Goal: Task Accomplishment & Management: Manage account settings

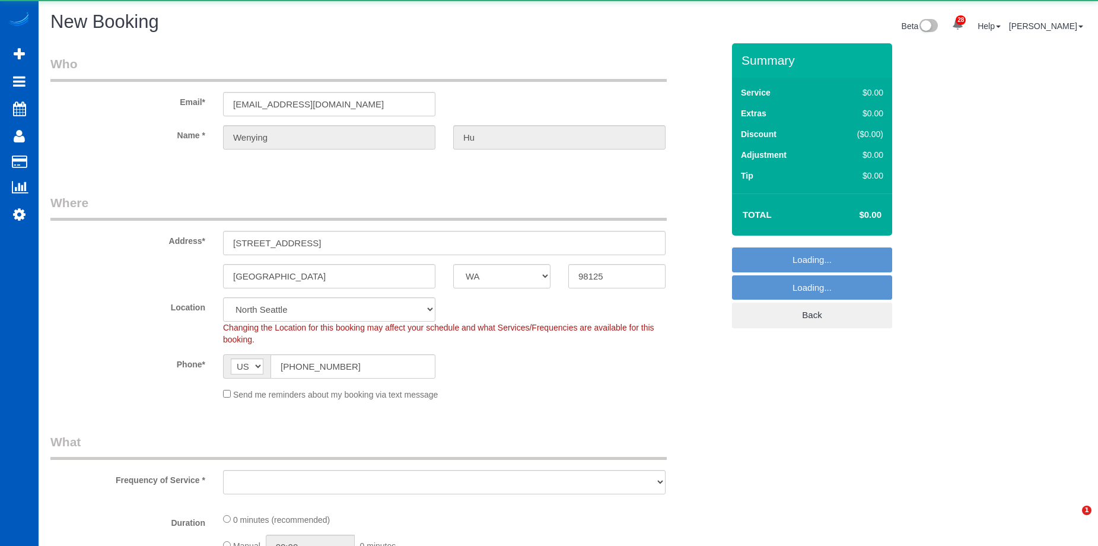
select select "WA"
select select "object:13527"
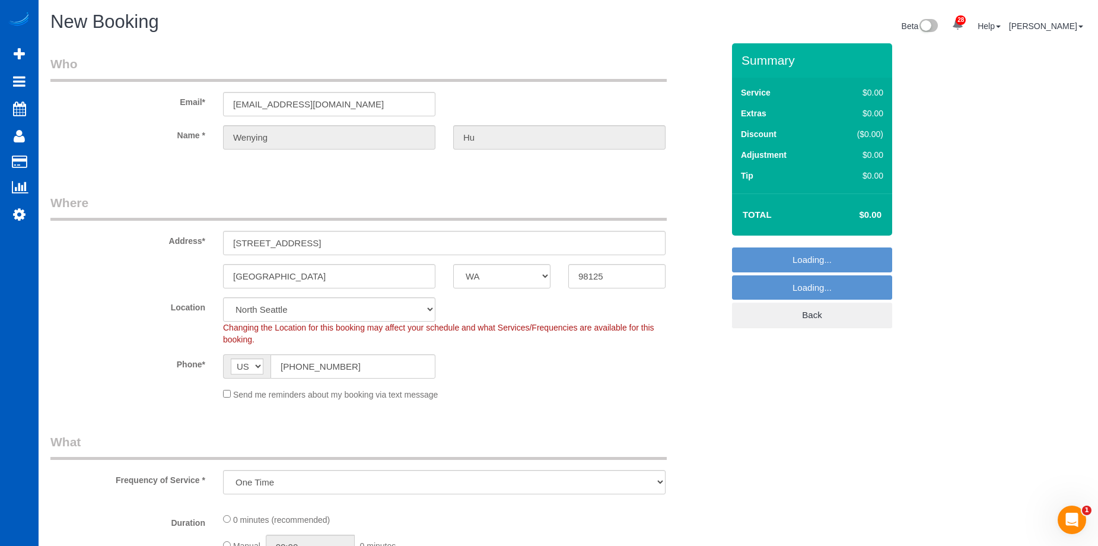
scroll to position [2158, 1098]
select select "199"
click at [219, 395] on div "Send me reminders about my booking via text message" at bounding box center [444, 393] width 460 height 13
select select "object:13844"
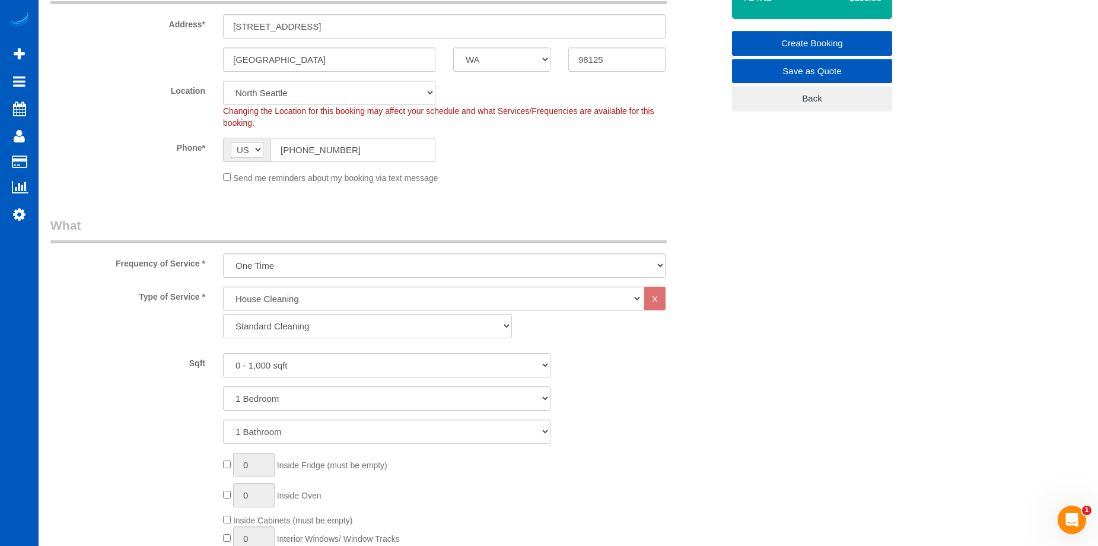
scroll to position [237, 0]
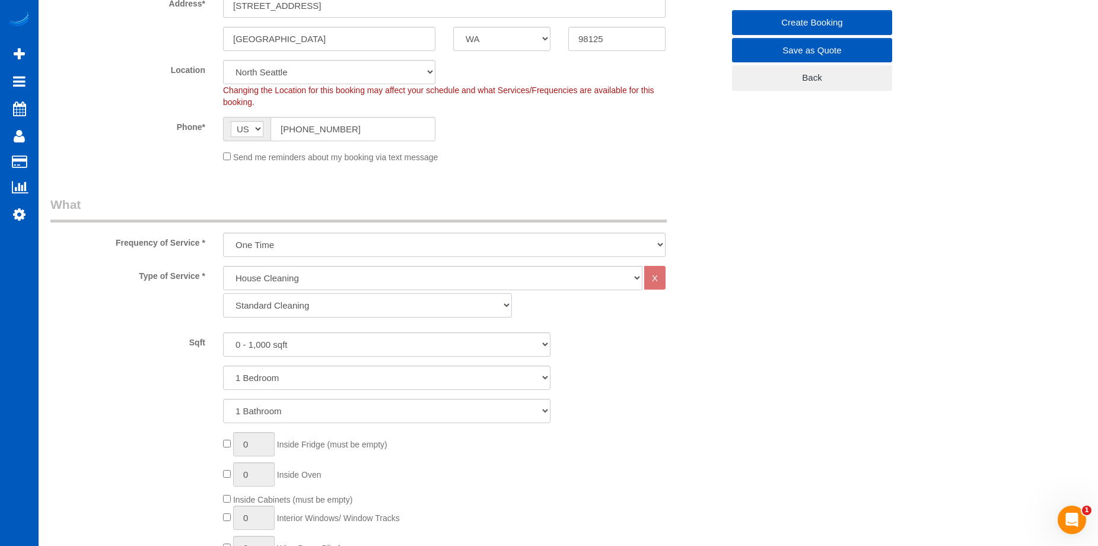
click at [374, 307] on select "Standard Cleaning Deep Cleaning Move In/ Out Cleaning" at bounding box center [367, 305] width 289 height 24
select select "367"
click at [223, 293] on select "Standard Cleaning Deep Cleaning Move In/ Out Cleaning" at bounding box center [367, 305] width 289 height 24
click at [365, 348] on select "0 - 1,000 sqft 1,001 - 1,500 sqft 1,501 - 2,000 sqft 2,001 - 2,500 sqft 2,501 -…" at bounding box center [386, 344] width 327 height 24
select select "1001"
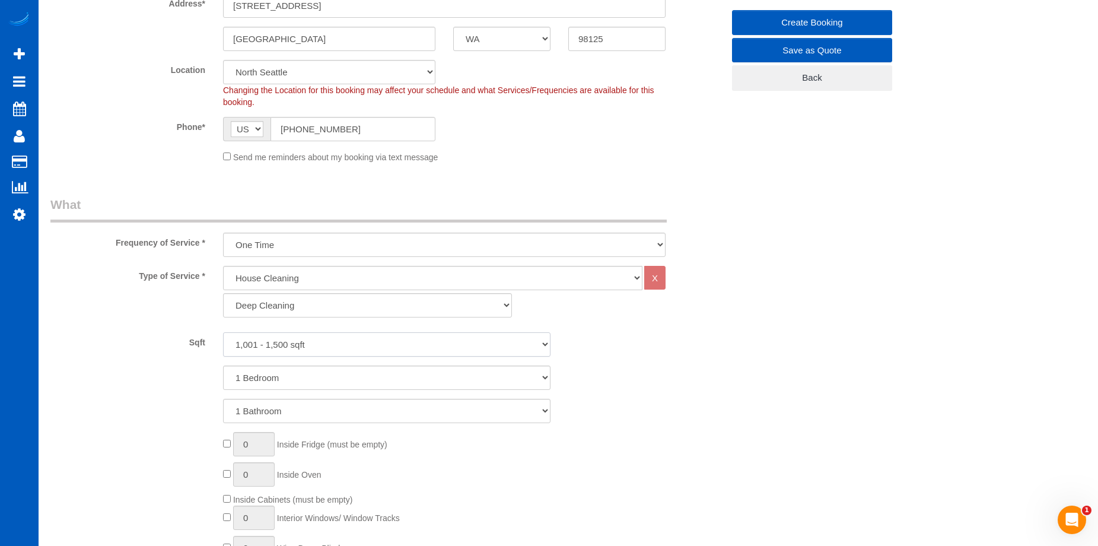
click at [223, 332] on select "0 - 1,000 sqft 1,001 - 1,500 sqft 1,501 - 2,000 sqft 2,001 - 2,500 sqft 2,501 -…" at bounding box center [386, 344] width 327 height 24
click at [368, 376] on select "1 Bedroom 2 Bedrooms 3 Bedrooms 4 Bedrooms 5 Bedrooms 6 Bedrooms 7 Bedrooms" at bounding box center [386, 377] width 327 height 24
select select "3"
click at [223, 365] on select "1 Bedroom 2 Bedrooms 3 Bedrooms 4 Bedrooms 5 Bedrooms 6 Bedrooms 7 Bedrooms" at bounding box center [386, 377] width 327 height 24
click at [367, 409] on select "1 Bathroom 2 Bathrooms 3 Bathrooms 4 Bathrooms 5 Bathrooms 6 Bathrooms 7 Bathro…" at bounding box center [386, 411] width 327 height 24
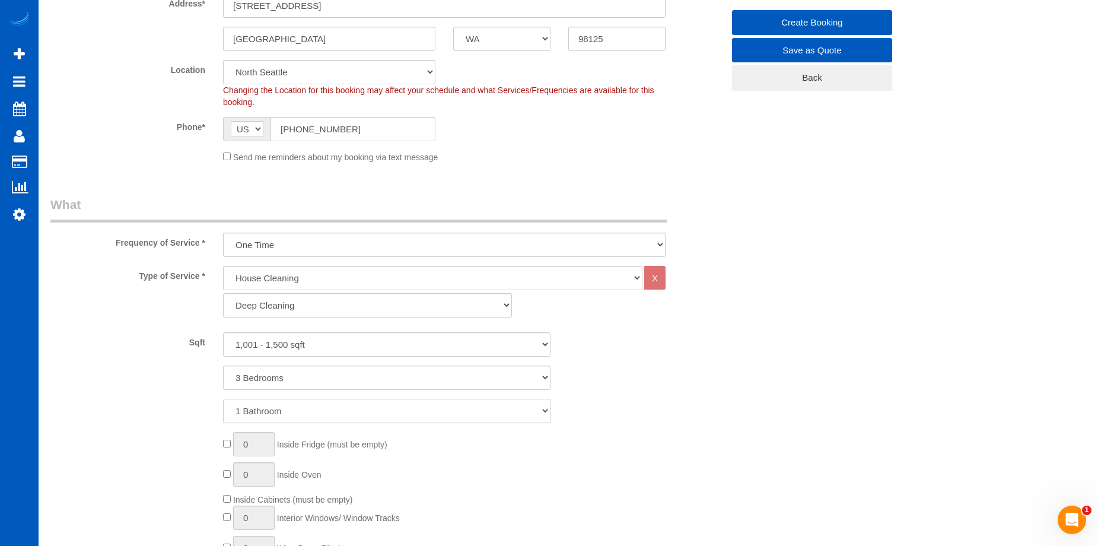
select select "2"
click at [223, 399] on select "1 Bathroom 2 Bathrooms 3 Bathrooms 4 Bathrooms 5 Bathrooms 6 Bathrooms 7 Bathro…" at bounding box center [386, 411] width 327 height 24
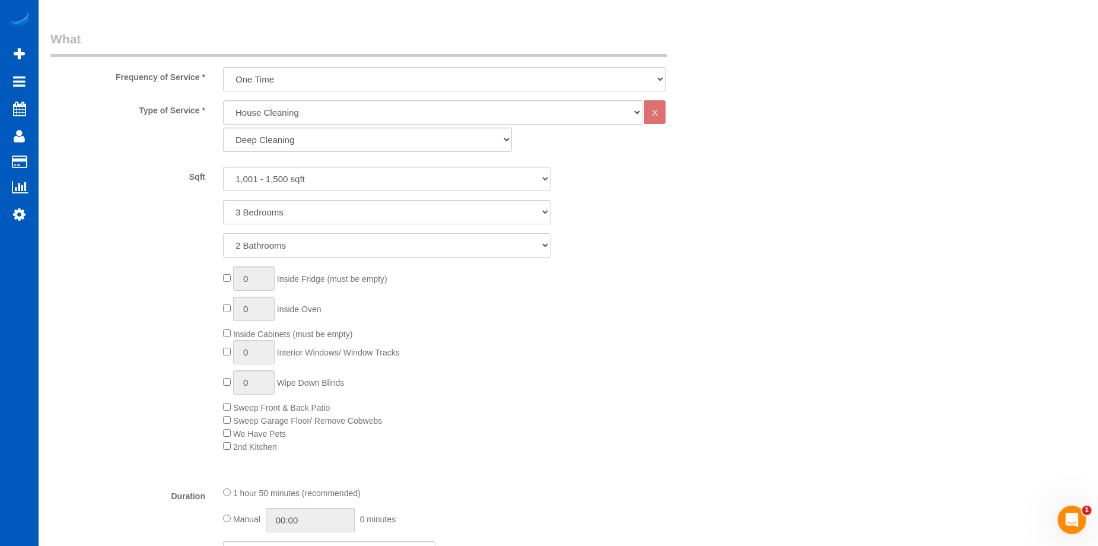
scroll to position [415, 0]
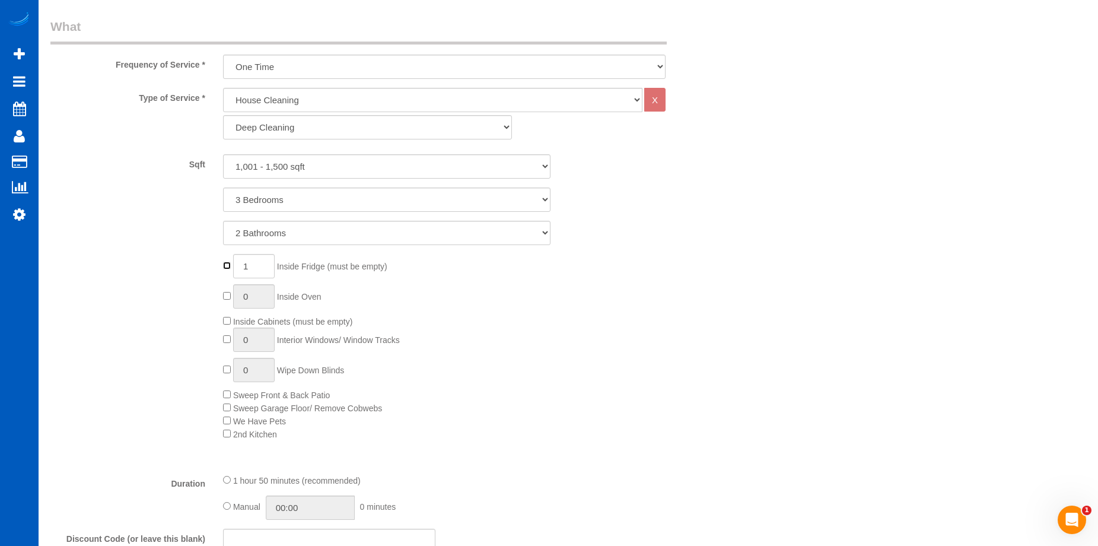
type input "0"
type input "1"
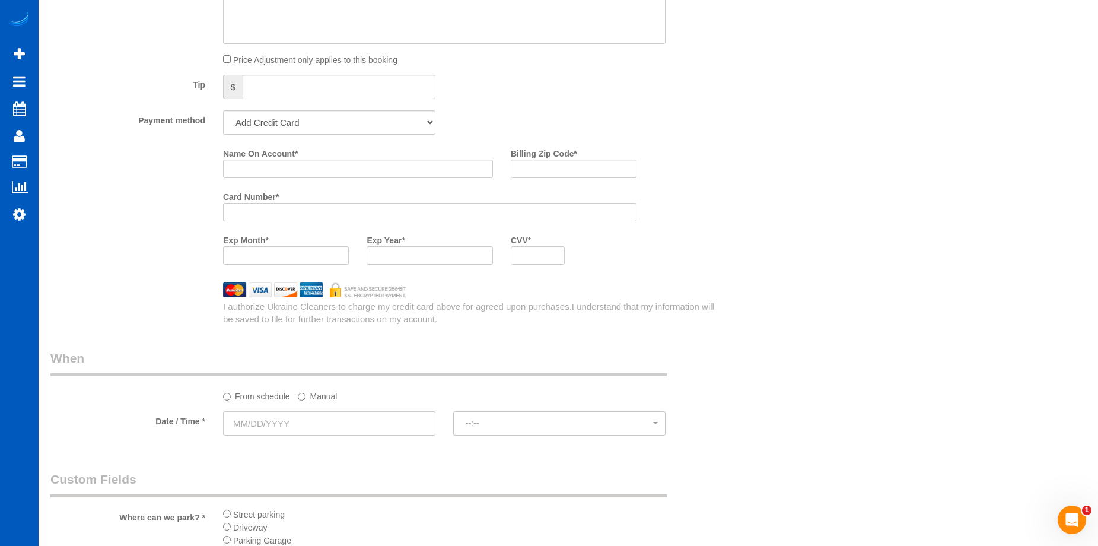
scroll to position [1127, 0]
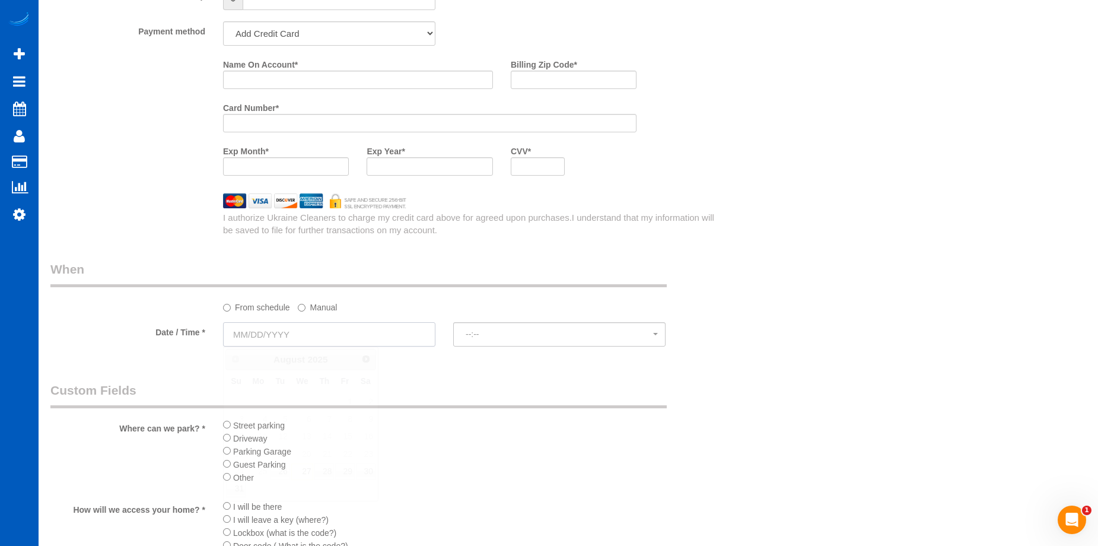
click at [341, 338] on input "text" at bounding box center [329, 334] width 212 height 24
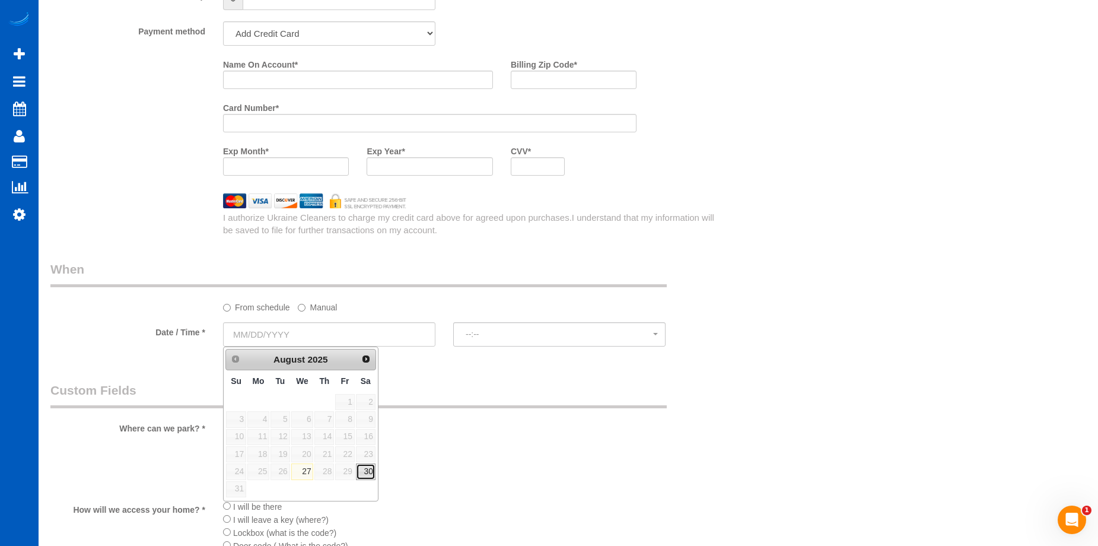
click at [372, 474] on link "30" at bounding box center [366, 471] width 20 height 16
type input "[DATE]"
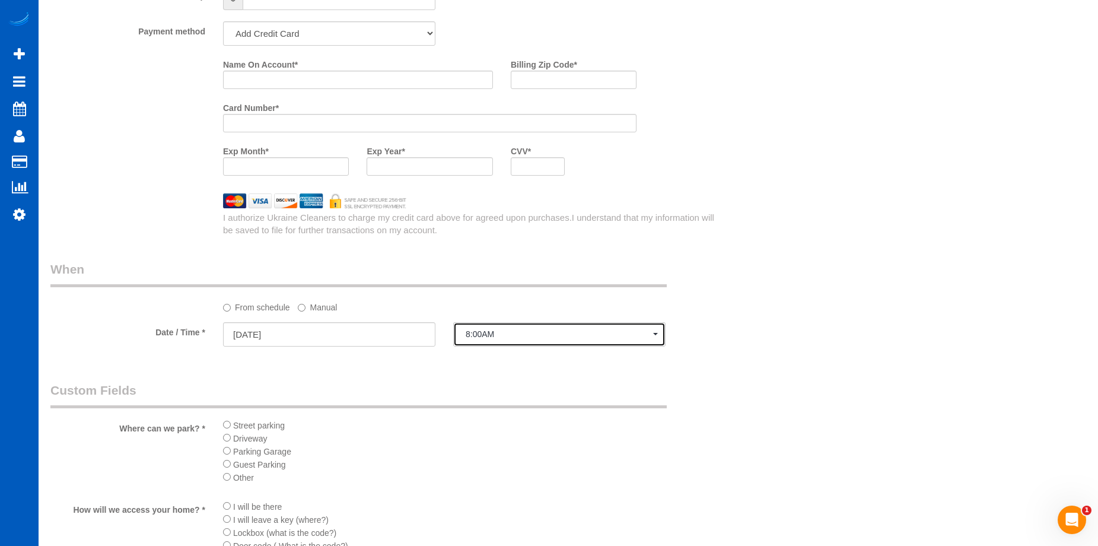
click at [491, 324] on button "8:00AM" at bounding box center [559, 334] width 212 height 24
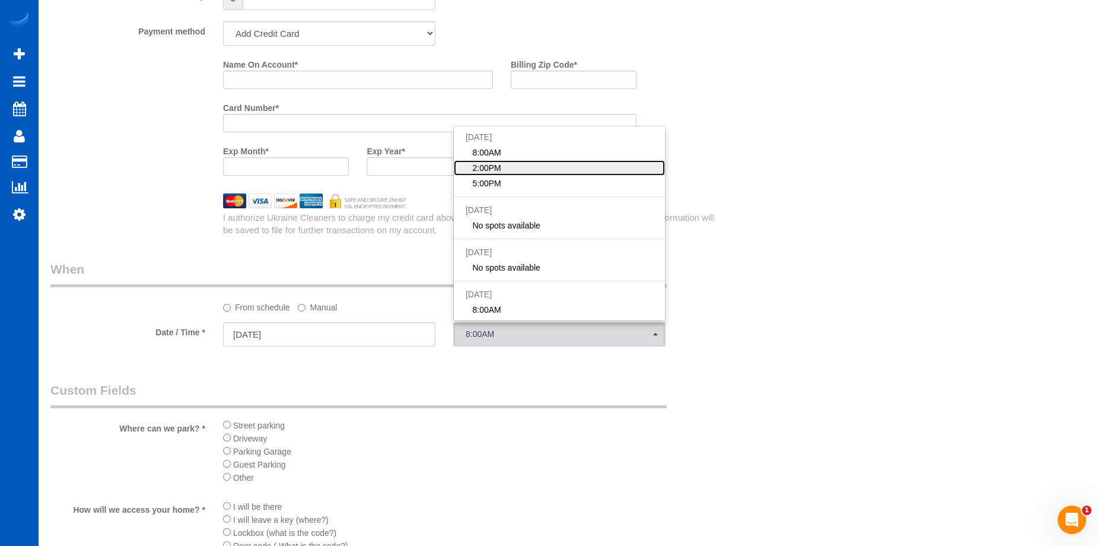
click at [545, 167] on link "2:00PM" at bounding box center [559, 167] width 211 height 15
select select "spot2"
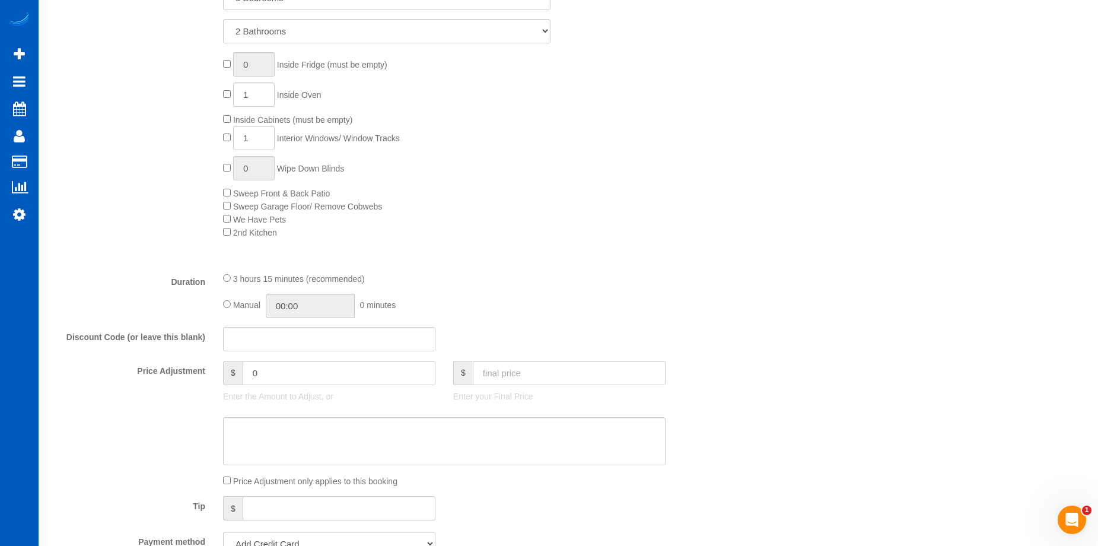
scroll to position [593, 0]
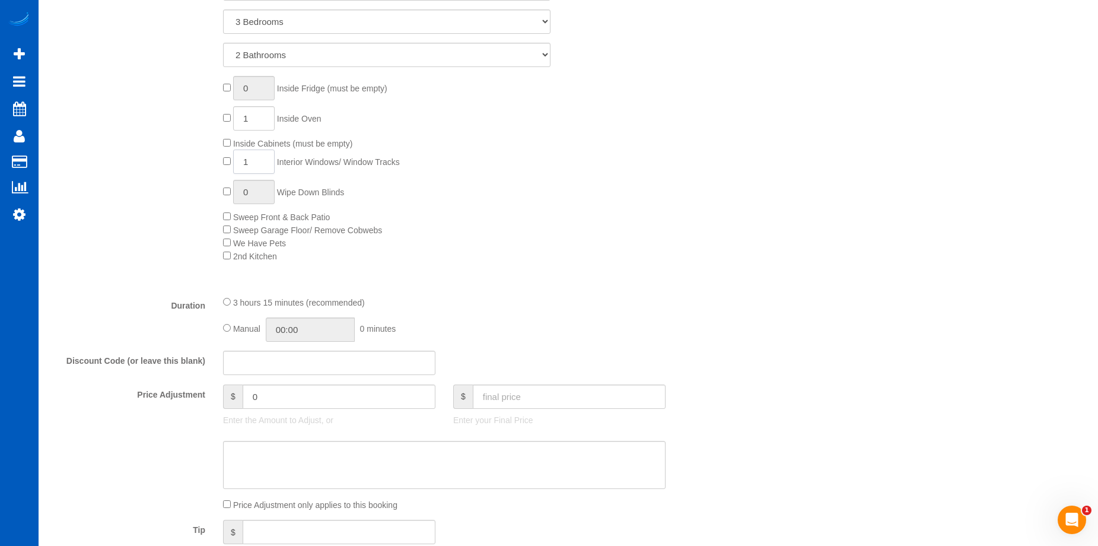
click at [261, 160] on input "1" at bounding box center [254, 161] width 42 height 24
drag, startPoint x: 269, startPoint y: 156, endPoint x: 212, endPoint y: 164, distance: 58.1
click at [212, 164] on div "0 Inside Fridge (must be empty) 1 Inside Oven Inside Cabinets (must be empty) 1…" at bounding box center [387, 169] width 691 height 186
type input "6"
click at [577, 205] on div "0 Inside Fridge (must be empty) 1 Inside Oven Inside Cabinets (must be empty) 6…" at bounding box center [473, 169] width 518 height 186
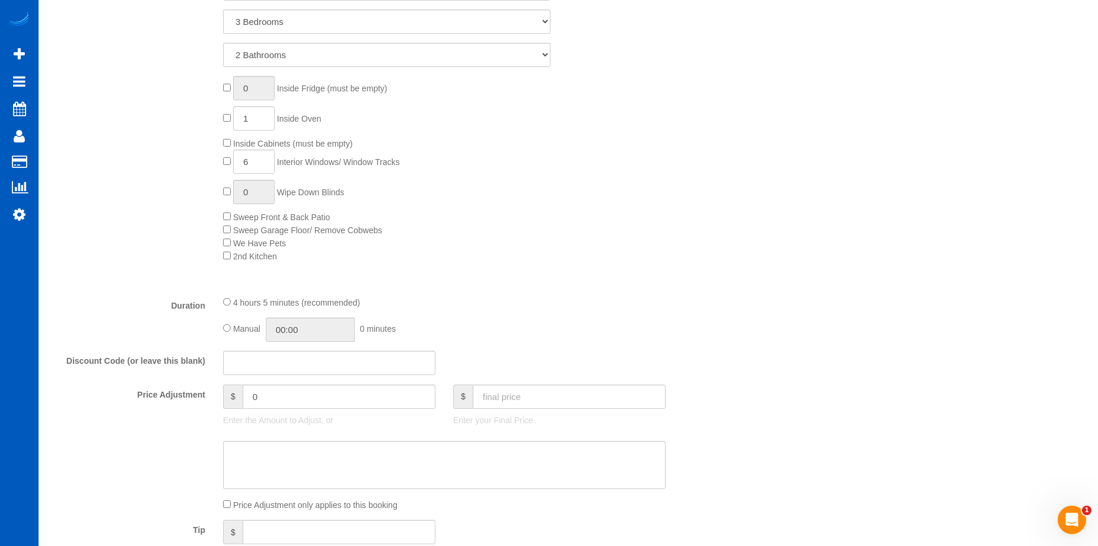
select select "spot15"
click at [341, 362] on input "text" at bounding box center [329, 363] width 212 height 24
type input "AARON10"
click at [377, 463] on textarea at bounding box center [444, 465] width 443 height 49
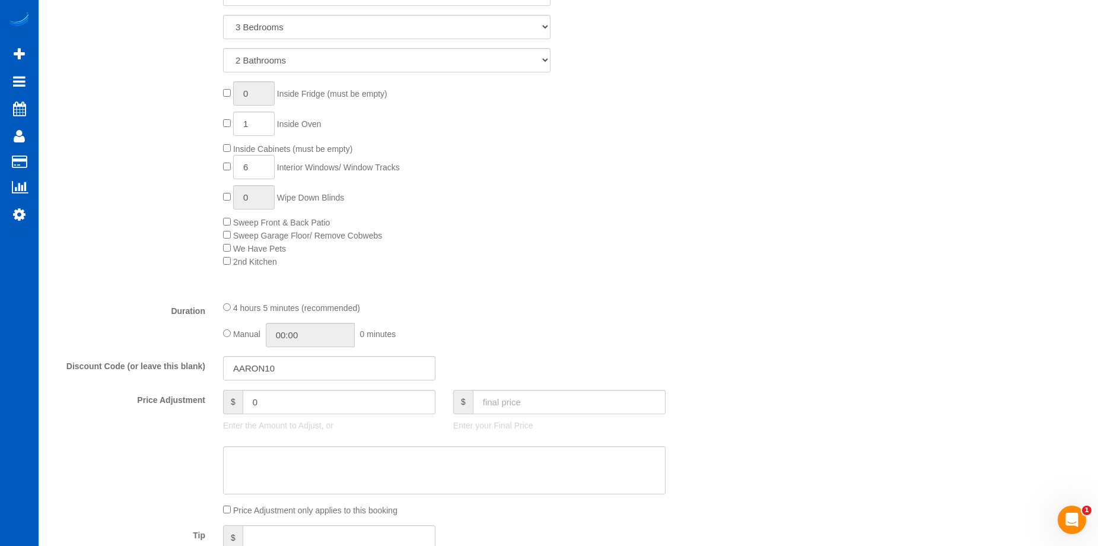
scroll to position [653, 0]
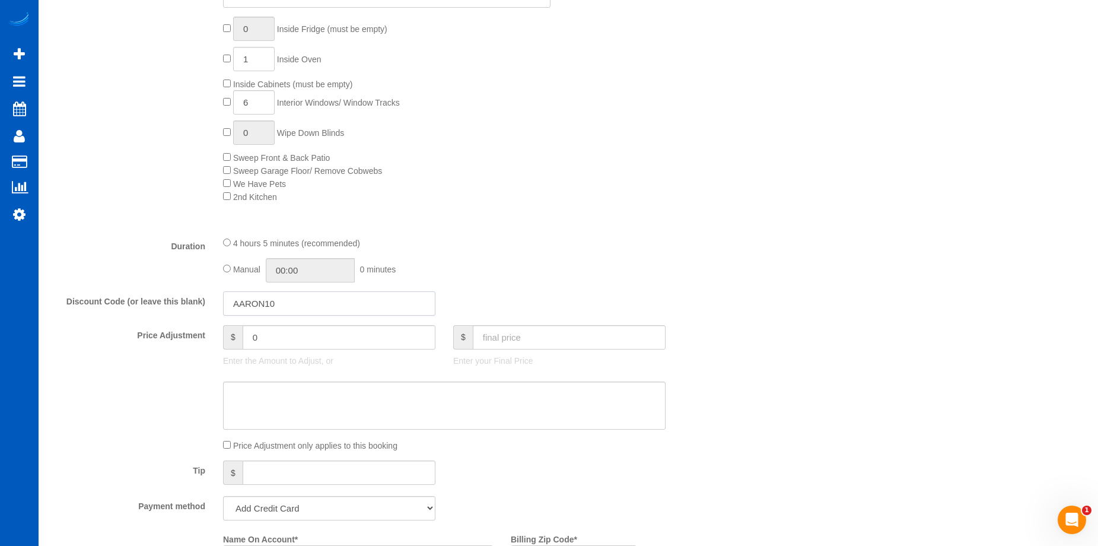
click at [284, 300] on input "AARON10" at bounding box center [329, 303] width 212 height 24
drag, startPoint x: 291, startPoint y: 297, endPoint x: 47, endPoint y: 288, distance: 244.0
click at [47, 288] on div "Who Email* rachelhwy@hotmail.com Name * Wenying Hu Where Address* 1017 NE 123rd…" at bounding box center [387, 427] width 691 height 2073
click at [432, 397] on textarea at bounding box center [444, 405] width 443 height 49
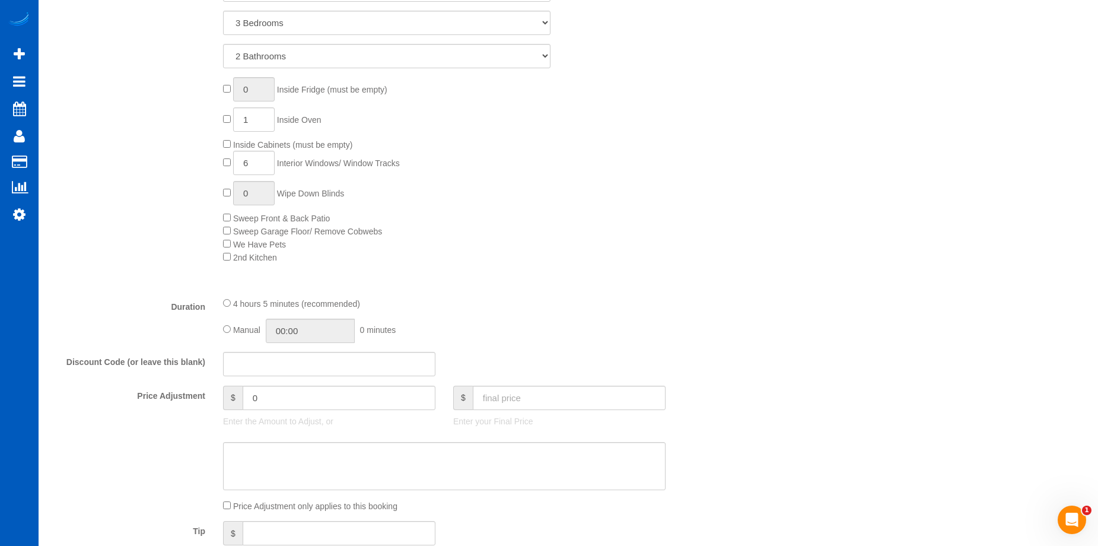
scroll to position [593, 0]
click at [492, 389] on input "text" at bounding box center [569, 396] width 193 height 24
type input "364"
click at [499, 466] on textarea at bounding box center [444, 465] width 443 height 49
type input "-35"
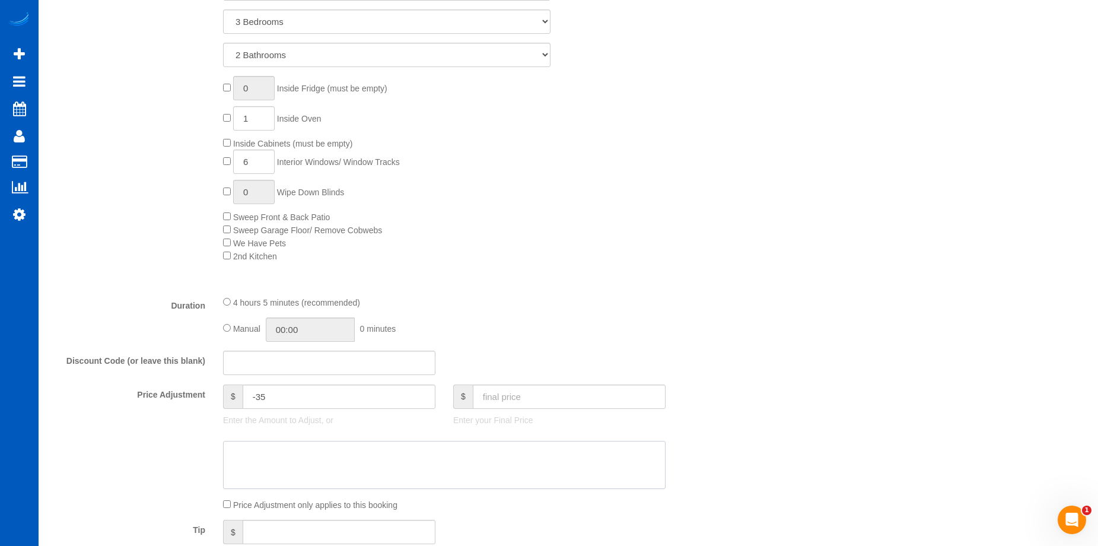
click at [491, 447] on textarea at bounding box center [444, 465] width 443 height 49
type textarea "C"
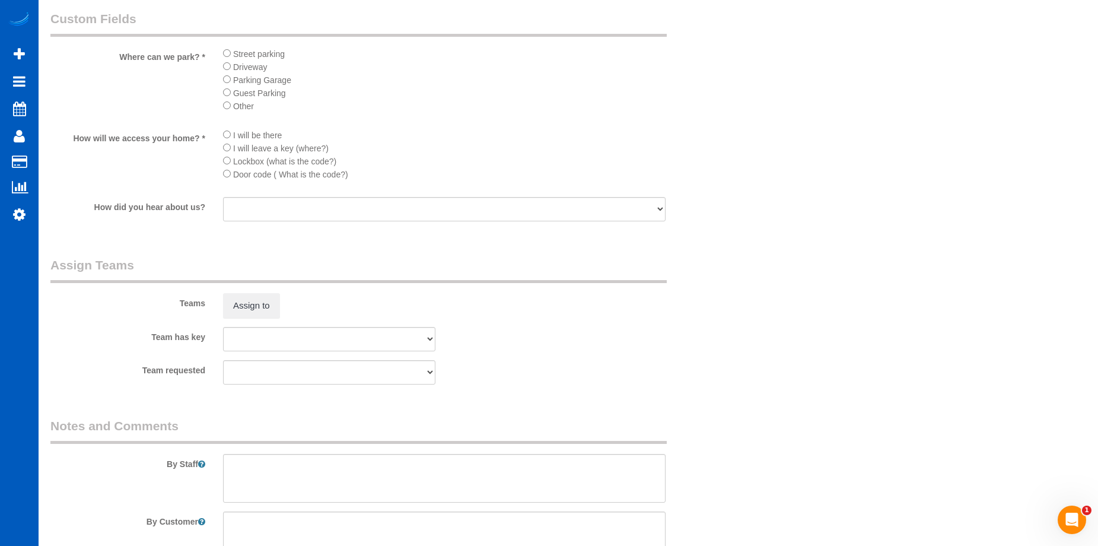
scroll to position [1612, 0]
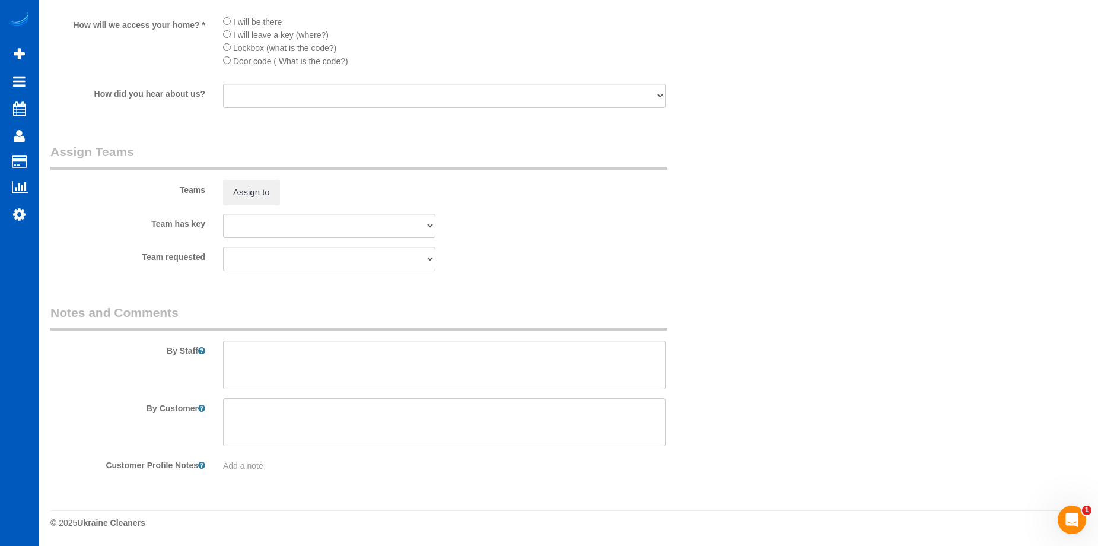
type textarea "Only cleaning the toilets in bathrooms, one room for carpet shampoo."
click at [465, 355] on textarea at bounding box center [444, 365] width 443 height 49
click at [410, 351] on textarea at bounding box center [444, 365] width 443 height 49
paste textarea "6 interior windows, carpet shampoo for one room, in the bathrooms you only need…"
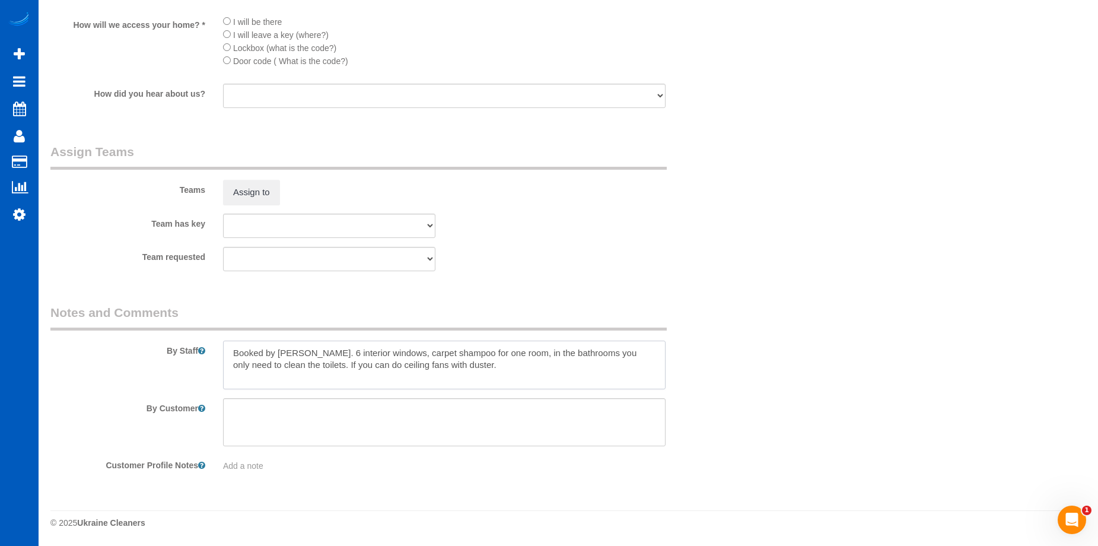
type textarea "Booked by Aaron. 6 interior windows, carpet shampoo for one room, in the bathro…"
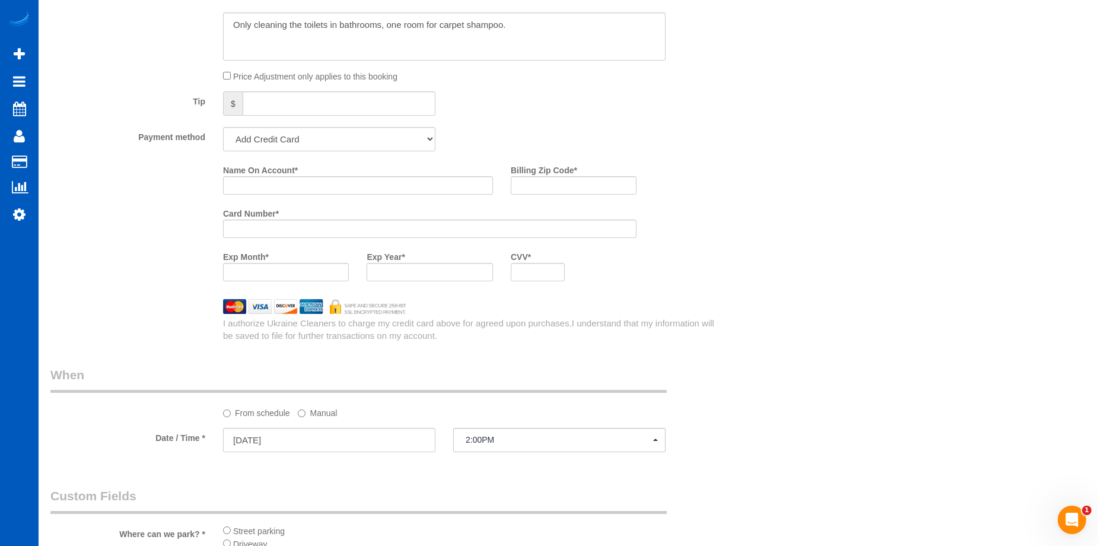
scroll to position [1019, 0]
click at [271, 192] on input "Name On Account *" at bounding box center [358, 188] width 270 height 18
paste input "Wenying Hu"
type input "Wenying Hu"
click at [544, 181] on input "Billing Zip Code *" at bounding box center [574, 188] width 126 height 18
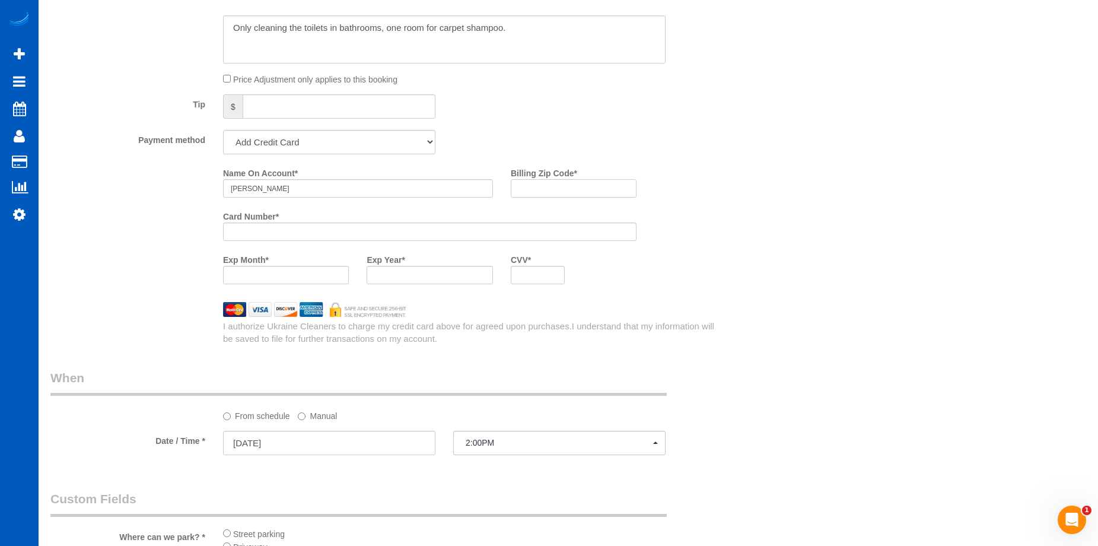
paste input "98125"
type input "98125"
click at [395, 268] on div at bounding box center [430, 275] width 126 height 18
click at [905, 334] on div "Who Email* rachelhwy@hotmail.com Name * Wenying Hu Where Address* 1017 NE 123rd…" at bounding box center [568, 61] width 1036 height 2073
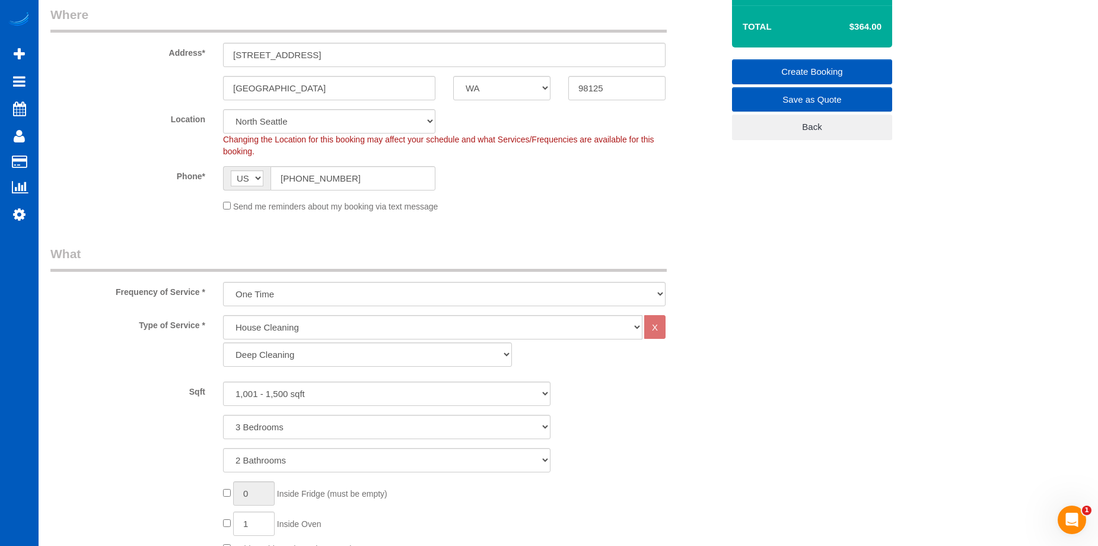
scroll to position [10, 0]
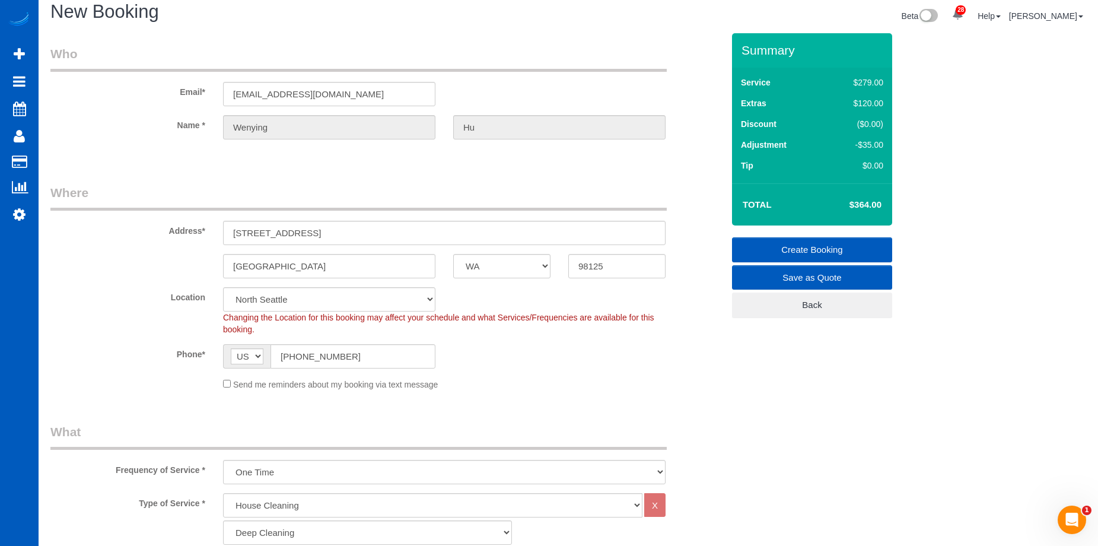
click at [831, 243] on link "Create Booking" at bounding box center [812, 249] width 160 height 25
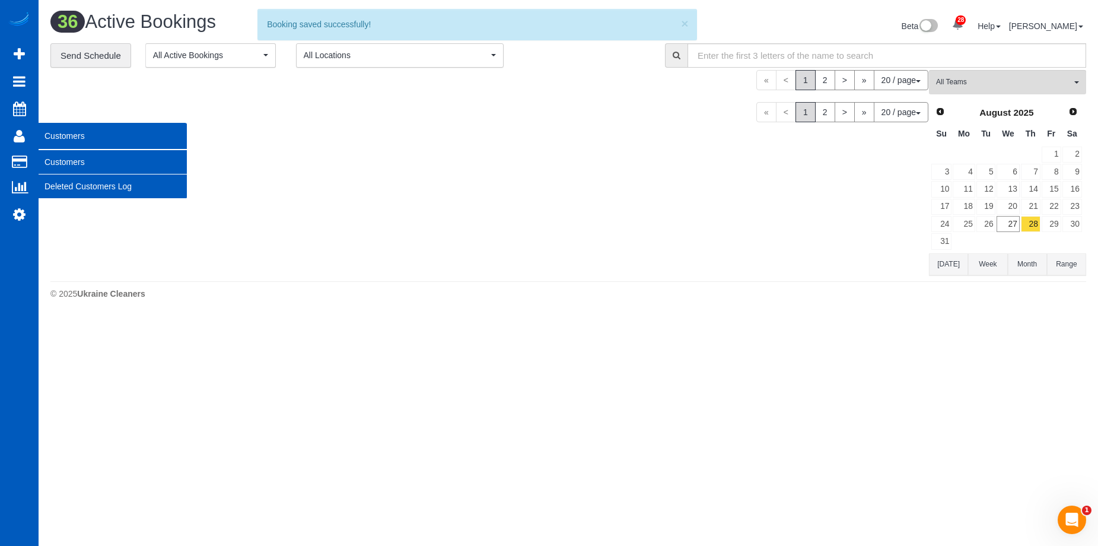
scroll to position [1264, 1098]
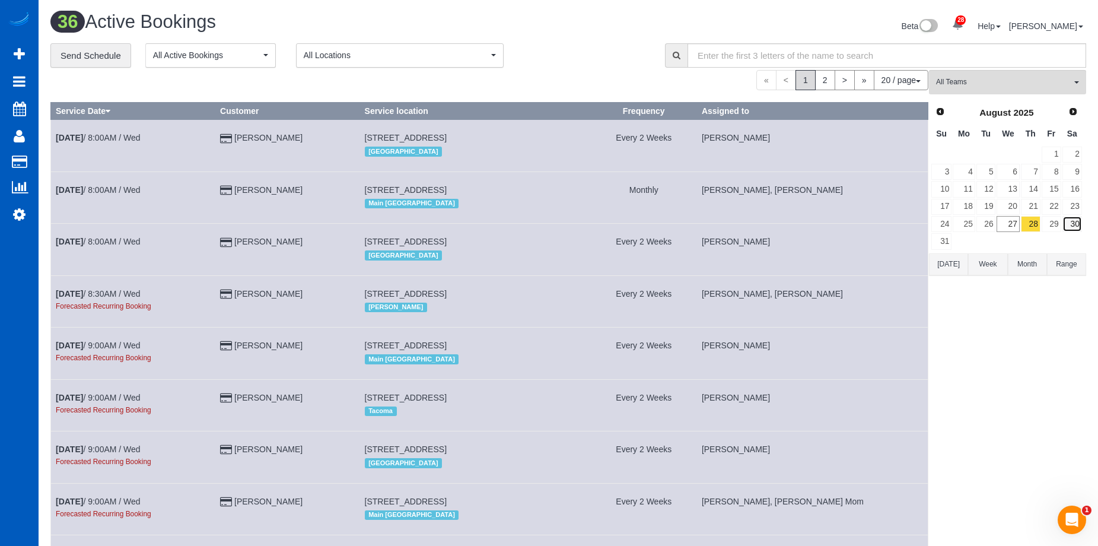
click at [1078, 221] on link "30" at bounding box center [1072, 224] width 20 height 16
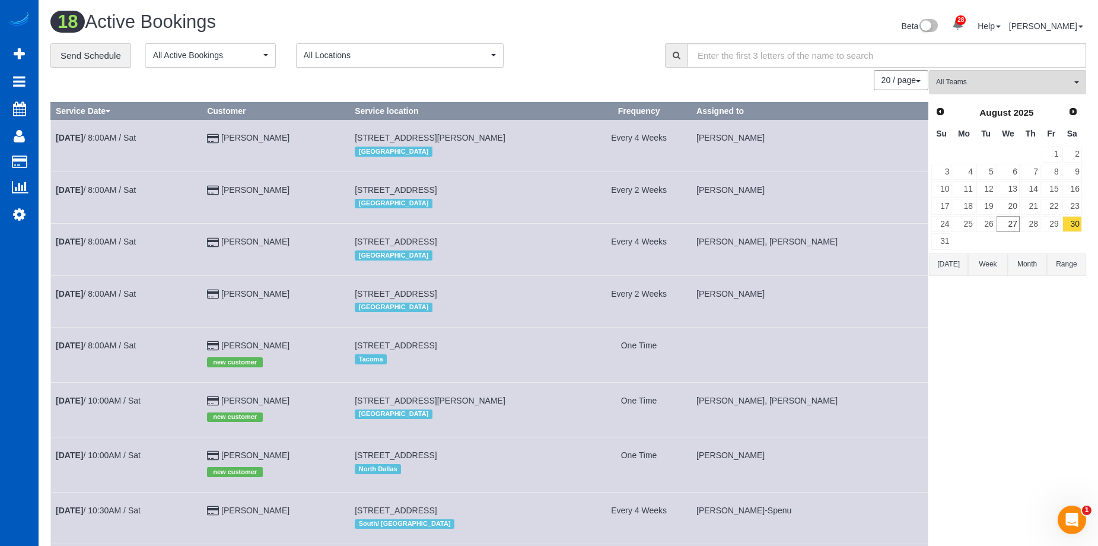
scroll to position [58160, 58225]
click at [1037, 224] on link "28" at bounding box center [1031, 224] width 20 height 16
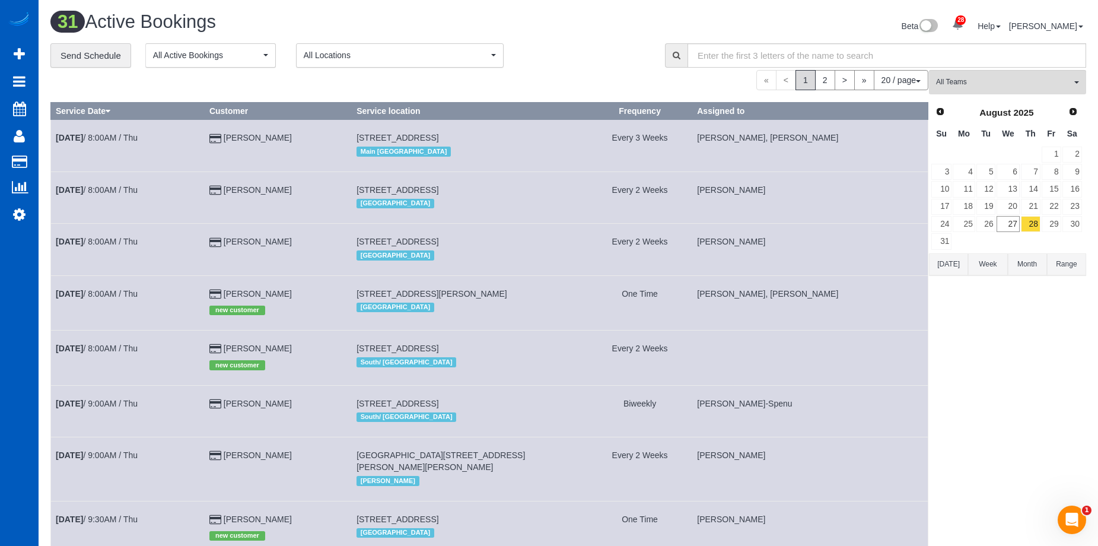
scroll to position [1273, 1098]
click at [1079, 116] on link "Next" at bounding box center [1073, 111] width 17 height 17
click at [997, 152] on link "3" at bounding box center [1008, 155] width 23 height 16
click at [991, 153] on link "2" at bounding box center [986, 155] width 20 height 16
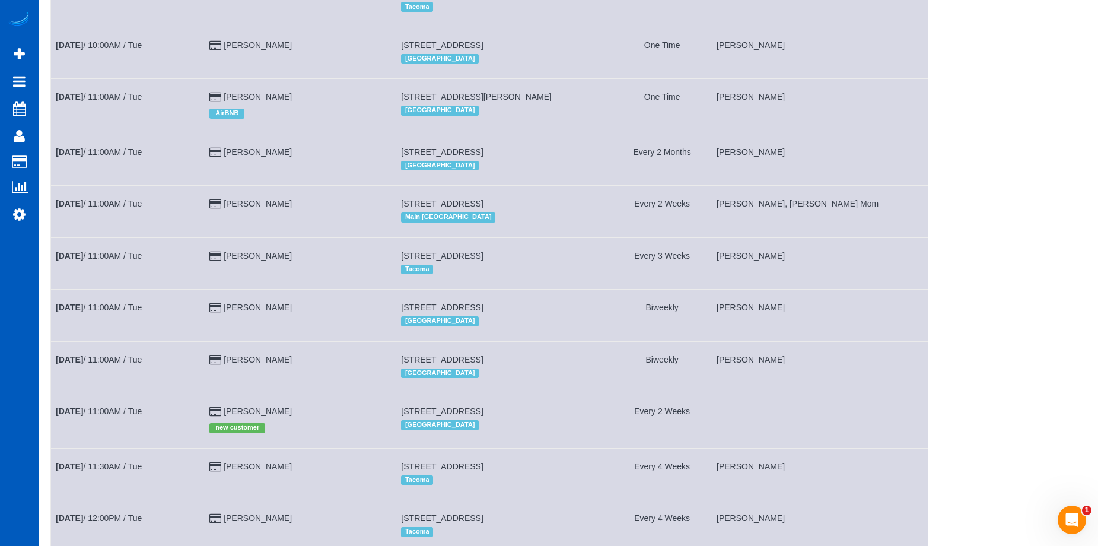
scroll to position [707, 0]
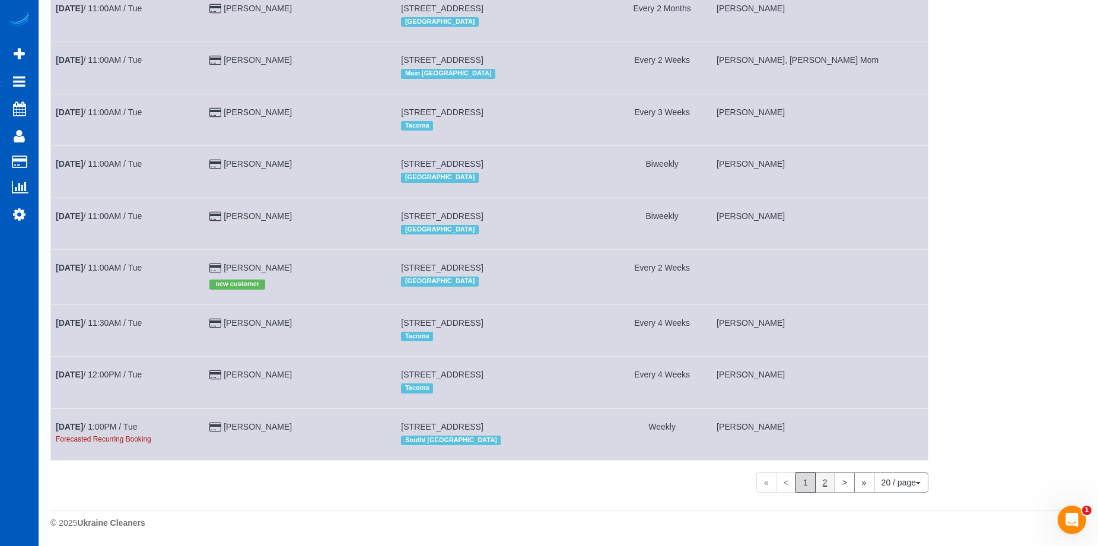
click at [828, 486] on link "2" at bounding box center [825, 482] width 20 height 20
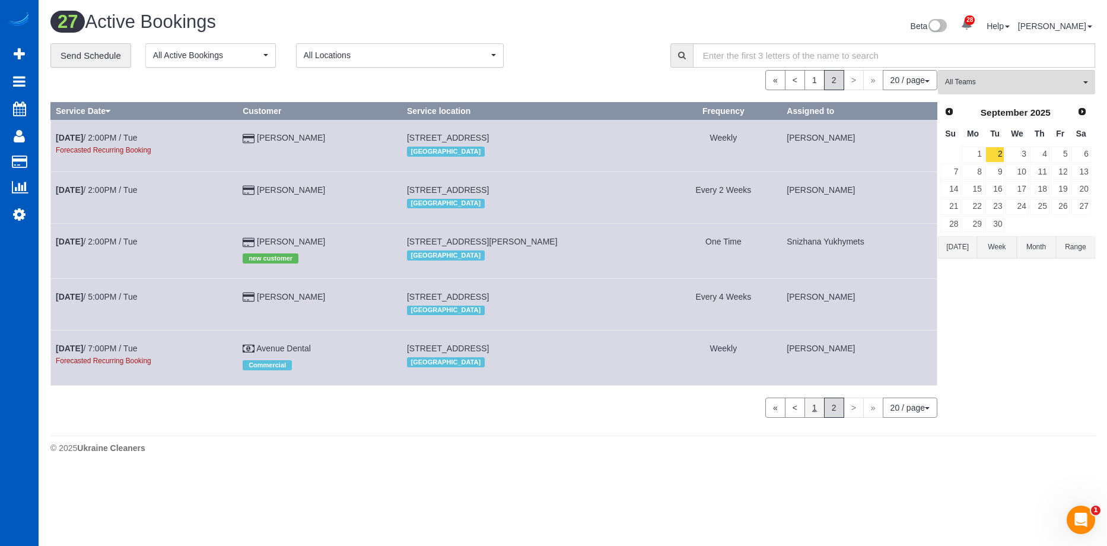
click at [808, 407] on link "1" at bounding box center [814, 407] width 20 height 20
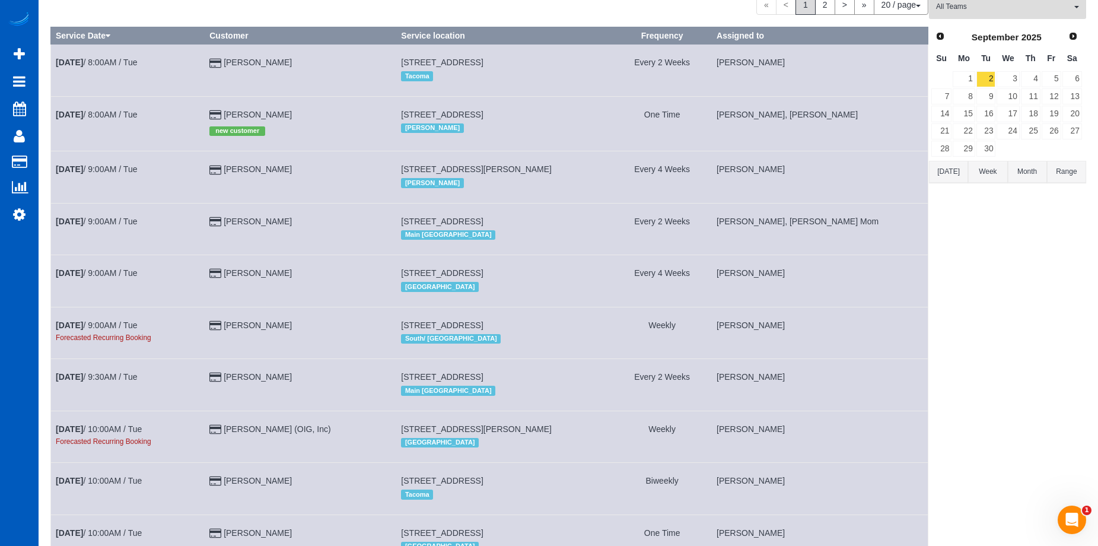
scroll to position [0, 0]
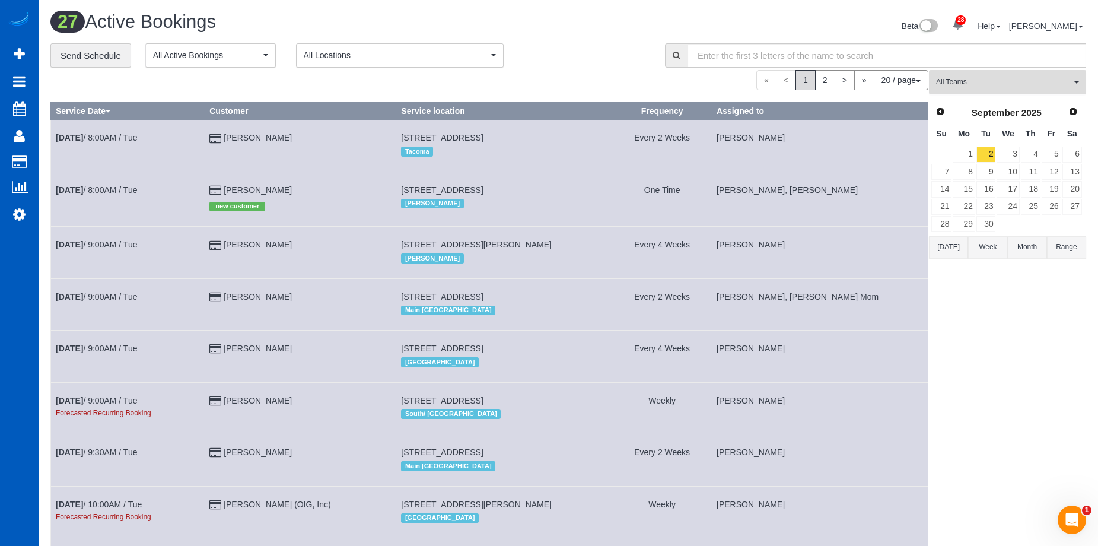
click at [1055, 81] on span "All Teams" at bounding box center [1003, 82] width 135 height 10
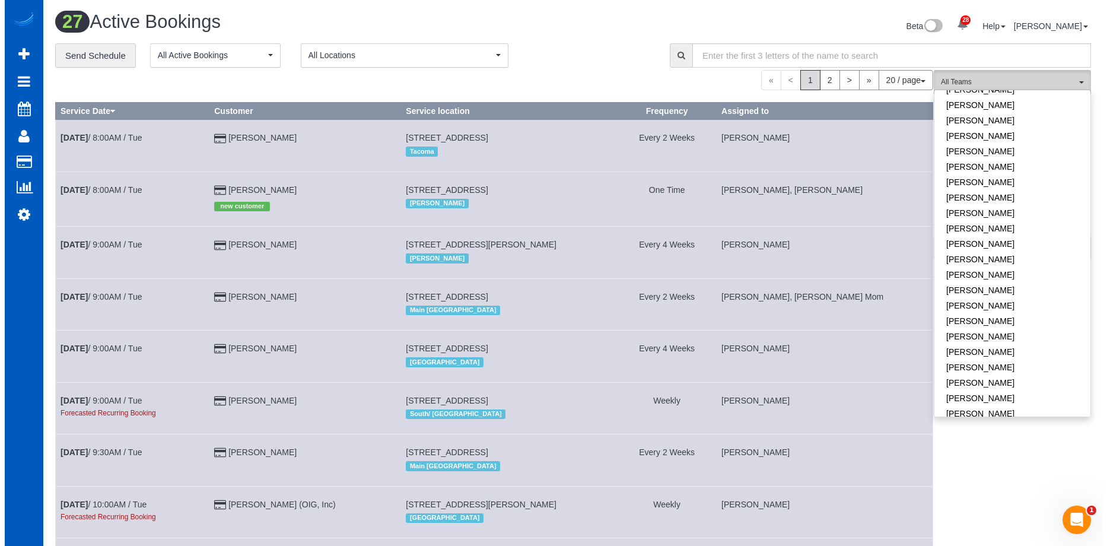
scroll to position [831, 0]
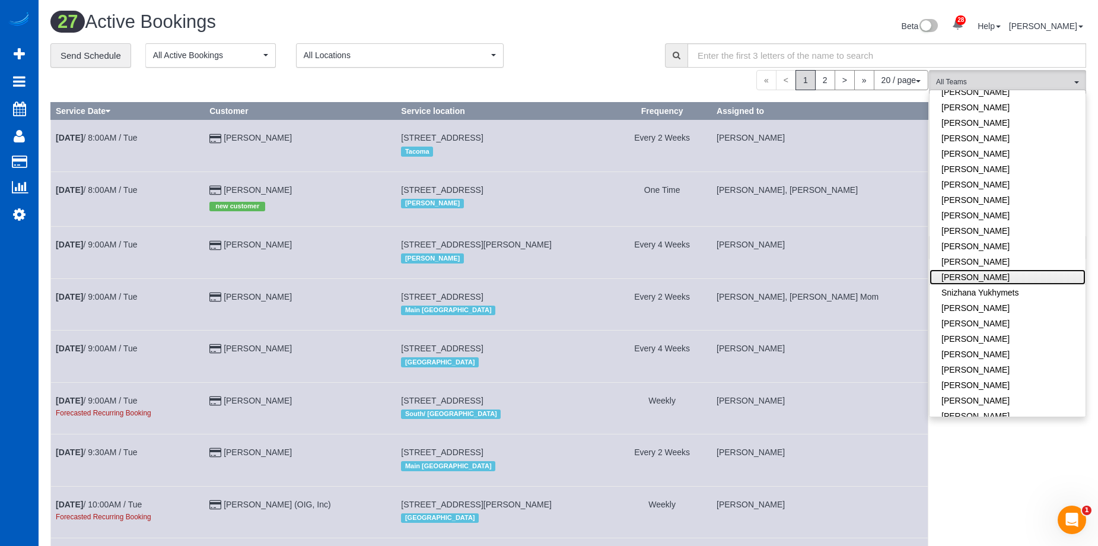
click at [1031, 269] on link "Sarah Morozov" at bounding box center [1008, 276] width 156 height 15
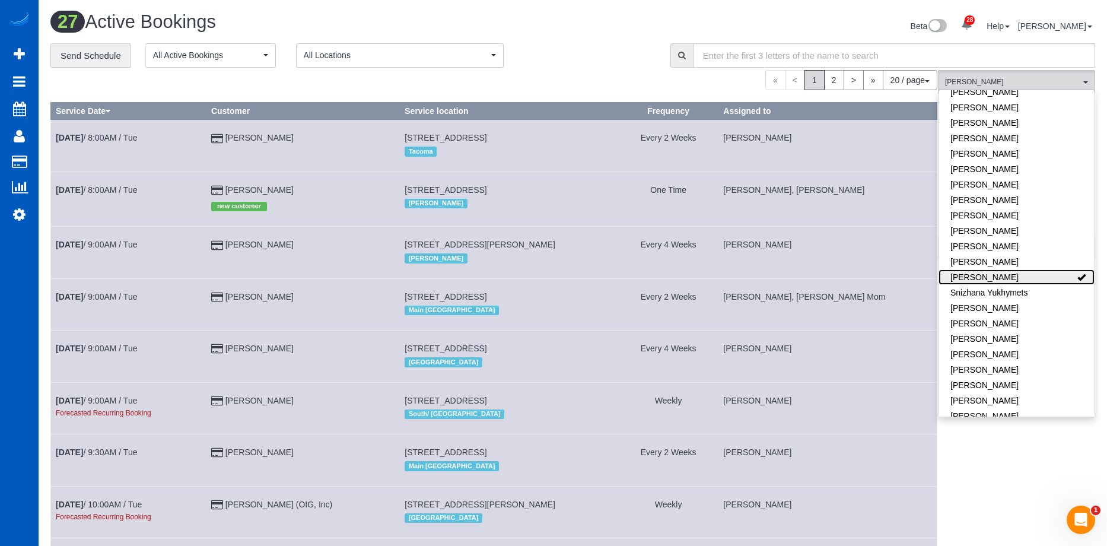
scroll to position [58998, 58216]
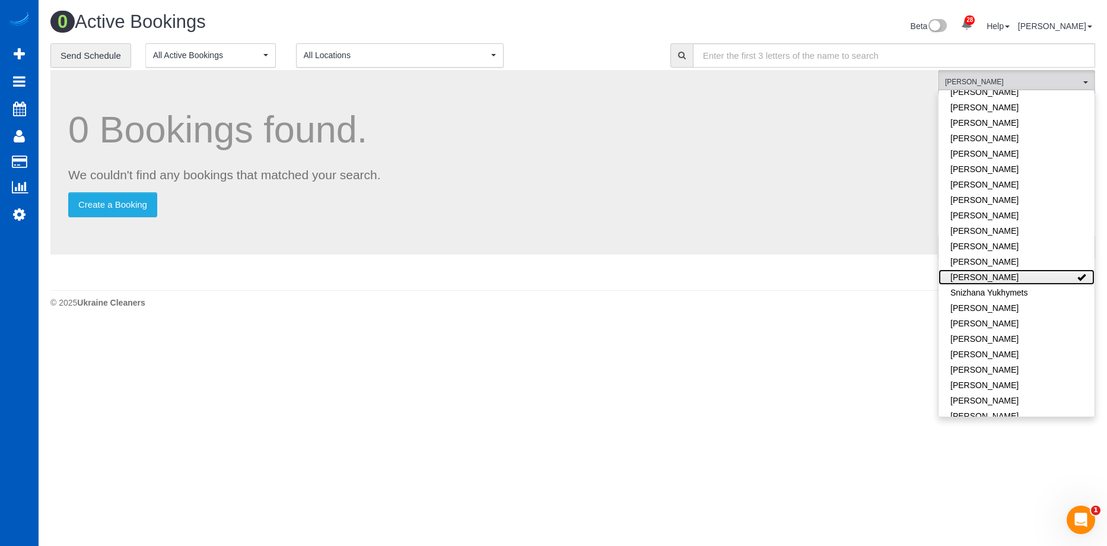
click at [1031, 269] on link "Sarah Morozov" at bounding box center [1016, 276] width 156 height 15
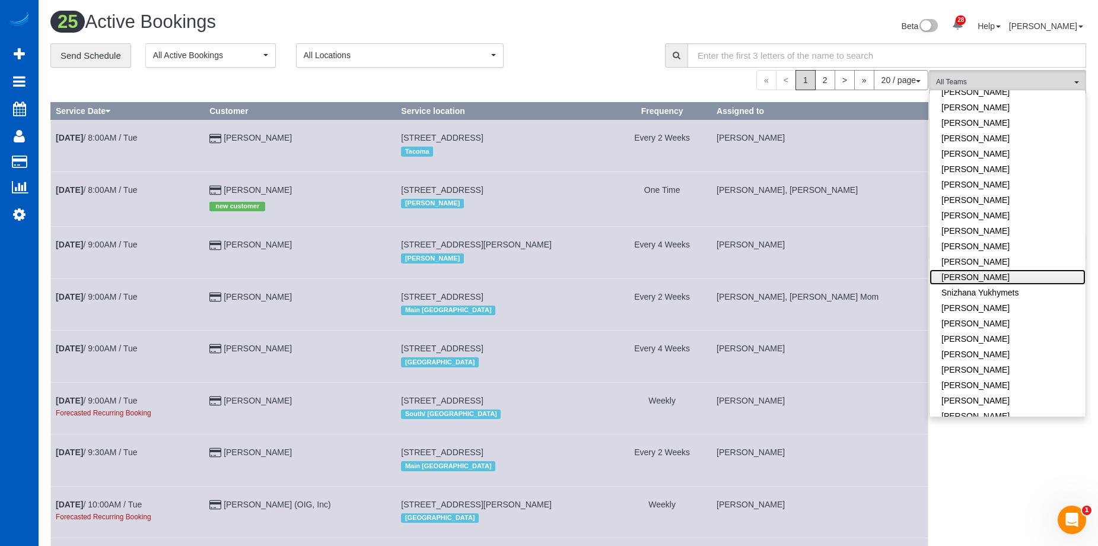
scroll to position [1252, 1098]
click at [596, 24] on div "Beta 28 Your Notifications You have 0 alerts × You have 3 to charge for 08/23/2…" at bounding box center [831, 27] width 527 height 31
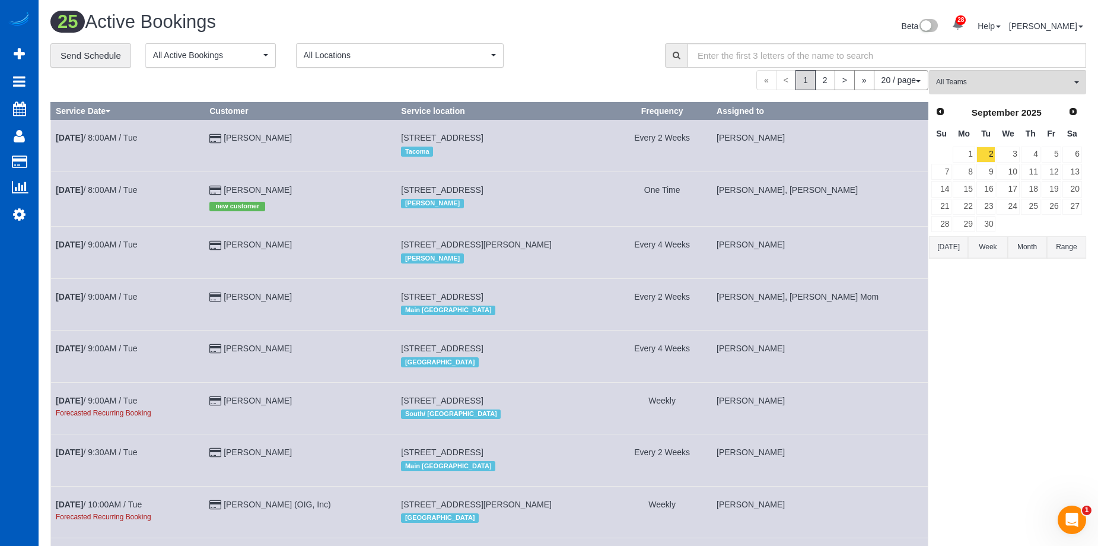
click at [927, 104] on th "Assigned to" at bounding box center [820, 111] width 217 height 17
click at [941, 110] on span "Prev" at bounding box center [939, 110] width 9 height 9
click at [1074, 222] on link "30" at bounding box center [1072, 224] width 20 height 16
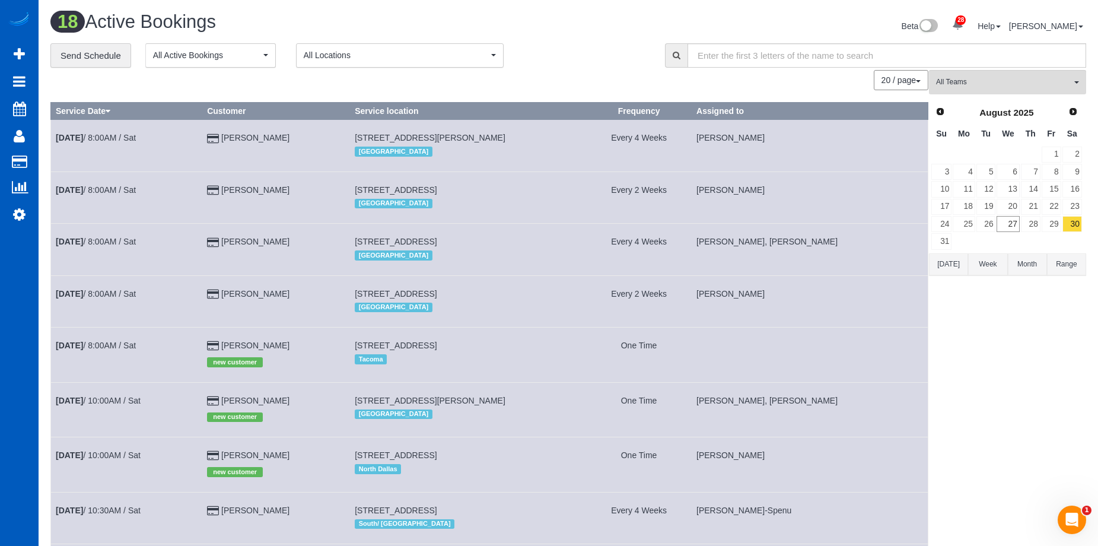
scroll to position [58160, 58225]
click at [1016, 85] on span "All Teams" at bounding box center [1003, 82] width 135 height 10
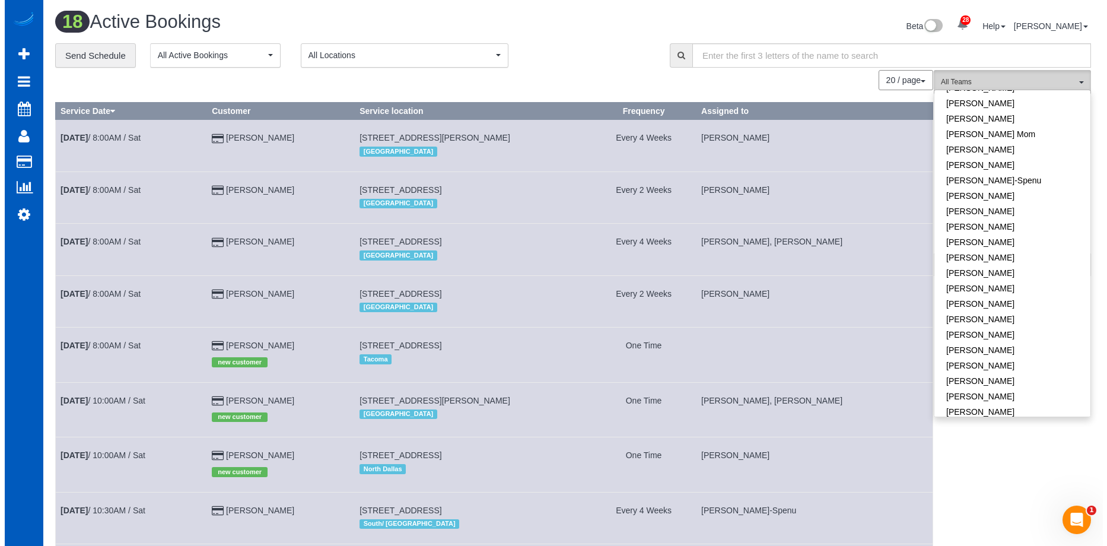
scroll to position [297, 0]
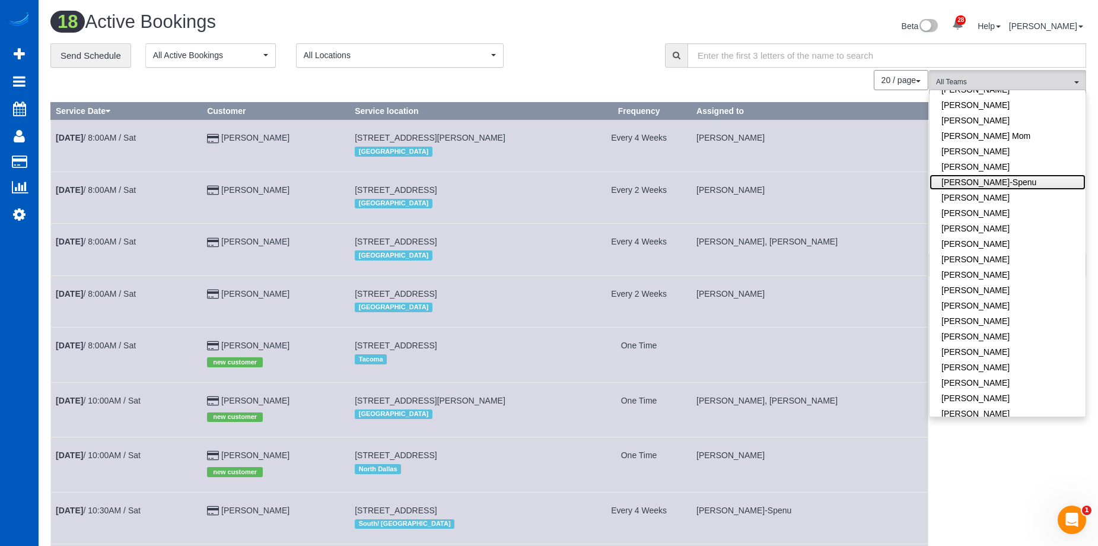
click at [1026, 174] on link "[PERSON_NAME]-Spenu" at bounding box center [1008, 181] width 156 height 15
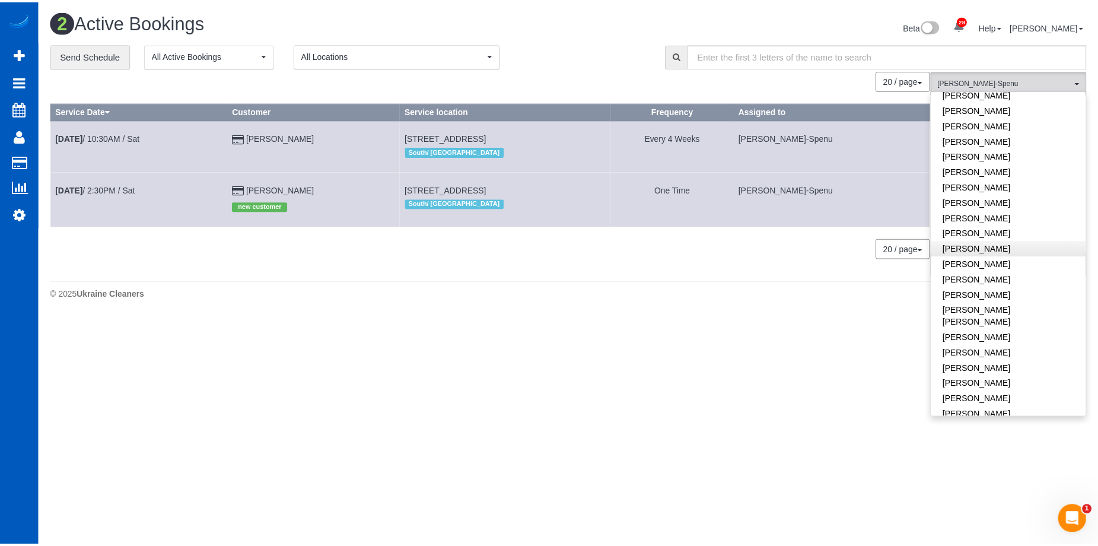
scroll to position [237, 0]
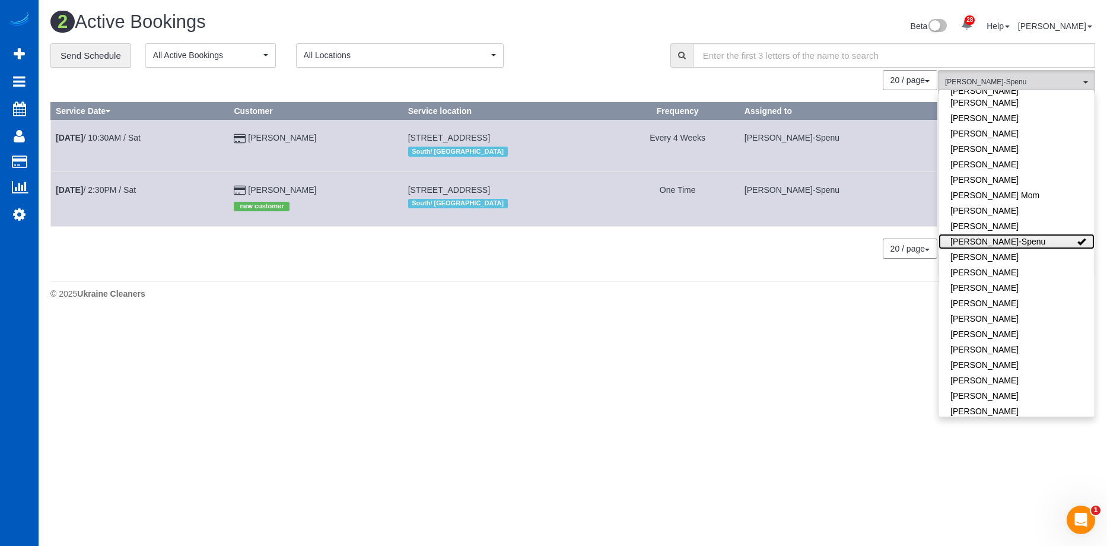
click at [1013, 234] on link "Iryna Kuzmenko-Spenu" at bounding box center [1016, 241] width 156 height 15
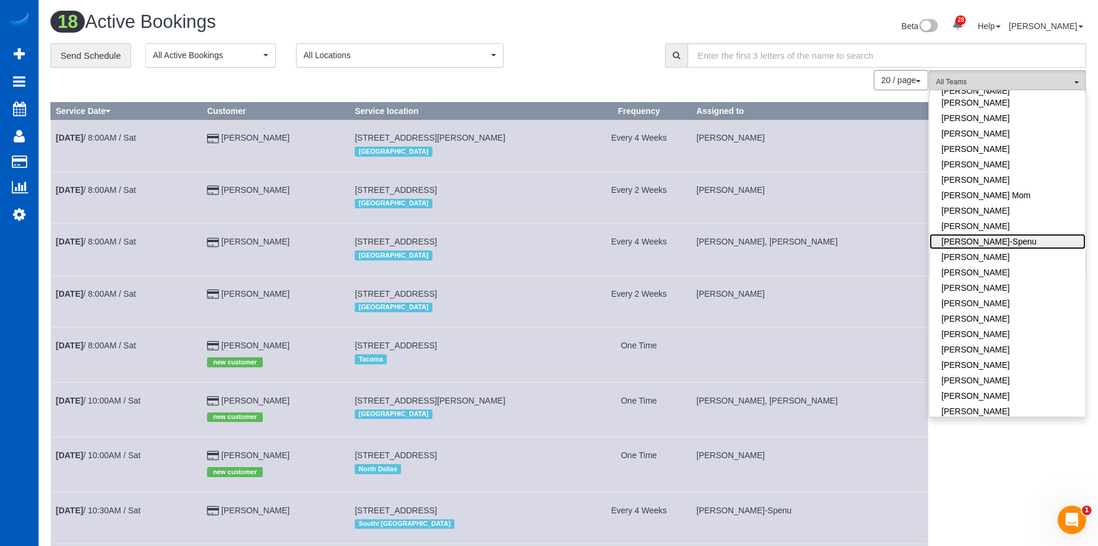
scroll to position [1163, 1098]
click at [622, 30] on div "Beta 28 Your Notifications You have 0 alerts × You have 3 to charge for 08/23/2…" at bounding box center [831, 27] width 527 height 31
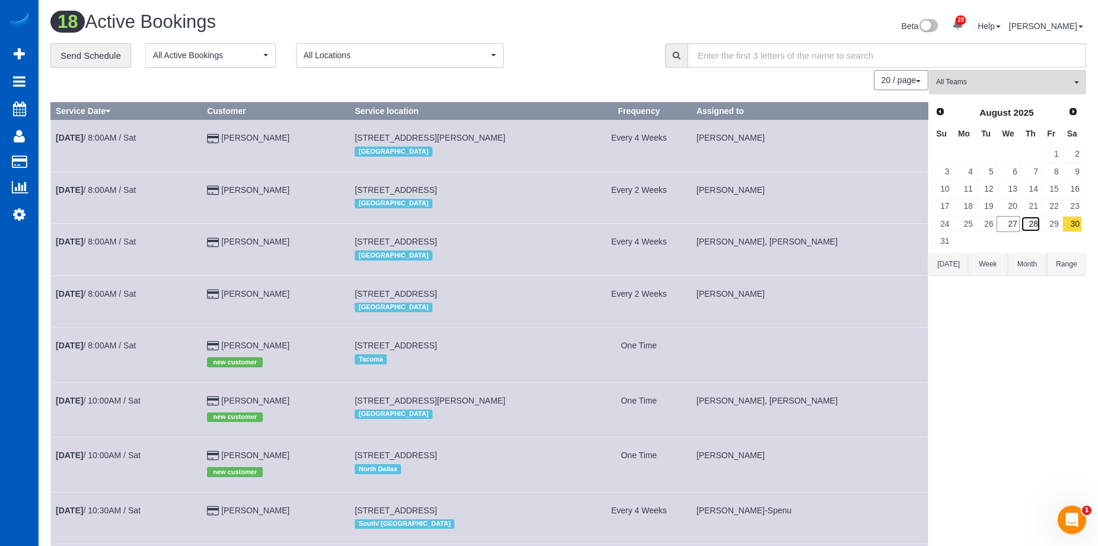
click at [1026, 223] on link "28" at bounding box center [1031, 224] width 20 height 16
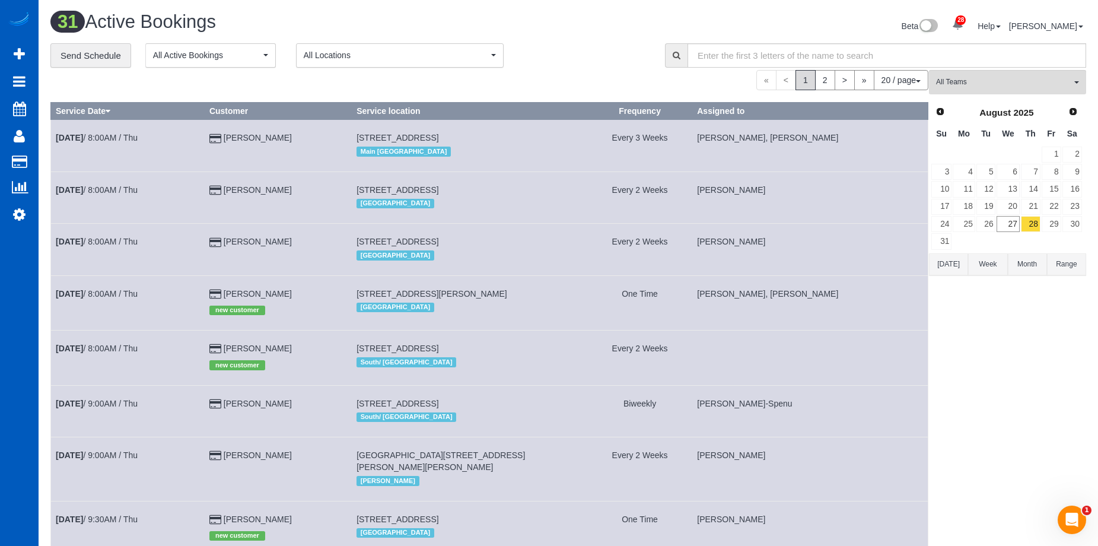
scroll to position [1273, 1098]
click at [960, 76] on button "All Teams" at bounding box center [1007, 82] width 157 height 24
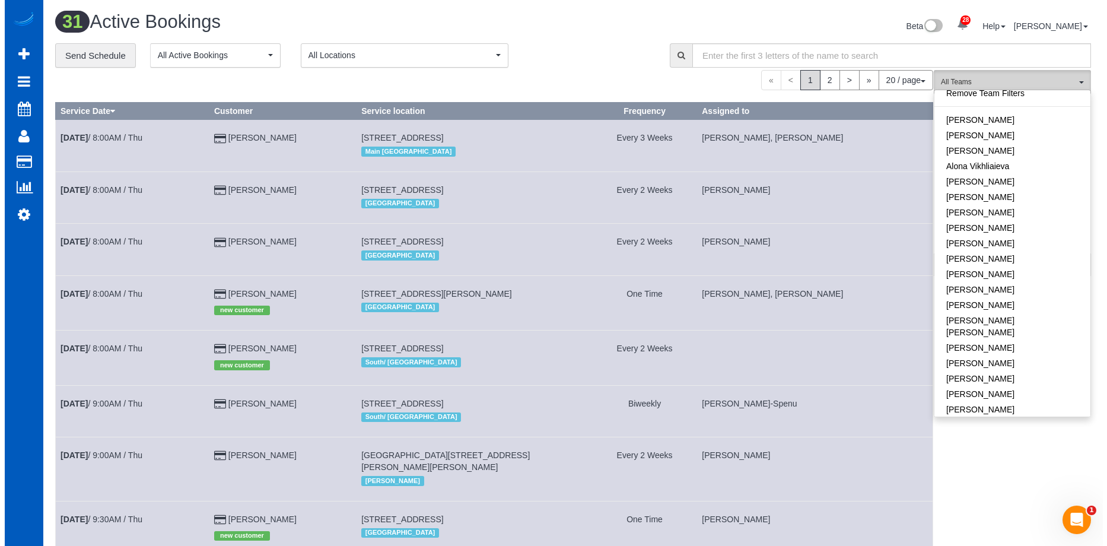
scroll to position [0, 0]
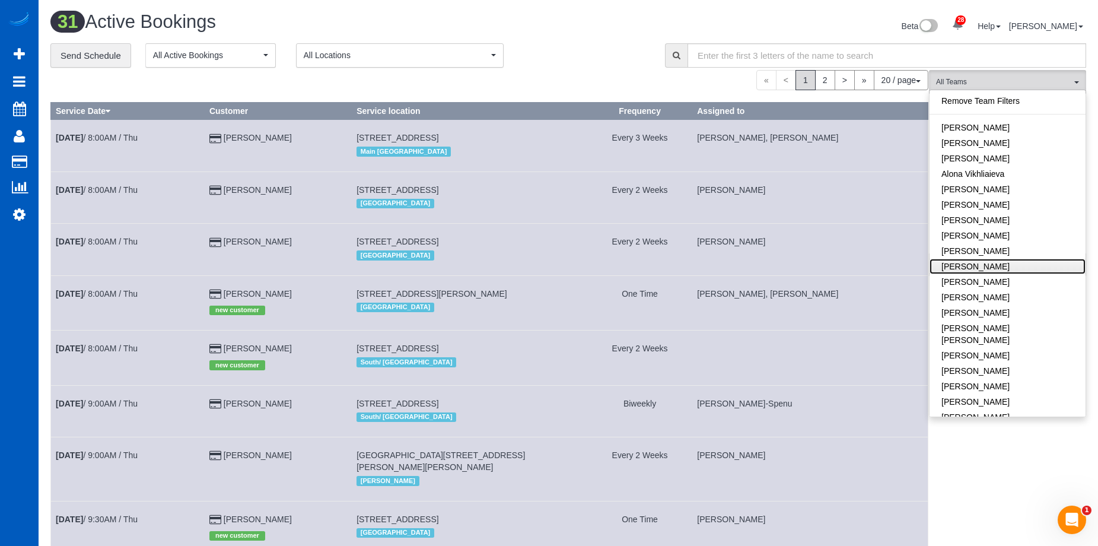
click at [1033, 268] on link "Anzhela Trokhymiuk" at bounding box center [1008, 266] width 156 height 15
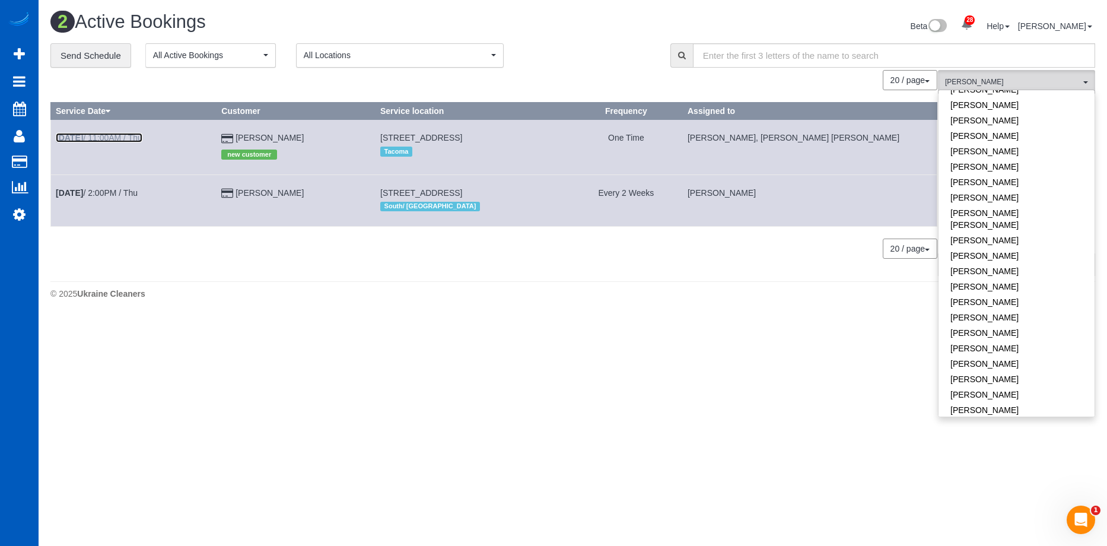
scroll to position [534, 0]
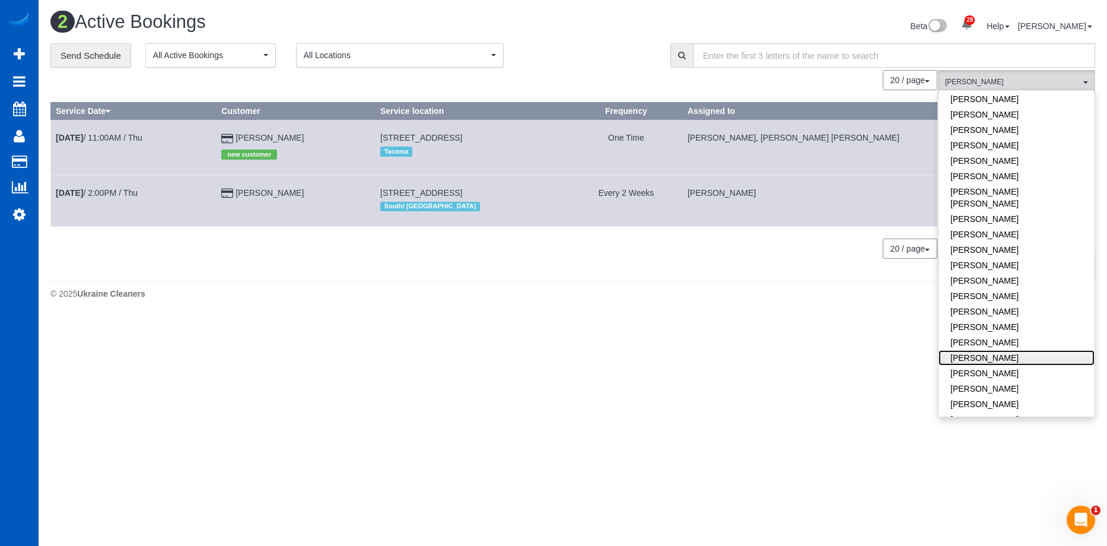
click at [1038, 350] on link "Olena Datsyk" at bounding box center [1016, 357] width 156 height 15
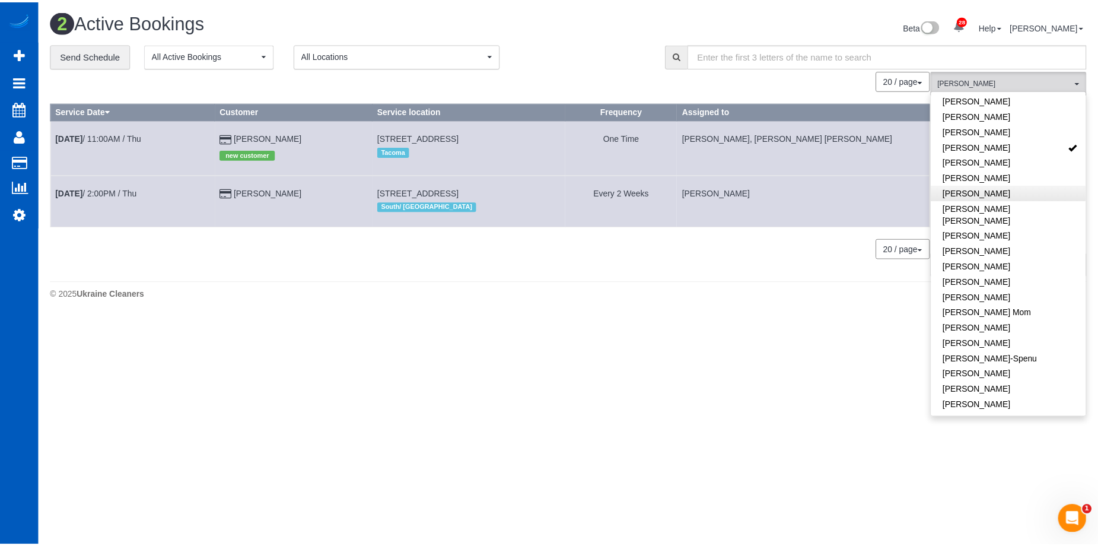
scroll to position [119, 0]
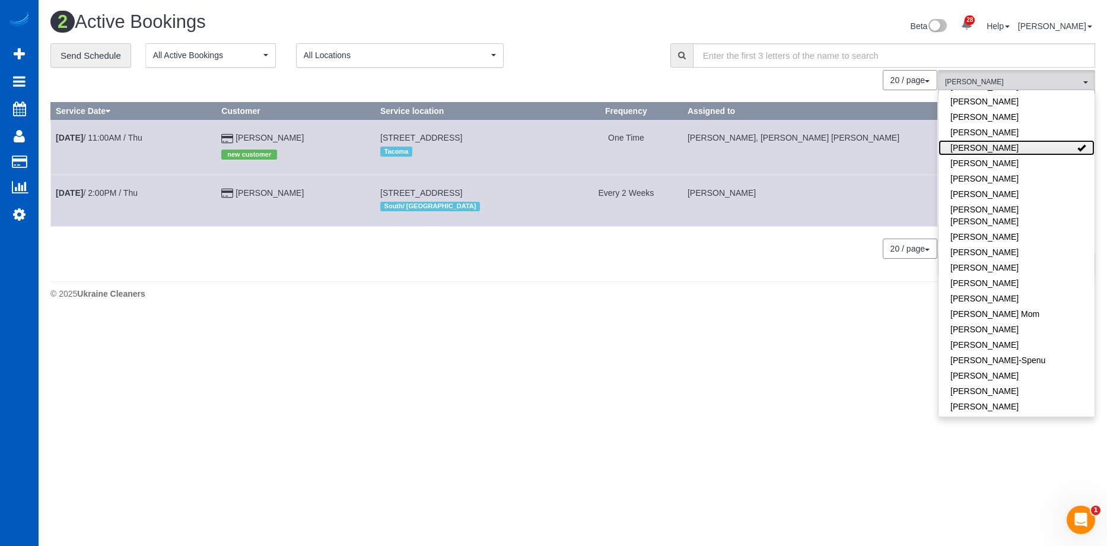
click at [1037, 147] on link "Anzhela Trokhymiuk" at bounding box center [1016, 147] width 156 height 15
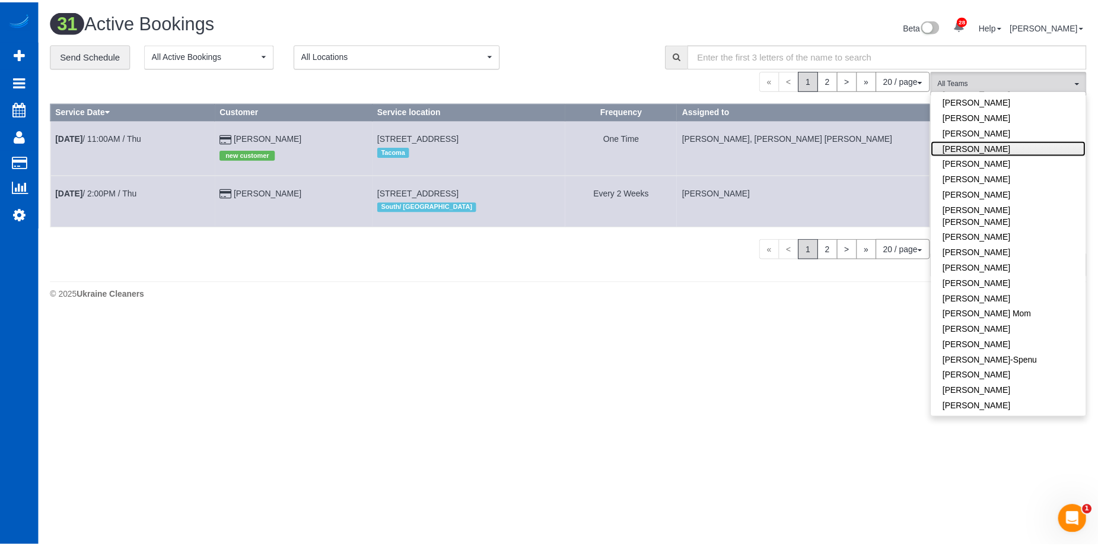
scroll to position [1273, 1098]
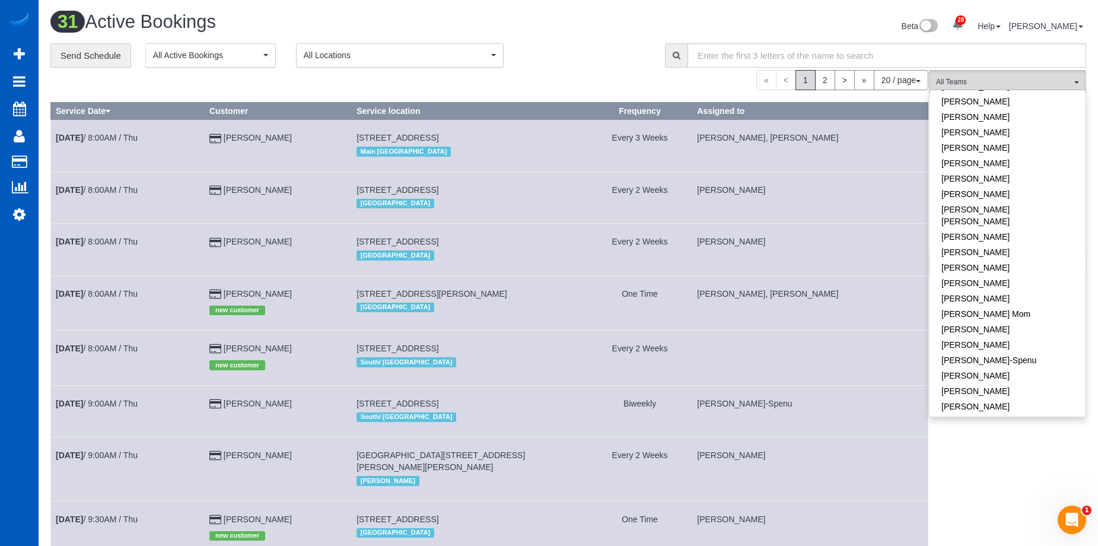
click at [590, 50] on div "**********" at bounding box center [348, 55] width 597 height 25
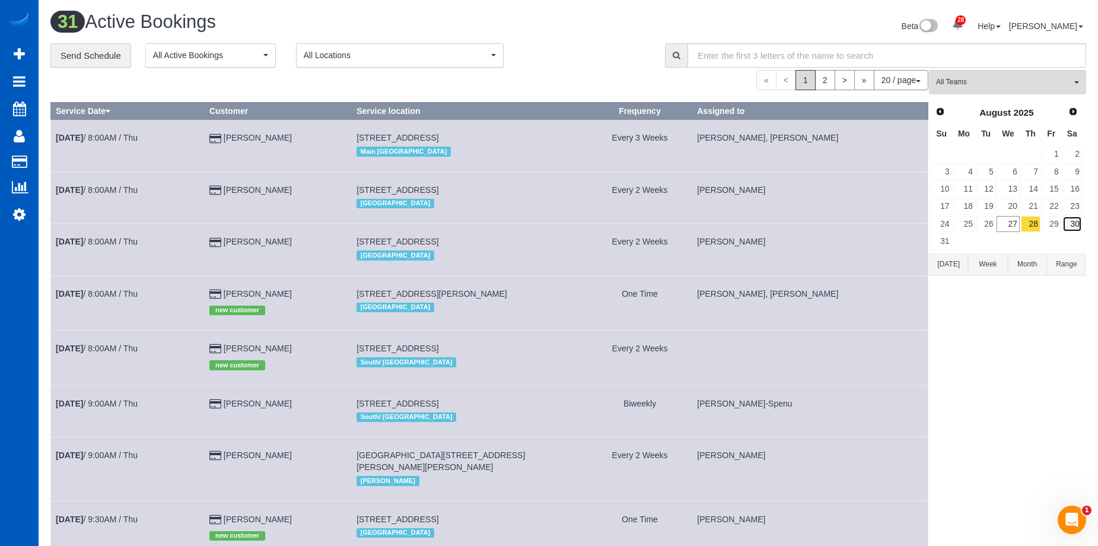
click at [1081, 221] on link "30" at bounding box center [1072, 224] width 20 height 16
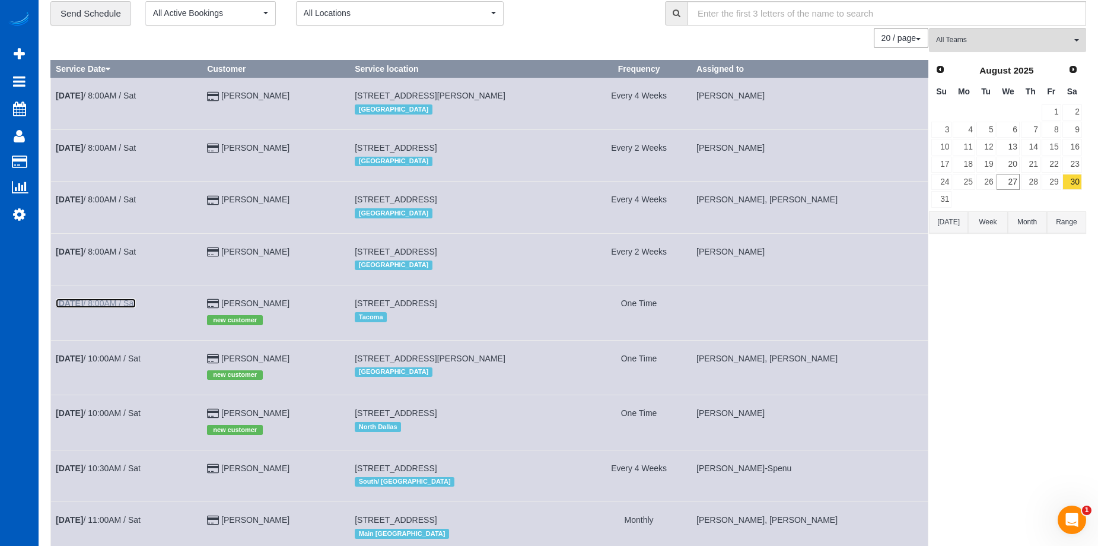
scroll to position [0, 0]
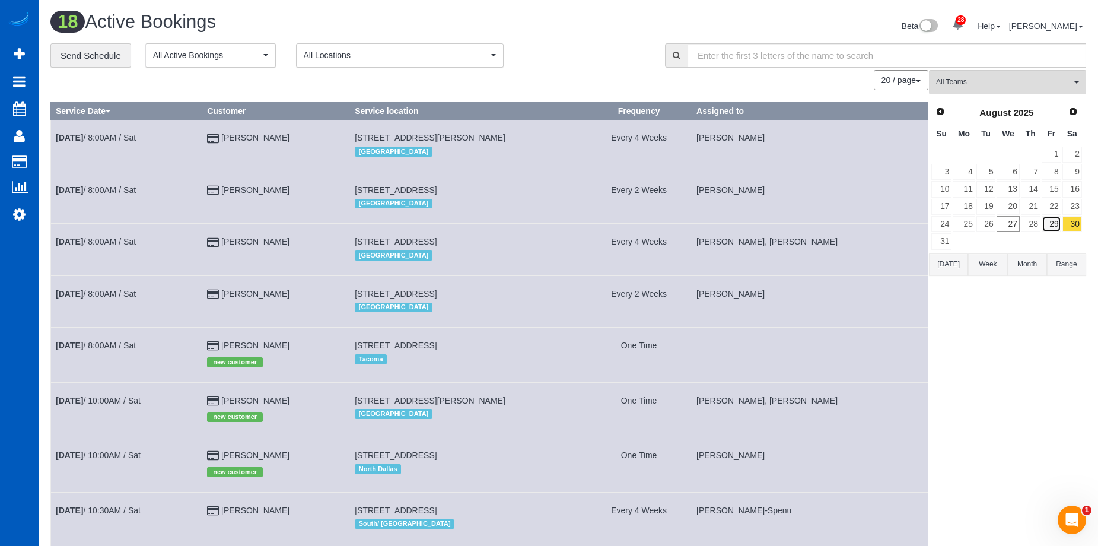
click at [1049, 222] on link "29" at bounding box center [1052, 224] width 20 height 16
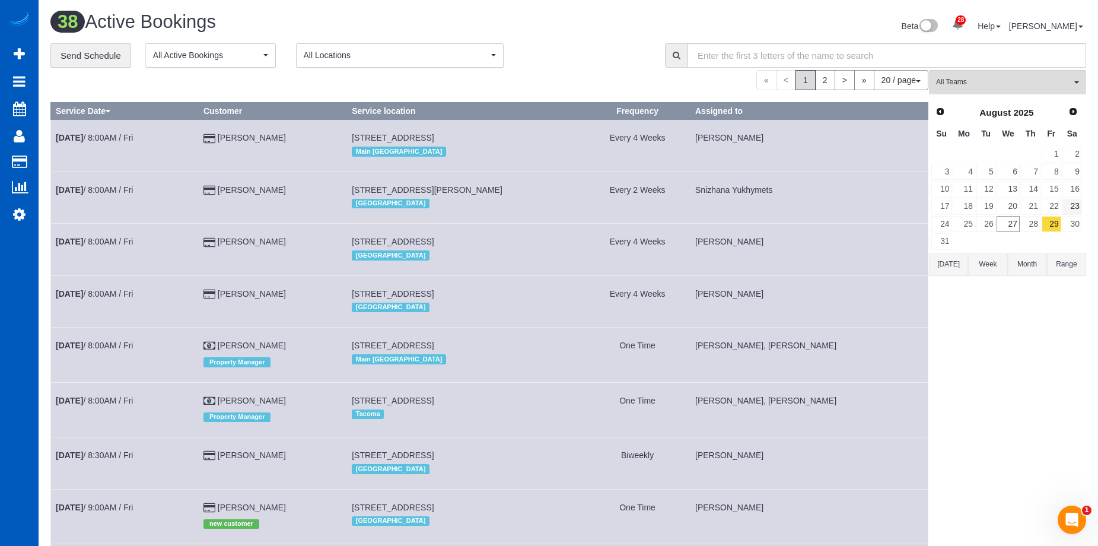
scroll to position [1261, 1098]
click at [1074, 209] on link "23" at bounding box center [1072, 207] width 20 height 16
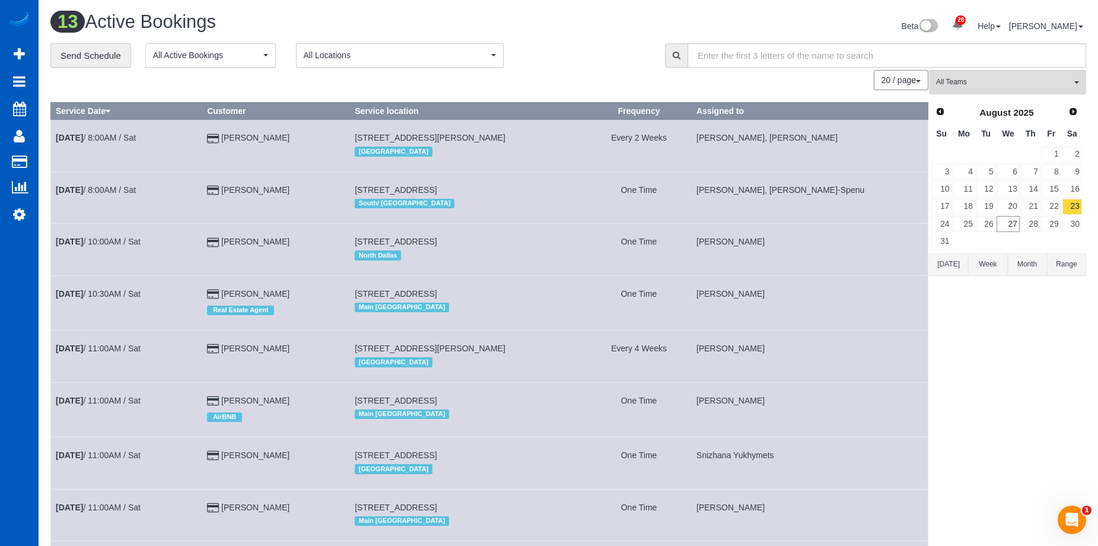
scroll to position [892, 1098]
click at [1074, 186] on link "16" at bounding box center [1072, 189] width 20 height 16
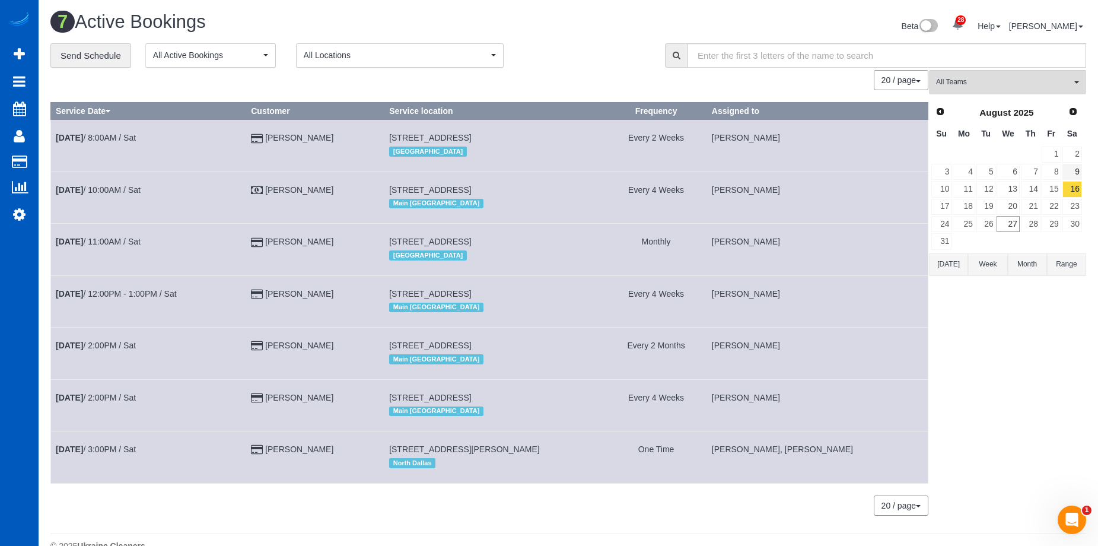
scroll to position [58754, 58225]
click at [1076, 170] on link "9" at bounding box center [1072, 172] width 20 height 16
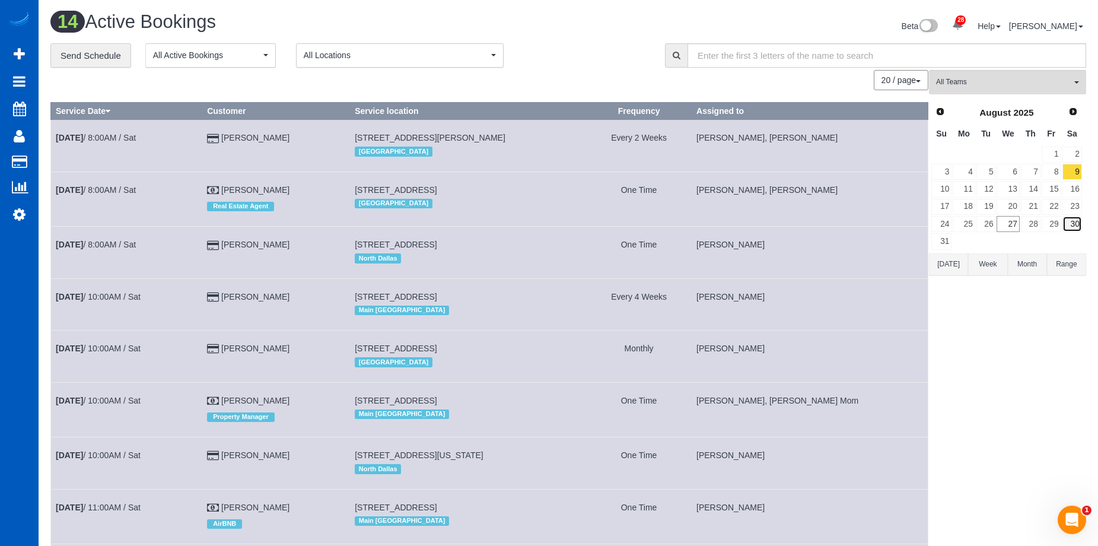
click at [1076, 217] on link "30" at bounding box center [1072, 224] width 20 height 16
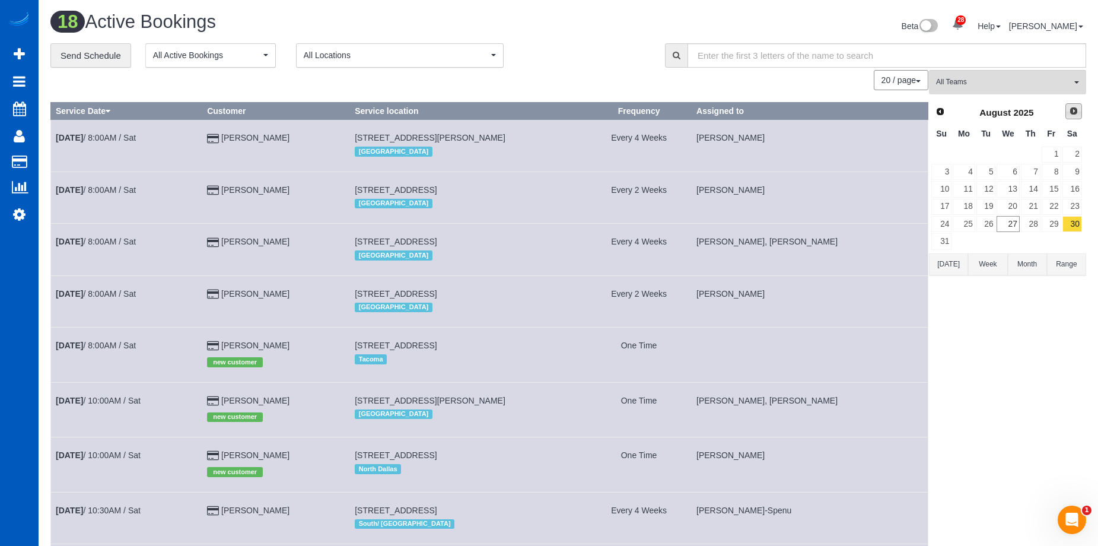
scroll to position [1163, 1098]
click at [1073, 116] on link "Next" at bounding box center [1073, 111] width 17 height 17
click at [1077, 148] on link "6" at bounding box center [1072, 155] width 20 height 16
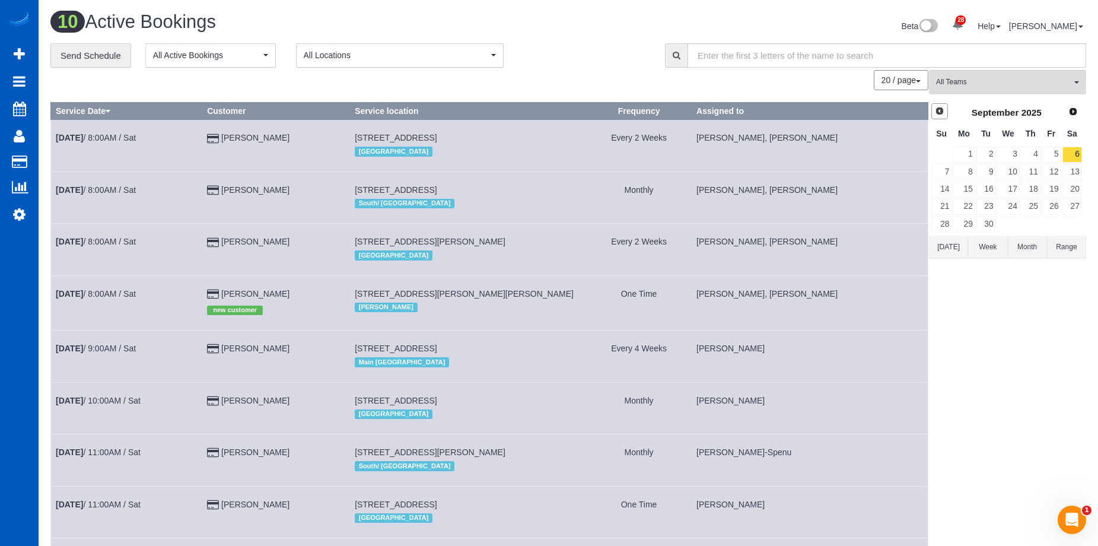
click at [944, 114] on link "Prev" at bounding box center [939, 111] width 17 height 17
click at [516, 129] on td "15512 Be 82nd Circle, Vancouver, WA 98682 Portland" at bounding box center [468, 146] width 237 height 52
click at [514, 120] on td "15512 Be 82nd Circle, Vancouver, WA 98682 Portland" at bounding box center [468, 146] width 237 height 52
click at [523, 166] on td "15512 Be 82nd Circle, Vancouver, WA 98682 Portland" at bounding box center [468, 146] width 237 height 52
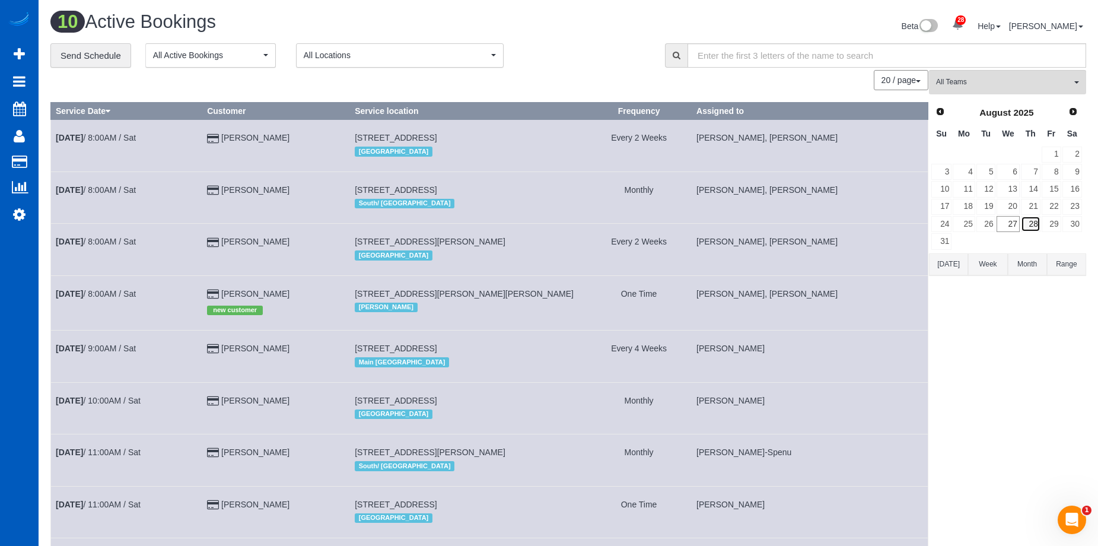
click at [1032, 228] on link "28" at bounding box center [1031, 224] width 20 height 16
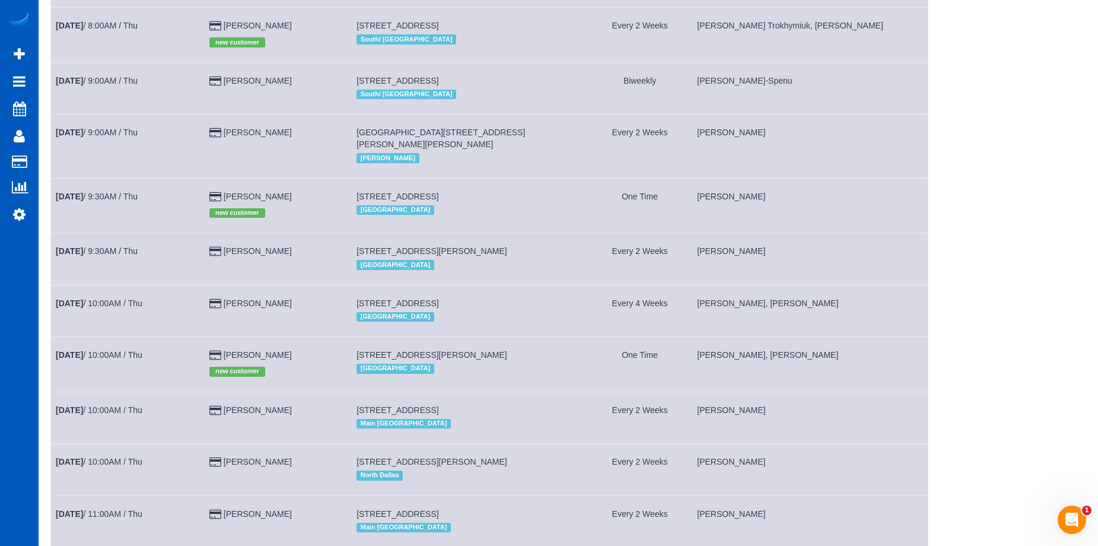
scroll to position [356, 0]
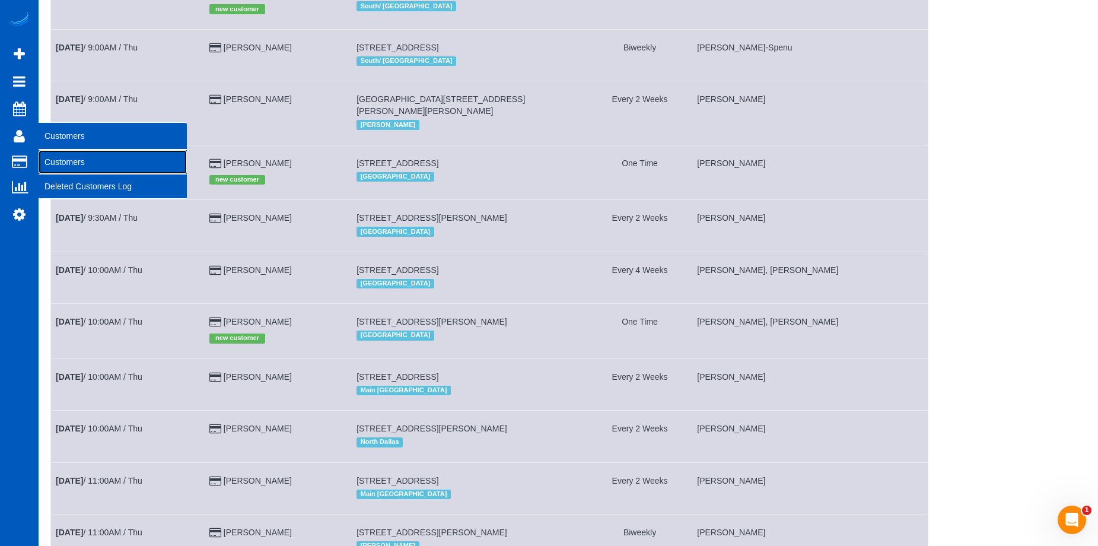
click at [64, 157] on link "Customers" at bounding box center [113, 162] width 148 height 24
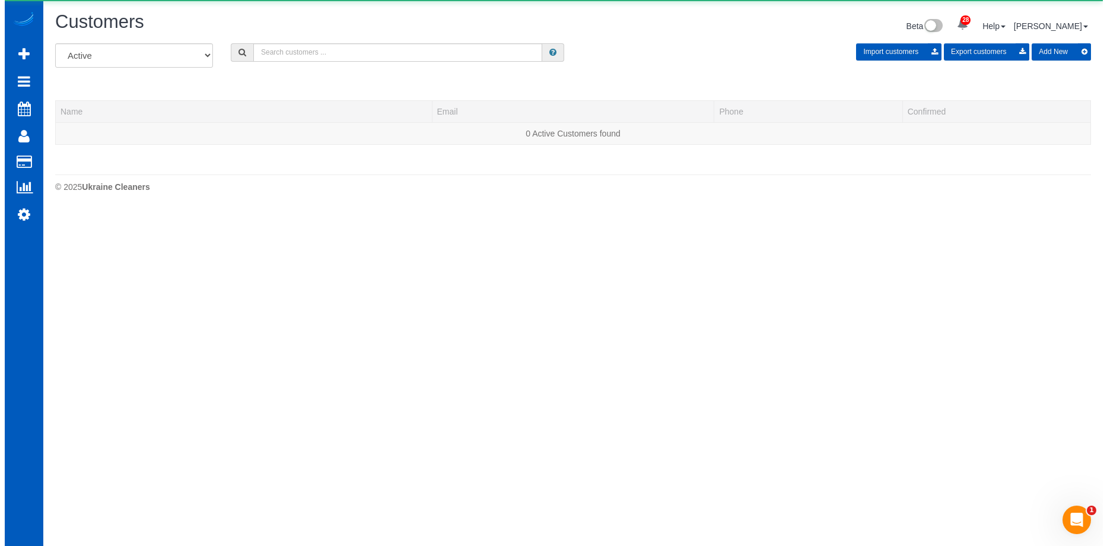
scroll to position [209, 1107]
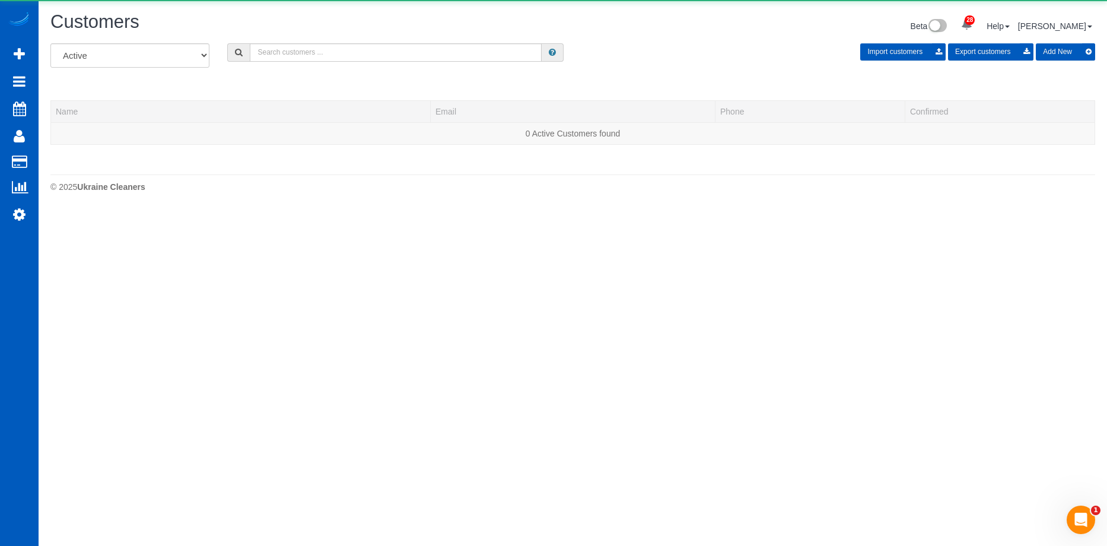
click at [316, 41] on div "Customers Beta 28 Your Notifications You have 0 alerts × You have 3 to charge f…" at bounding box center [573, 27] width 1062 height 31
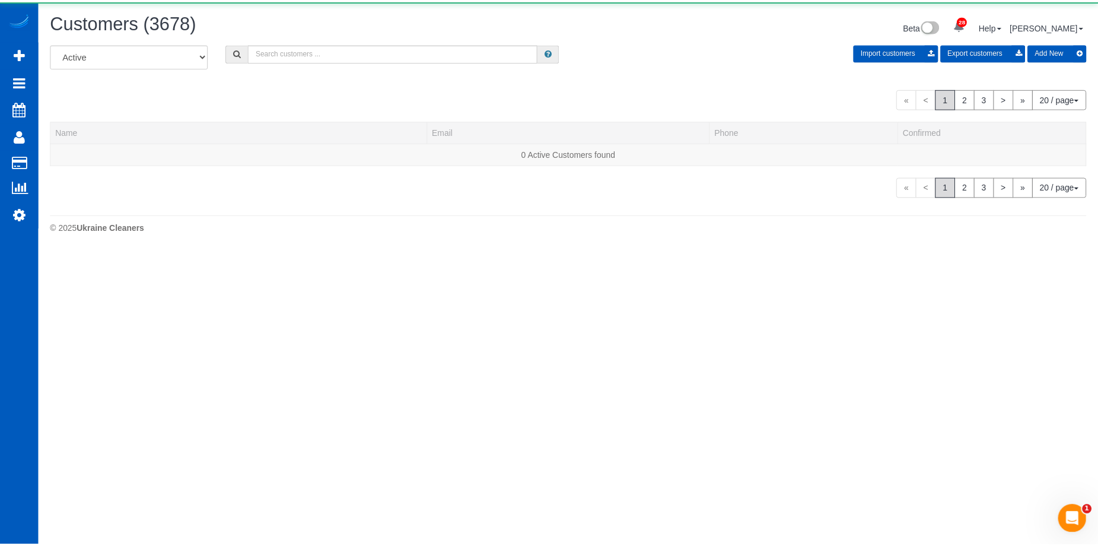
scroll to position [250, 1107]
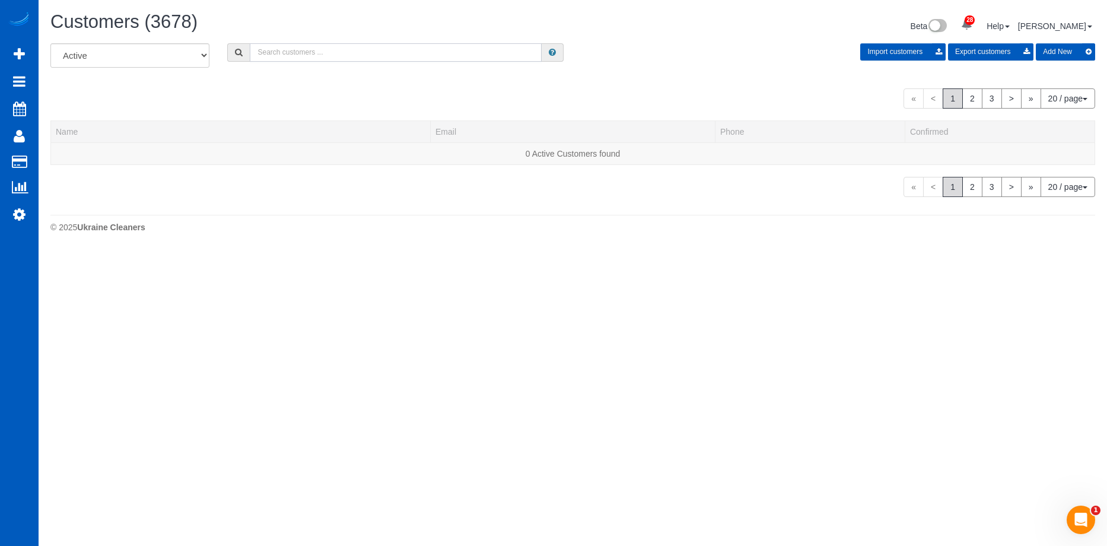
click at [321, 56] on input "text" at bounding box center [396, 52] width 292 height 18
paste input "[PERSON_NAME][EMAIL_ADDRESS][DOMAIN_NAME]"
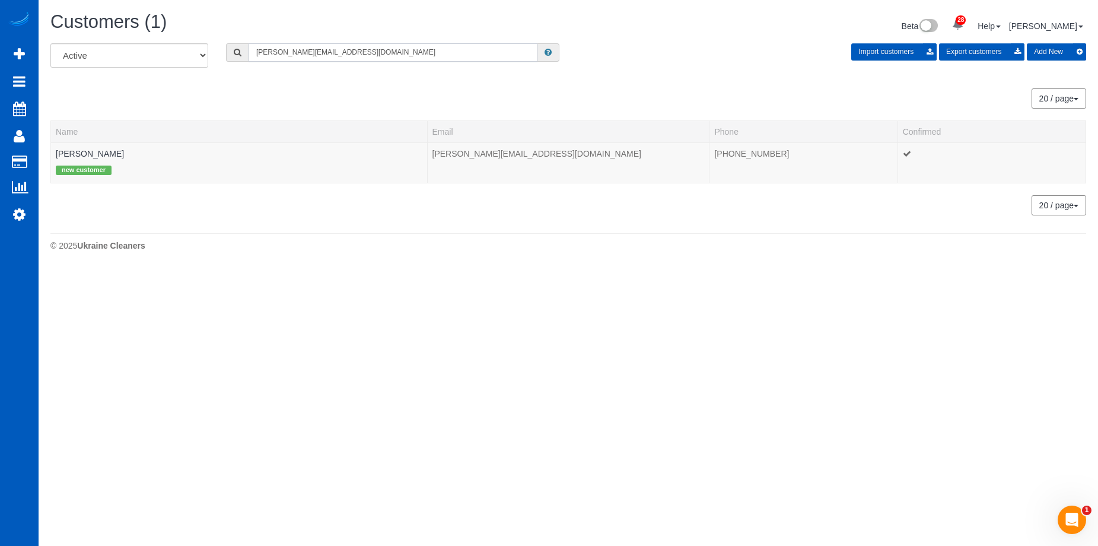
scroll to position [59055, 58216]
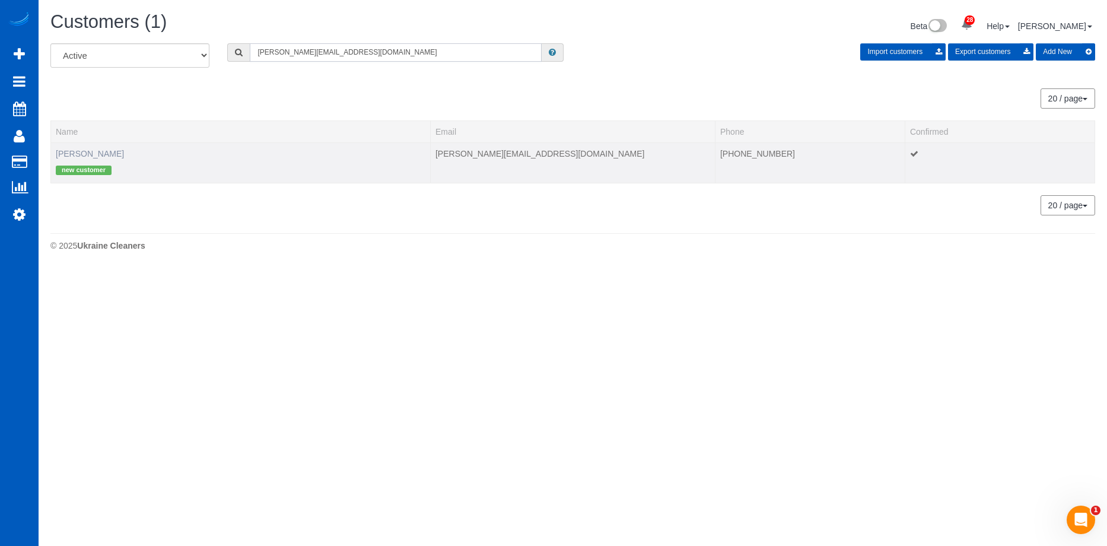
type input "[PERSON_NAME][EMAIL_ADDRESS][DOMAIN_NAME]"
click at [72, 155] on link "[PERSON_NAME]" at bounding box center [90, 153] width 68 height 9
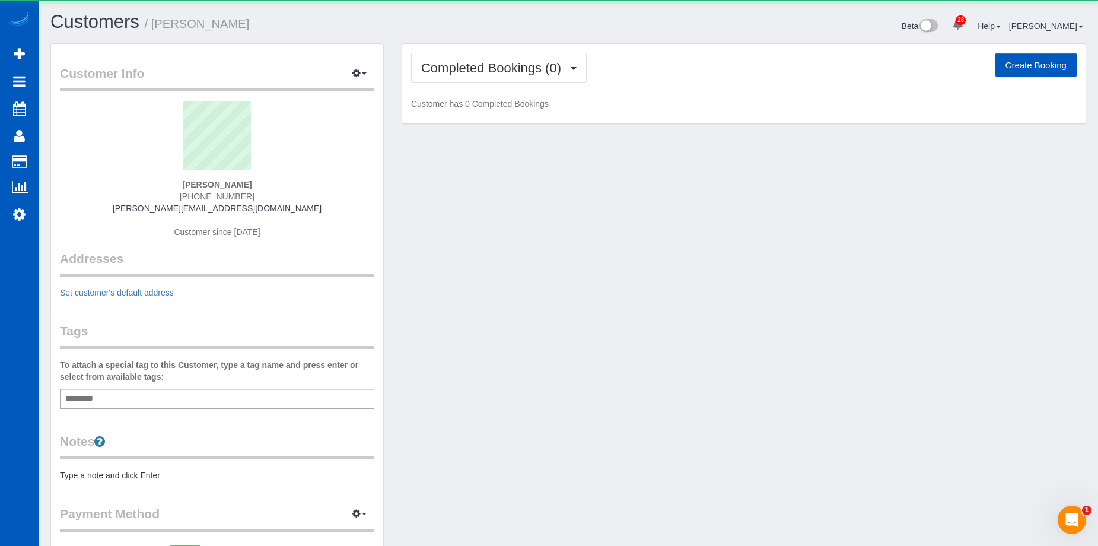
scroll to position [644, 1098]
click at [479, 65] on span "Completed Bookings (0)" at bounding box center [494, 68] width 146 height 15
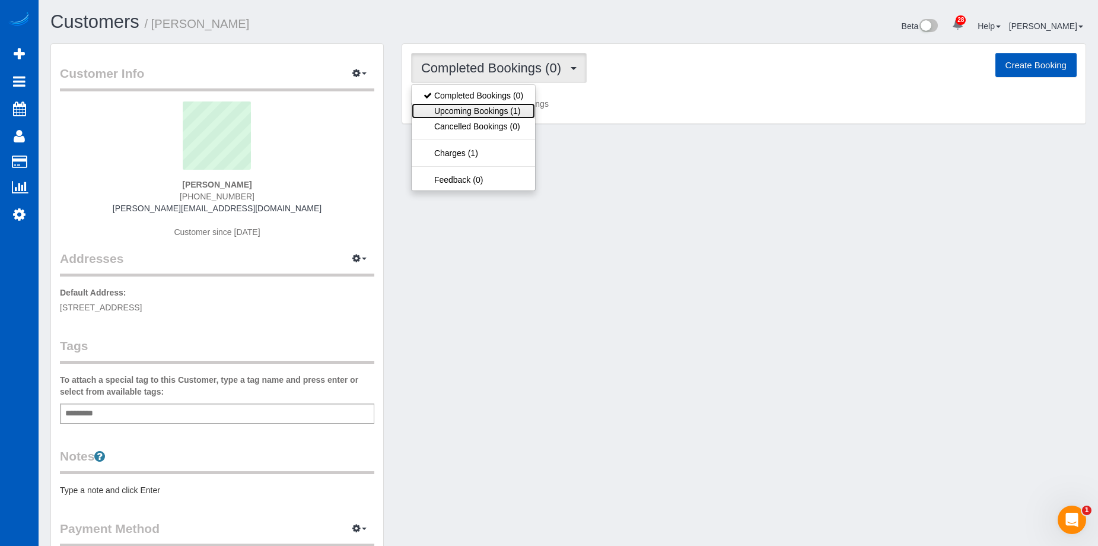
click at [495, 108] on link "Upcoming Bookings (1)" at bounding box center [473, 110] width 123 height 15
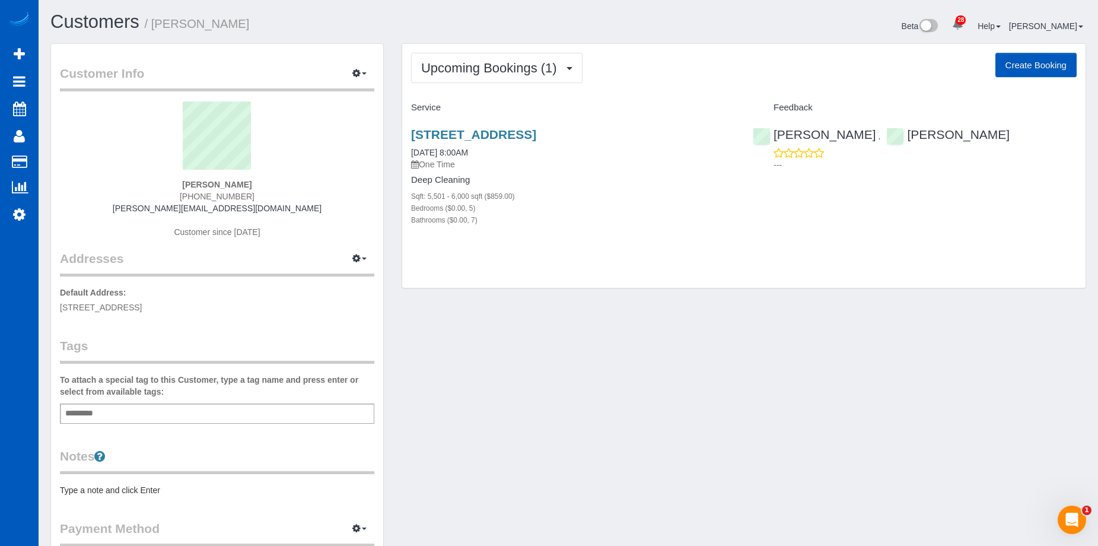
click at [1060, 66] on button "Create Booking" at bounding box center [1035, 65] width 81 height 25
select select "WA"
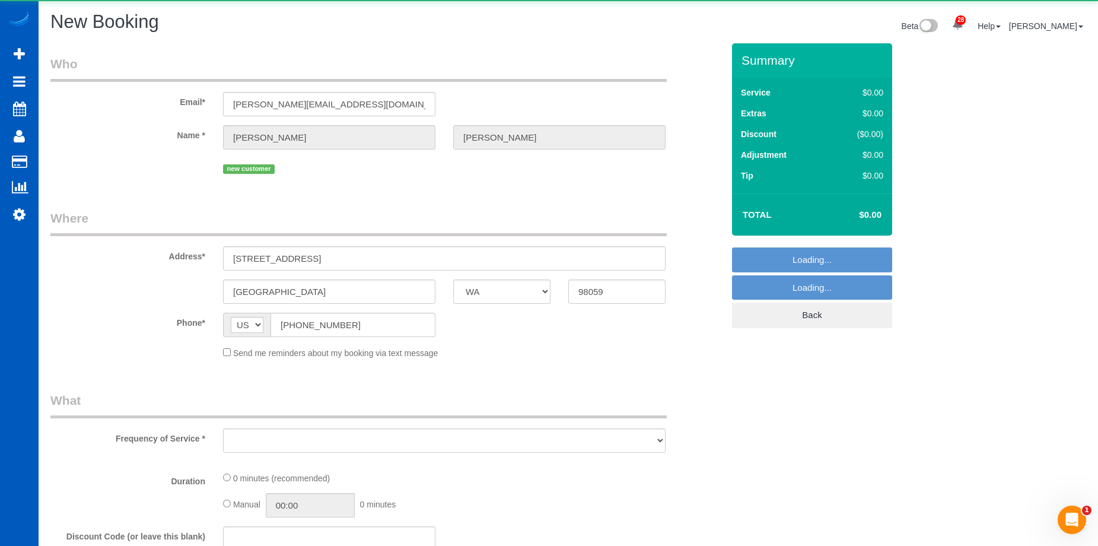
scroll to position [1494, 1098]
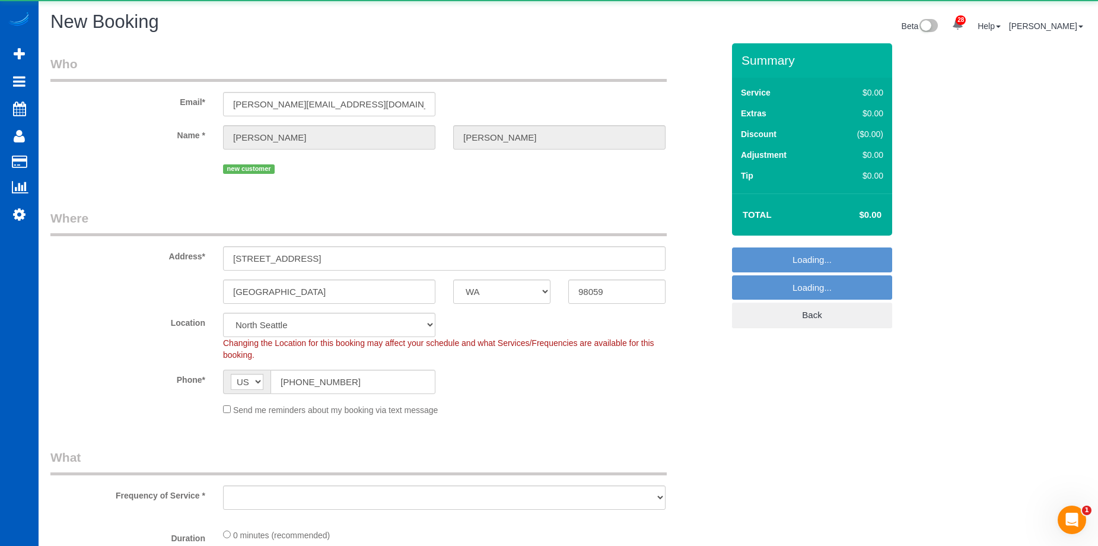
select select "string:fspay-2a6b199e-6f8a-43e7-a575-d90cc4b7d470"
select select "object:20616"
select select "199"
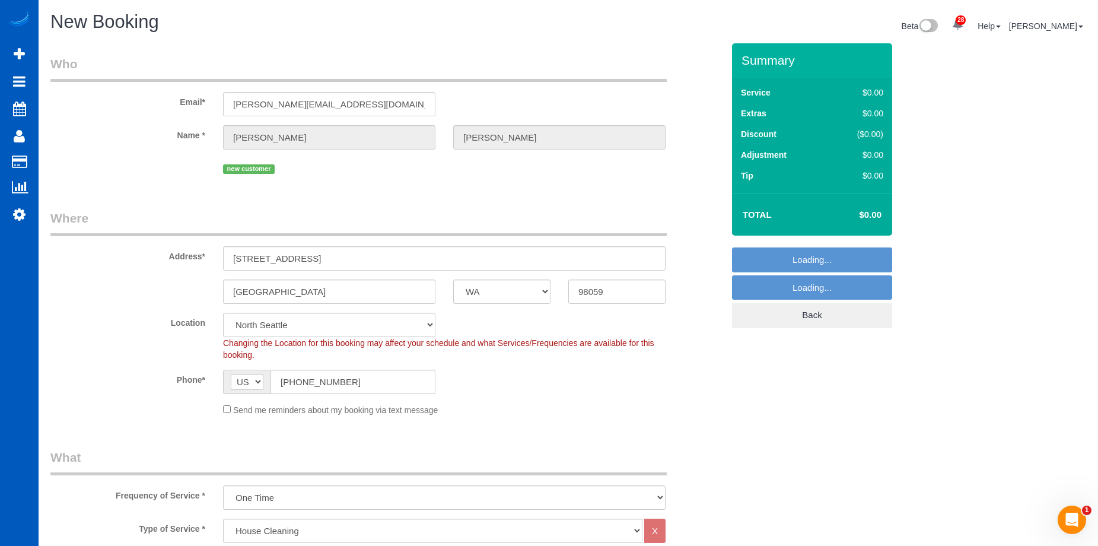
select select "object:20876"
select select "69"
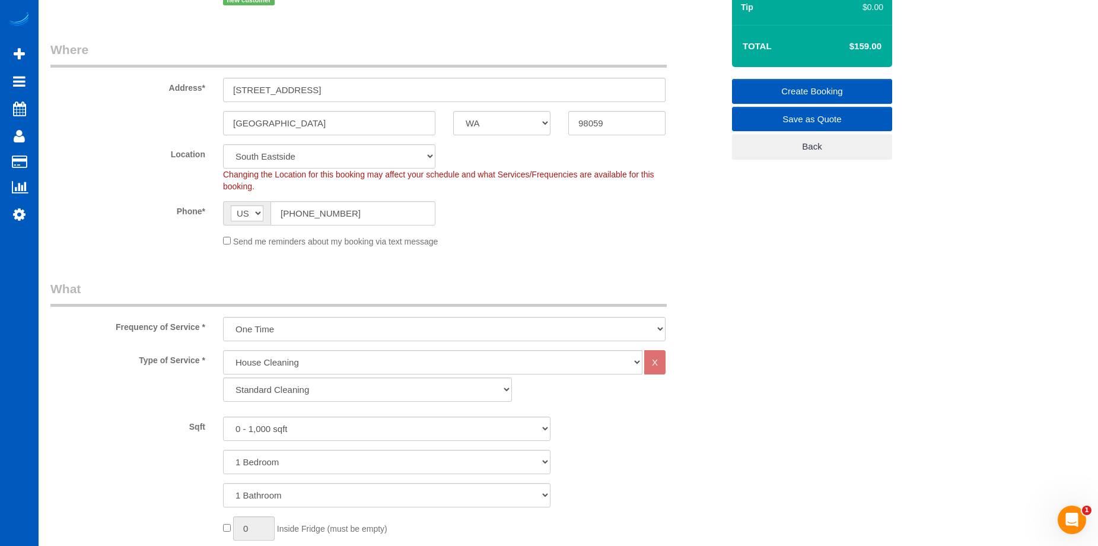
scroll to position [237, 0]
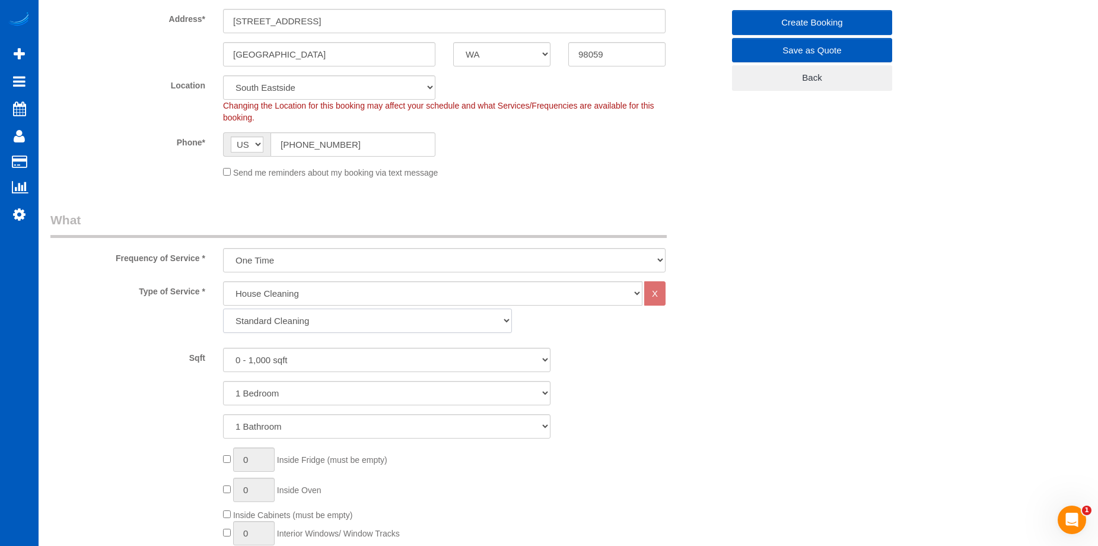
click at [400, 322] on select "Standard Cleaning Deep Cleaning Move In/ Out Cleaning" at bounding box center [367, 320] width 289 height 24
click at [404, 319] on select "Standard Cleaning Deep Cleaning Move In/ Out Cleaning" at bounding box center [367, 320] width 289 height 24
click at [435, 260] on select "One Time Weekly - 15.00% Every 2 Weeks - 10.00% Every 4 Weeks - 5.00% Every 2 M…" at bounding box center [444, 260] width 443 height 24
select select "object:20884"
click at [223, 248] on select "One Time Weekly - 15.00% Every 2 Weeks - 10.00% Every 4 Weeks - 5.00% Every 2 M…" at bounding box center [444, 260] width 443 height 24
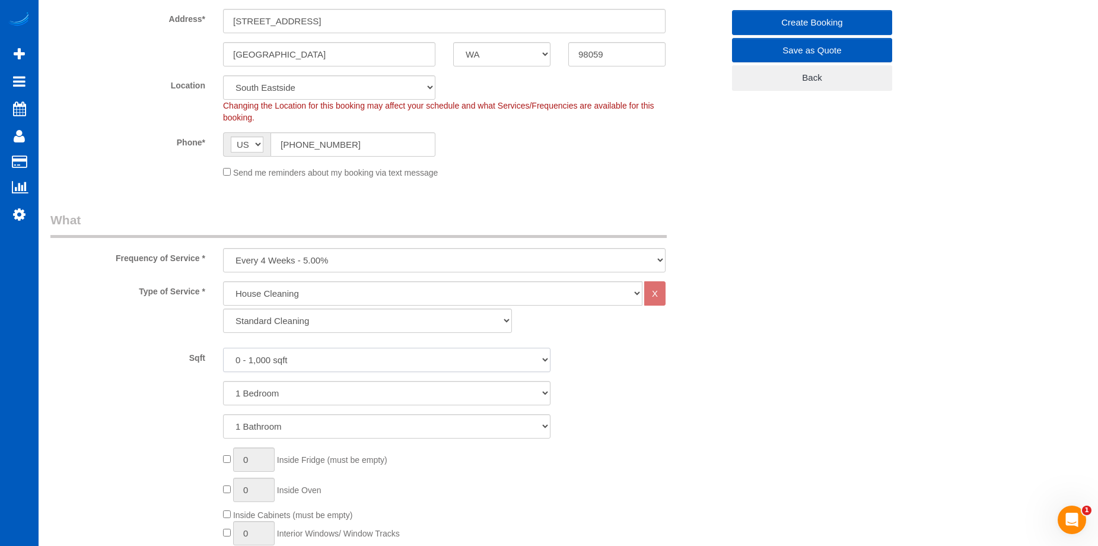
click at [386, 355] on select "0 - 1,000 sqft 1,001 - 1,500 sqft 1,501 - 2,000 sqft 2,001 - 2,500 sqft 2,501 -…" at bounding box center [386, 360] width 327 height 24
select select "5501"
click at [223, 348] on select "0 - 1,000 sqft 1,001 - 1,500 sqft 1,501 - 2,000 sqft 2,001 - 2,500 sqft 2,501 -…" at bounding box center [386, 360] width 327 height 24
click at [398, 391] on select "1 Bedroom 2 Bedrooms 3 Bedrooms 4 Bedrooms 5 Bedrooms 6 Bedrooms 7 Bedrooms" at bounding box center [386, 393] width 327 height 24
select select "5"
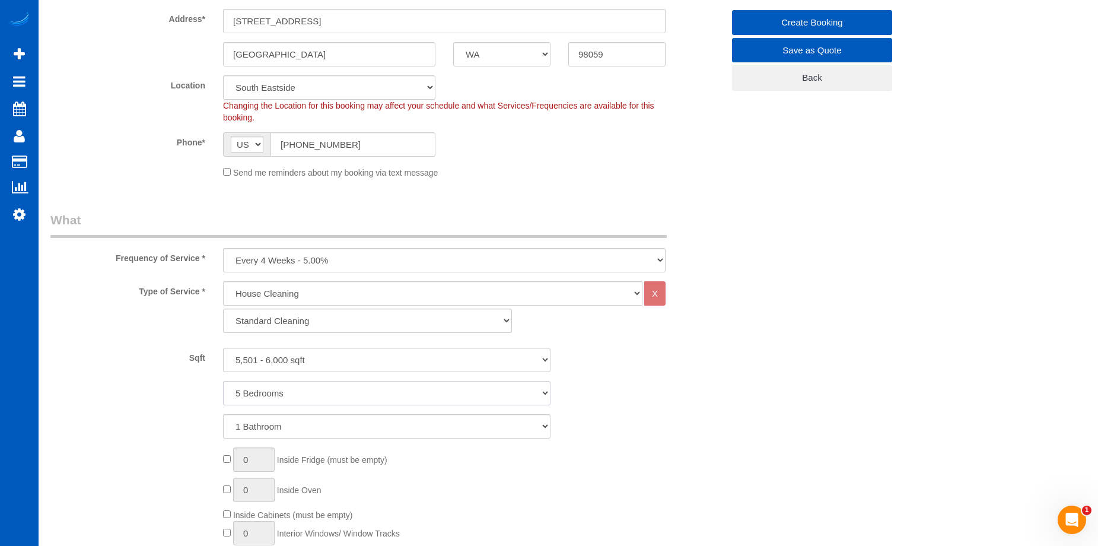
click at [223, 381] on select "1 Bedroom 2 Bedrooms 3 Bedrooms 4 Bedrooms 5 Bedrooms 6 Bedrooms 7 Bedrooms" at bounding box center [386, 393] width 327 height 24
click at [396, 431] on select "1 Bathroom 2 Bathrooms 3 Bathrooms 4 Bathrooms 5 Bathrooms 6 Bathrooms 7 Bathro…" at bounding box center [386, 426] width 327 height 24
select select "7"
click at [223, 414] on select "1 Bathroom 2 Bathrooms 3 Bathrooms 4 Bathrooms 5 Bathrooms 6 Bathrooms 7 Bathro…" at bounding box center [386, 426] width 327 height 24
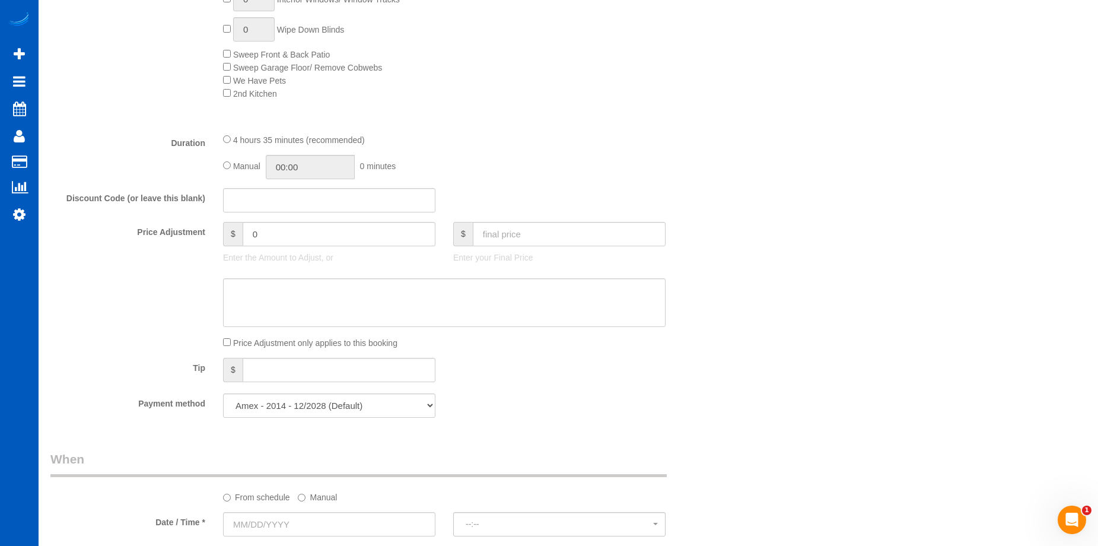
scroll to position [1008, 0]
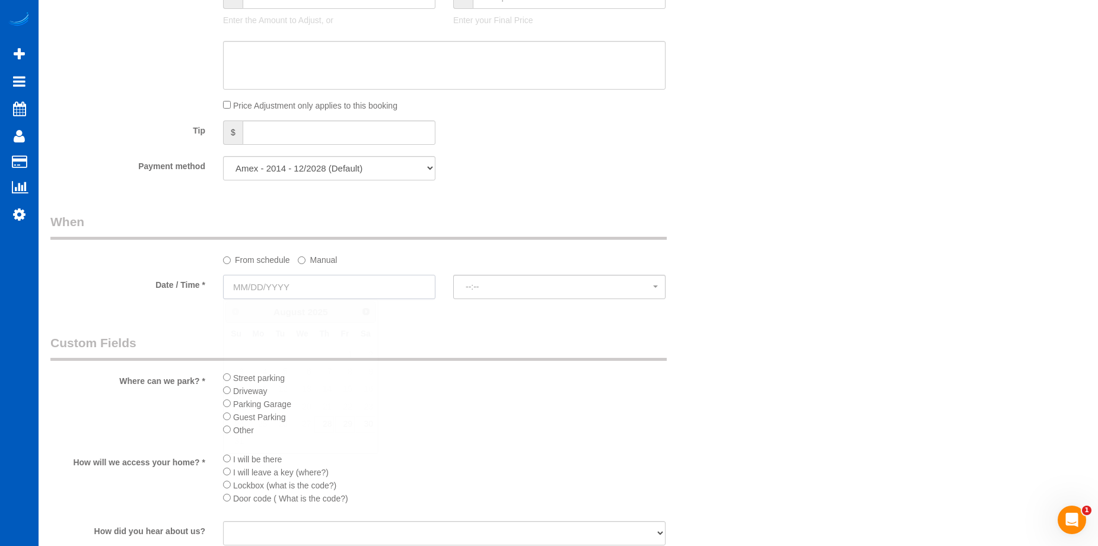
click at [338, 282] on input "text" at bounding box center [329, 287] width 212 height 24
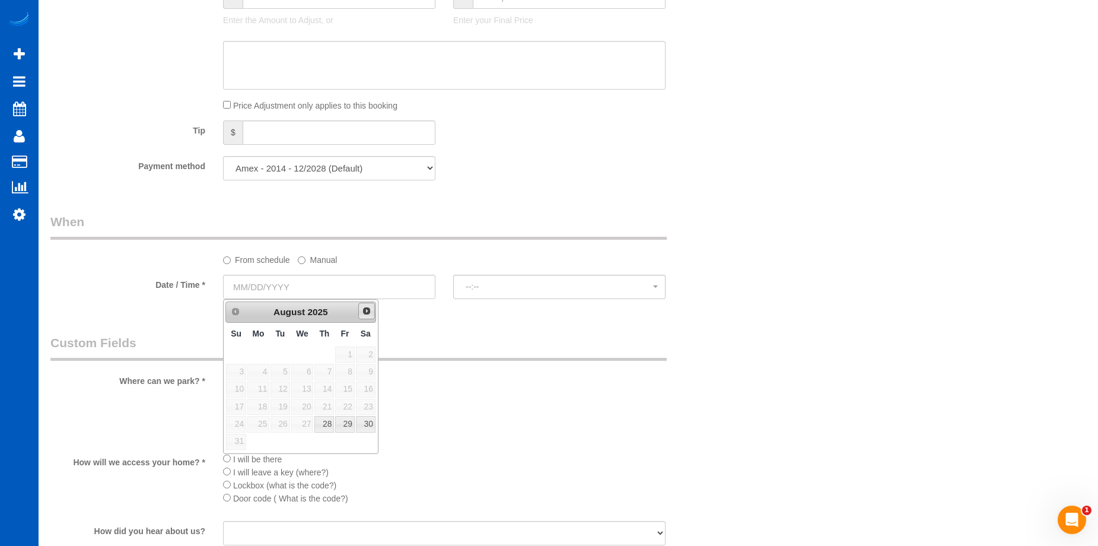
click at [367, 310] on span "Next" at bounding box center [366, 310] width 9 height 9
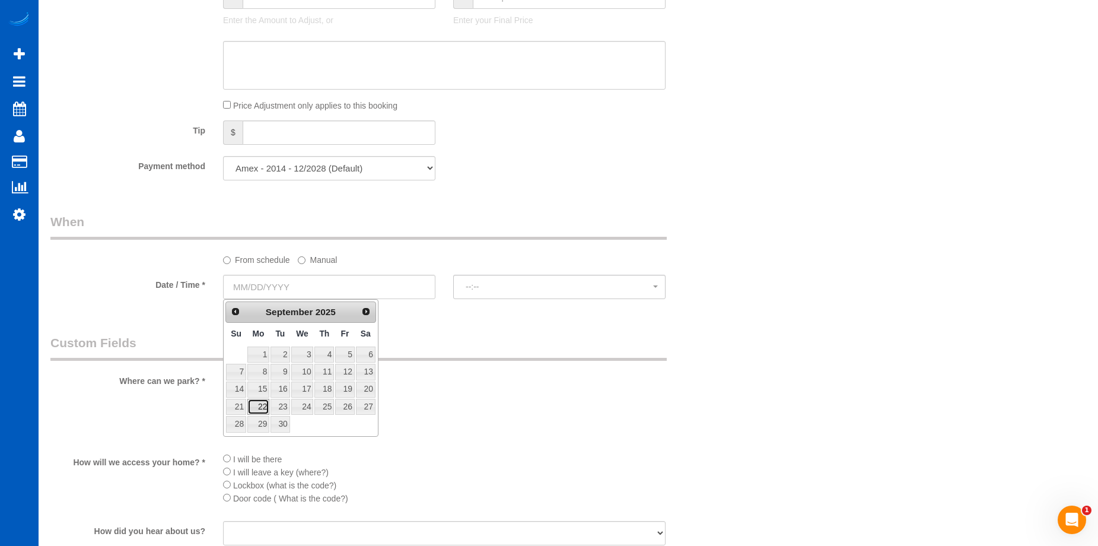
click at [265, 411] on link "22" at bounding box center [258, 407] width 22 height 16
type input "09/22/2025"
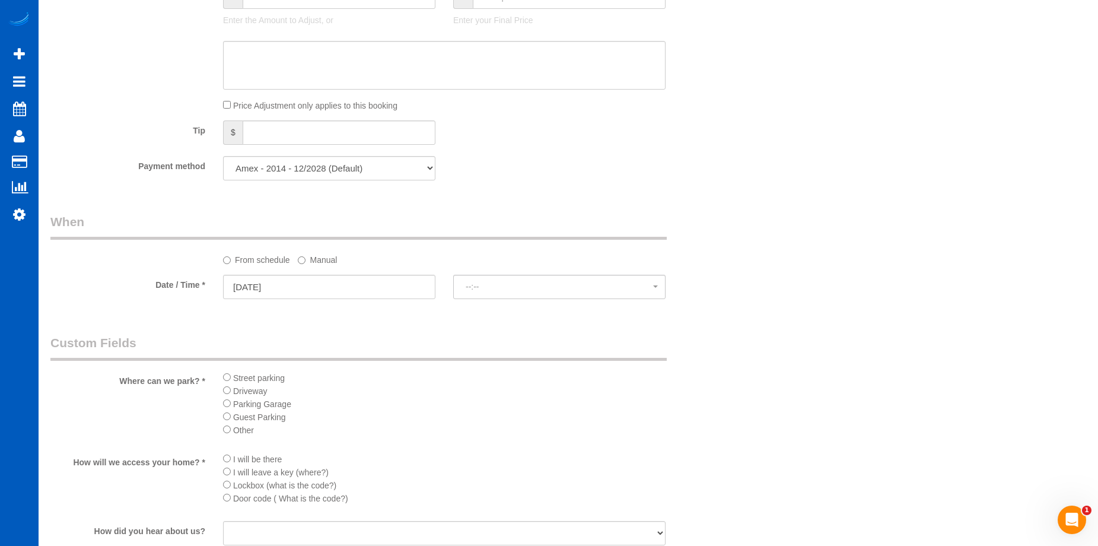
select select "spot27"
click at [483, 281] on button "8:00AM" at bounding box center [559, 287] width 212 height 24
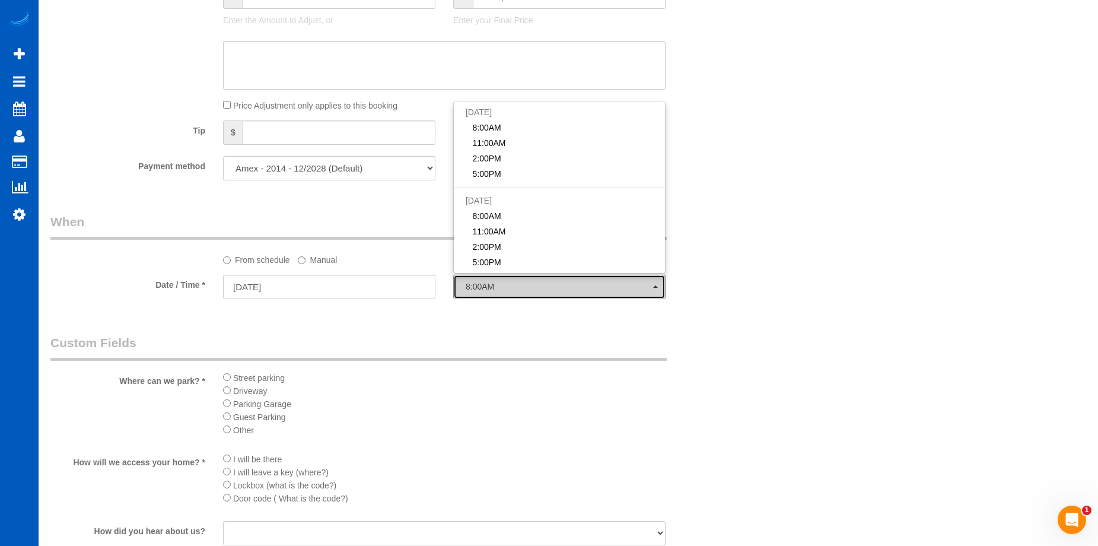
click at [483, 281] on button "8:00AM" at bounding box center [559, 287] width 212 height 24
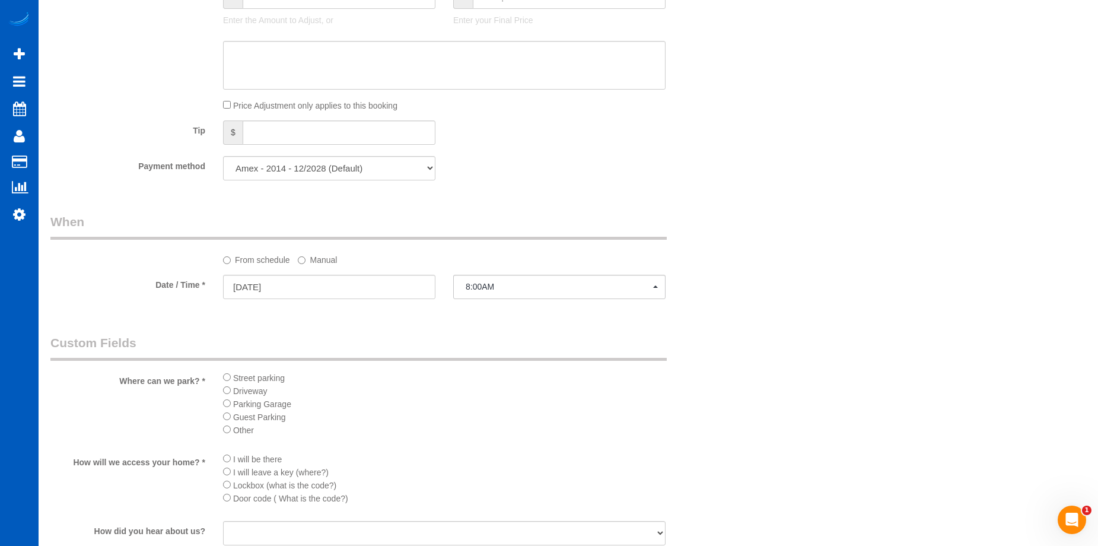
click at [306, 263] on label "Manual" at bounding box center [317, 258] width 39 height 16
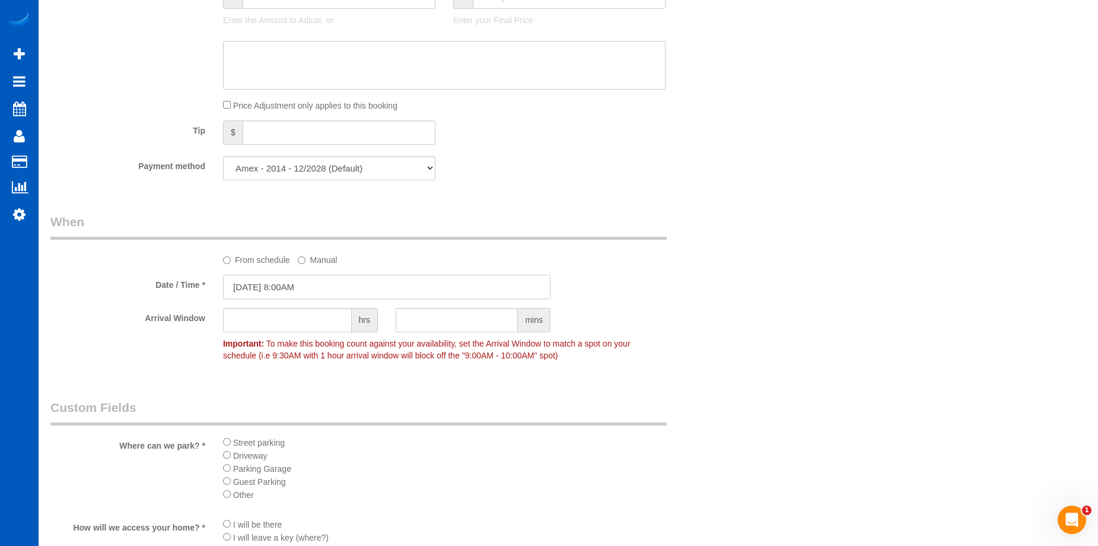
click at [294, 286] on input "09/22/2025 8:00AM" at bounding box center [386, 287] width 327 height 24
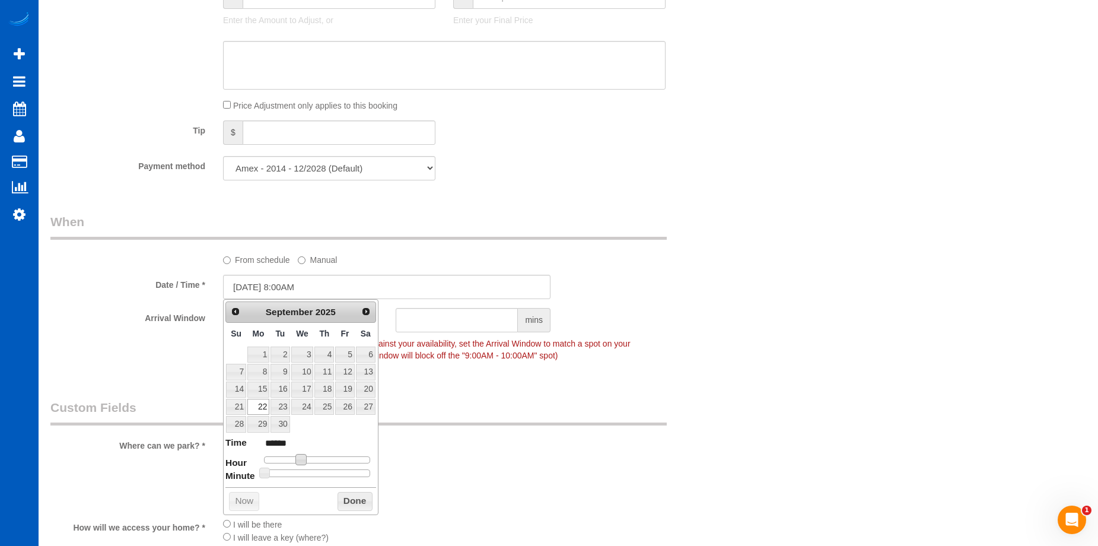
type input "09/22/2025 9:00AM"
type input "******"
type input "[DATE] 10:00AM"
type input "*******"
drag, startPoint x: 304, startPoint y: 459, endPoint x: 314, endPoint y: 460, distance: 10.7
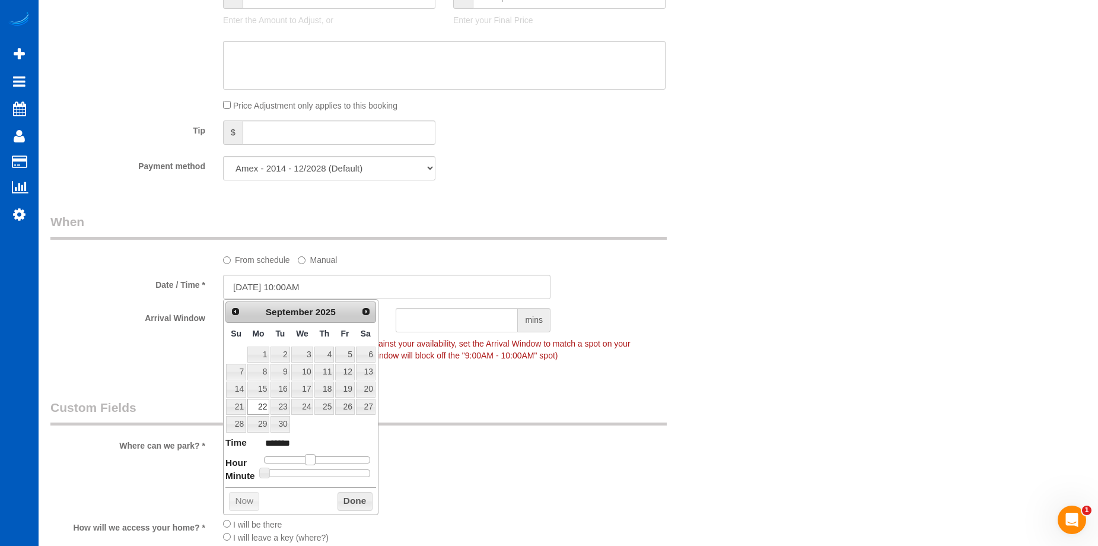
click at [314, 460] on span at bounding box center [310, 459] width 11 height 11
click at [353, 495] on button "Done" at bounding box center [355, 501] width 35 height 19
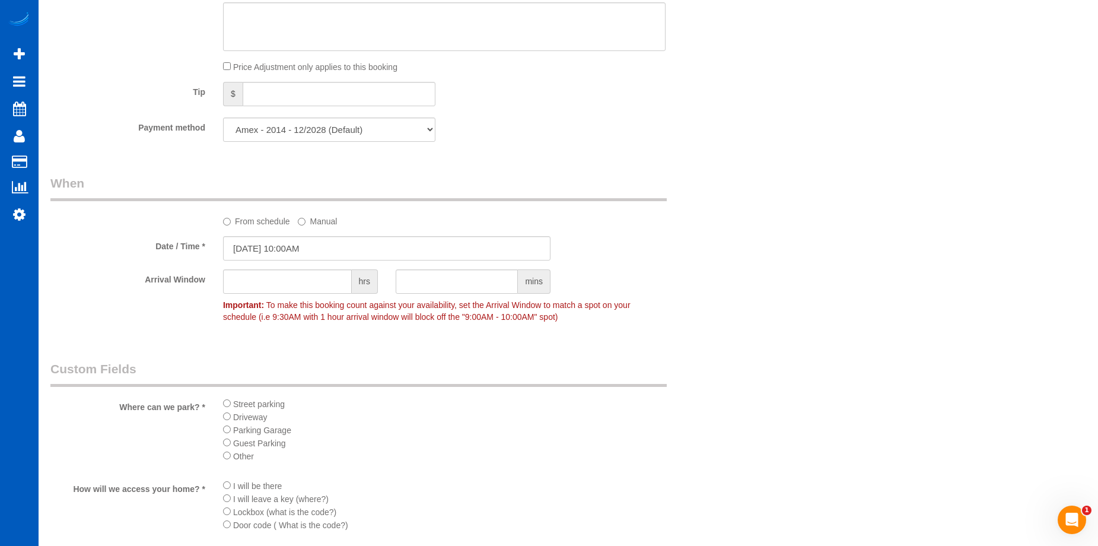
scroll to position [1068, 0]
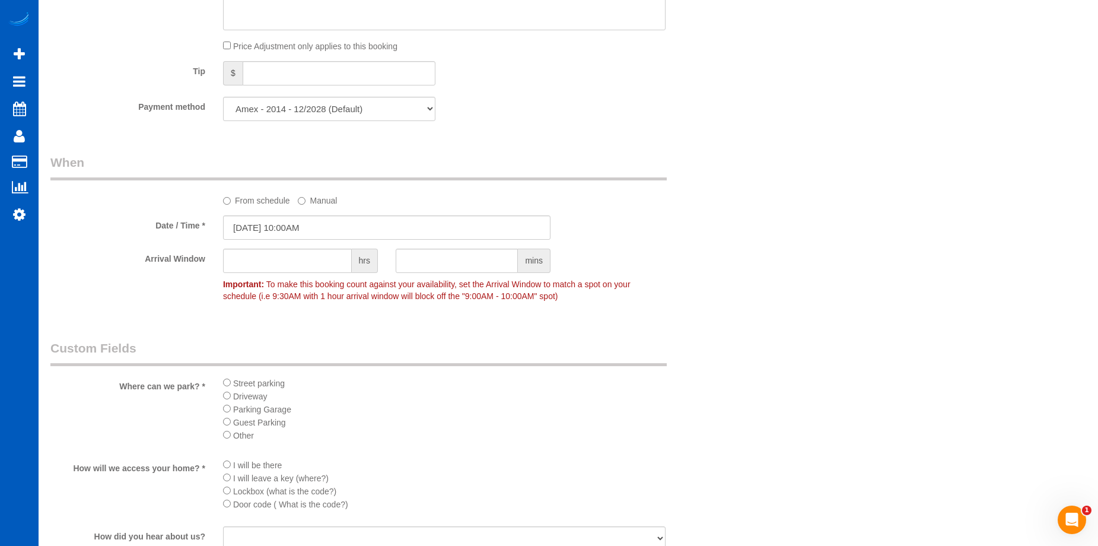
drag, startPoint x: 231, startPoint y: 399, endPoint x: 224, endPoint y: 453, distance: 54.5
click at [231, 400] on li "Driveway" at bounding box center [444, 395] width 443 height 13
click at [227, 400] on li "Driveway" at bounding box center [444, 395] width 443 height 13
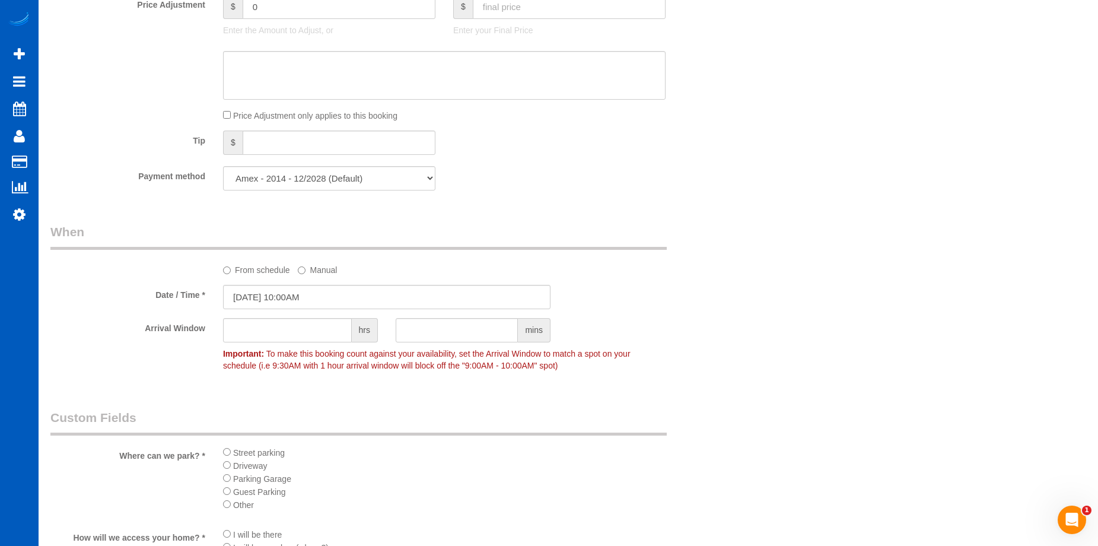
scroll to position [890, 0]
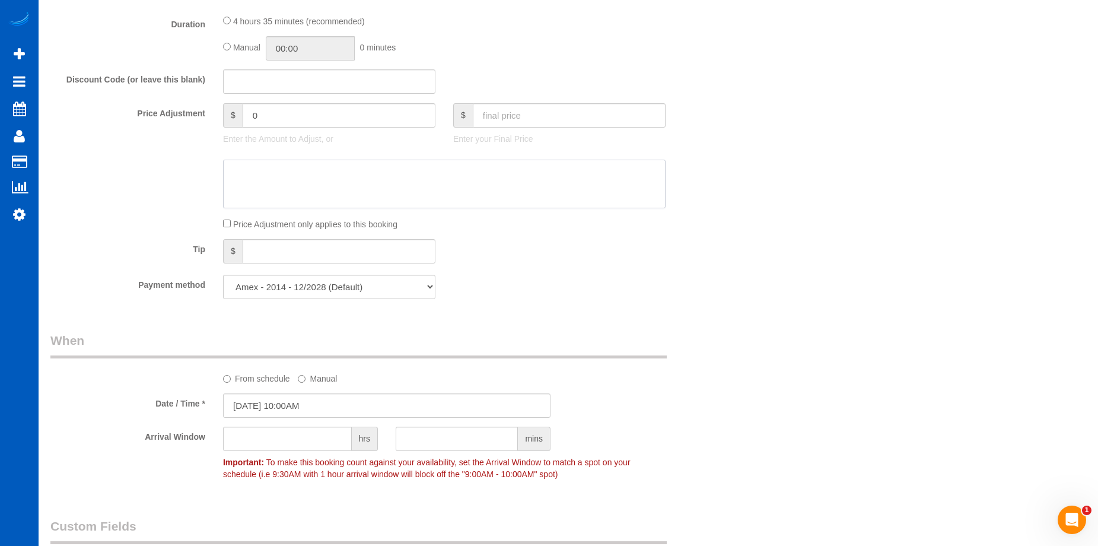
click at [403, 178] on textarea at bounding box center [444, 184] width 443 height 49
paste textarea "First recurring booking, then 499 USD monthly"
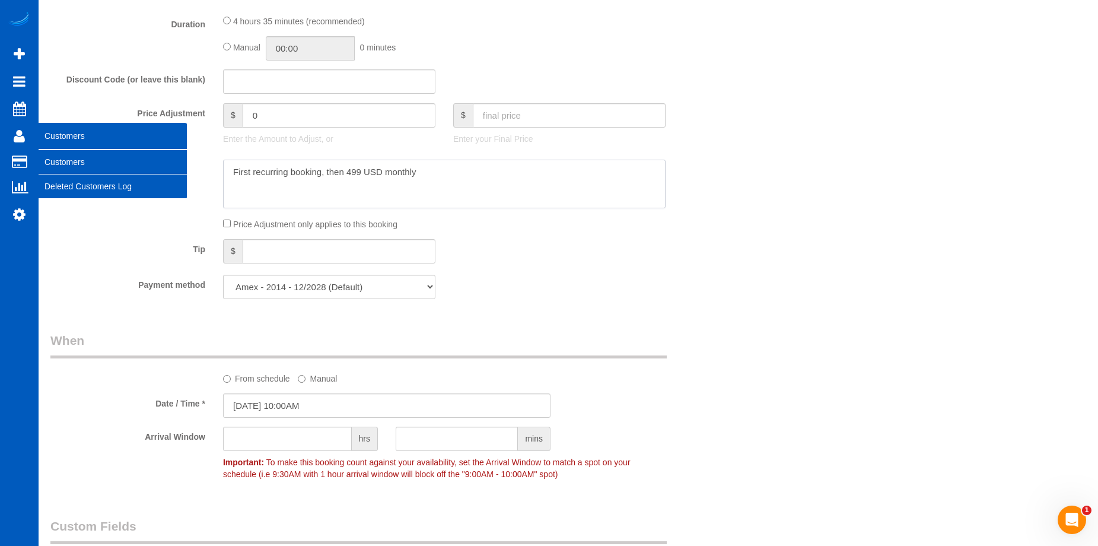
type textarea "First recurring booking, then 499 USD monthly"
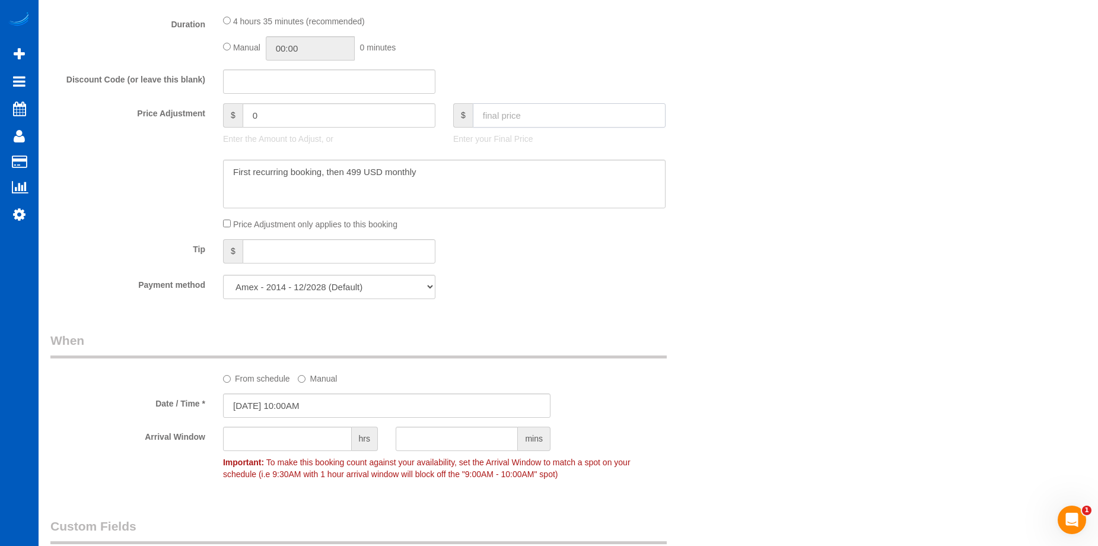
click at [533, 119] on input "text" at bounding box center [569, 115] width 193 height 24
type input "449"
click at [704, 265] on div "Tip $" at bounding box center [387, 252] width 691 height 27
click at [572, 194] on textarea at bounding box center [444, 184] width 443 height 49
type input "-129.55"
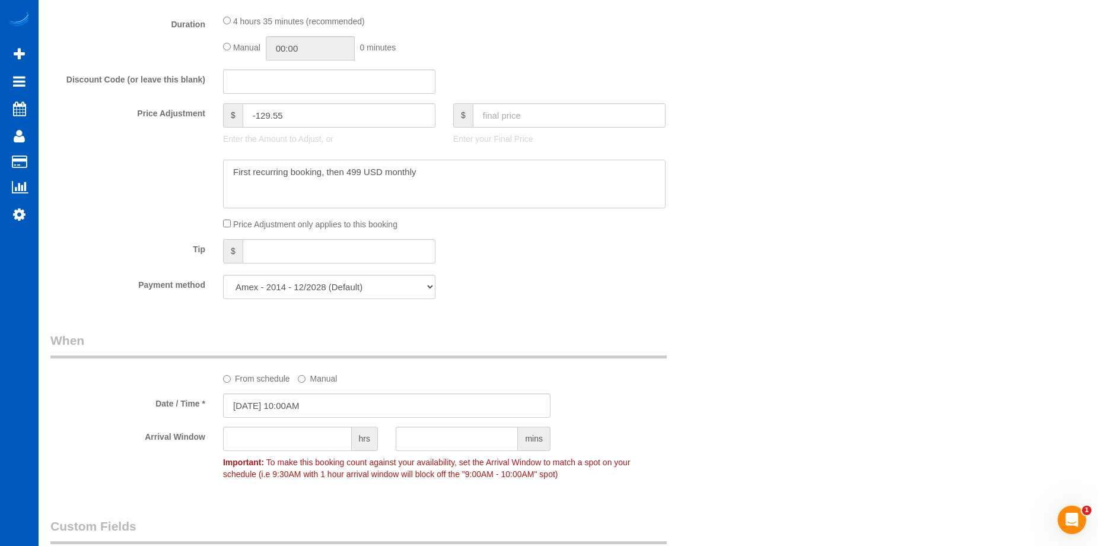
click at [451, 189] on textarea at bounding box center [444, 184] width 443 height 49
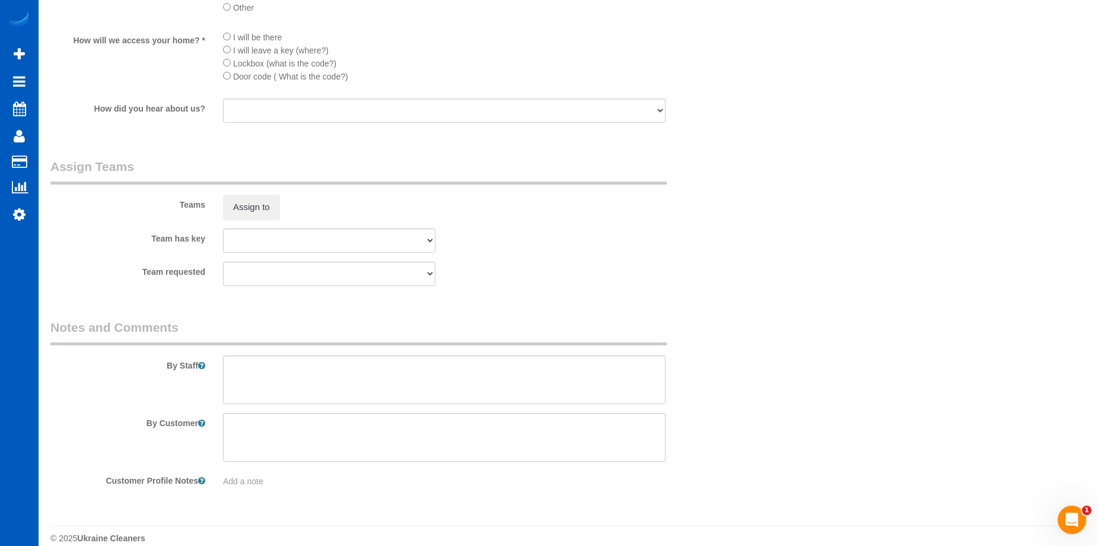
scroll to position [1511, 0]
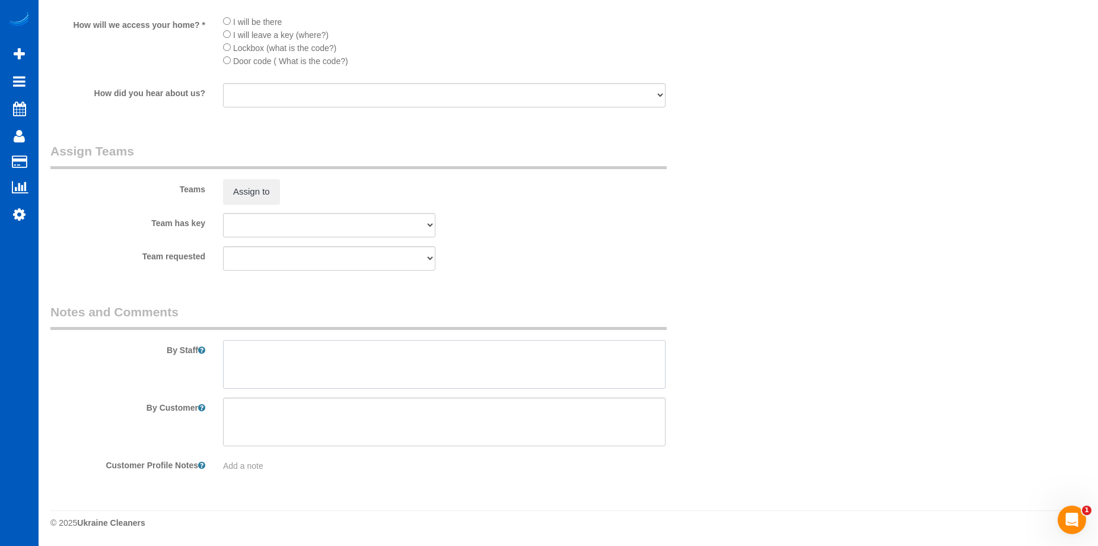
click at [386, 359] on textarea at bounding box center [444, 364] width 443 height 49
click at [384, 357] on textarea at bounding box center [444, 364] width 443 height 49
click at [329, 354] on textarea at bounding box center [444, 364] width 443 height 49
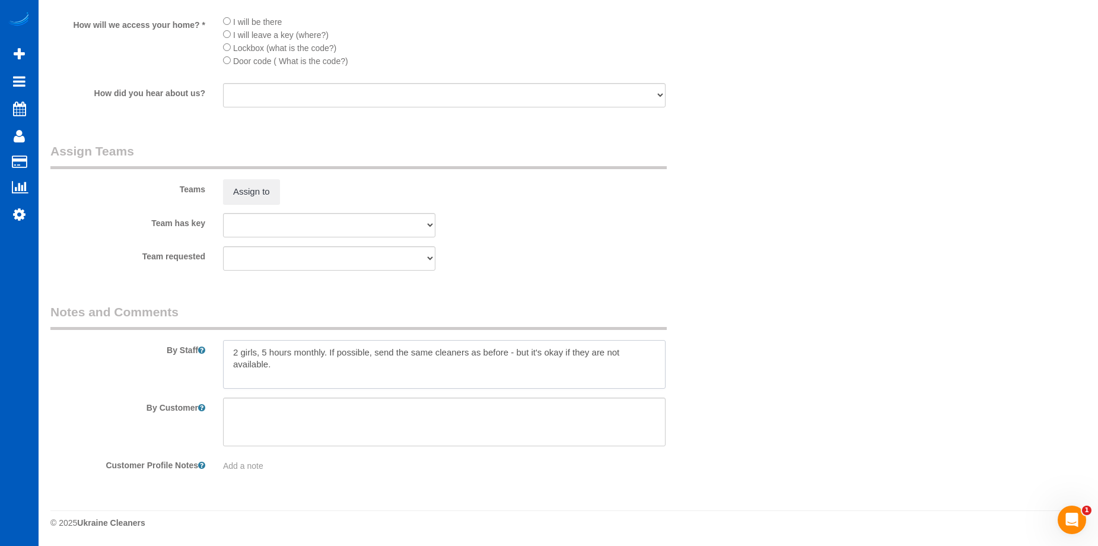
click at [320, 364] on textarea at bounding box center [444, 364] width 443 height 49
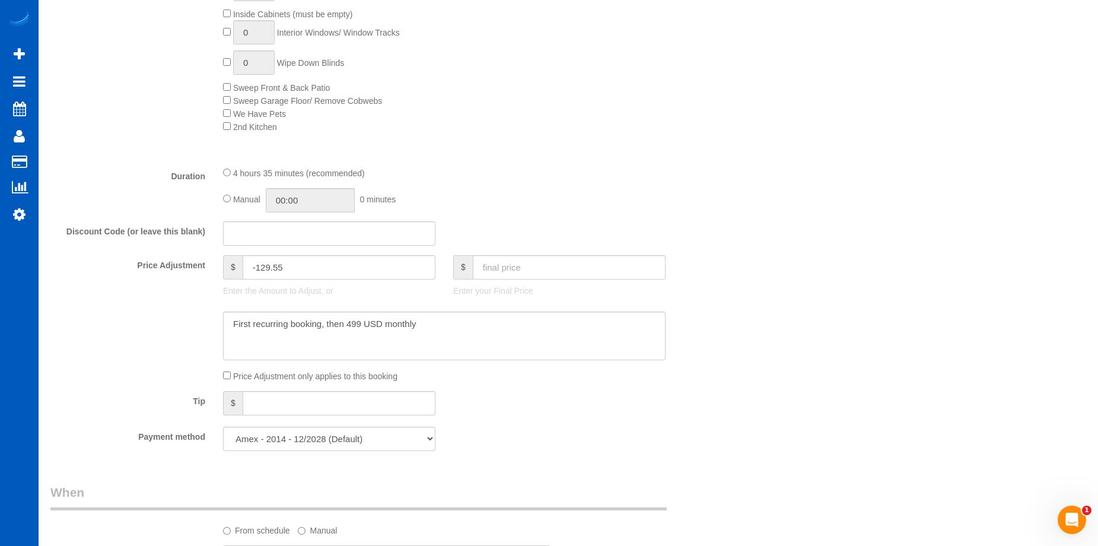
scroll to position [740, 0]
type textarea "2 girls, 5 hours monthly. If possible, send the same cleaners as before - but i…"
drag, startPoint x: 325, startPoint y: 196, endPoint x: 318, endPoint y: 202, distance: 9.7
click at [324, 196] on input "04:35" at bounding box center [310, 198] width 89 height 24
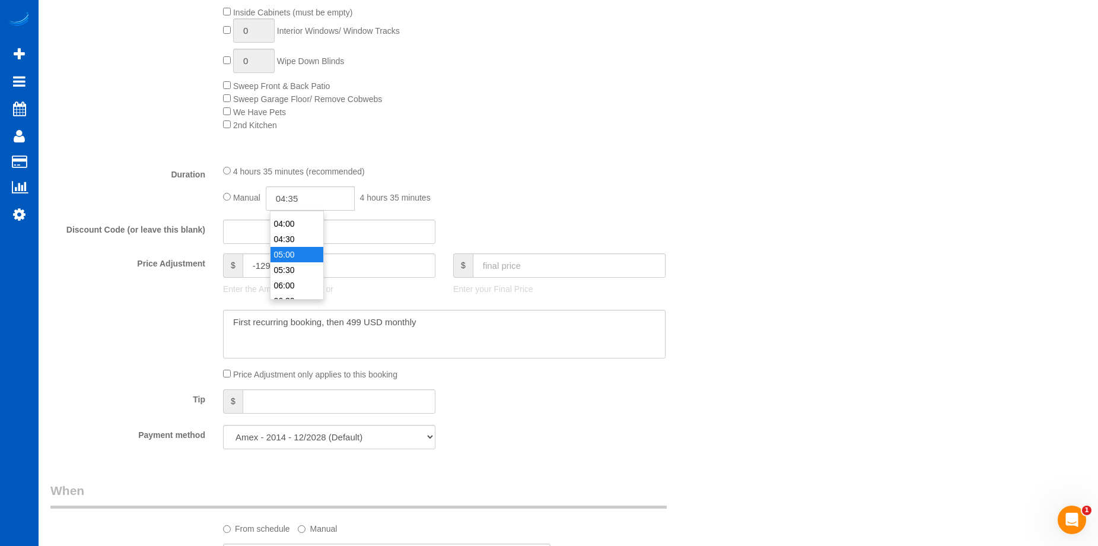
type input "05:00"
click at [292, 249] on li "05:00" at bounding box center [297, 254] width 53 height 15
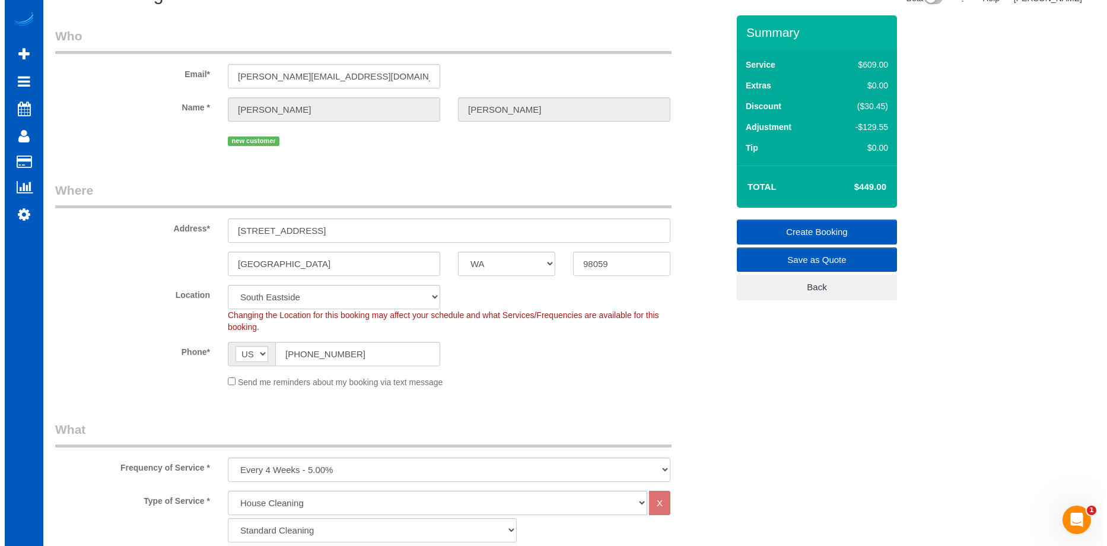
scroll to position [0, 0]
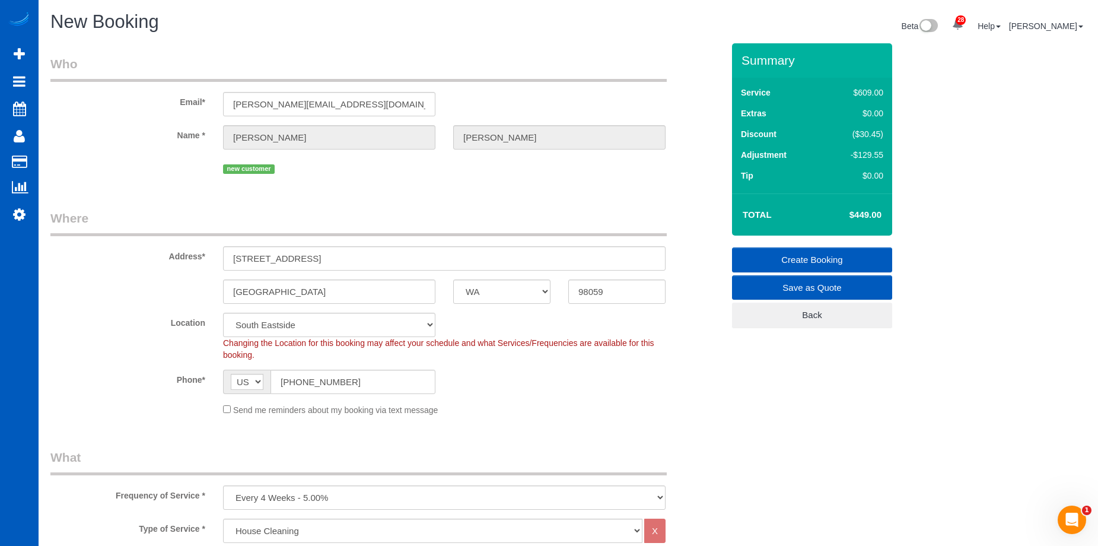
click at [794, 259] on link "Create Booking" at bounding box center [812, 259] width 160 height 25
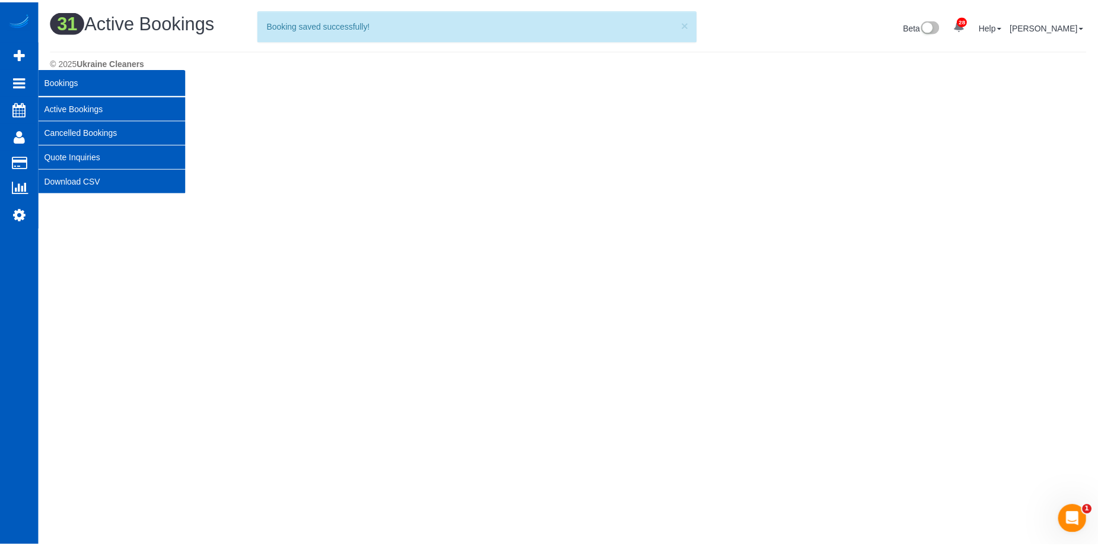
scroll to position [1273, 1098]
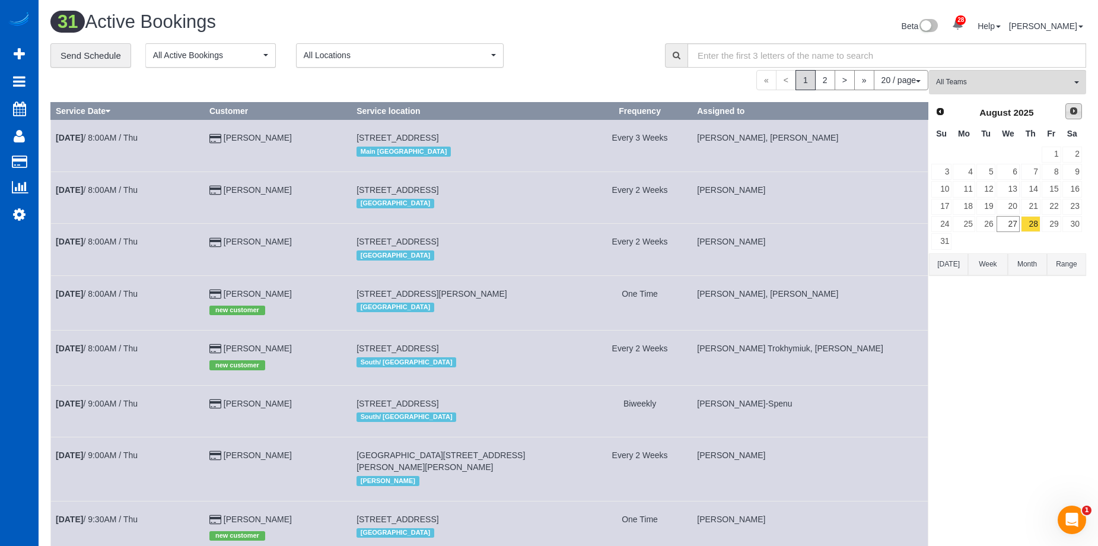
click at [1077, 106] on span "Next" at bounding box center [1073, 110] width 9 height 9
click at [972, 209] on link "22" at bounding box center [964, 207] width 22 height 16
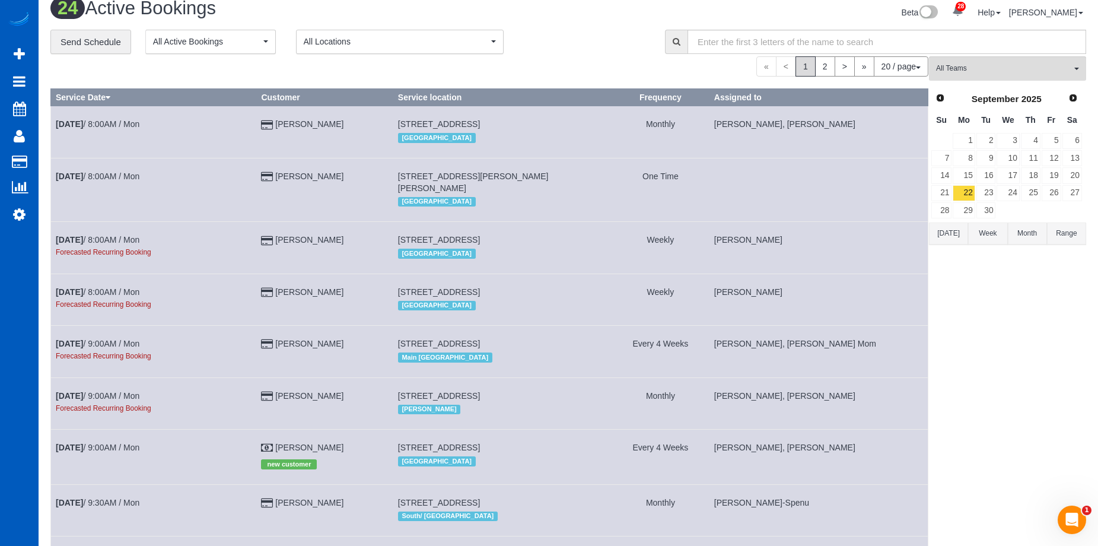
scroll to position [0, 0]
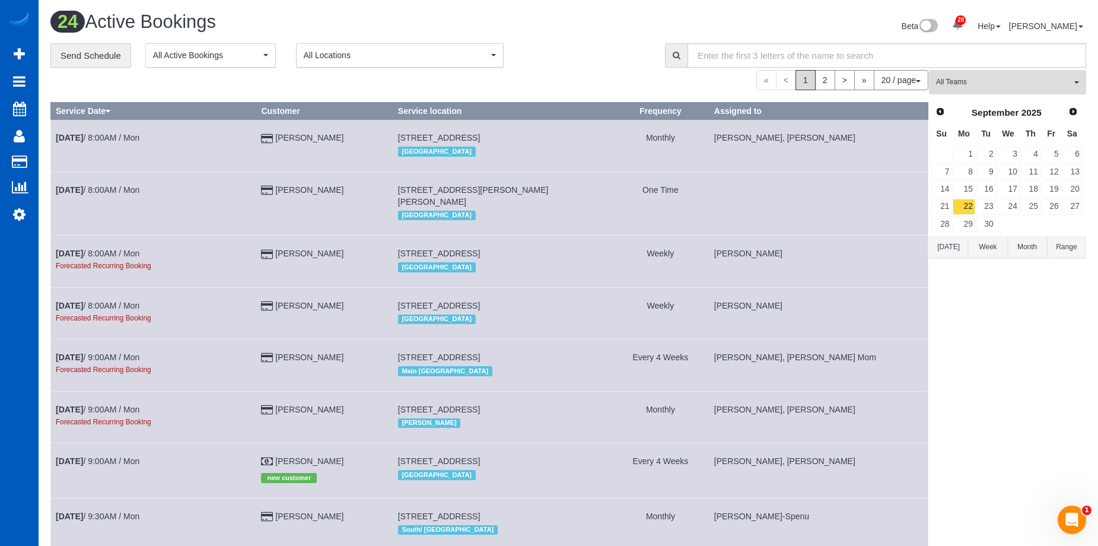
click at [986, 85] on span "All Teams" at bounding box center [1003, 82] width 135 height 10
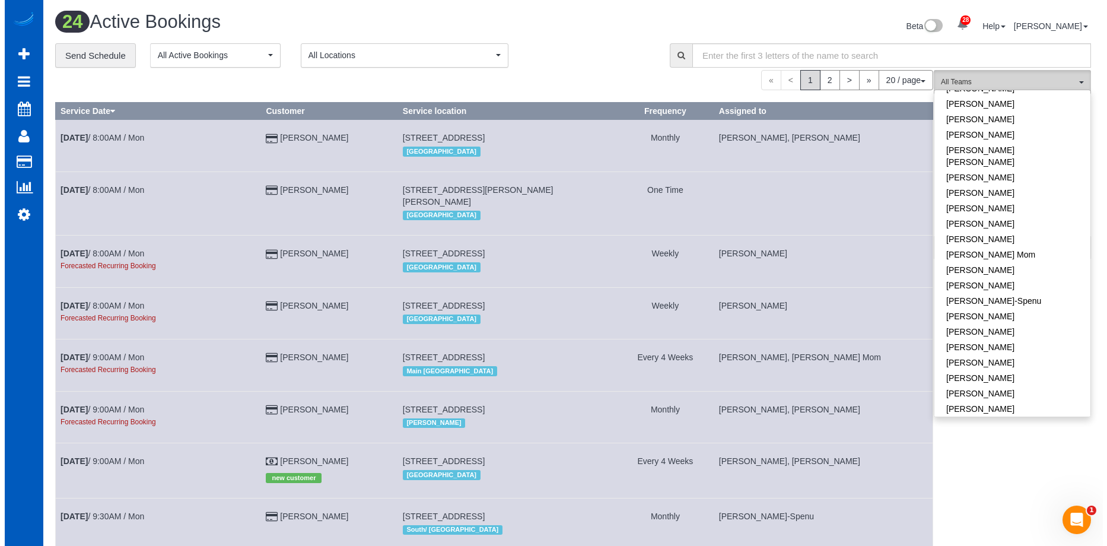
scroll to position [237, 0]
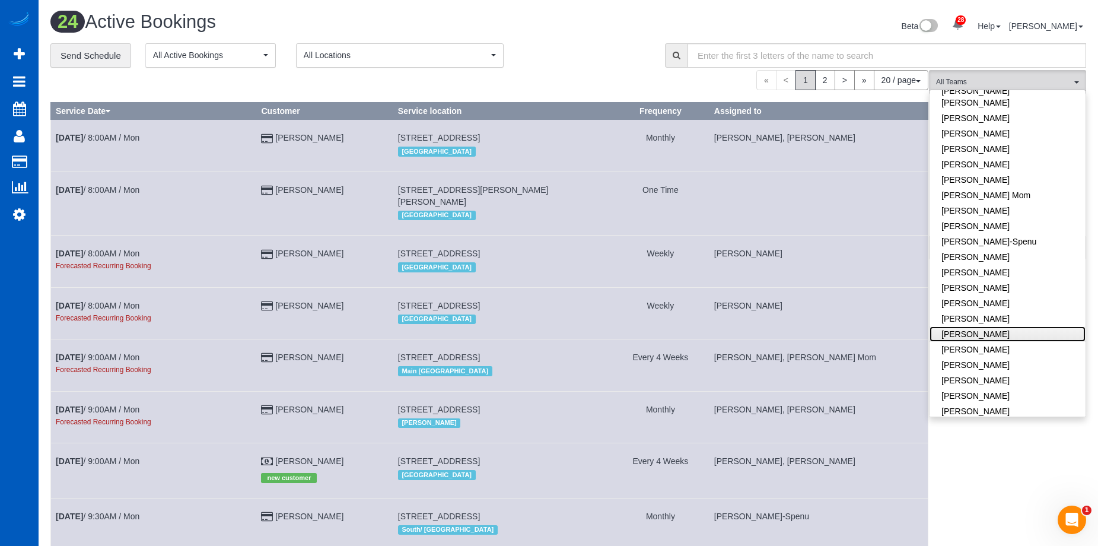
click at [1030, 326] on link "[PERSON_NAME]" at bounding box center [1008, 333] width 156 height 15
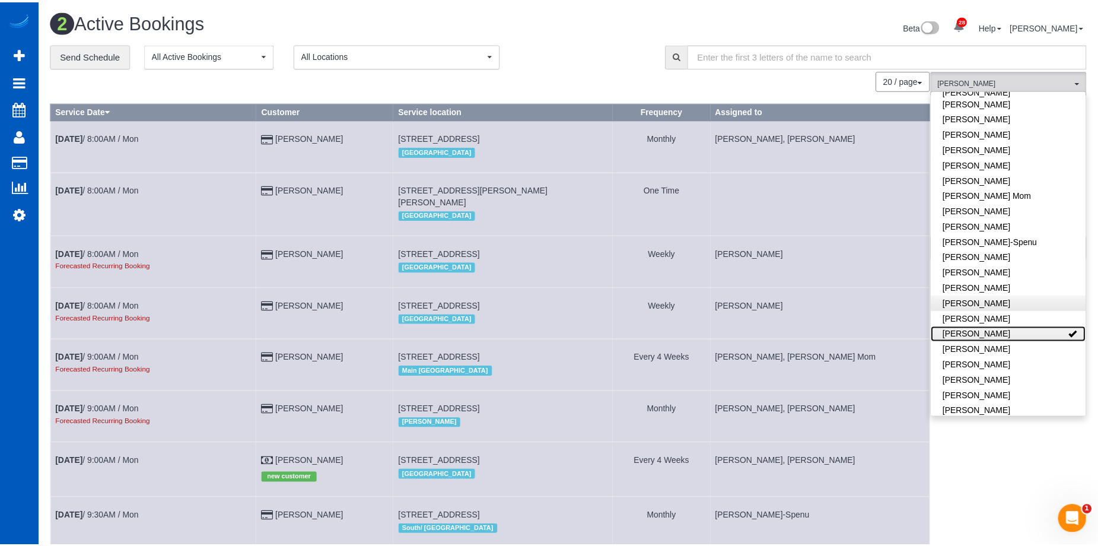
scroll to position [313, 1107]
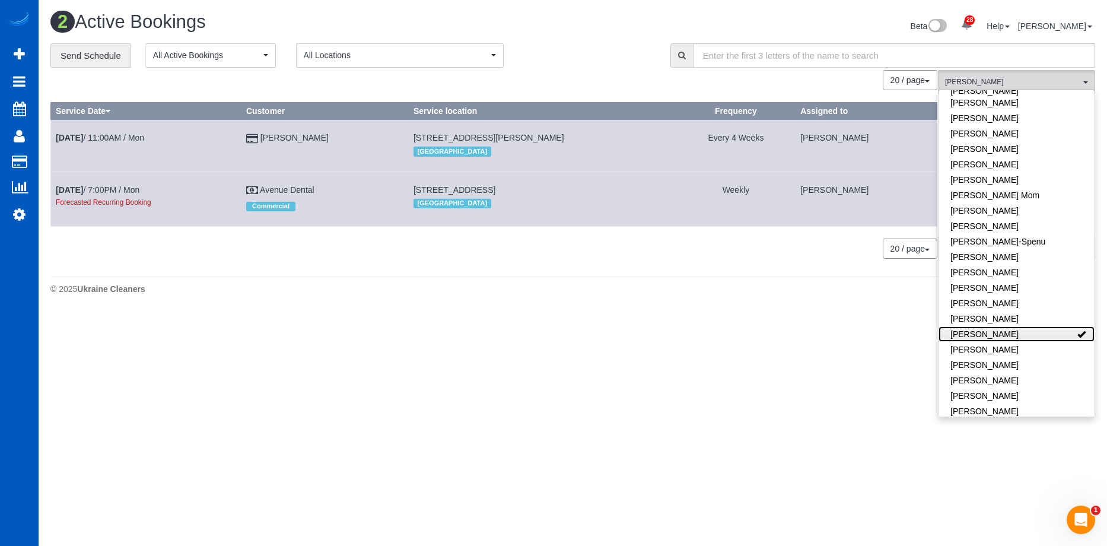
click at [1026, 326] on link "[PERSON_NAME]" at bounding box center [1016, 333] width 156 height 15
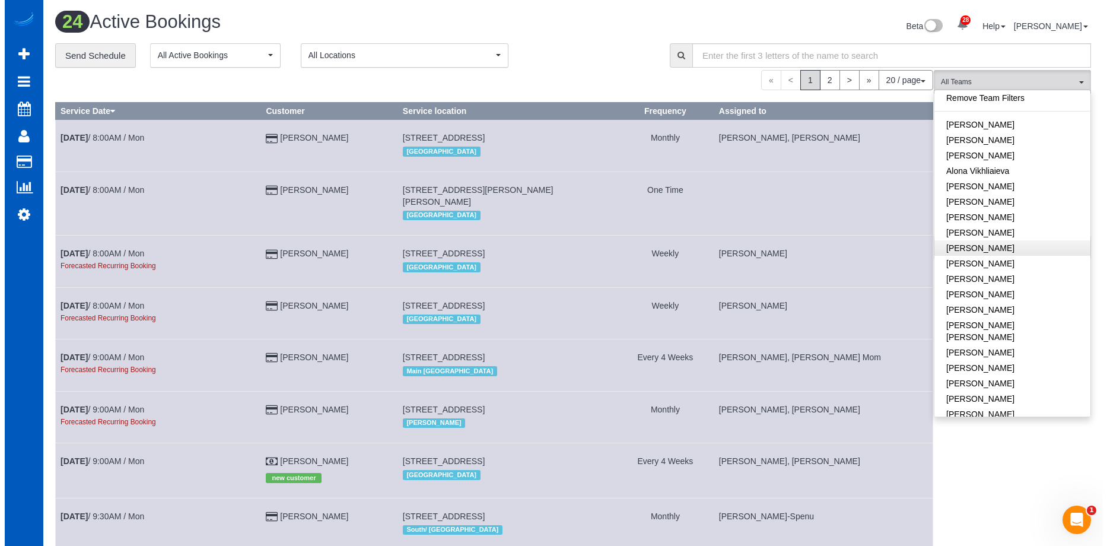
scroll to position [0, 0]
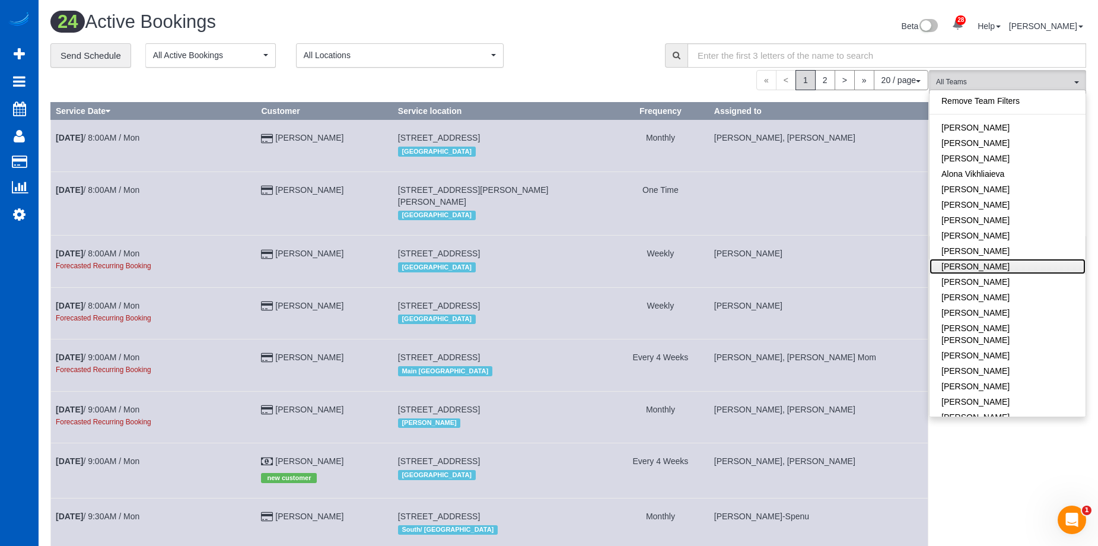
click at [1027, 268] on link "Anzhela Trokhymiuk" at bounding box center [1008, 266] width 156 height 15
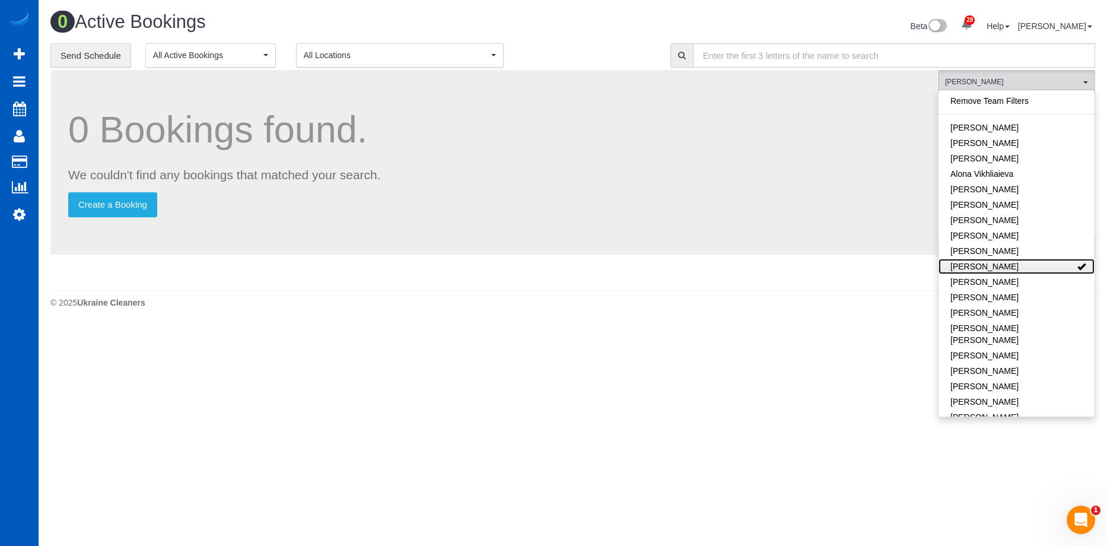
click at [1027, 268] on link "Anzhela Trokhymiuk" at bounding box center [1016, 266] width 156 height 15
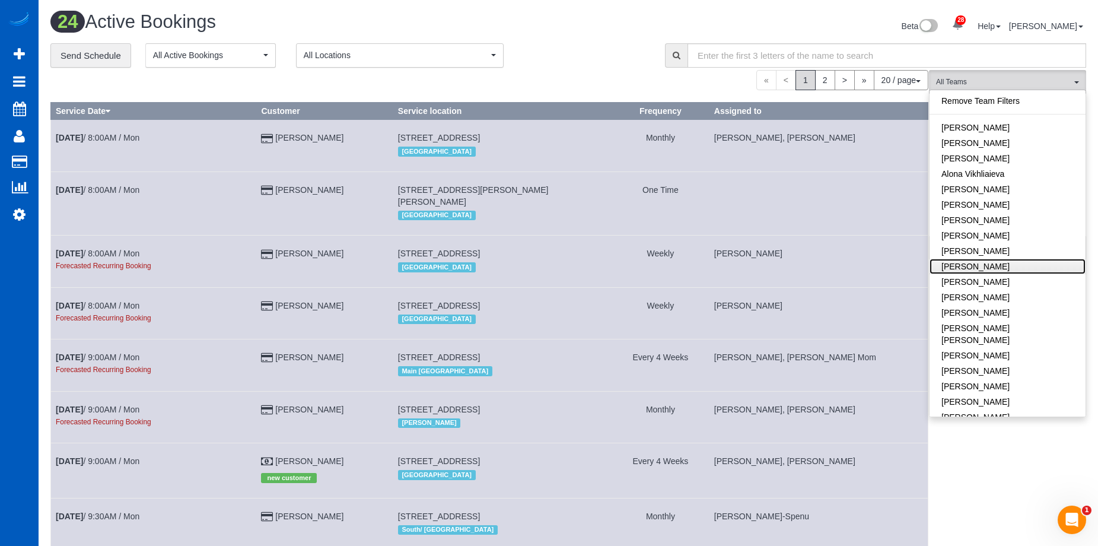
scroll to position [1249, 1098]
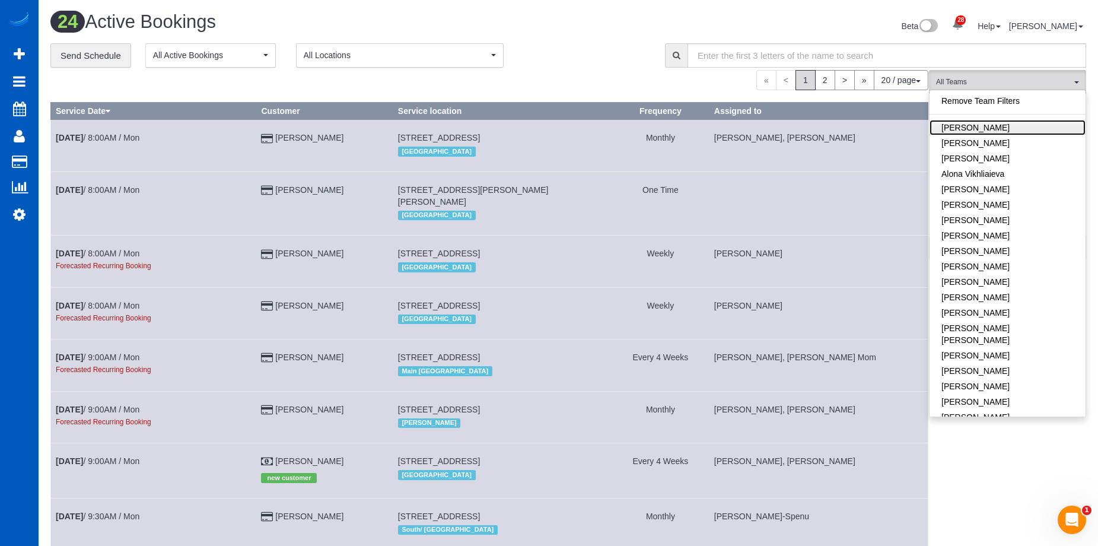
click at [1014, 123] on link "Alina Kruchok" at bounding box center [1008, 127] width 156 height 15
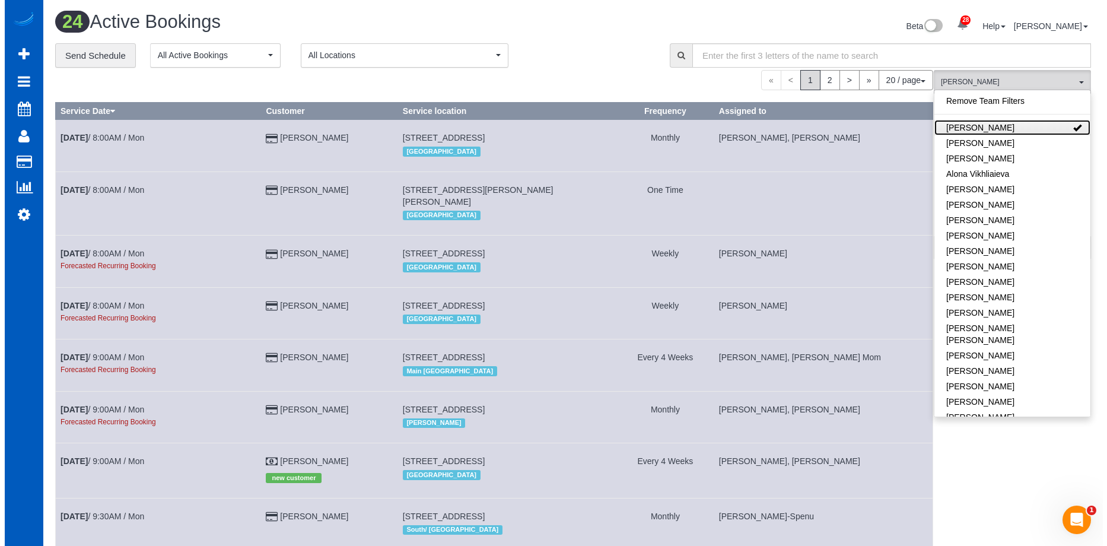
scroll to position [58998, 58216]
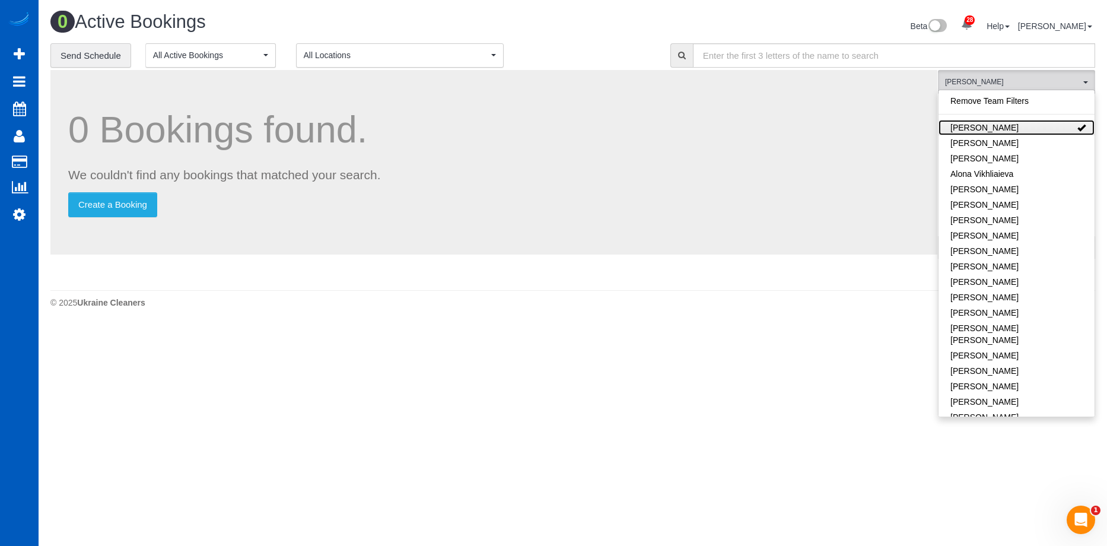
click at [1038, 125] on link "Alina Kruchok" at bounding box center [1016, 127] width 156 height 15
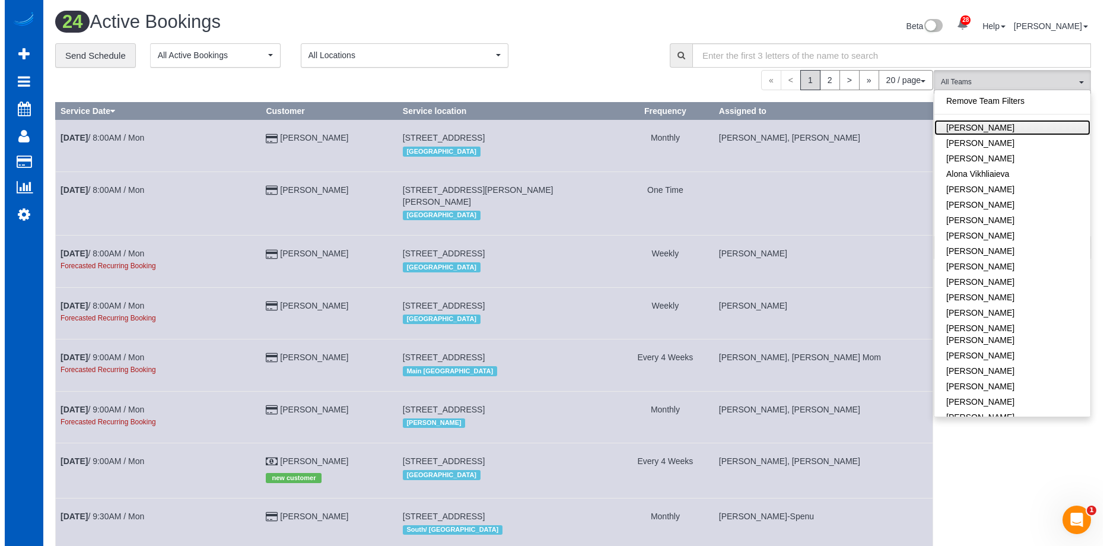
scroll to position [1249, 1098]
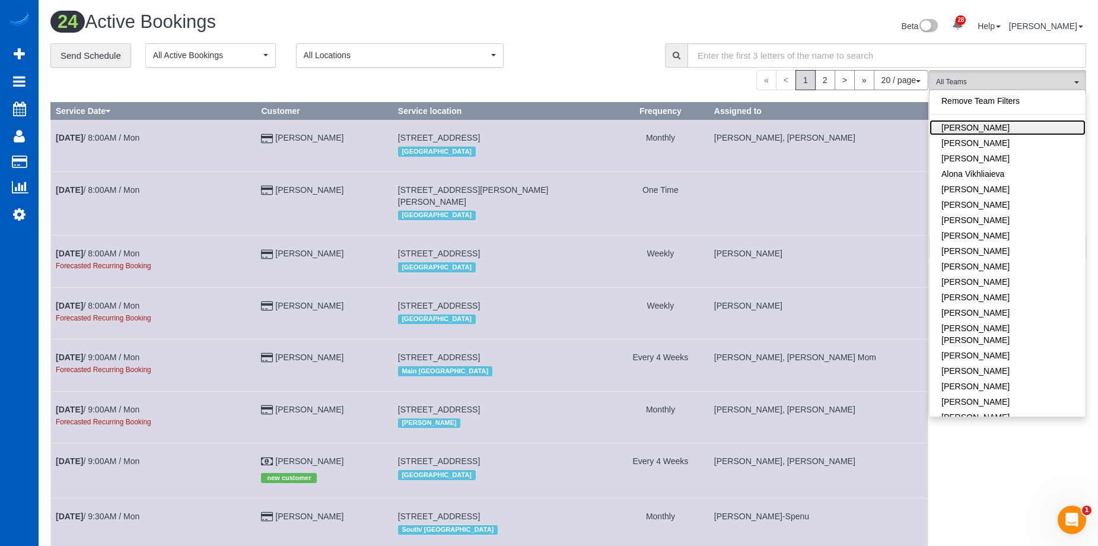
click at [1040, 126] on link "Alina Kruchok" at bounding box center [1008, 127] width 156 height 15
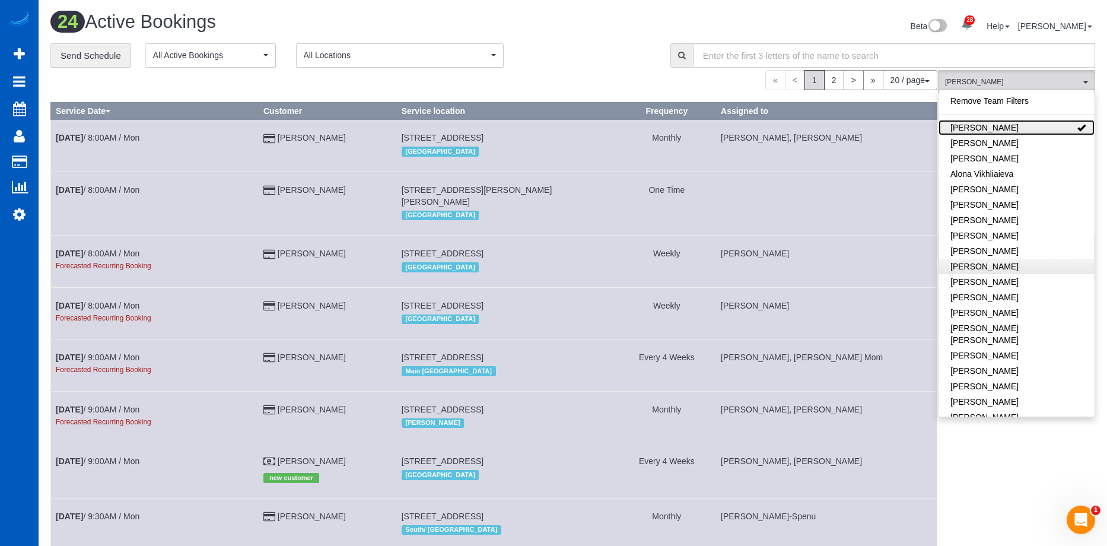
scroll to position [58998, 58216]
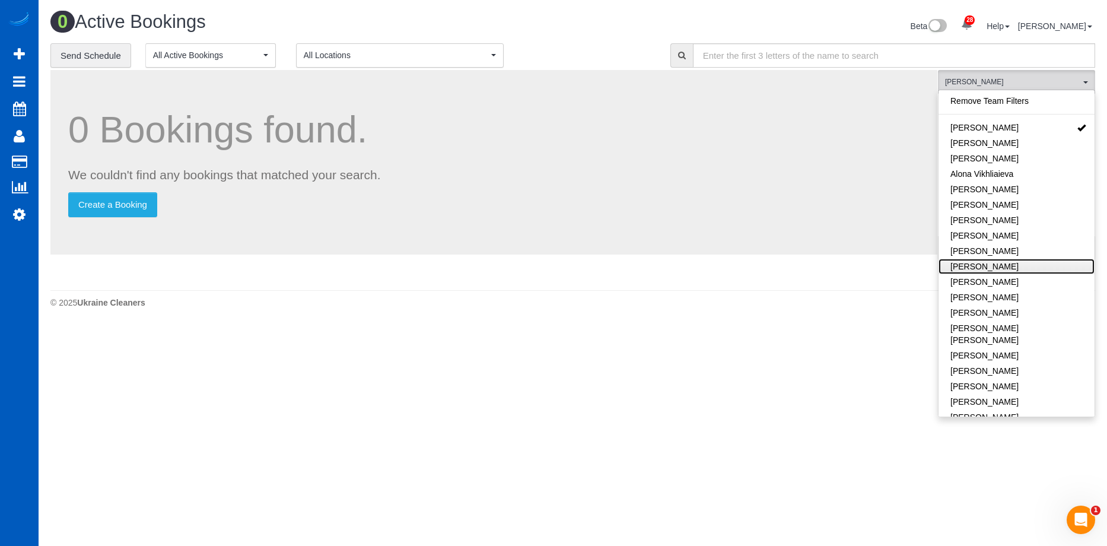
click at [1013, 265] on link "Anzhela Trokhymiuk" at bounding box center [1016, 266] width 156 height 15
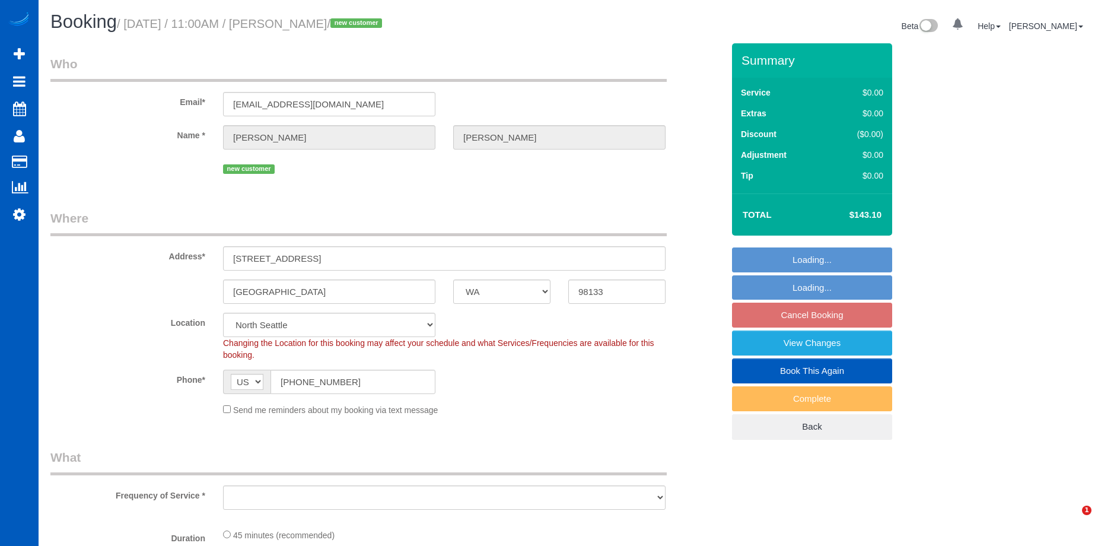
select select "WA"
select select "object:912"
select select "199"
select select "number:8"
select select "object:1177"
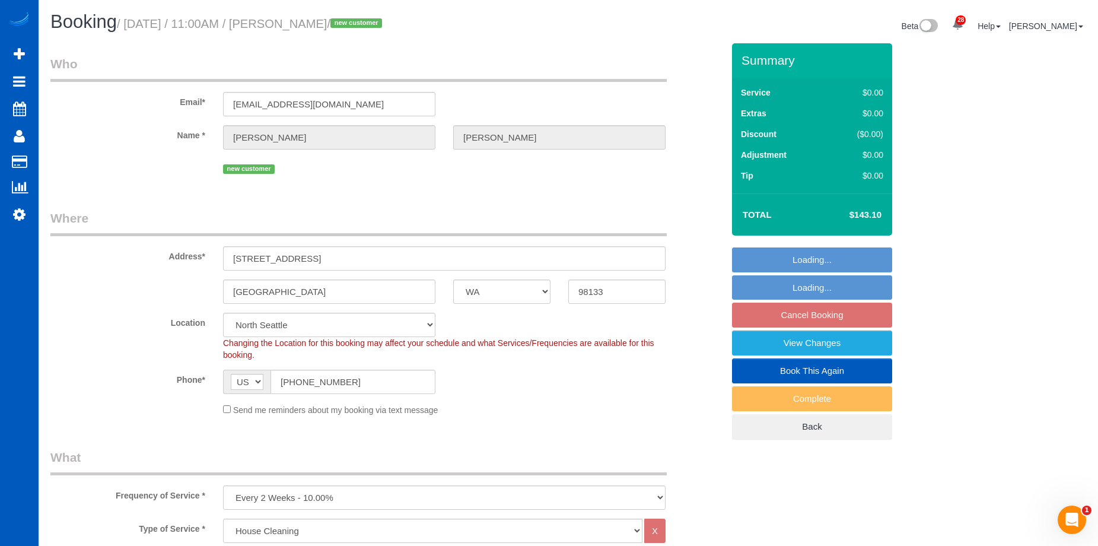
select select "spot2"
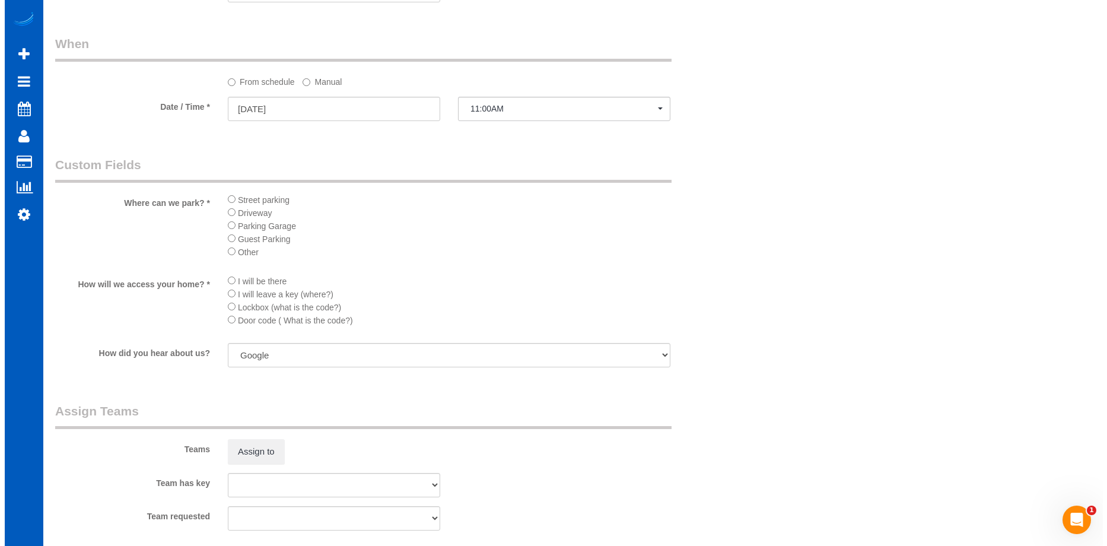
scroll to position [1424, 0]
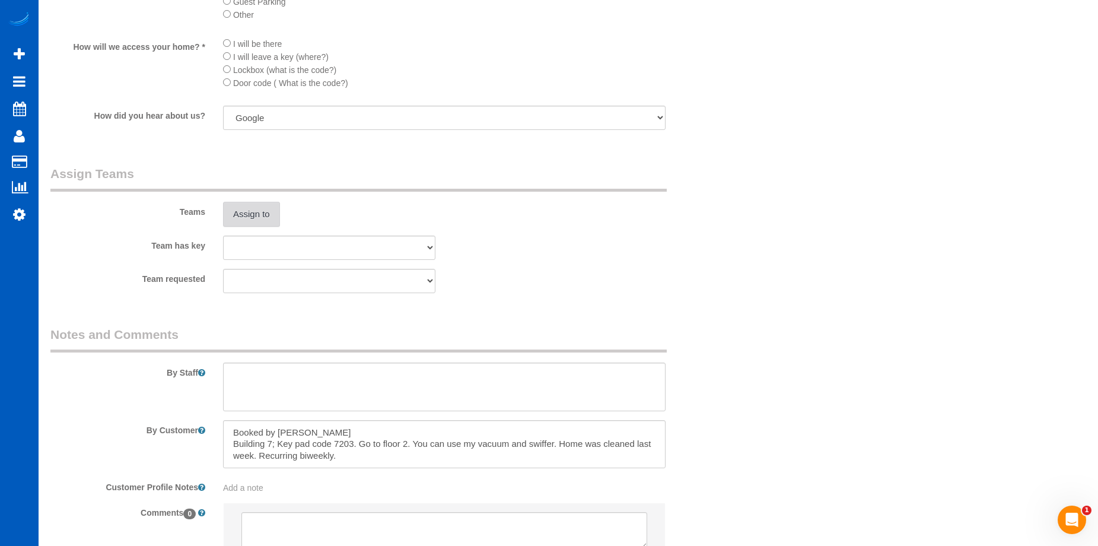
click at [263, 217] on button "Assign to" at bounding box center [251, 214] width 57 height 25
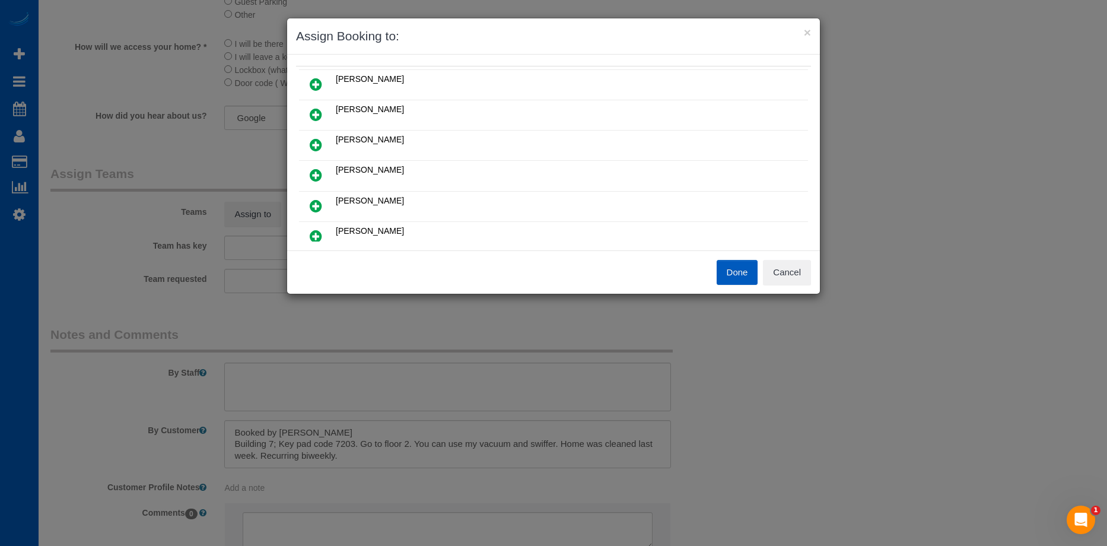
scroll to position [119, 0]
click at [314, 173] on icon at bounding box center [316, 177] width 12 height 14
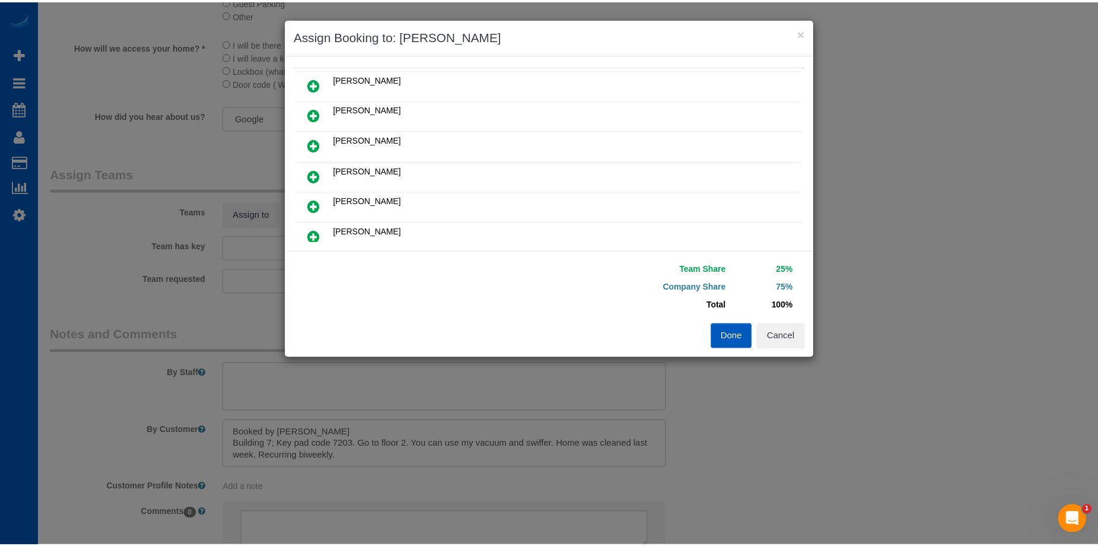
scroll to position [0, 0]
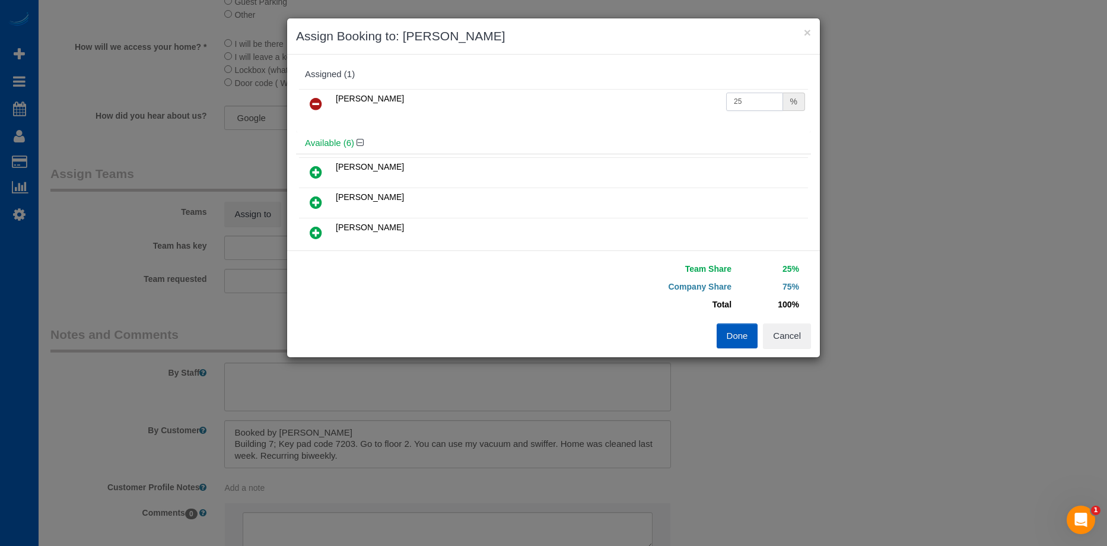
click at [758, 97] on input "25" at bounding box center [754, 102] width 57 height 18
drag, startPoint x: 743, startPoint y: 104, endPoint x: 670, endPoint y: 105, distance: 73.0
click at [670, 105] on tr "Sarah Morozov 25 %" at bounding box center [553, 104] width 509 height 30
type input "50"
click at [733, 335] on button "Done" at bounding box center [738, 335] width 42 height 25
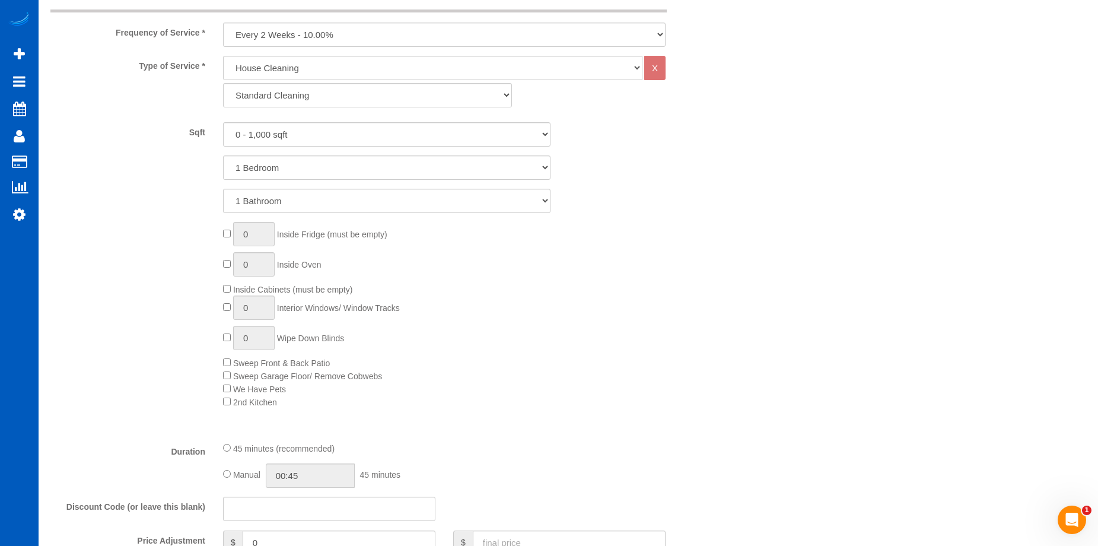
scroll to position [593, 0]
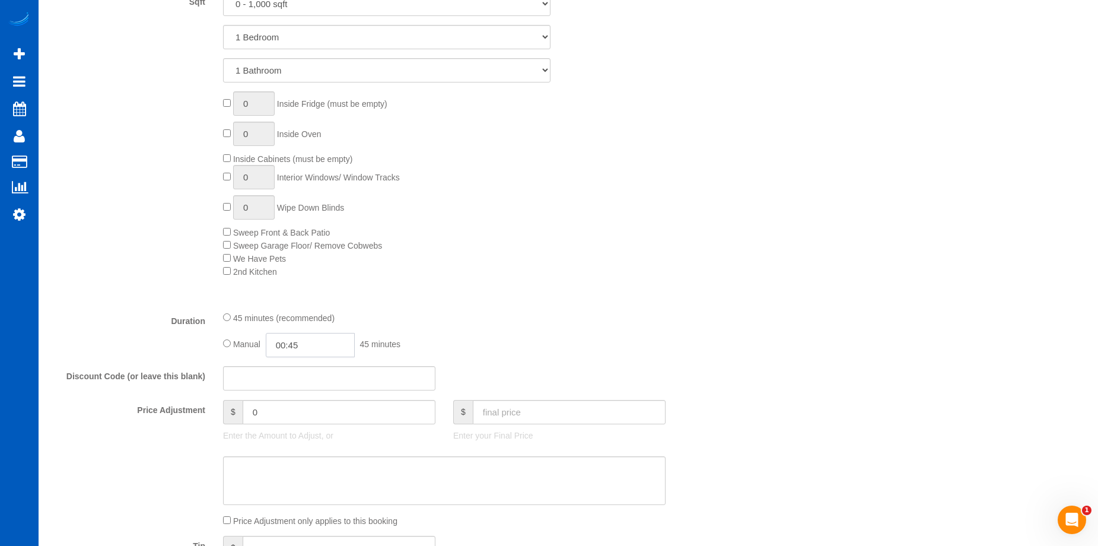
click at [301, 344] on input "00:45" at bounding box center [310, 345] width 89 height 24
type input "03:30"
click at [303, 414] on li "03:30" at bounding box center [297, 413] width 53 height 15
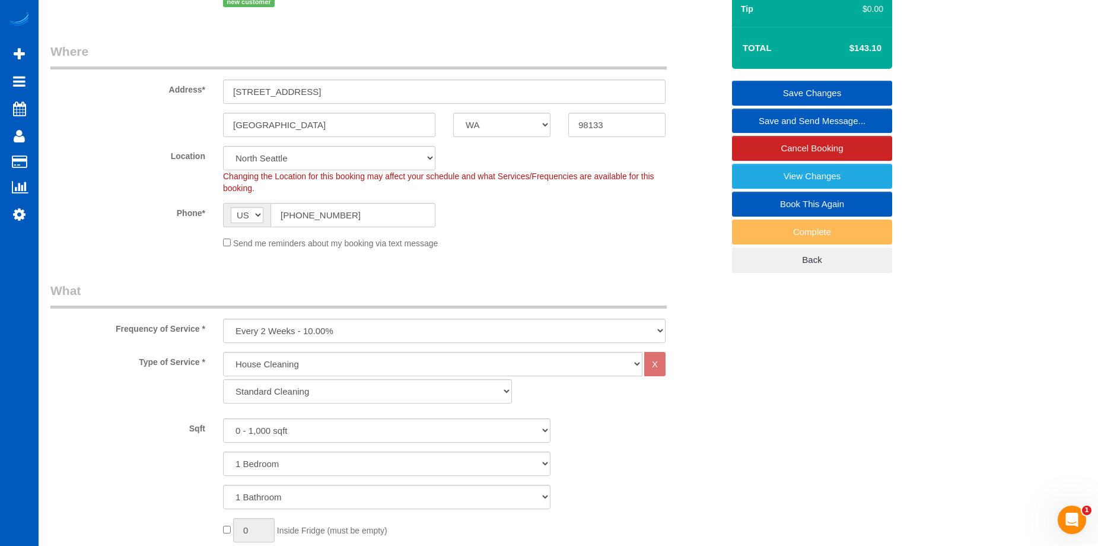
select select "spot20"
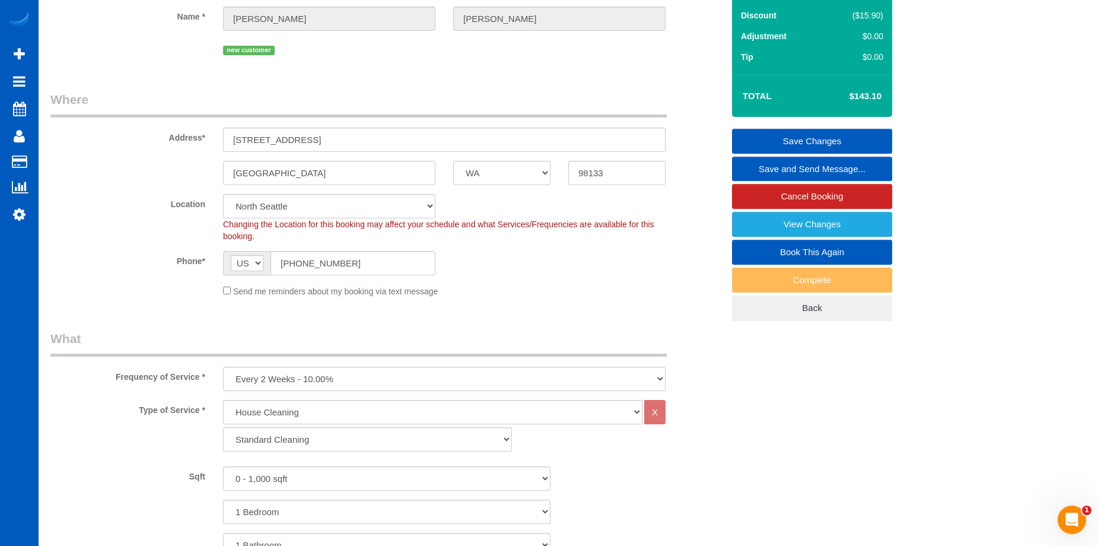
click at [768, 136] on link "Save Changes" at bounding box center [812, 141] width 160 height 25
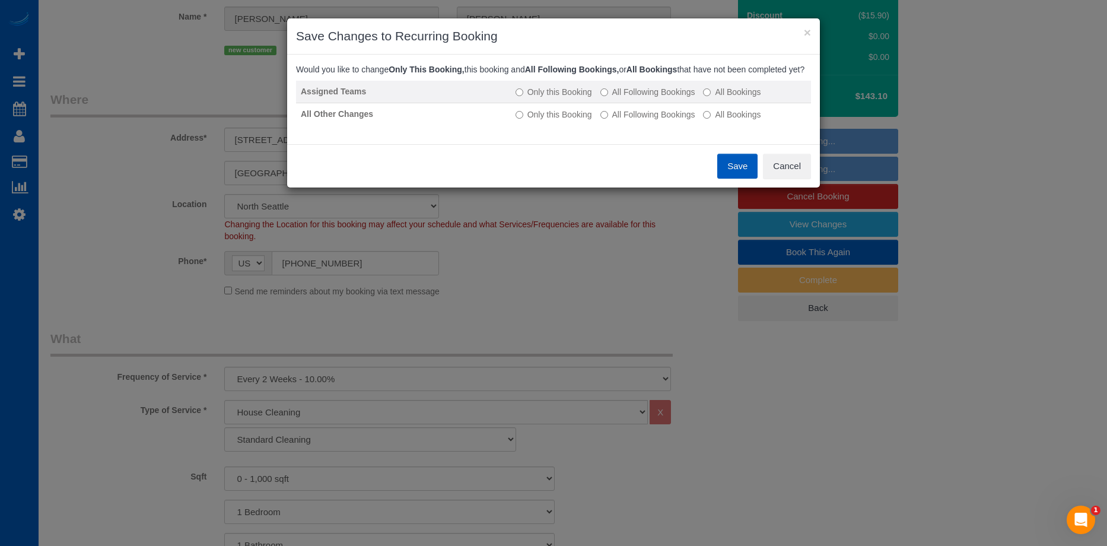
click at [642, 98] on label "All Following Bookings" at bounding box center [647, 92] width 95 height 12
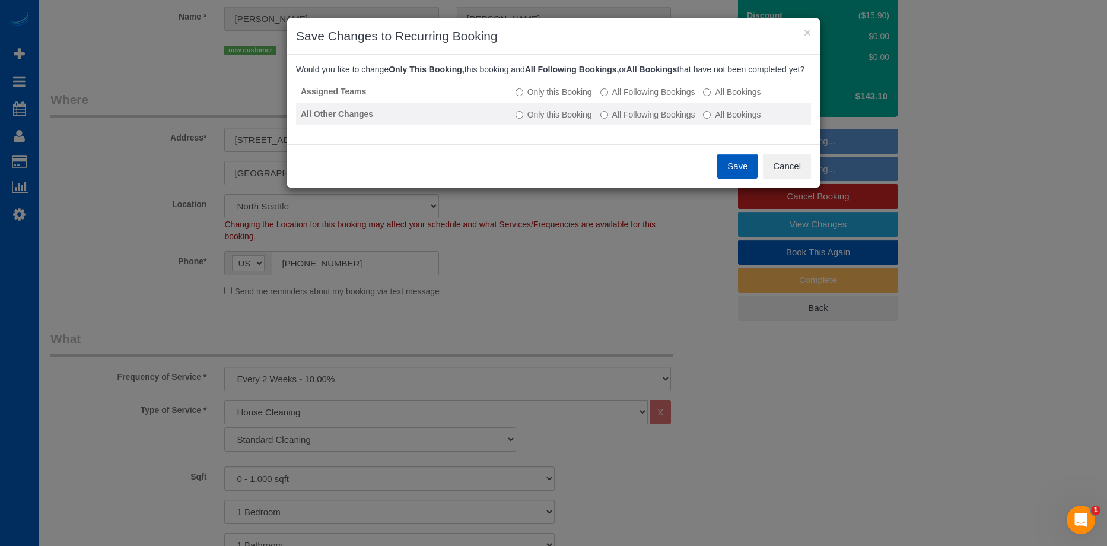
click at [643, 119] on td "Only this Booking All Following Bookings All Bookings" at bounding box center [661, 114] width 300 height 23
click at [639, 120] on label "All Following Bookings" at bounding box center [647, 115] width 95 height 12
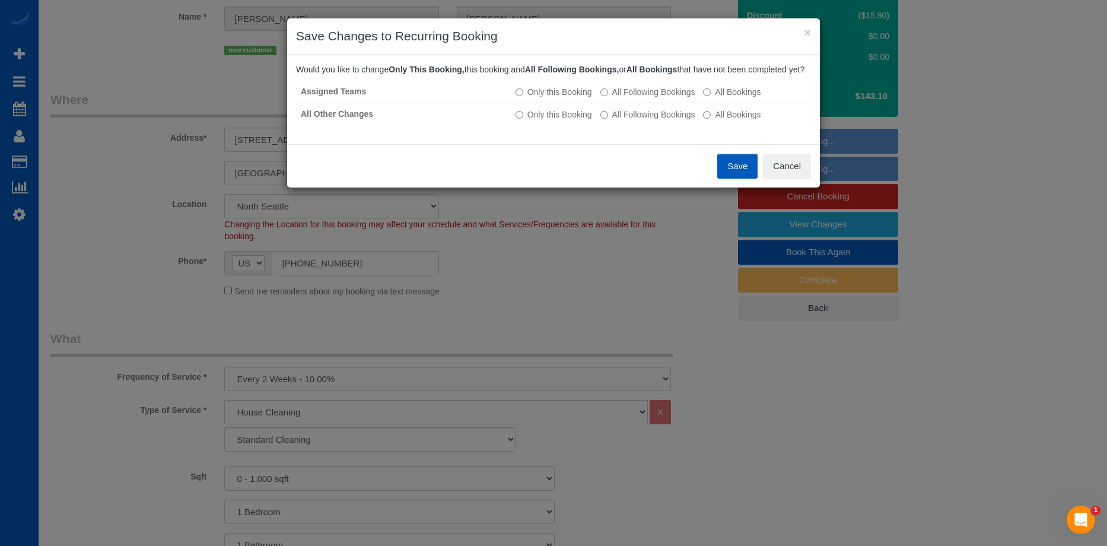
click at [733, 176] on button "Save" at bounding box center [737, 166] width 40 height 25
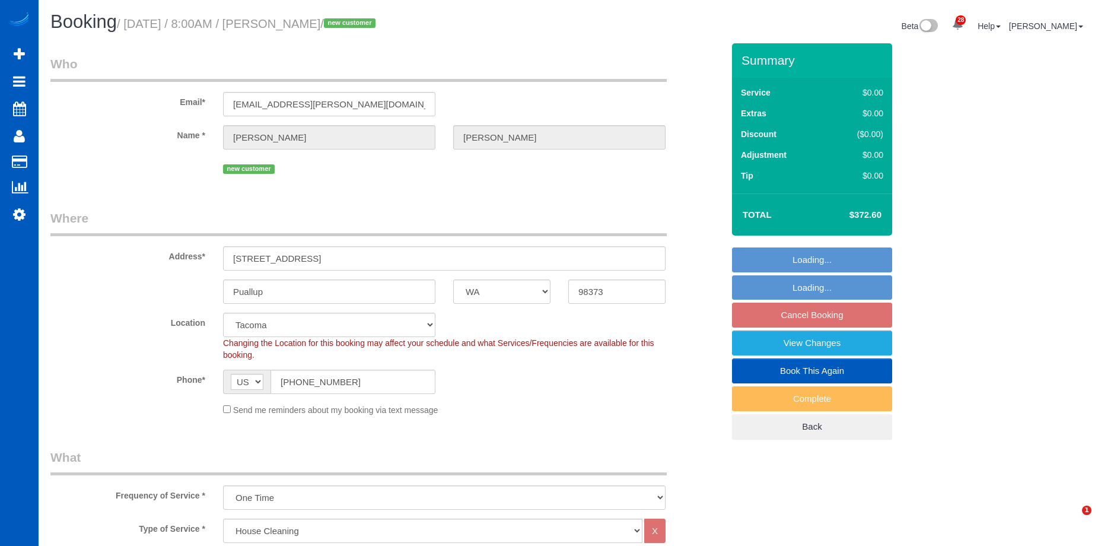
select select "WA"
select select "199"
select select "1001"
select select "2"
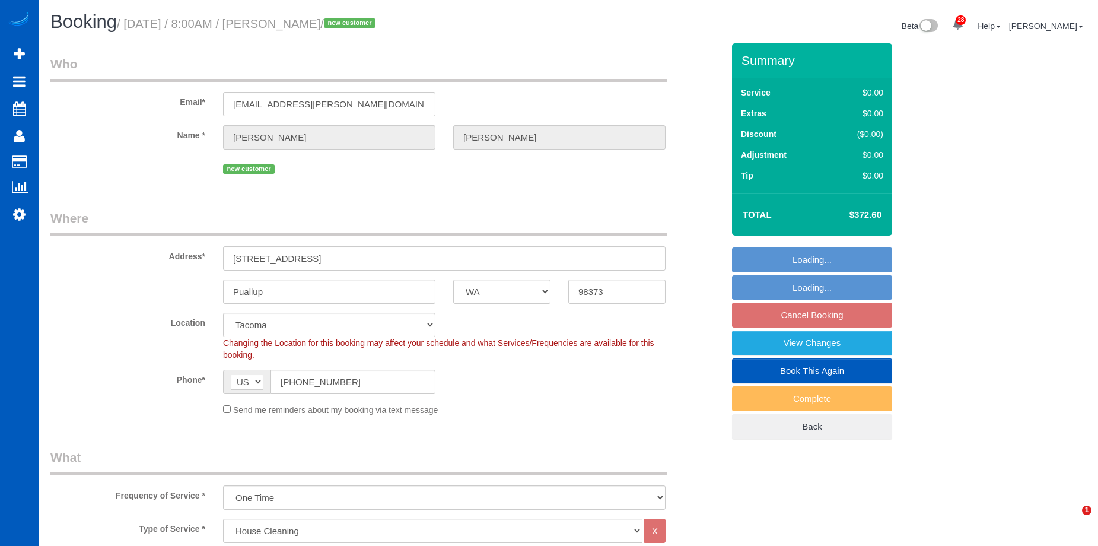
select select "spot1"
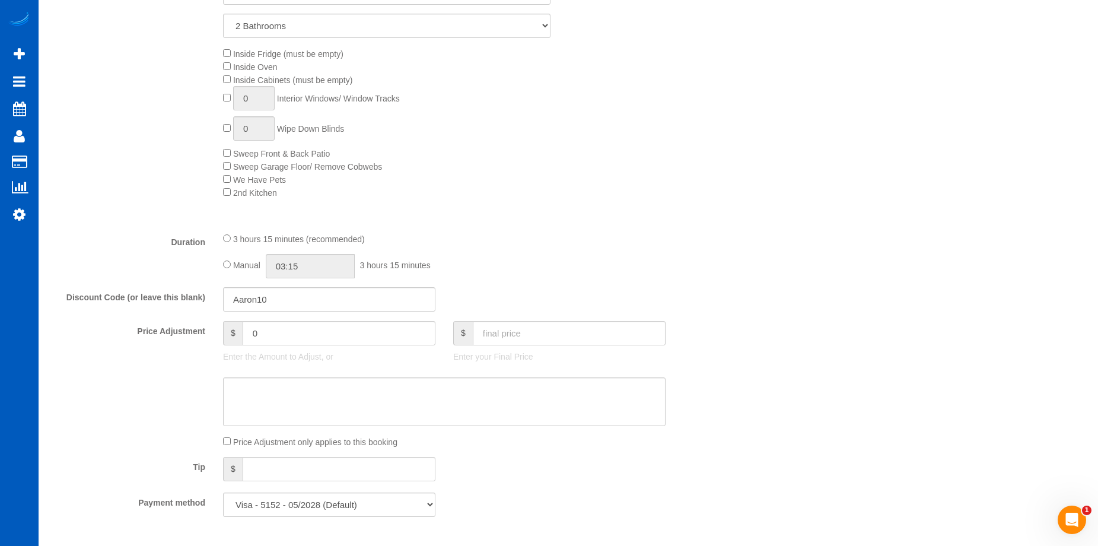
scroll to position [831, 0]
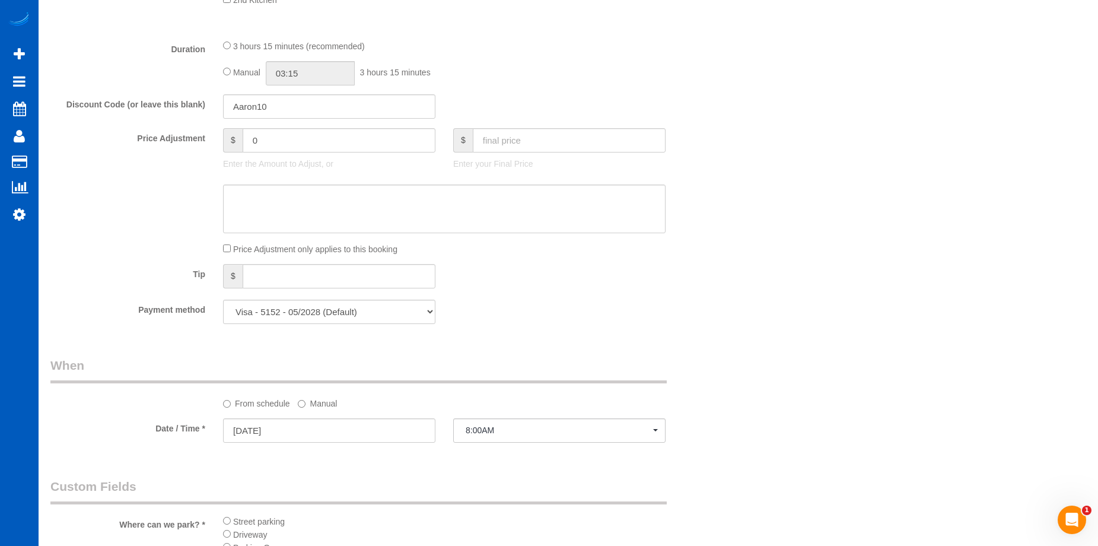
click at [231, 73] on div "Manual 03:15 3 hours 15 minutes" at bounding box center [444, 73] width 443 height 24
click at [293, 69] on input "03:15" at bounding box center [310, 73] width 89 height 24
type input "04:30"
click at [297, 115] on li "04:30" at bounding box center [297, 113] width 53 height 15
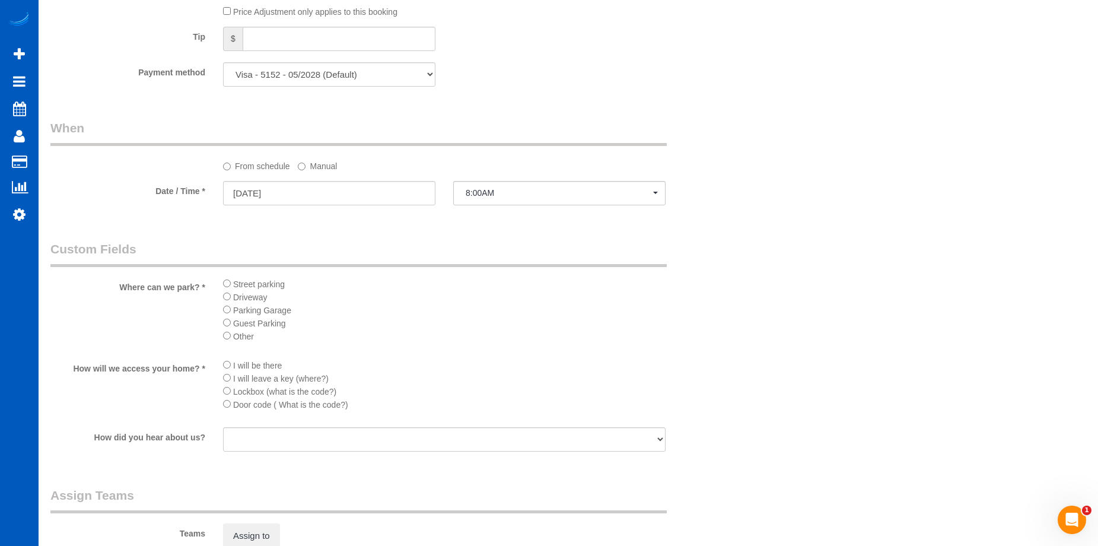
select select "spot9"
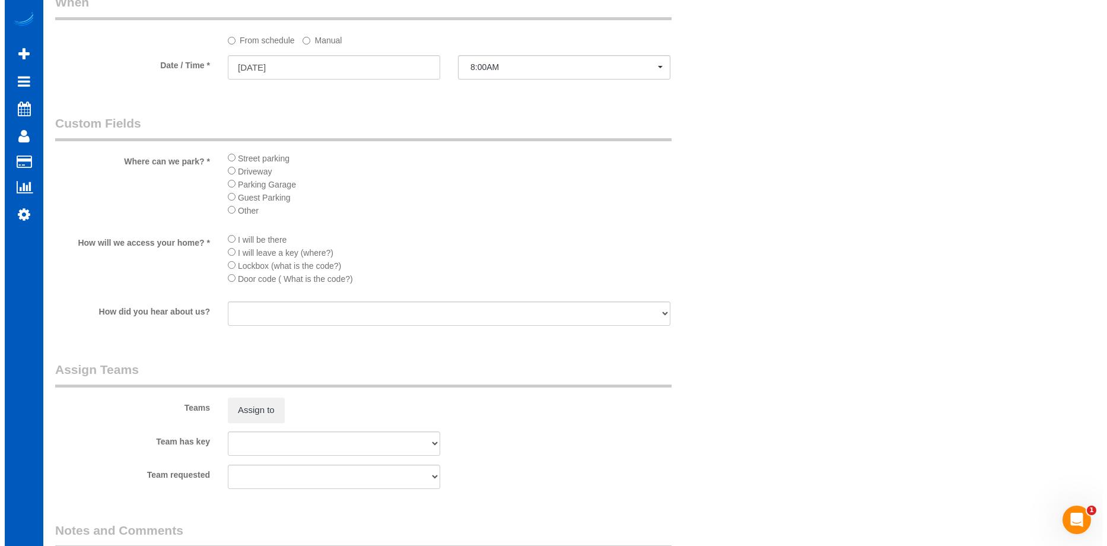
scroll to position [1305, 0]
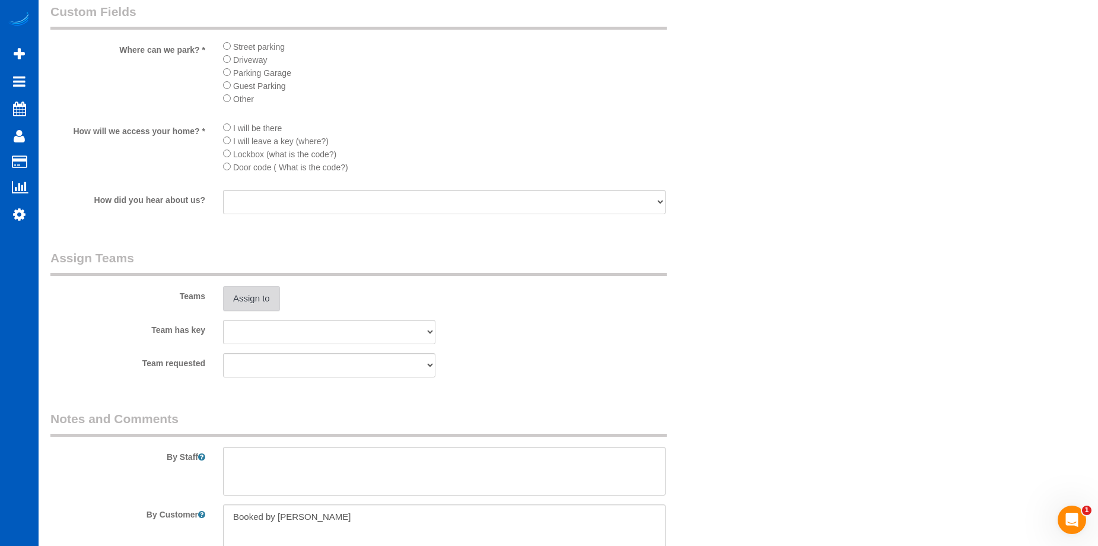
click at [263, 298] on button "Assign to" at bounding box center [251, 298] width 57 height 25
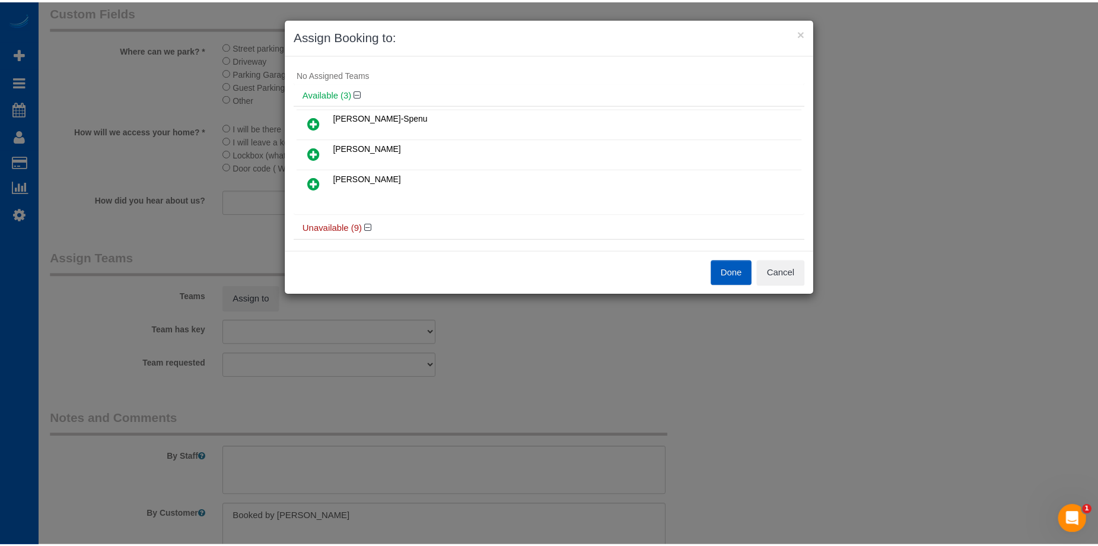
scroll to position [0, 0]
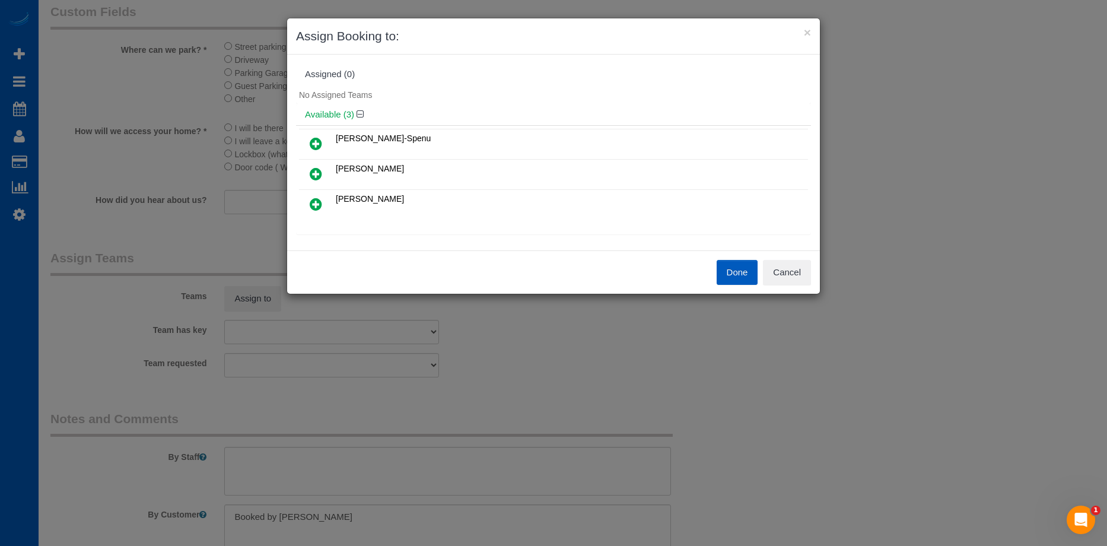
click at [314, 139] on icon at bounding box center [316, 143] width 12 height 14
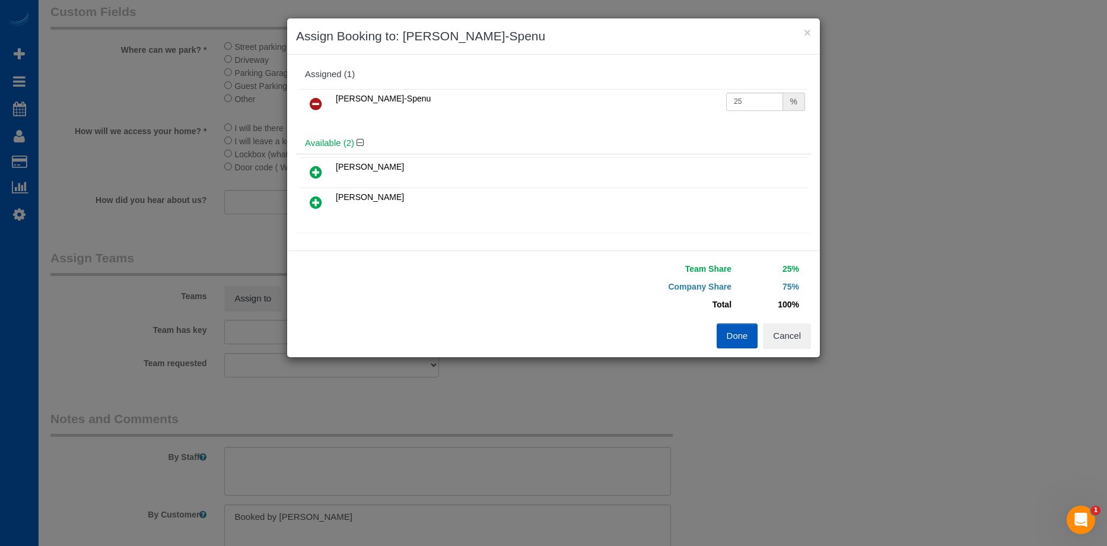
click at [317, 203] on icon at bounding box center [316, 202] width 12 height 14
click at [790, 327] on button "Cancel" at bounding box center [787, 335] width 48 height 25
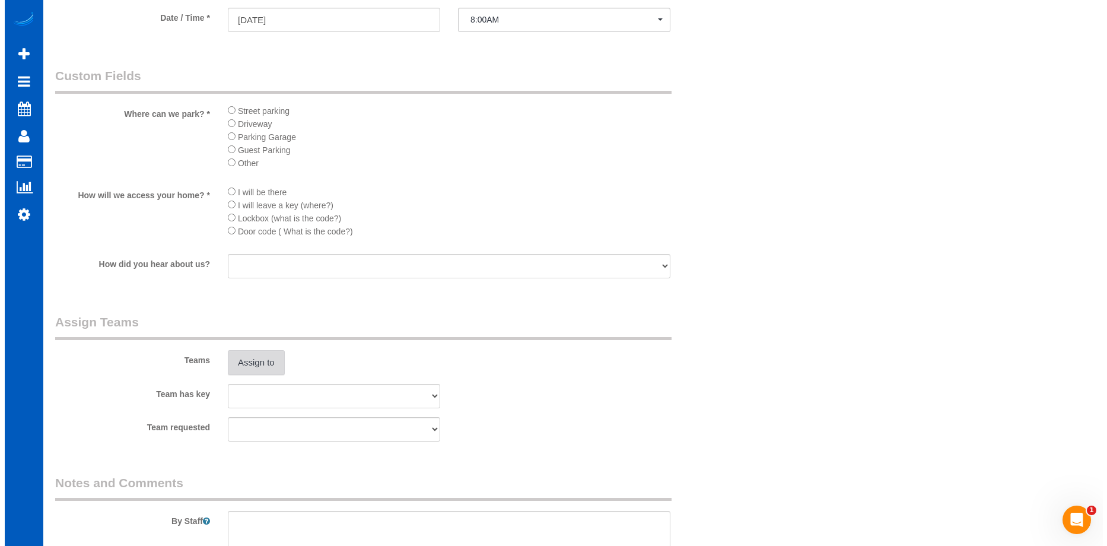
scroll to position [1246, 0]
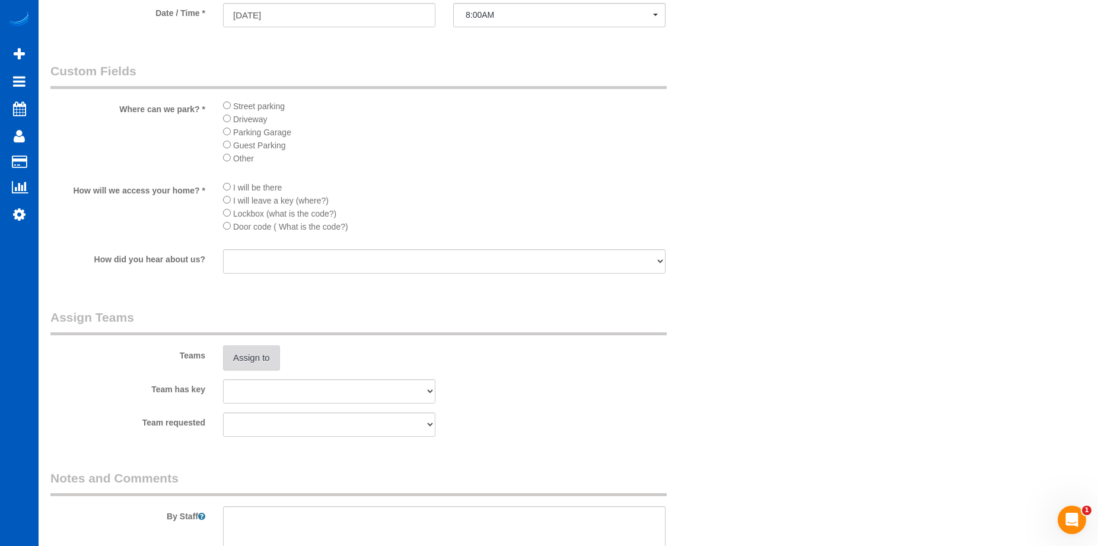
click at [275, 352] on button "Assign to" at bounding box center [251, 357] width 57 height 25
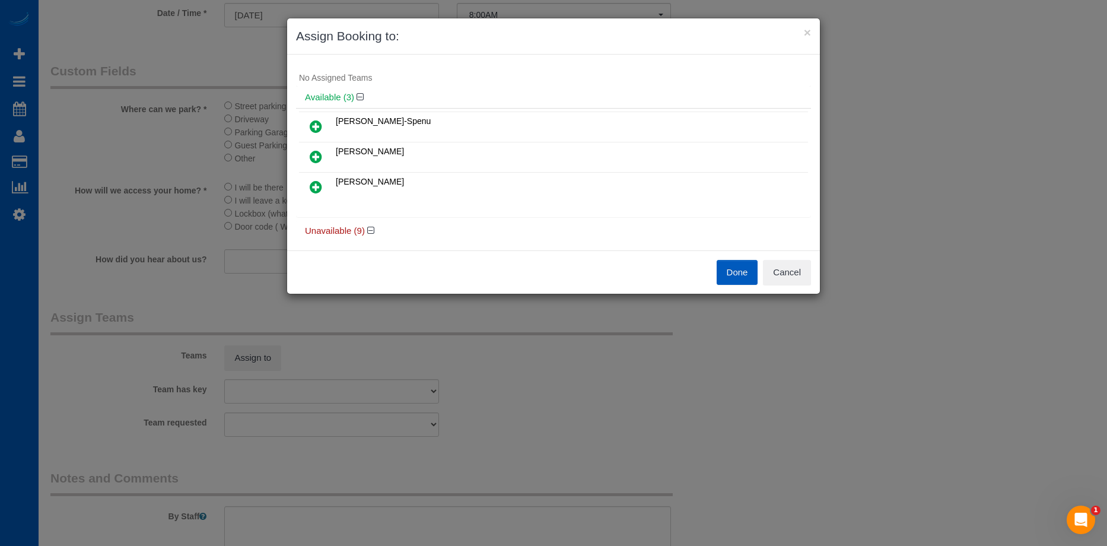
scroll to position [0, 0]
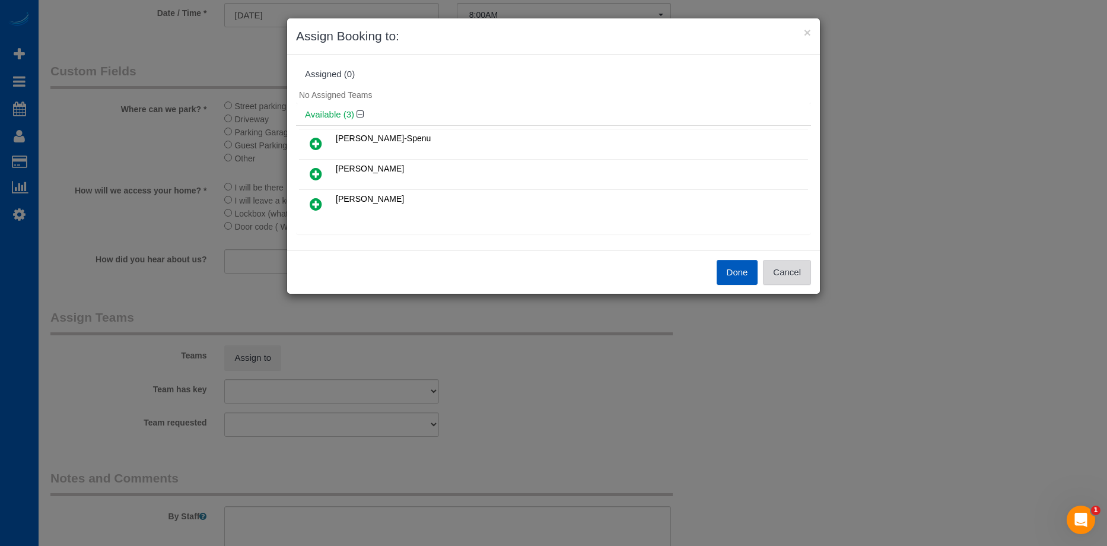
click at [794, 277] on button "Cancel" at bounding box center [787, 272] width 48 height 25
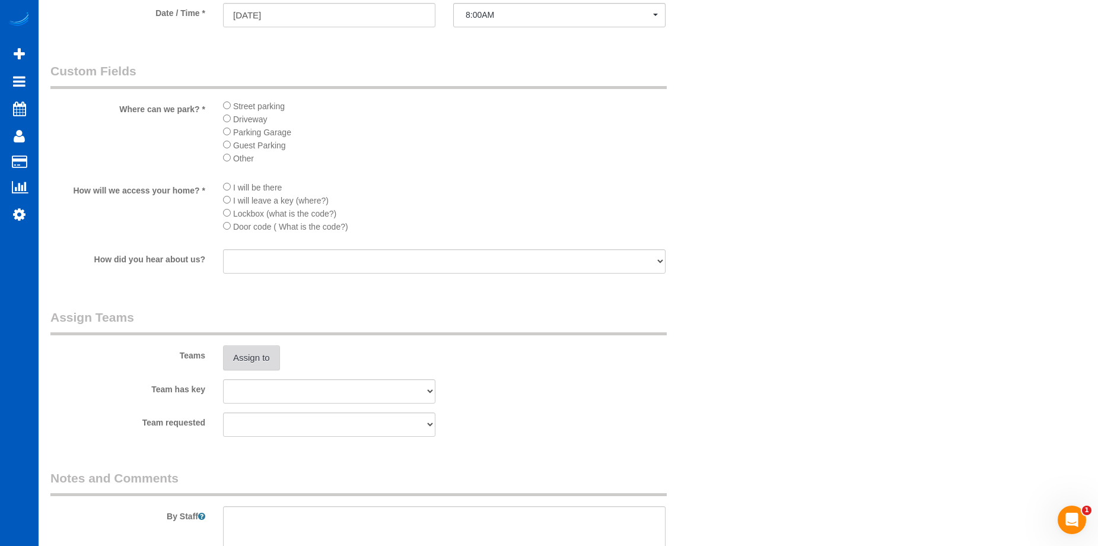
click at [257, 352] on button "Assign to" at bounding box center [251, 357] width 57 height 25
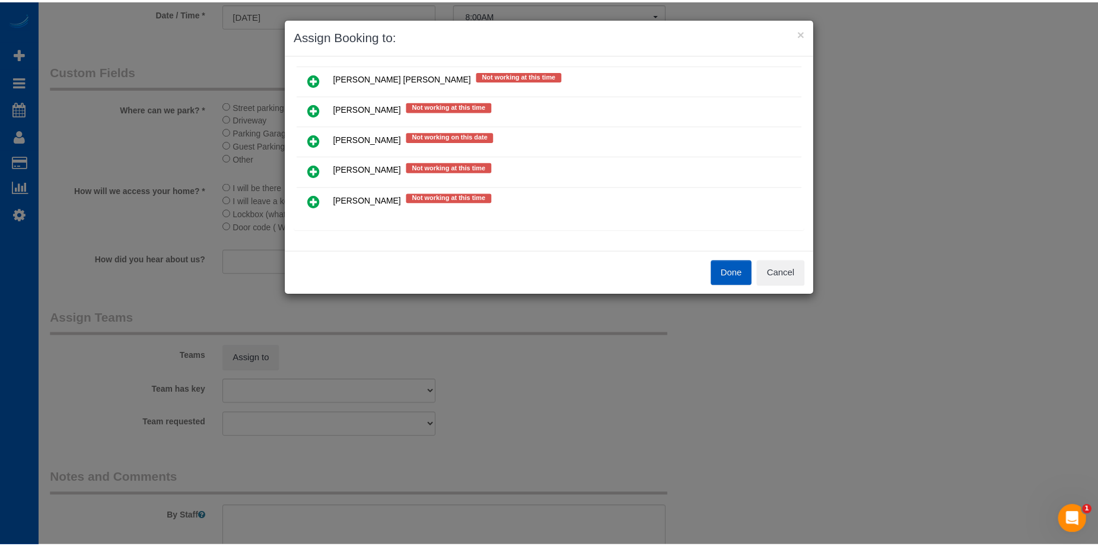
scroll to position [151, 0]
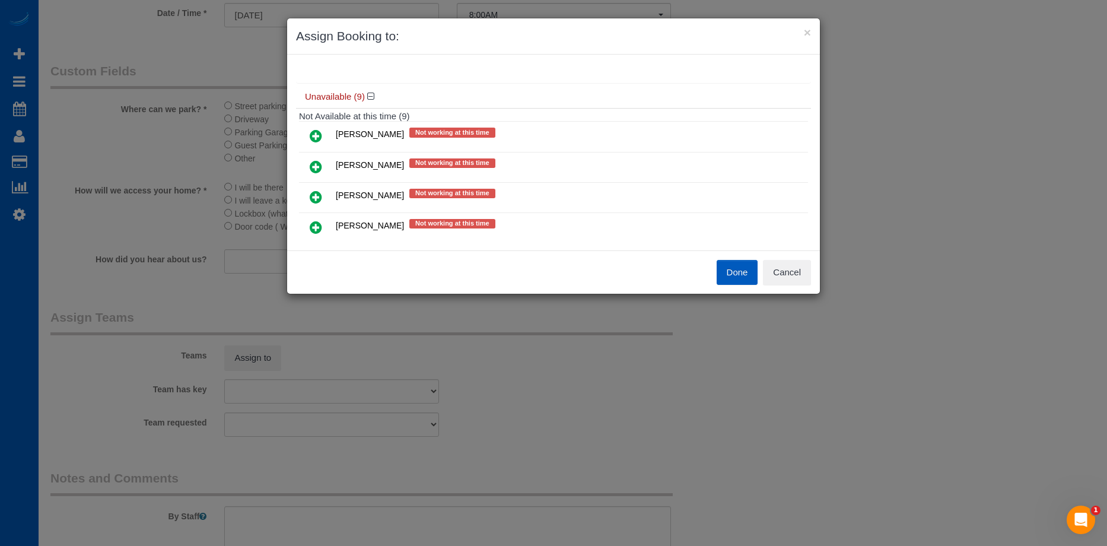
click at [813, 270] on div "Done Cancel" at bounding box center [686, 272] width 266 height 25
click at [805, 273] on button "Cancel" at bounding box center [787, 272] width 48 height 25
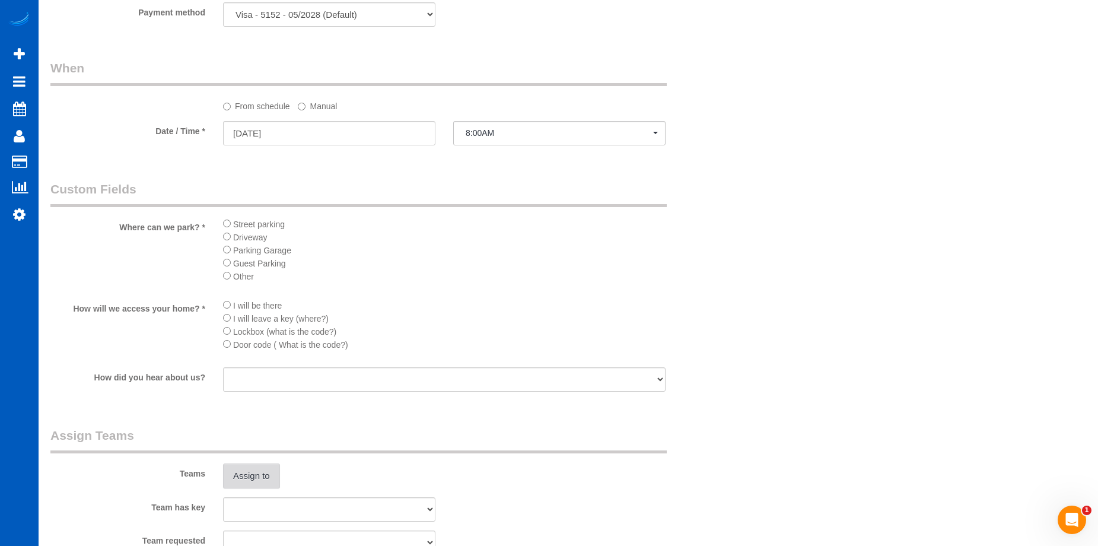
scroll to position [1127, 0]
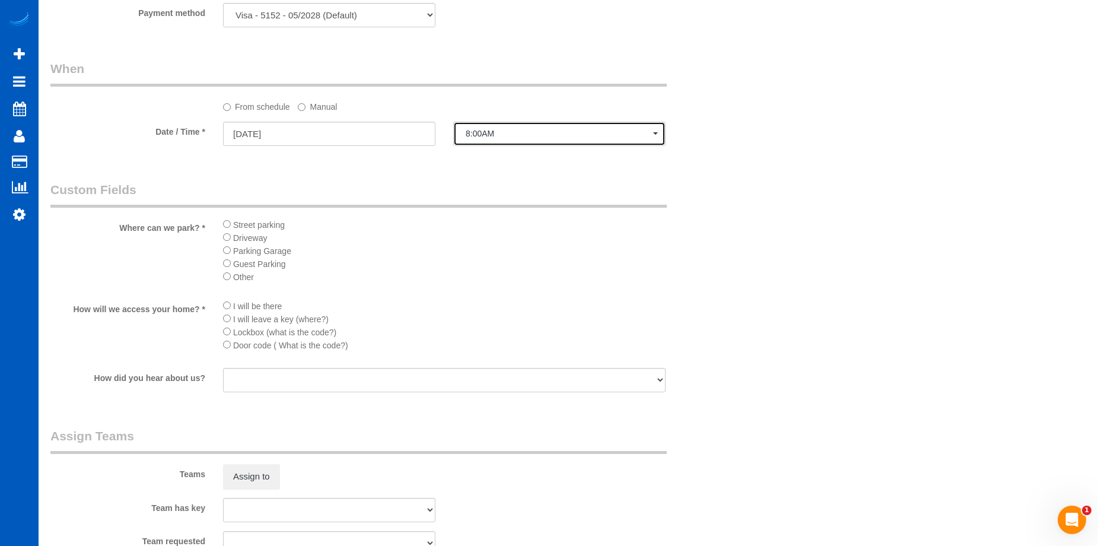
click at [615, 134] on span "8:00AM" at bounding box center [559, 133] width 187 height 9
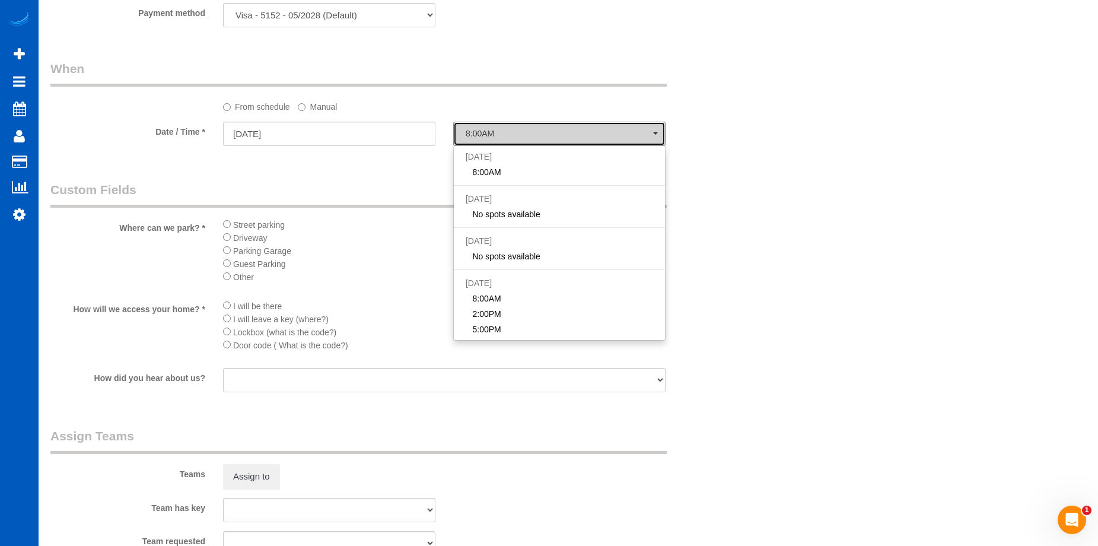
click at [590, 134] on span "8:00AM" at bounding box center [559, 133] width 187 height 9
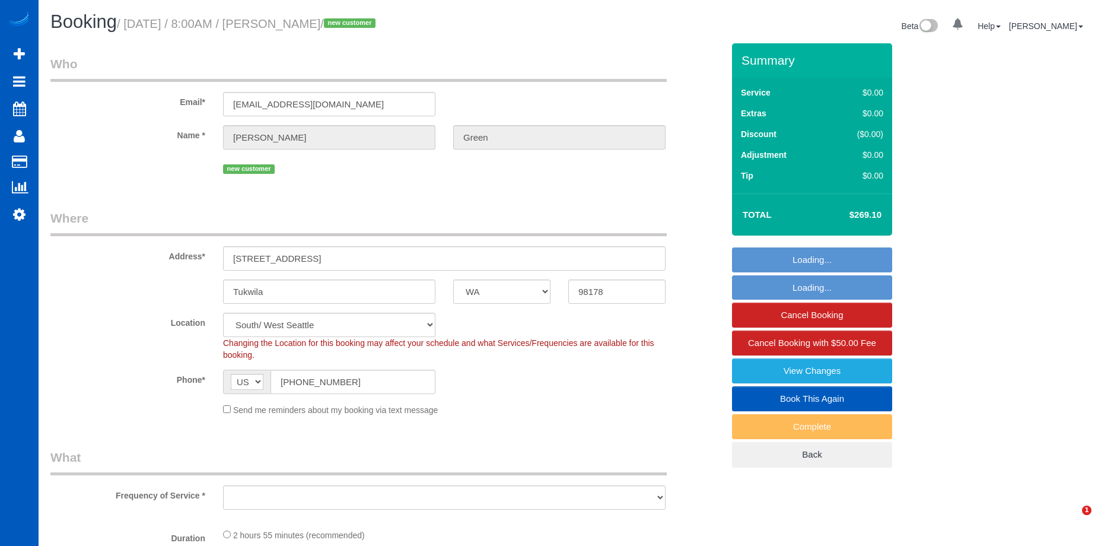
select select "WA"
select select "object:916"
select select "spot1"
select select "number:8"
select select "object:1116"
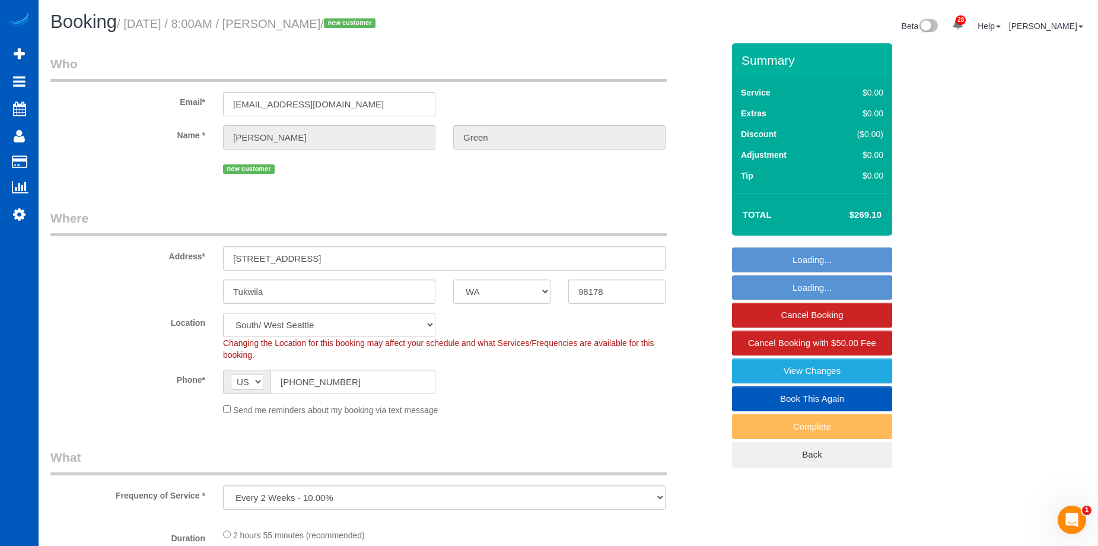
select select "199"
select select "2501"
select select "5"
select select "3"
select select "2501"
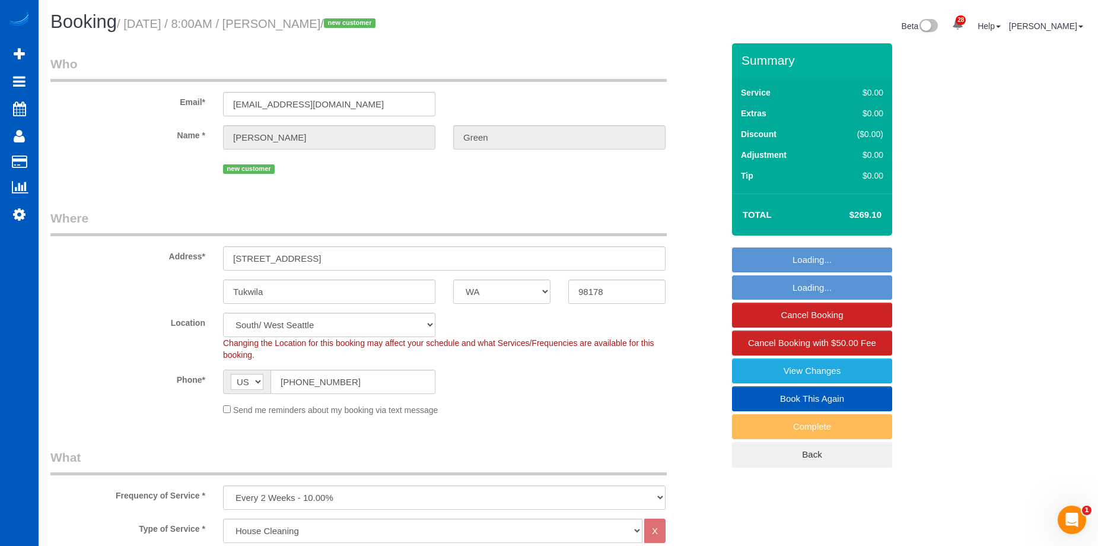
select select "5"
select select "3"
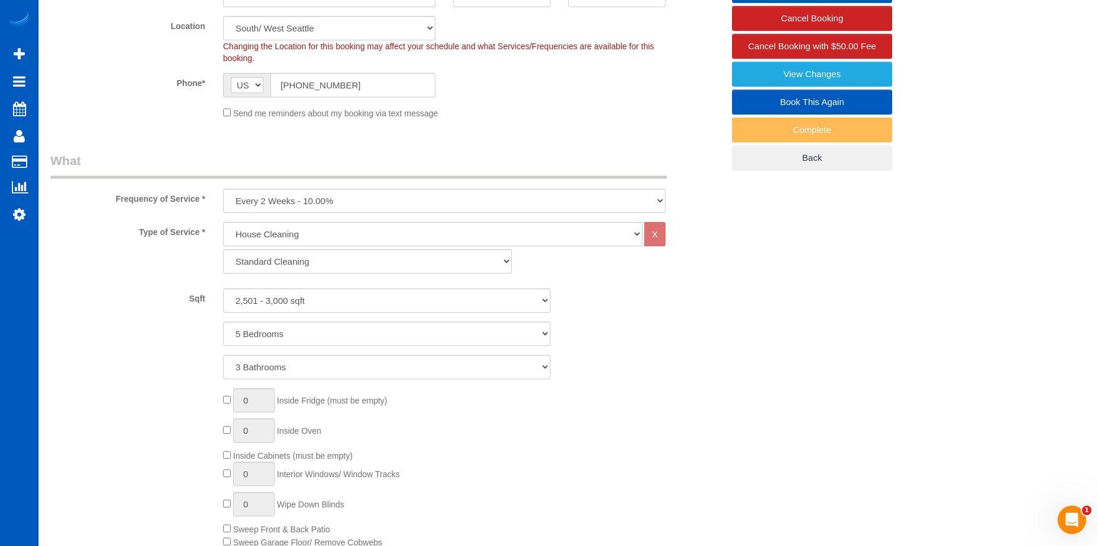
scroll to position [119, 0]
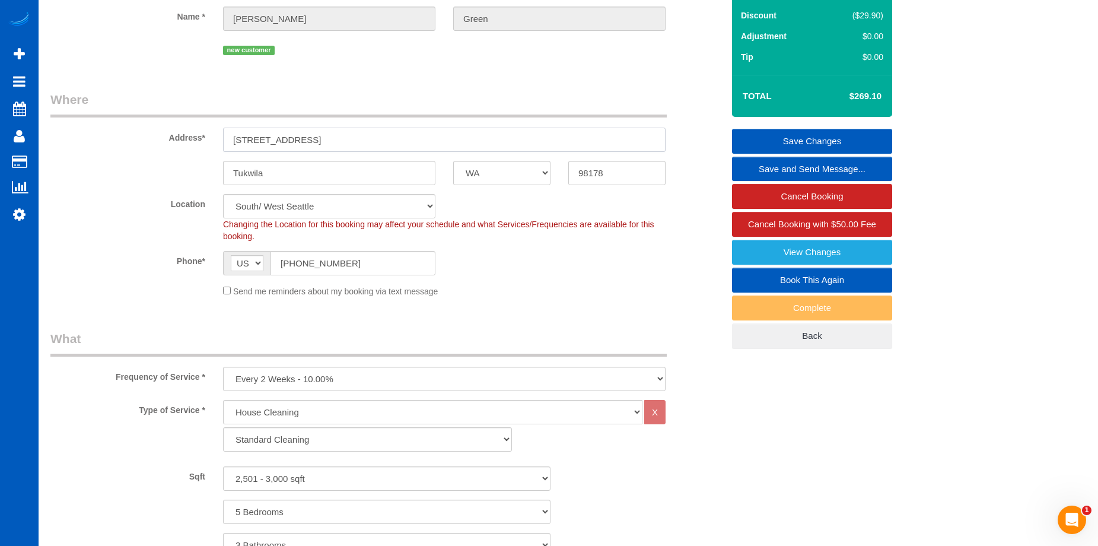
drag, startPoint x: 345, startPoint y: 136, endPoint x: 196, endPoint y: 139, distance: 149.5
click at [196, 139] on div "Address* 5421 S 150th St" at bounding box center [387, 121] width 691 height 61
click at [559, 282] on sui-booking-location "Location North Seattle Atlanta GA Denver Everett Fort Worth TX Las Vegas Main D…" at bounding box center [386, 245] width 673 height 103
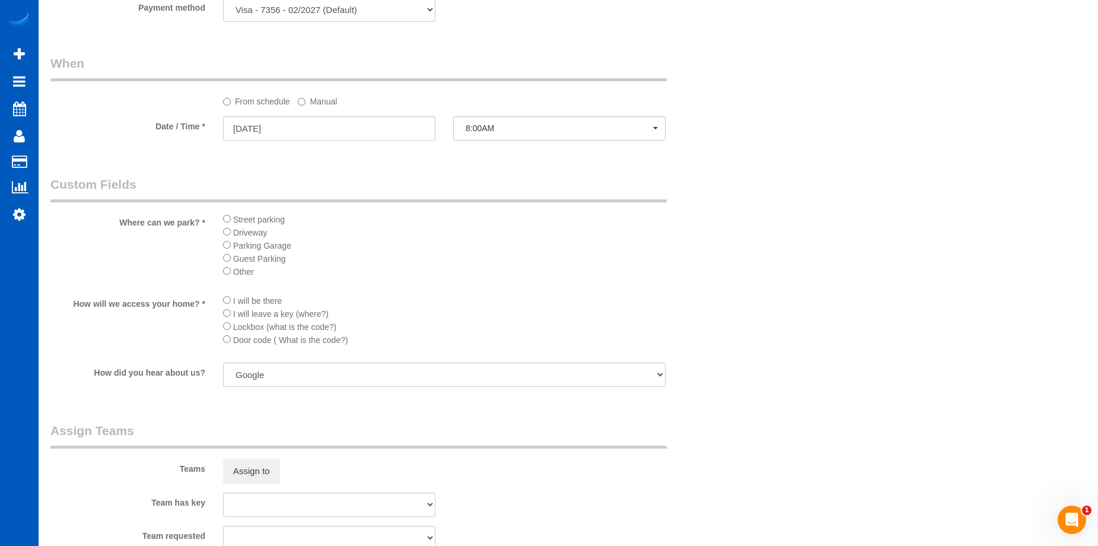
scroll to position [1305, 0]
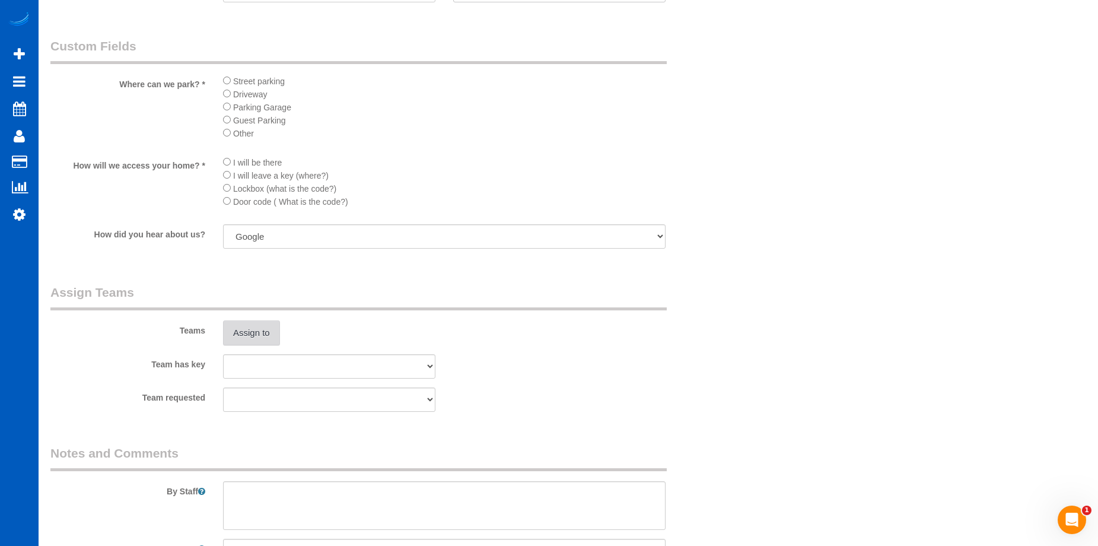
click at [256, 341] on button "Assign to" at bounding box center [251, 332] width 57 height 25
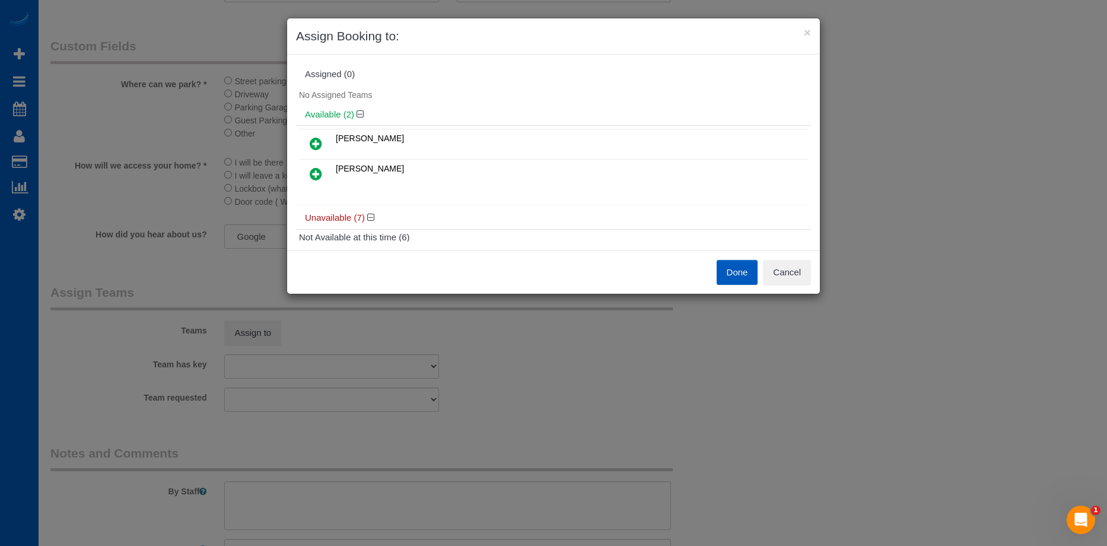
click at [316, 144] on icon at bounding box center [316, 143] width 12 height 14
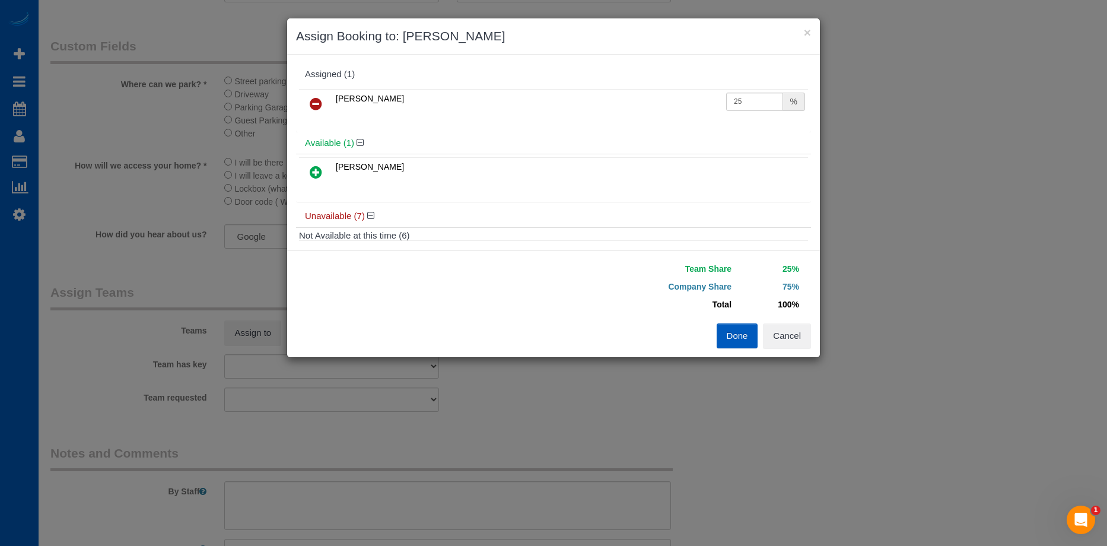
click at [323, 167] on link at bounding box center [316, 173] width 28 height 24
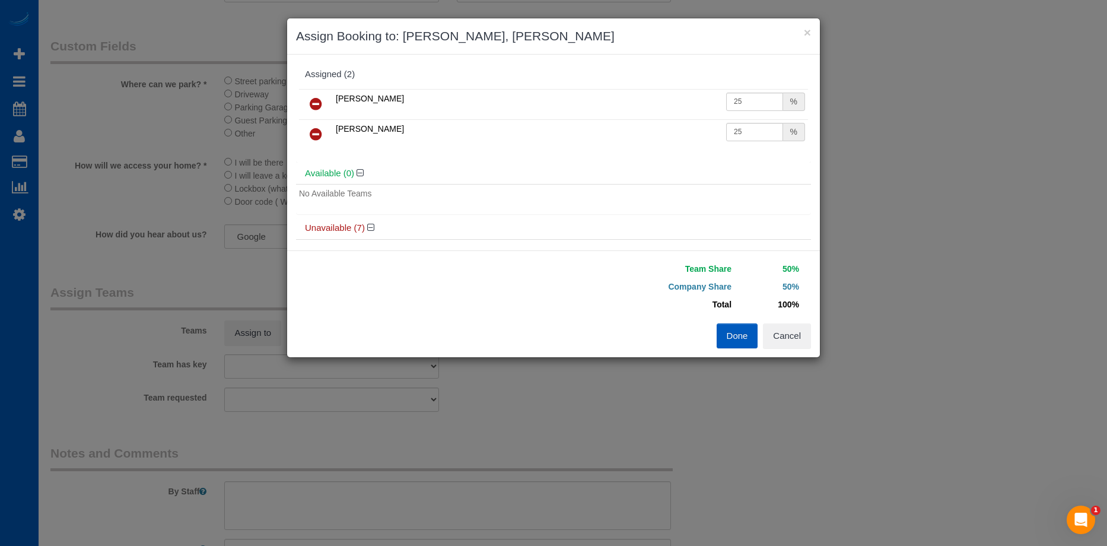
click at [740, 337] on button "Done" at bounding box center [738, 335] width 42 height 25
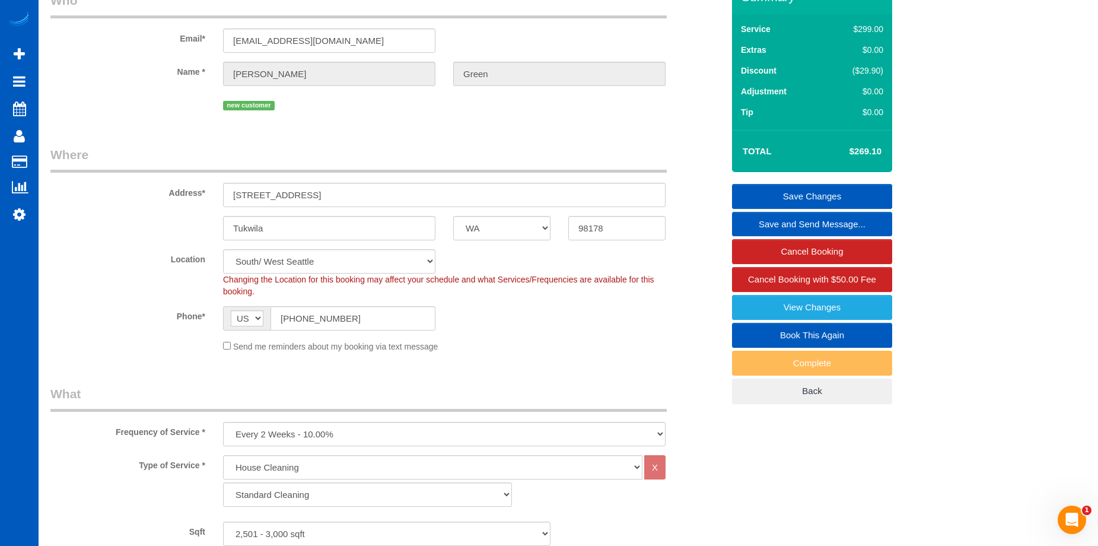
scroll to position [59, 0]
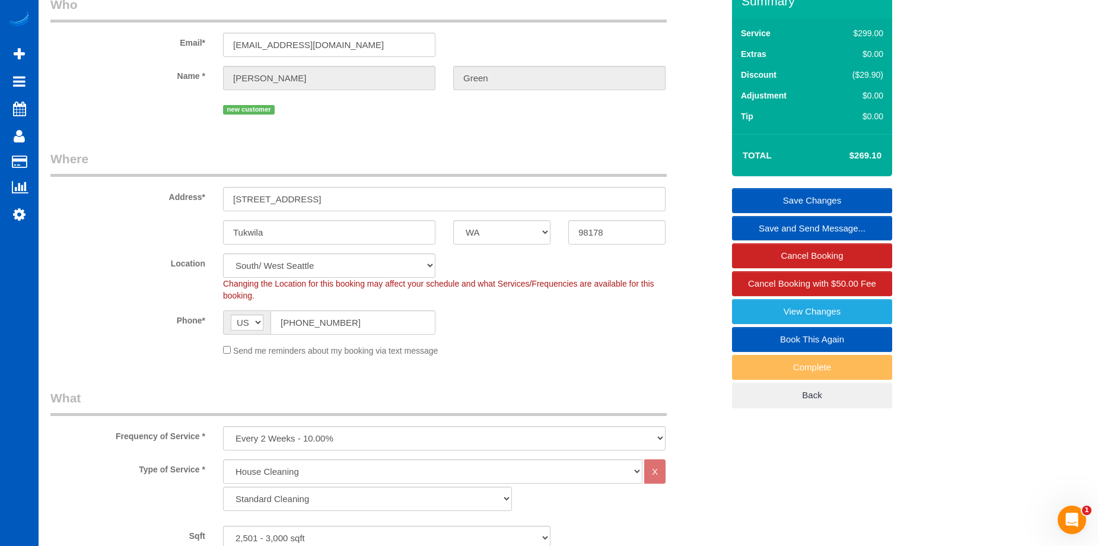
click at [761, 197] on link "Save Changes" at bounding box center [812, 200] width 160 height 25
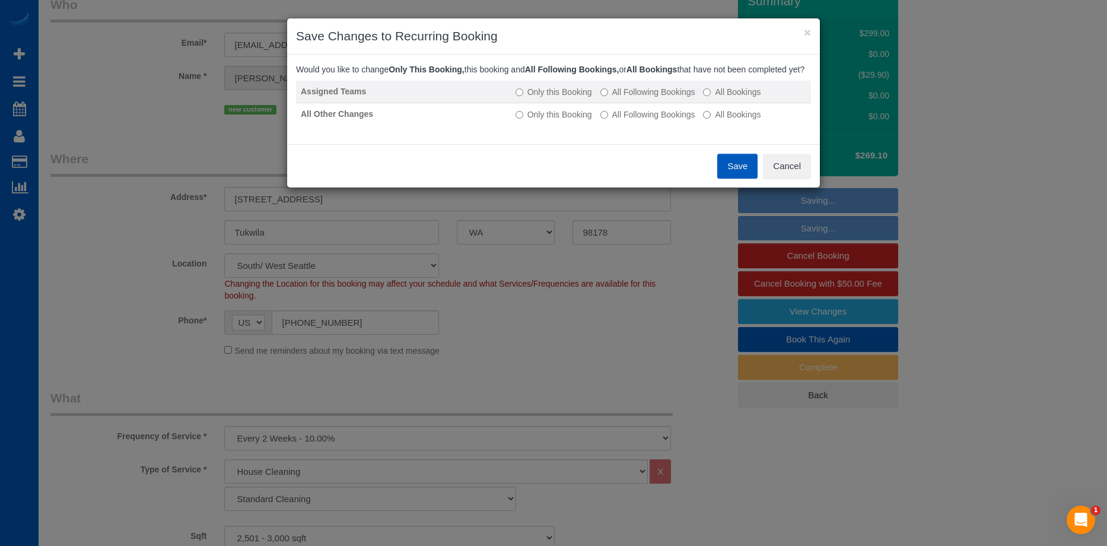
click at [645, 94] on td "Only this Booking All Following Bookings All Bookings" at bounding box center [661, 92] width 300 height 23
click at [645, 98] on label "All Following Bookings" at bounding box center [647, 92] width 95 height 12
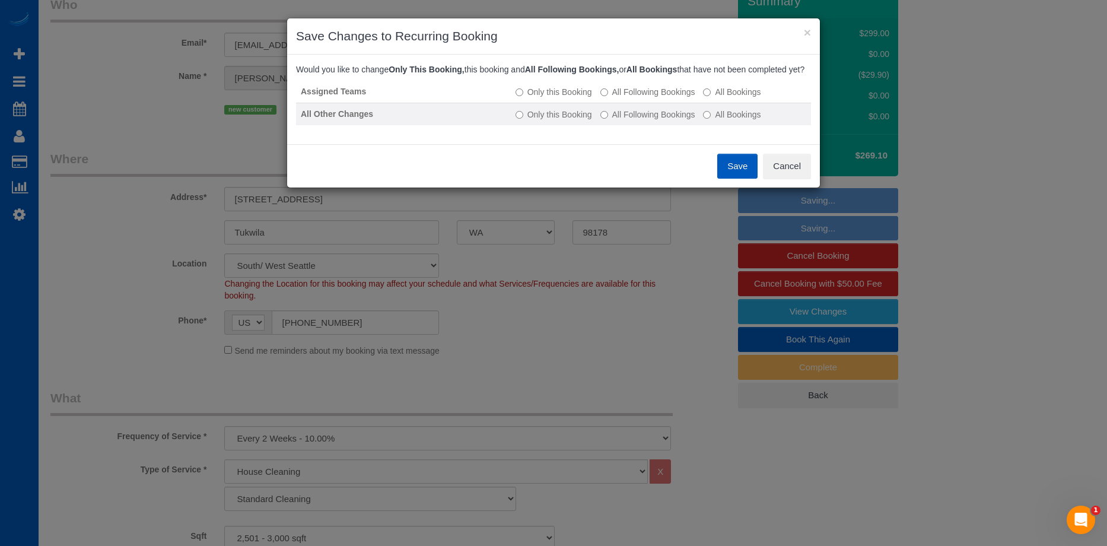
click at [654, 120] on label "All Following Bookings" at bounding box center [647, 115] width 95 height 12
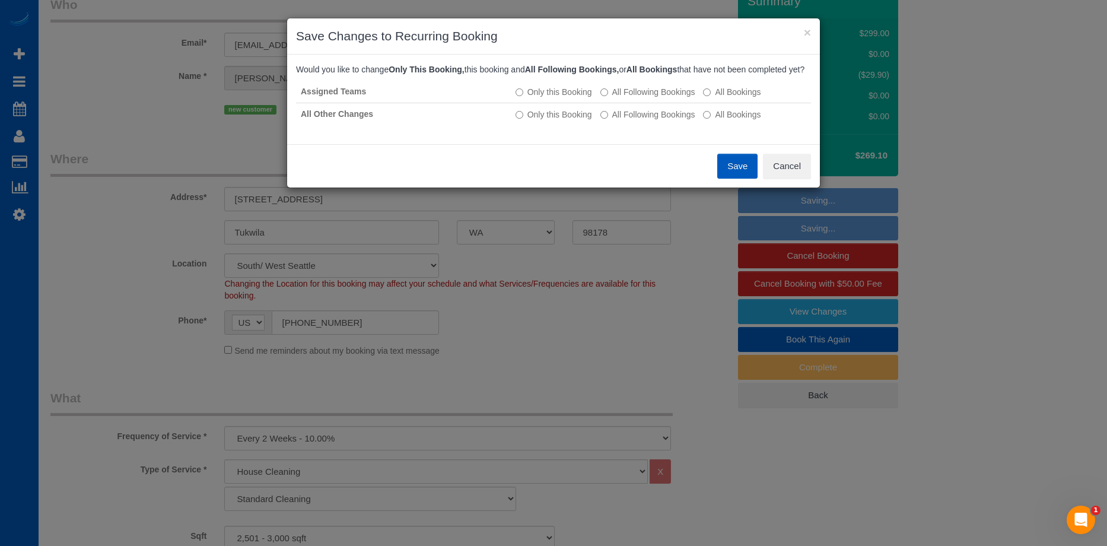
click at [733, 179] on button "Save" at bounding box center [737, 166] width 40 height 25
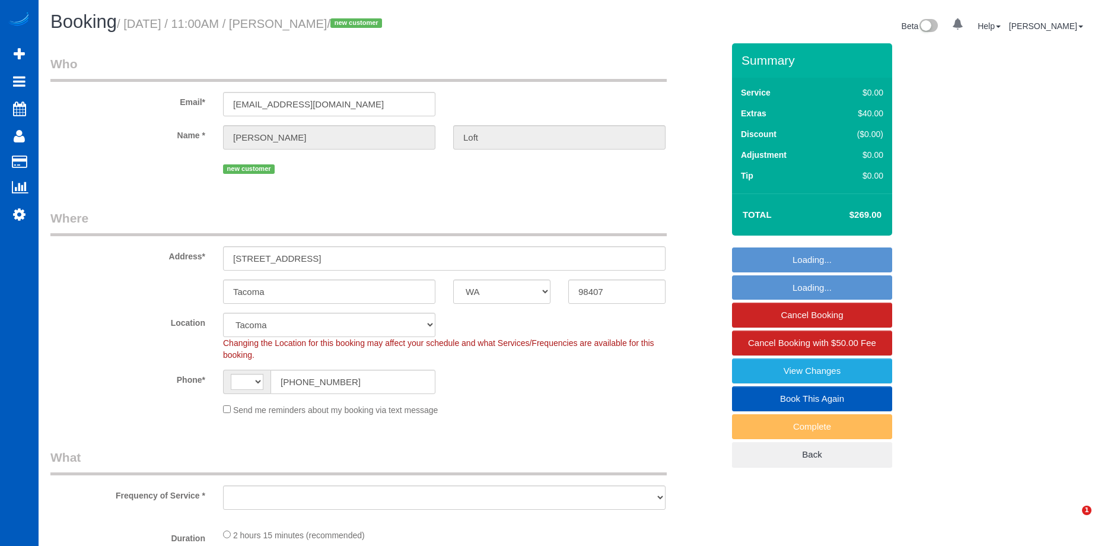
select select "WA"
select select "number:8"
select select "string:[GEOGRAPHIC_DATA]"
select select "object:997"
select select "199"
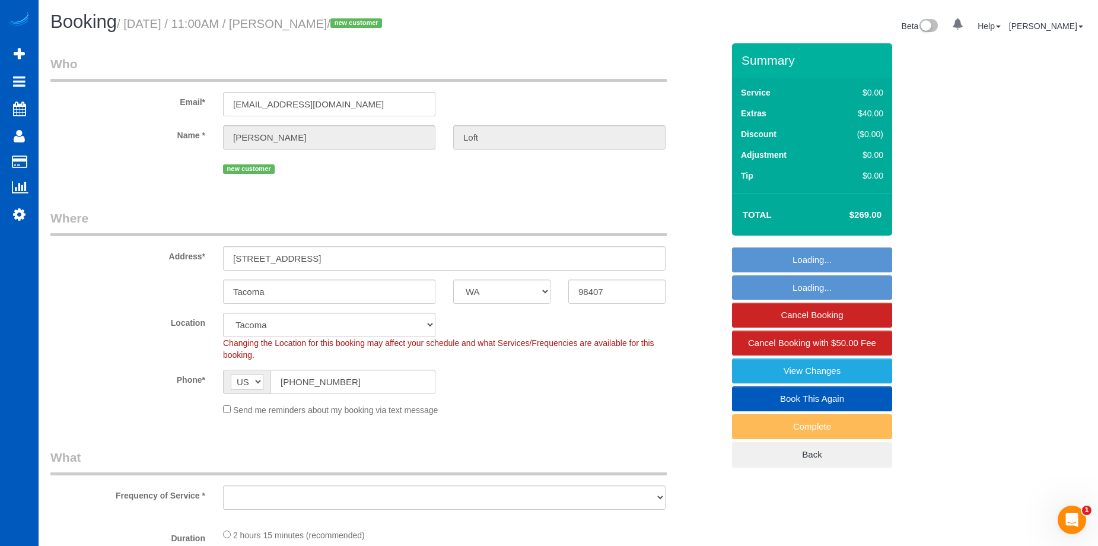
select select "3"
select select "2"
select select "spot2"
select select "object:1141"
select select "3"
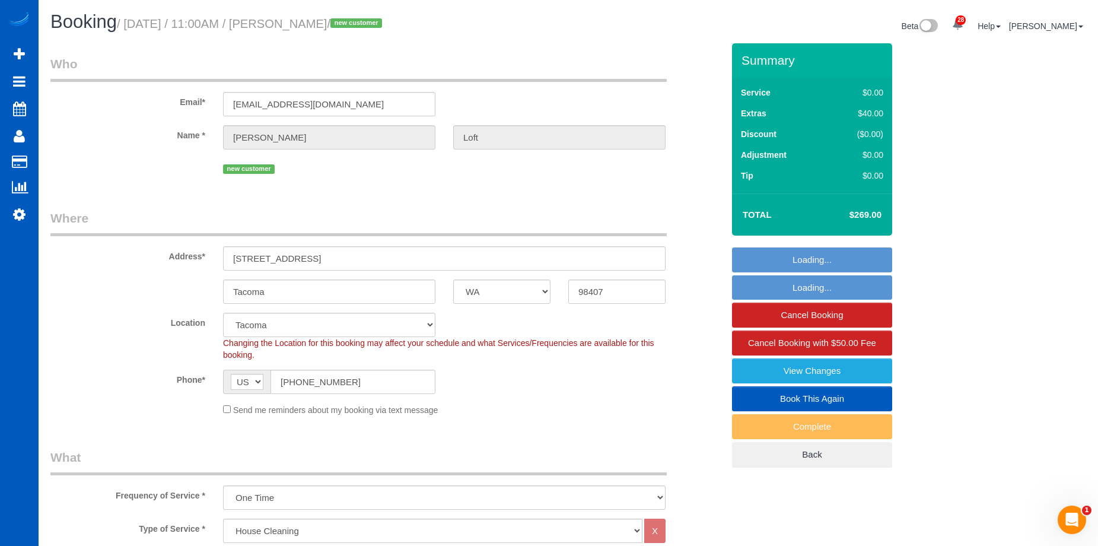
select select "2"
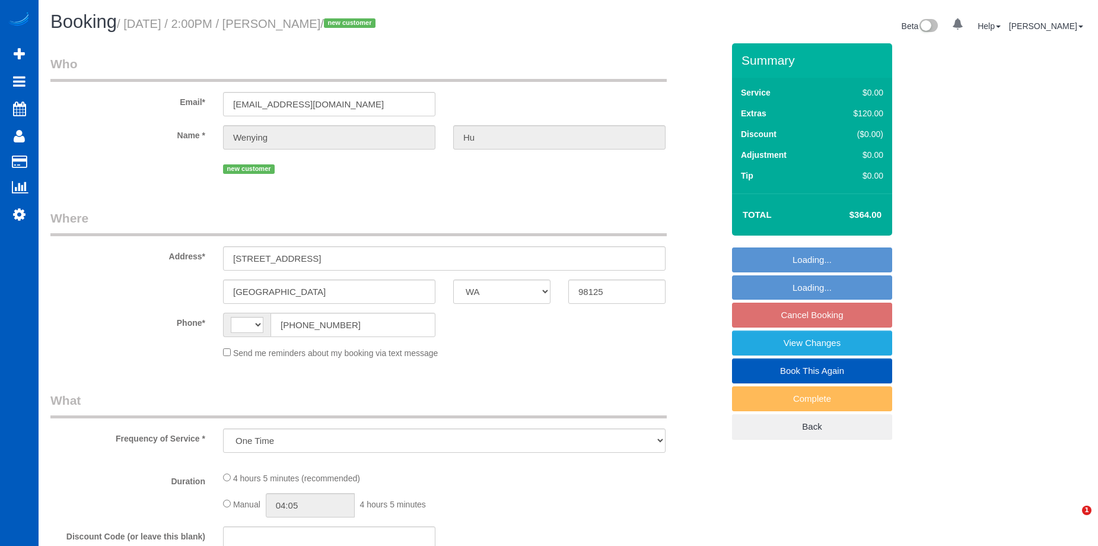
select select "WA"
select select "string:[GEOGRAPHIC_DATA]"
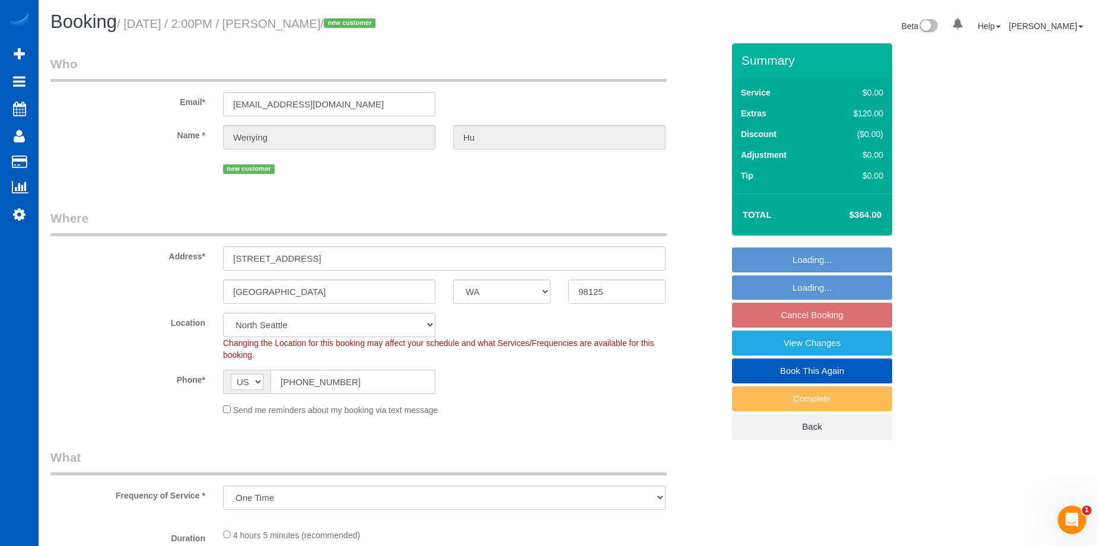
select select "object:1038"
select select "199"
select select "1001"
select select "3"
select select "2"
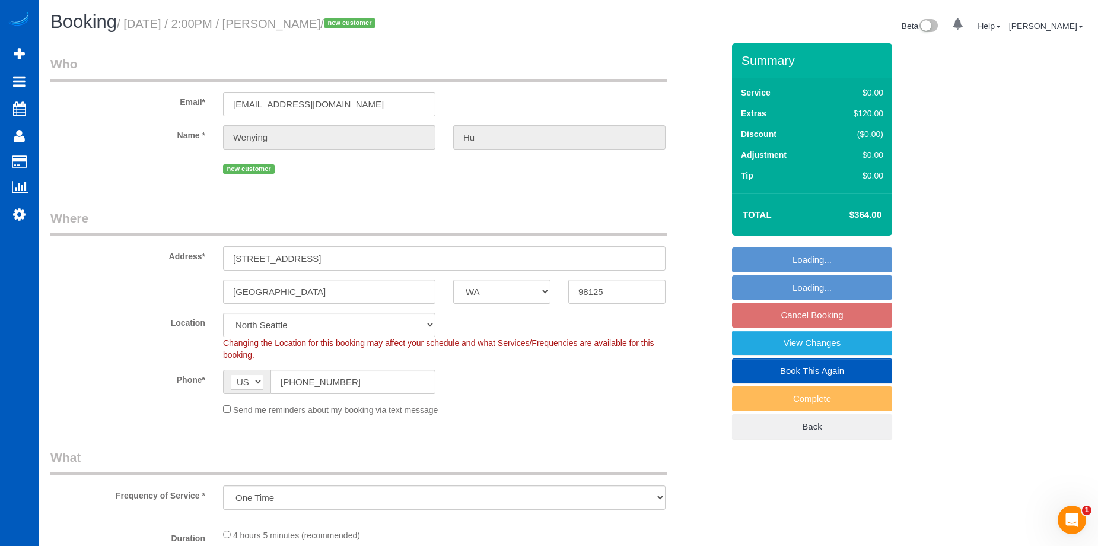
select select "spot2"
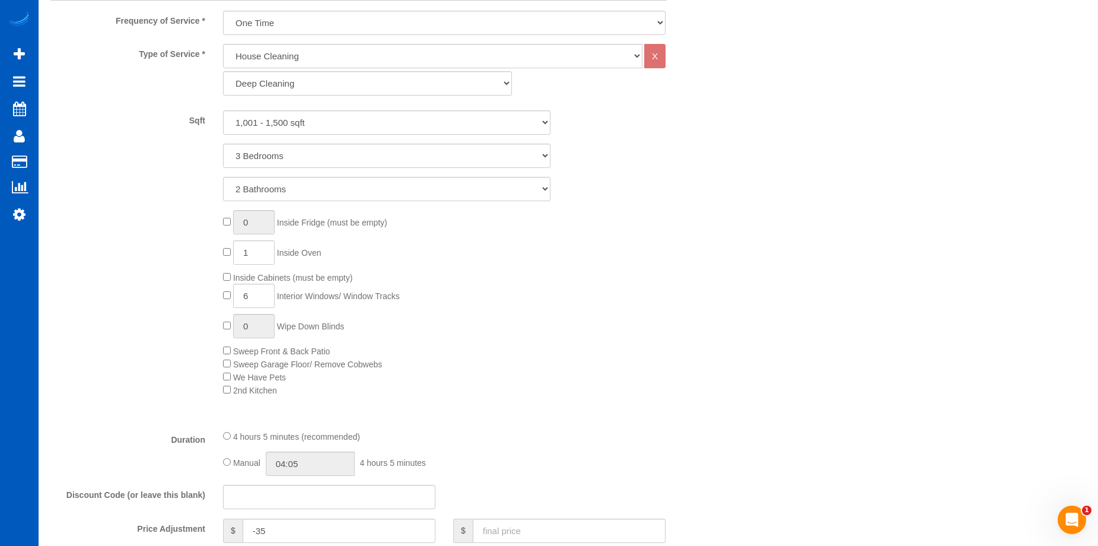
select select "1001"
select select "3"
select select "2"
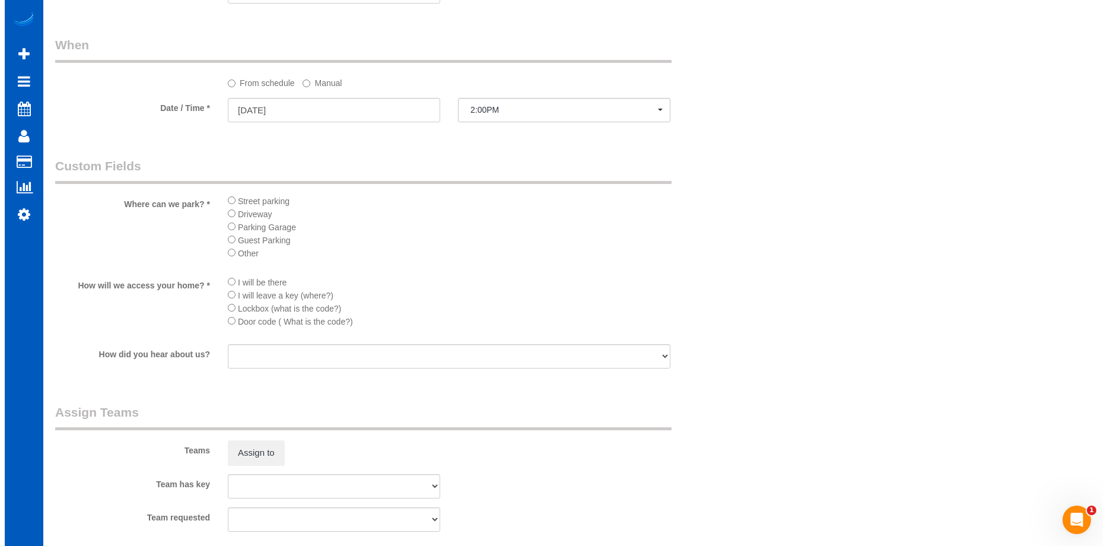
scroll to position [1364, 0]
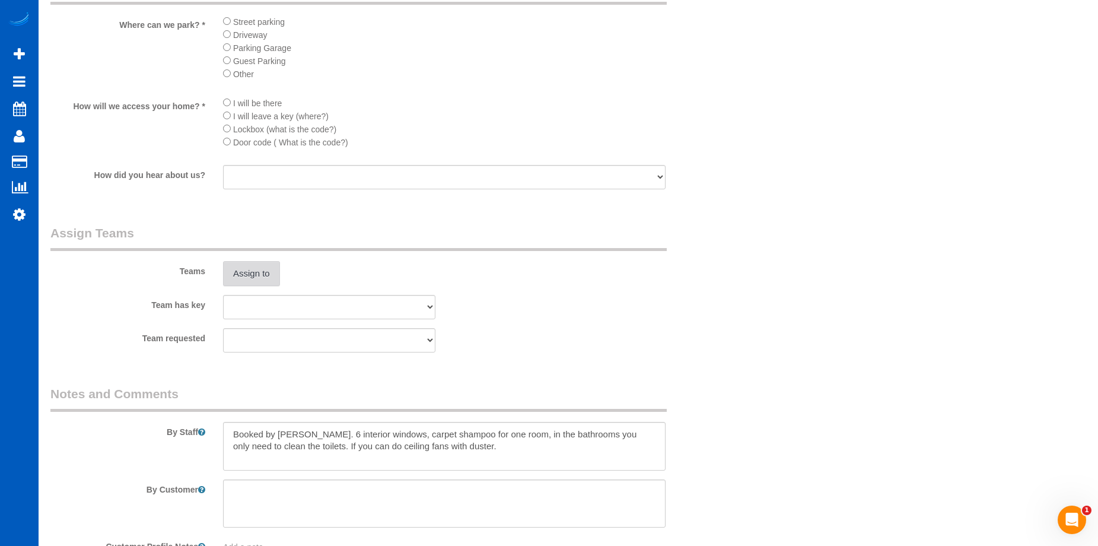
click at [270, 274] on button "Assign to" at bounding box center [251, 273] width 57 height 25
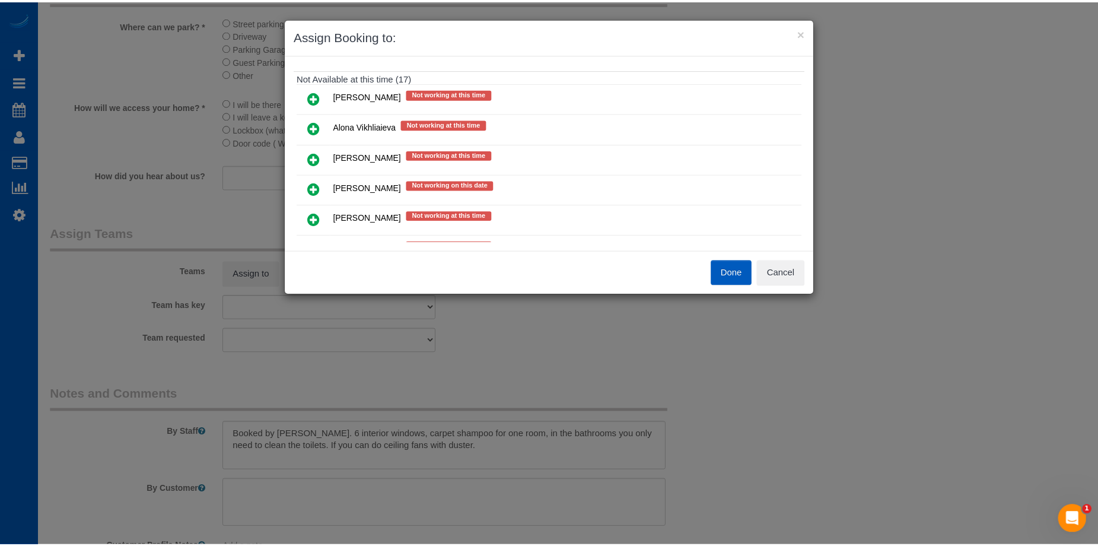
scroll to position [59, 0]
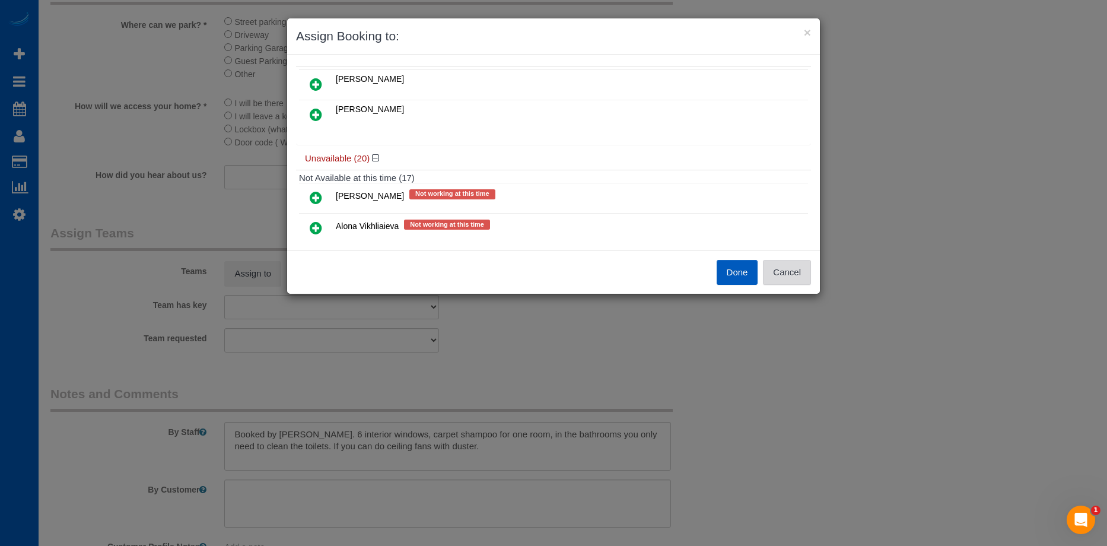
click at [792, 279] on button "Cancel" at bounding box center [787, 272] width 48 height 25
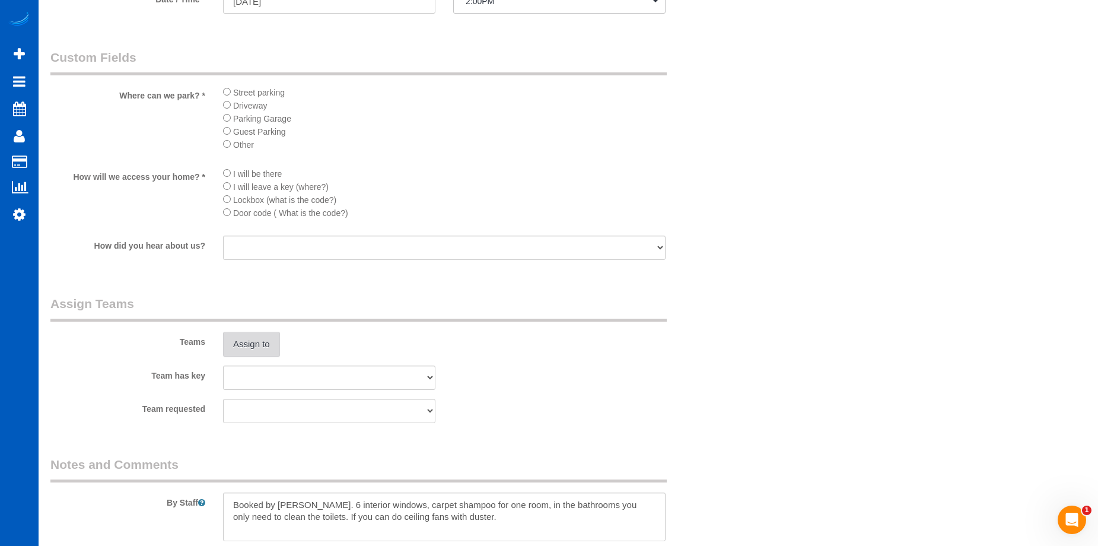
scroll to position [1186, 0]
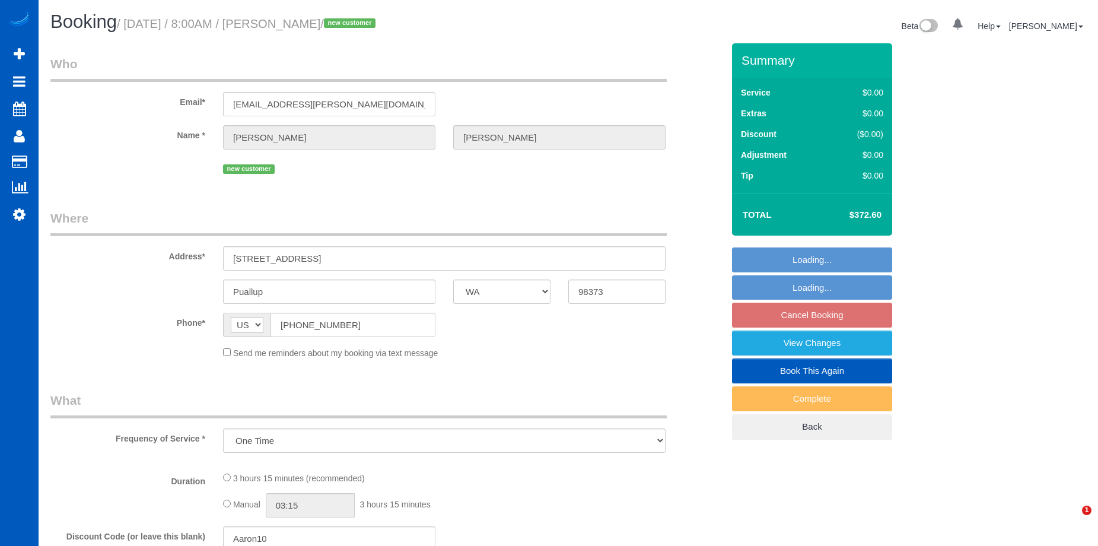
select select "WA"
select select "199"
select select "1001"
select select "2"
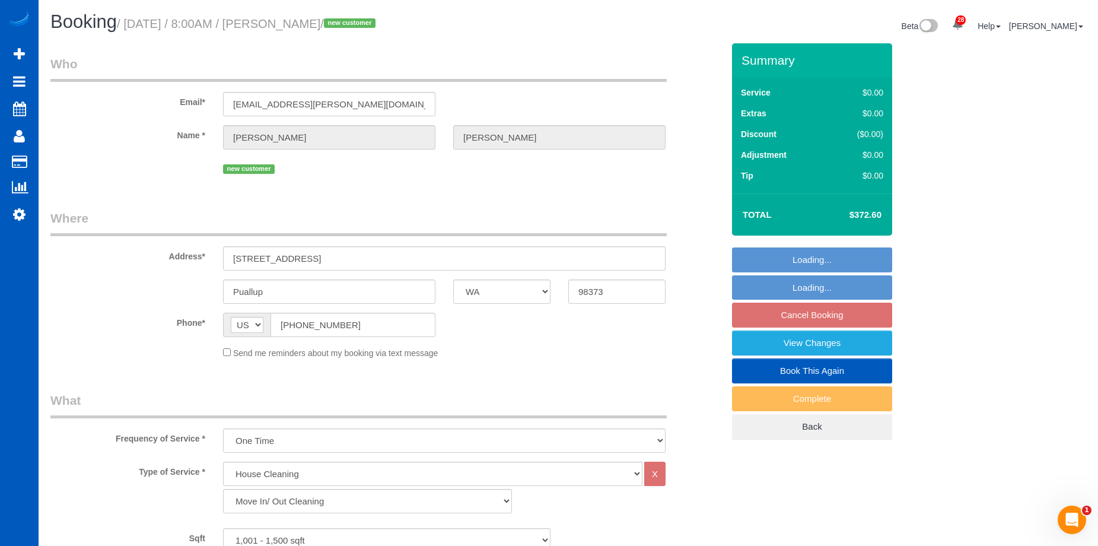
select select "spot1"
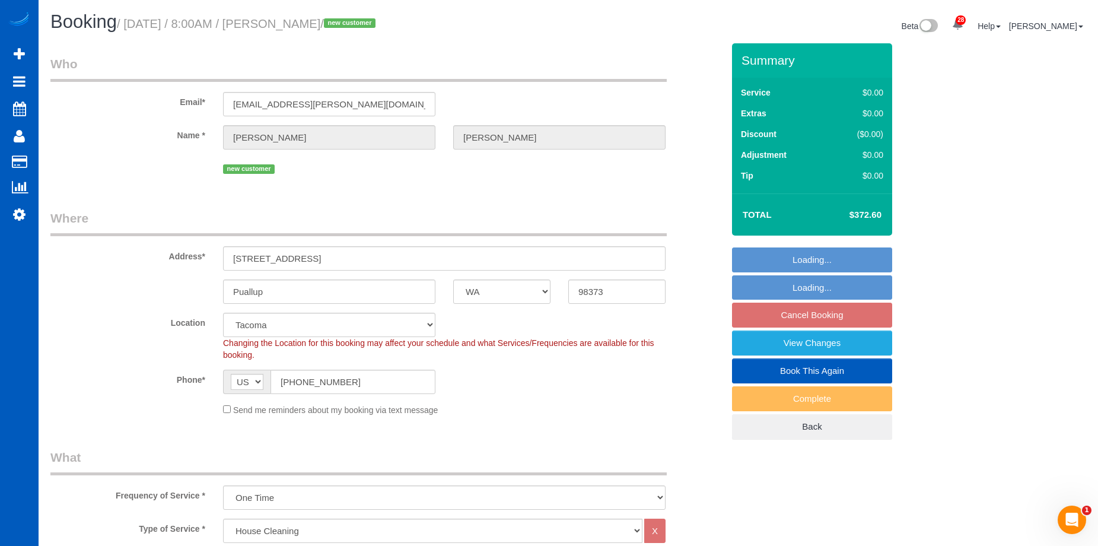
select select "object:1123"
select select "1001"
select select "2"
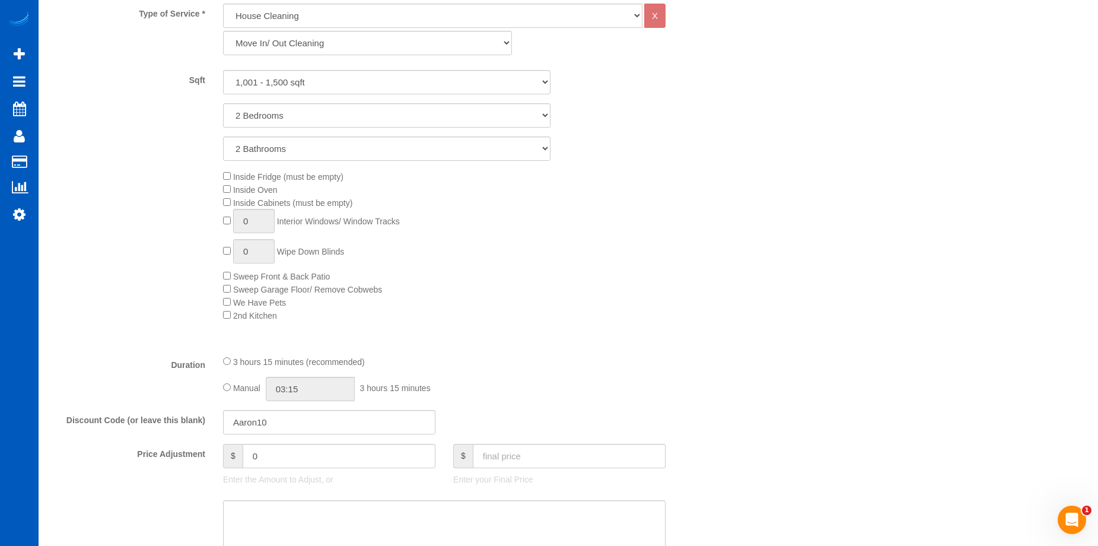
select select "spot9"
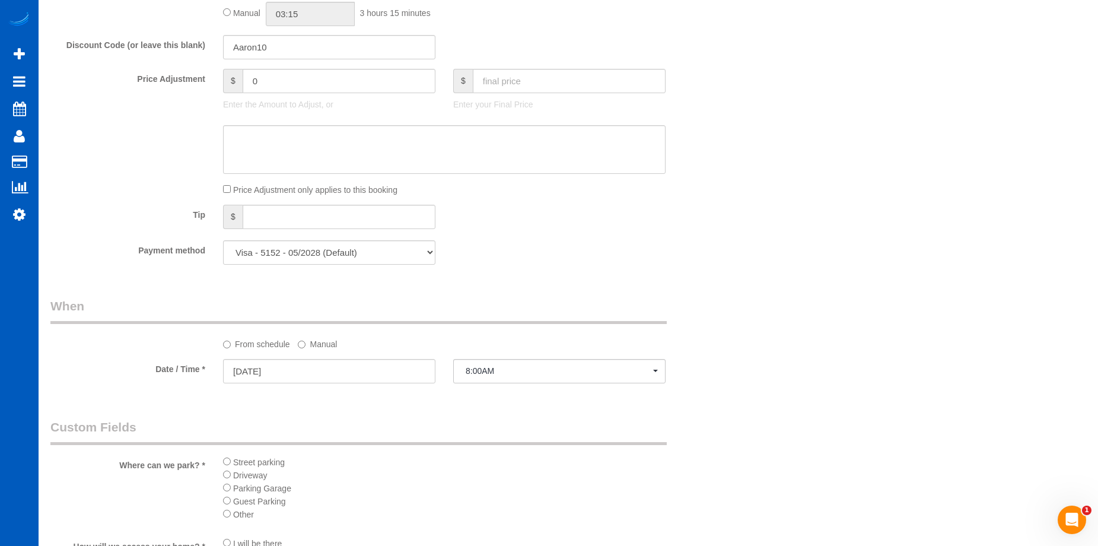
scroll to position [1127, 0]
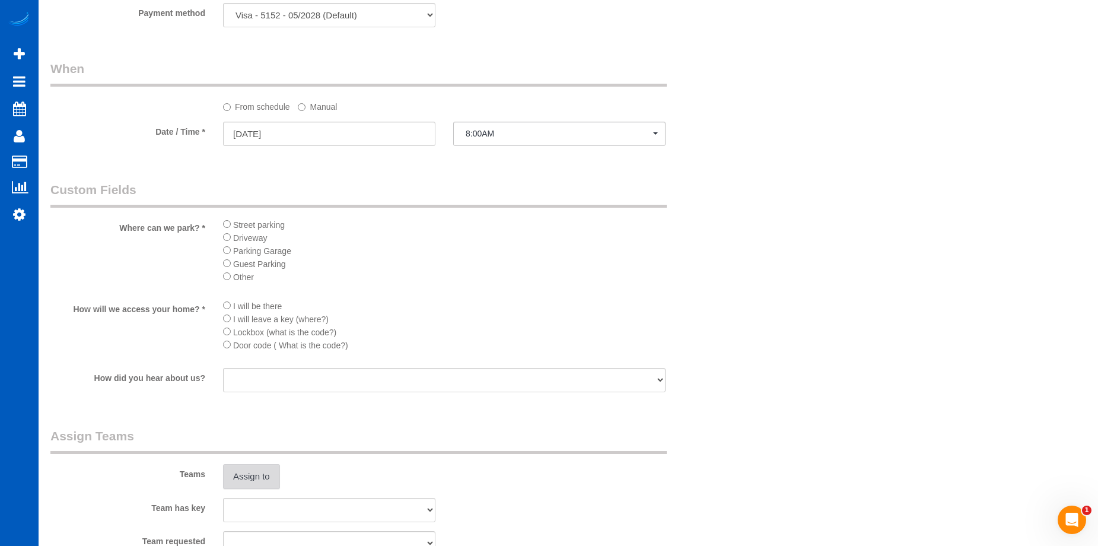
click at [252, 476] on button "Assign to" at bounding box center [251, 476] width 57 height 25
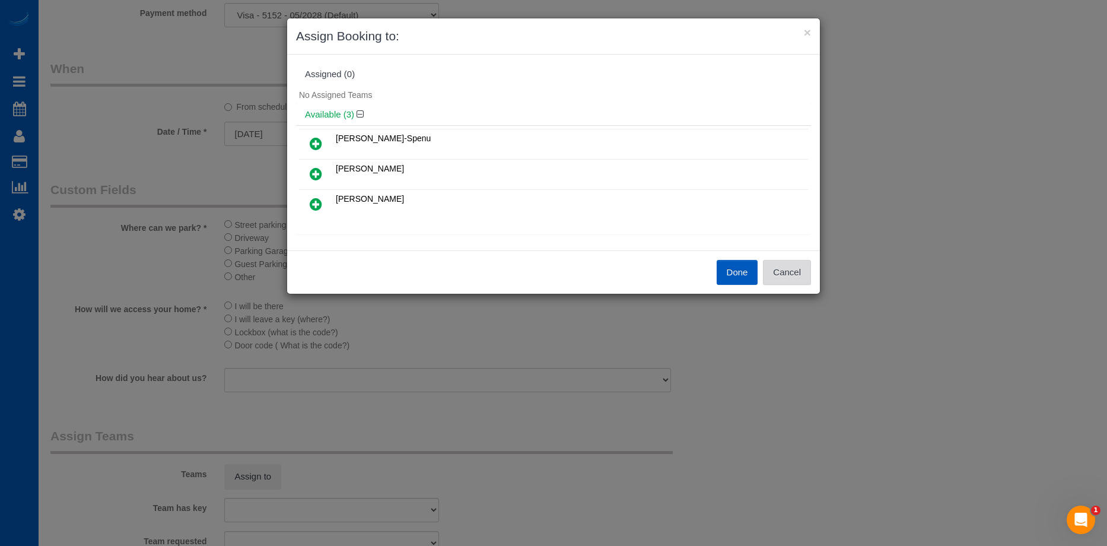
click at [786, 277] on button "Cancel" at bounding box center [787, 272] width 48 height 25
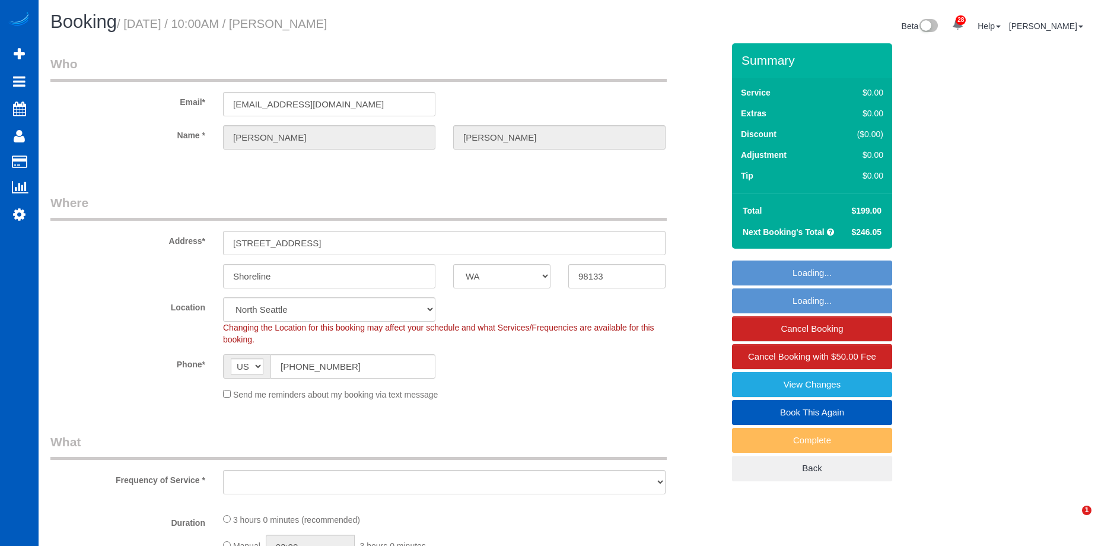
select select "WA"
select select "string:fspay"
select select "199"
select select "2001"
select select "4"
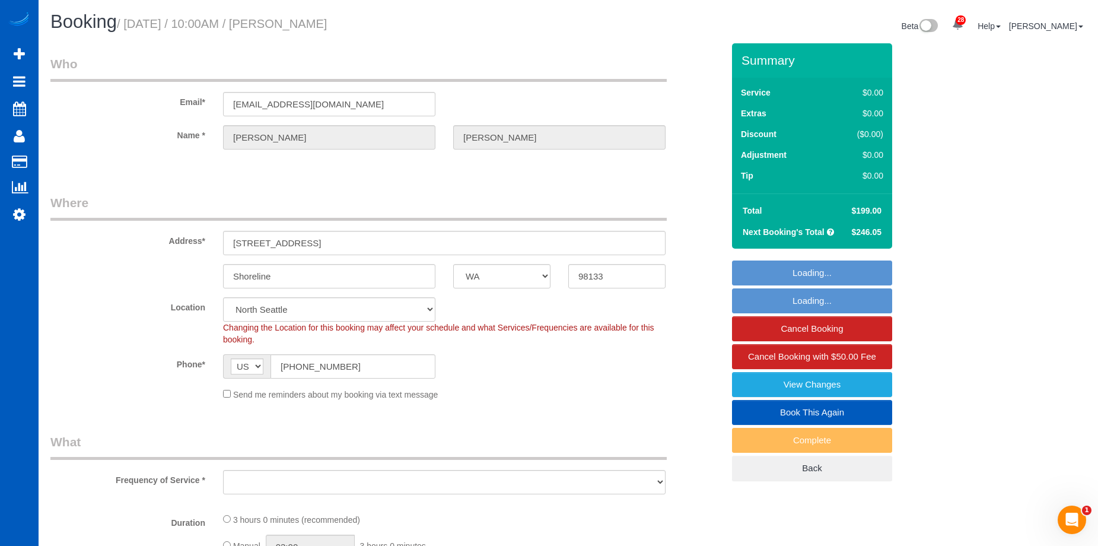
select select "4"
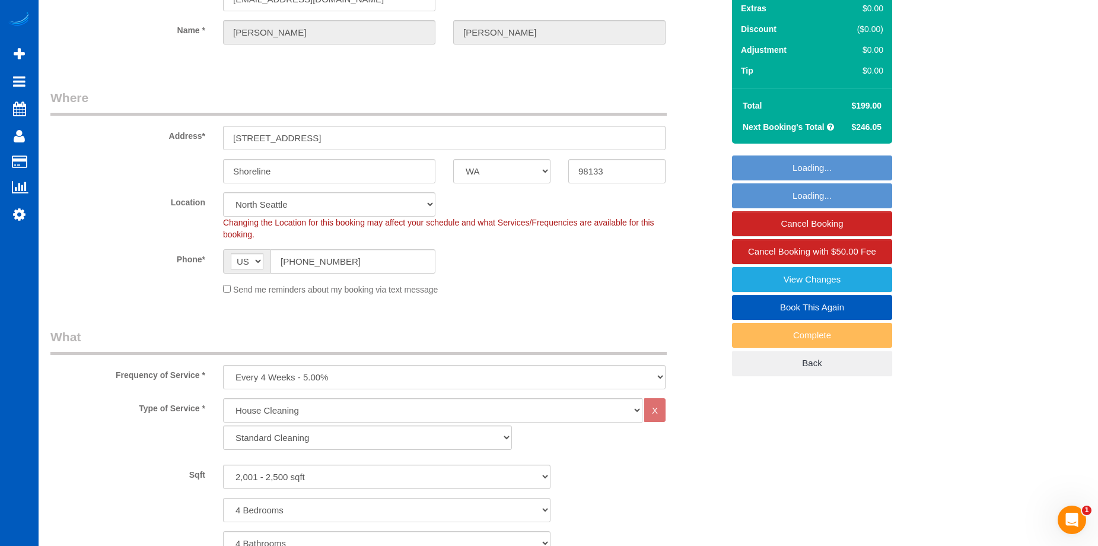
select select "object:1288"
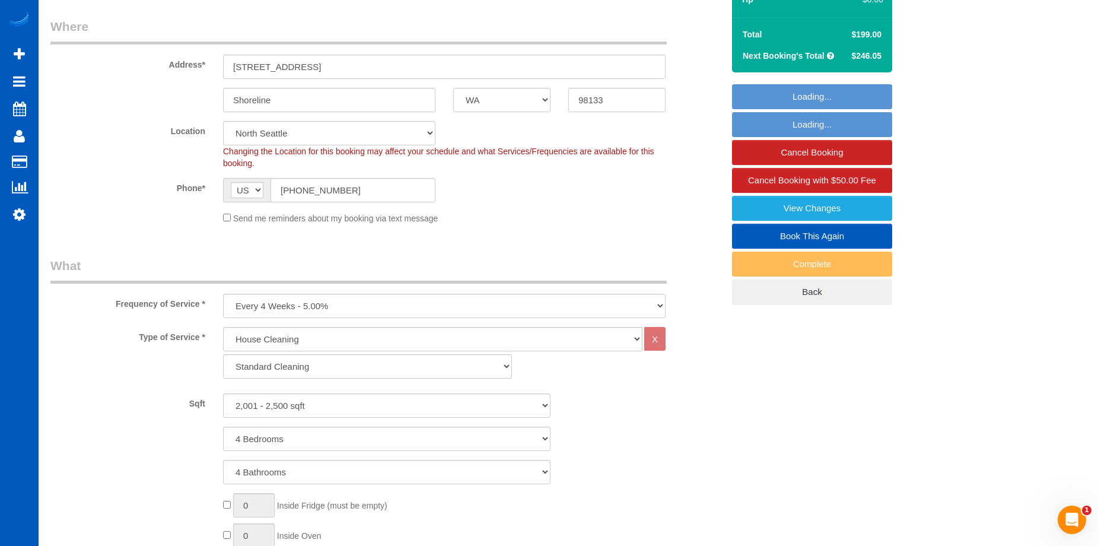
select select "2001"
select select "4"
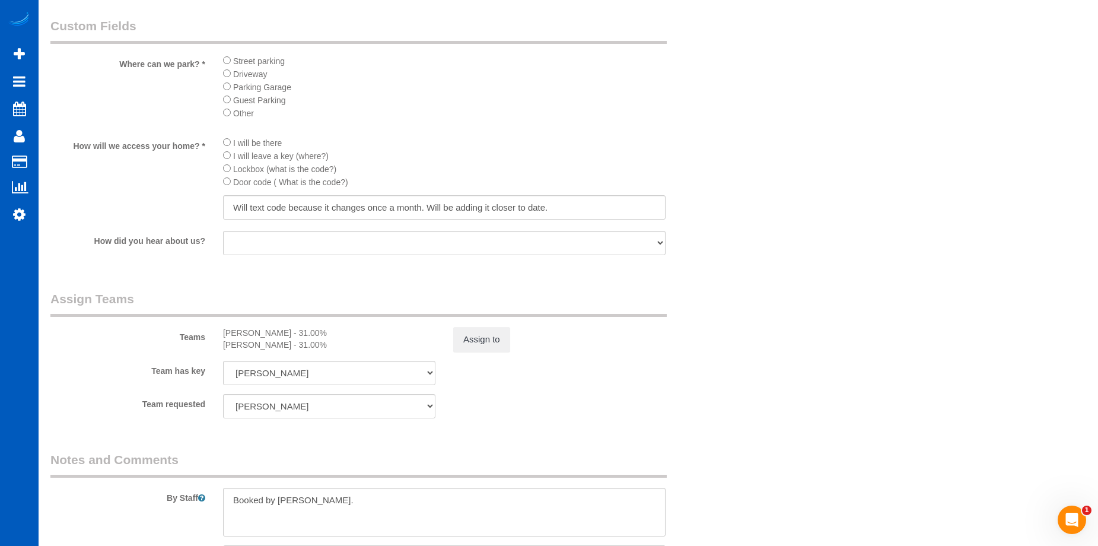
scroll to position [1780, 0]
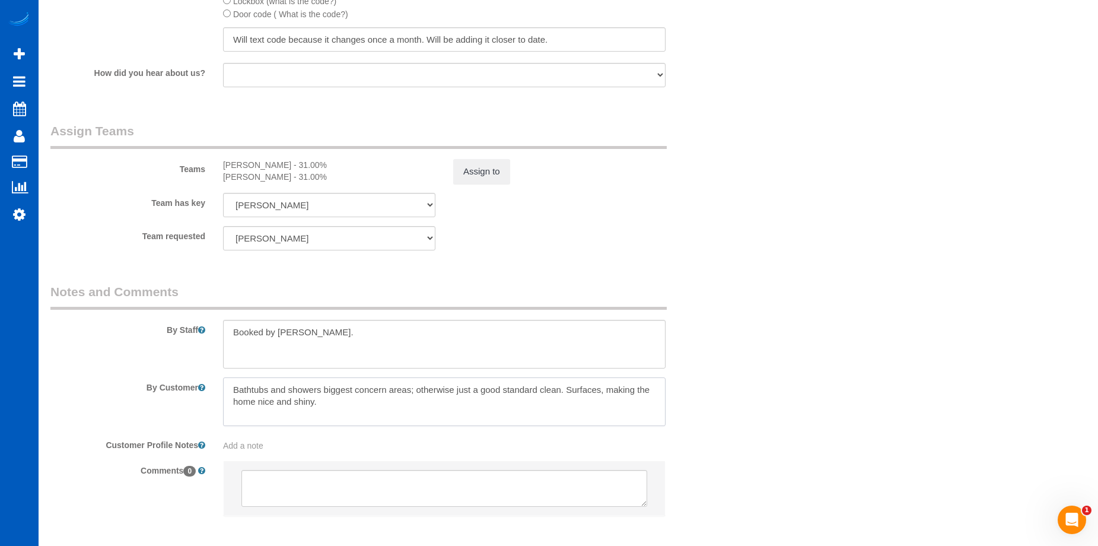
click at [364, 405] on textarea at bounding box center [444, 401] width 443 height 49
click at [377, 326] on textarea at bounding box center [444, 344] width 443 height 49
click at [253, 348] on textarea at bounding box center [444, 344] width 443 height 49
click at [314, 368] on textarea at bounding box center [444, 344] width 443 height 49
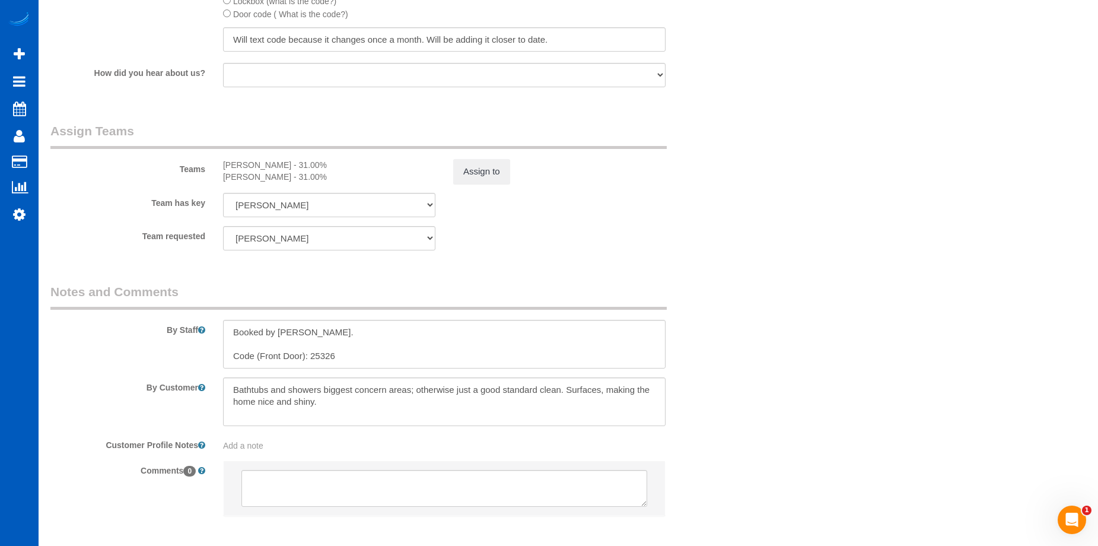
drag, startPoint x: 297, startPoint y: 369, endPoint x: 304, endPoint y: 367, distance: 7.3
click at [297, 369] on sui-booking-comments "By Staff By Customer Customer Profile Notes Add a note Comments 0" at bounding box center [386, 405] width 673 height 245
click at [308, 364] on textarea at bounding box center [444, 344] width 443 height 49
paste textarea "They'll need to press the "Schlage" button on the top first then enter the code…"
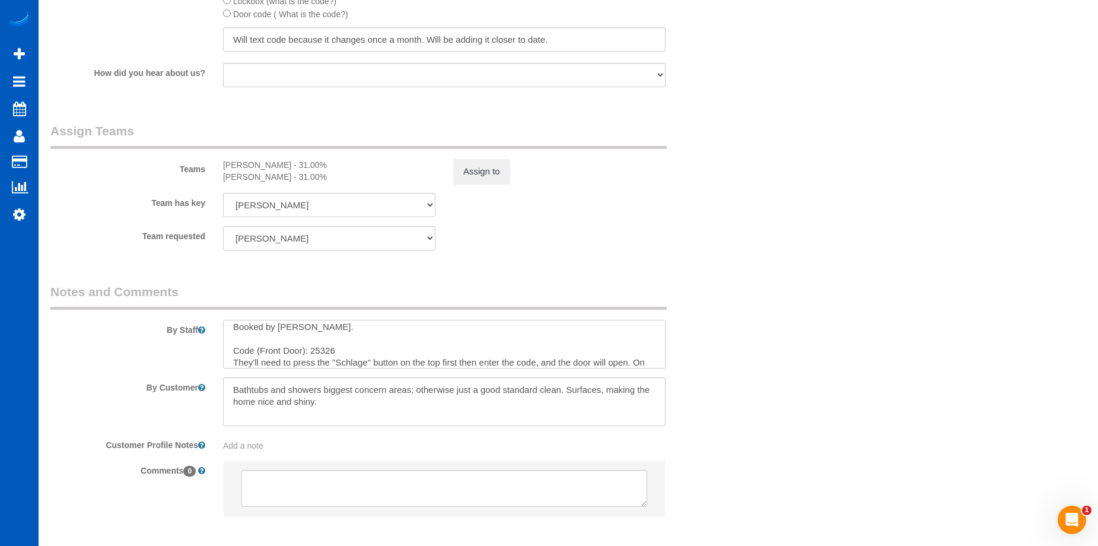
scroll to position [17, 0]
click at [332, 336] on textarea at bounding box center [444, 344] width 443 height 49
click at [232, 336] on textarea at bounding box center [444, 344] width 443 height 49
type textarea "Booked by Florencia. Code (Front Door): 25326 They'll need to press the "Schlag…"
click at [308, 419] on textarea at bounding box center [444, 401] width 443 height 49
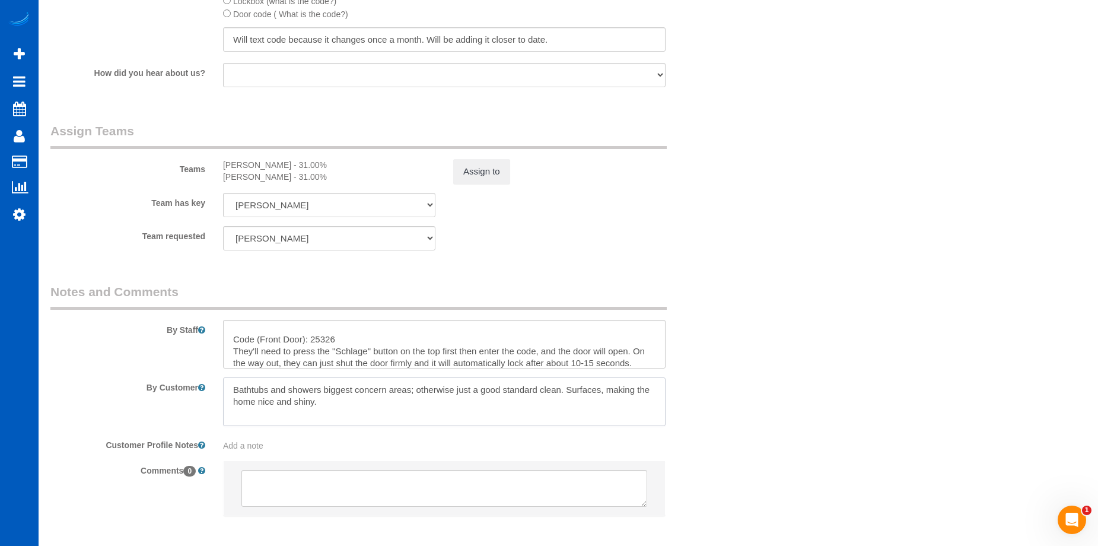
click at [344, 399] on textarea at bounding box center [444, 401] width 443 height 49
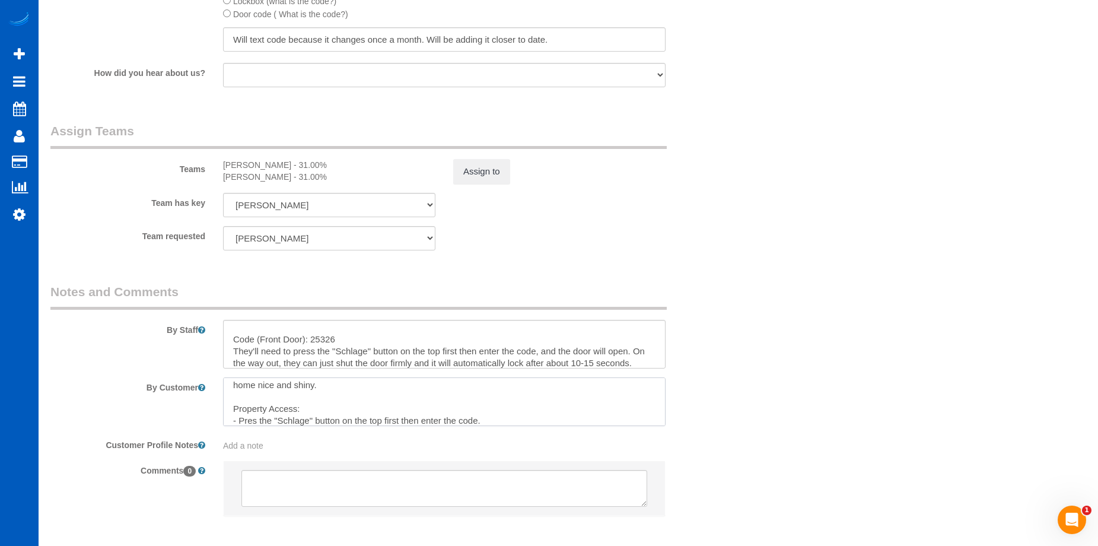
scroll to position [28, 0]
click at [257, 406] on textarea at bounding box center [444, 401] width 443 height 49
click at [524, 403] on textarea at bounding box center [444, 401] width 443 height 49
click at [523, 403] on textarea at bounding box center [444, 401] width 443 height 49
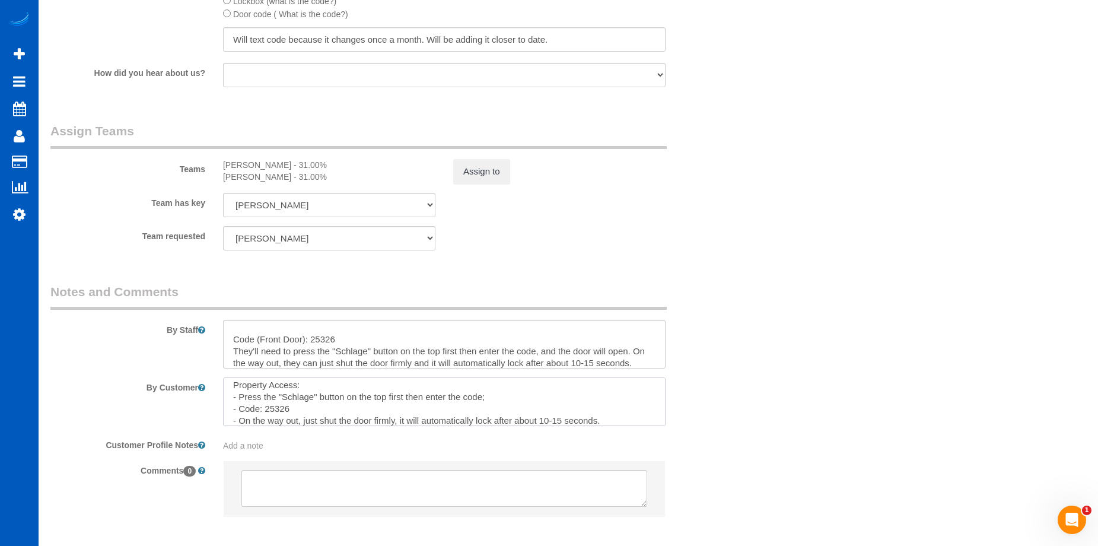
click at [512, 398] on textarea at bounding box center [444, 401] width 443 height 49
click at [622, 421] on textarea at bounding box center [444, 401] width 443 height 49
type textarea "Bathtubs and showers biggest concern areas; otherwise just a good standard clea…"
drag, startPoint x: 652, startPoint y: 357, endPoint x: 460, endPoint y: 351, distance: 192.3
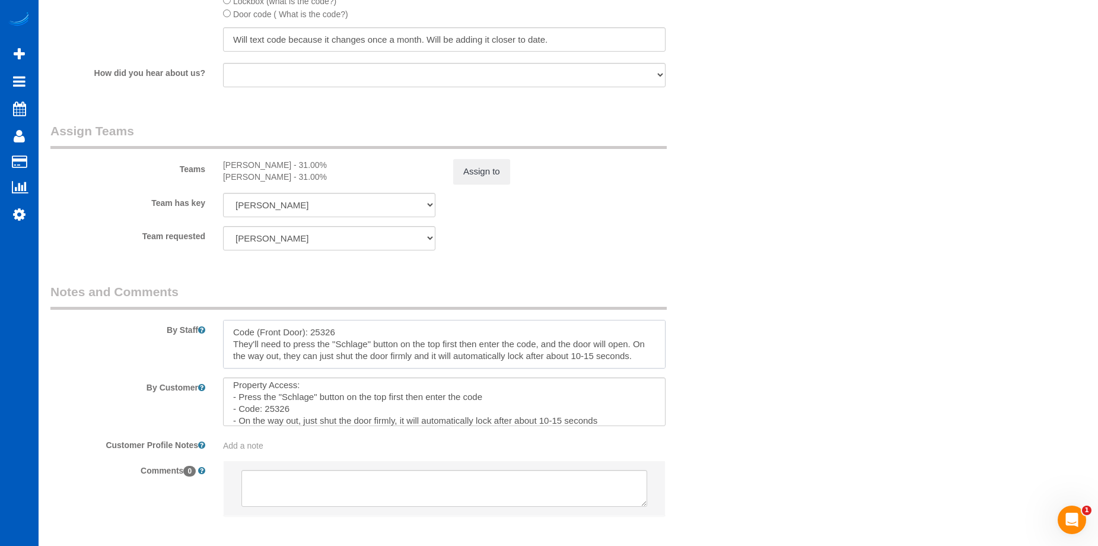
click at [291, 343] on textarea at bounding box center [444, 344] width 443 height 49
drag, startPoint x: 561, startPoint y: 350, endPoint x: 670, endPoint y: 358, distance: 110.0
click at [562, 350] on textarea at bounding box center [444, 344] width 443 height 49
drag, startPoint x: 633, startPoint y: 354, endPoint x: 209, endPoint y: 350, distance: 423.6
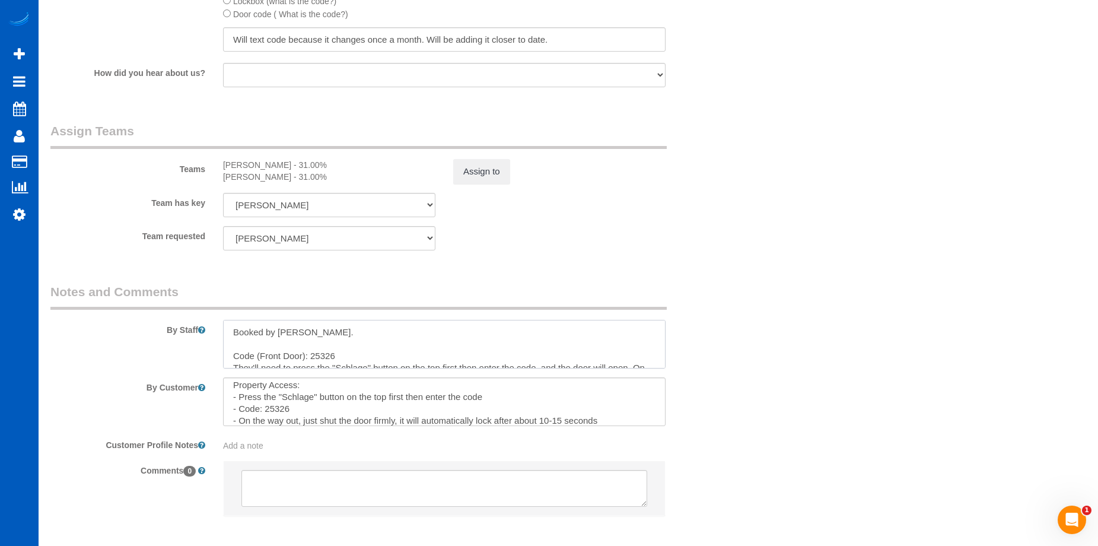
click at [209, 350] on div "By Staff" at bounding box center [387, 325] width 691 height 85
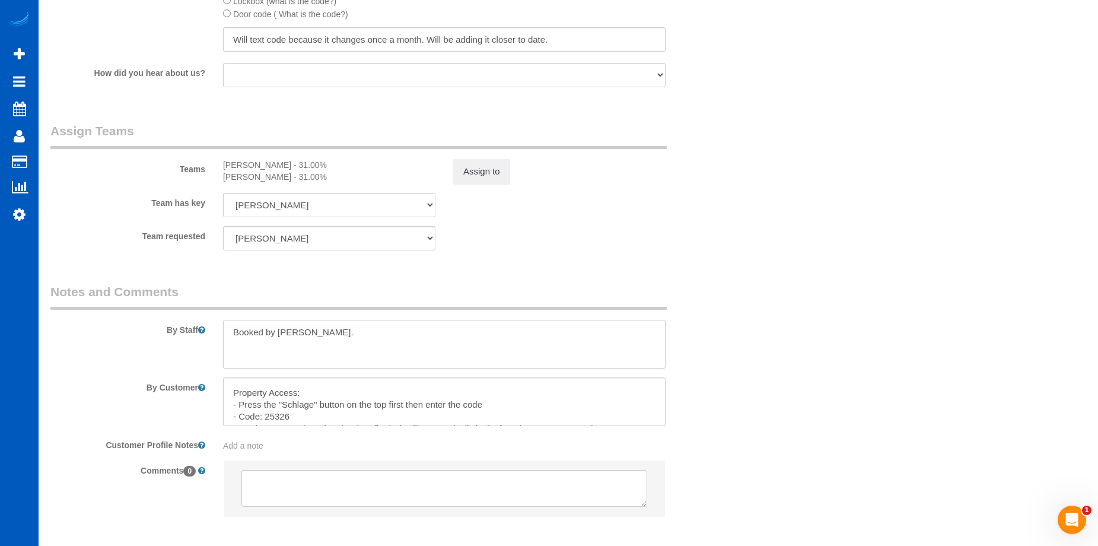
scroll to position [59, 0]
type textarea "Booked by Florencia."
click at [533, 398] on textarea at bounding box center [444, 401] width 443 height 49
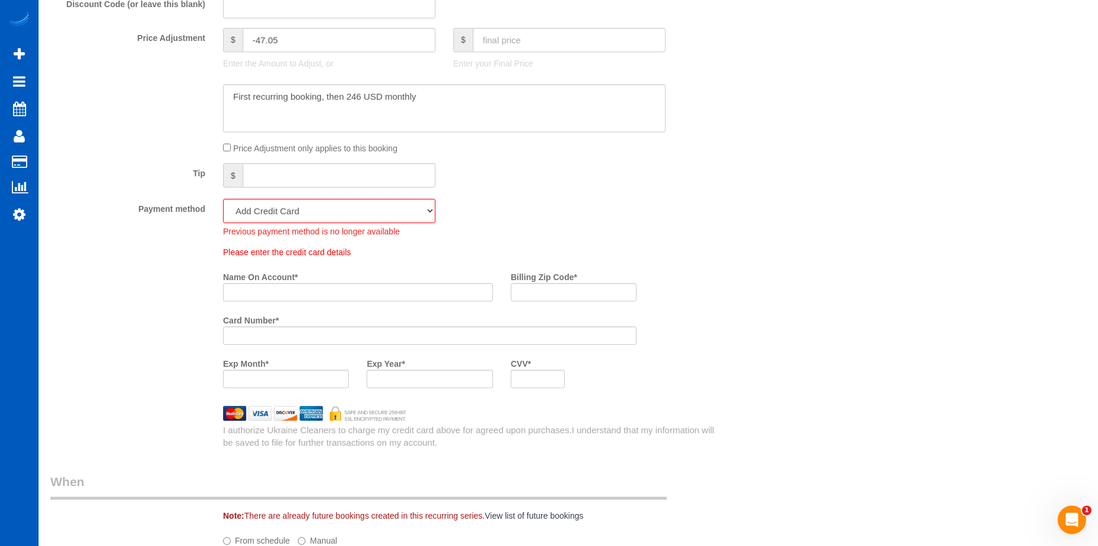
scroll to position [831, 0]
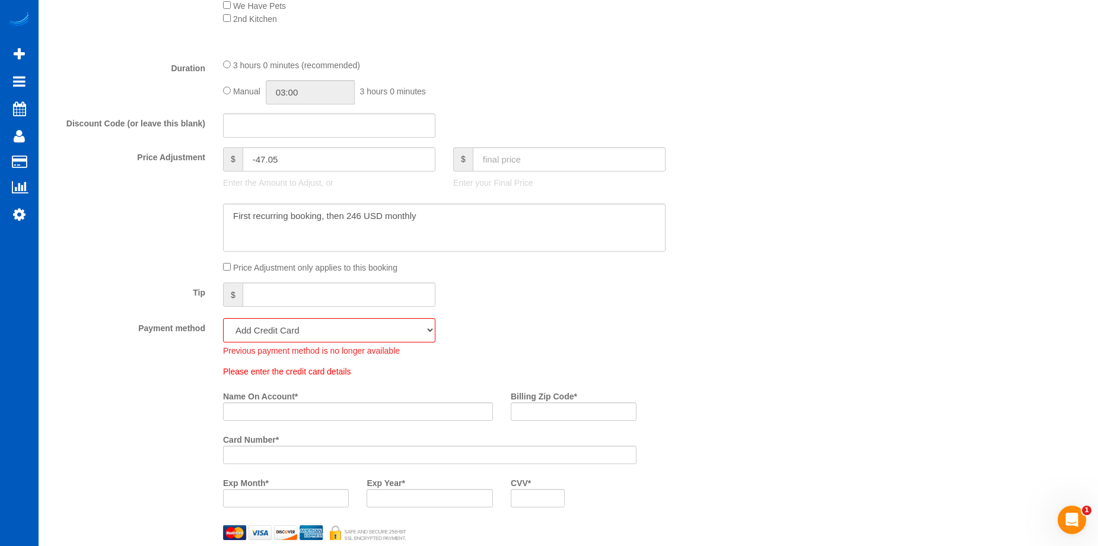
type textarea "Bathtubs and showers biggest concern areas; otherwise just a good standard clea…"
click at [395, 330] on select "Visa - 6280 - 09/2029 (Default) Add Credit Card ─────────────── Cash Check Payp…" at bounding box center [329, 330] width 212 height 24
select select "string:fspay-d433441f-9f2b-419f-82ce-1e6af4ad09c2"
click at [223, 318] on select "Visa - 6280 - 09/2029 (Default) Add Credit Card ─────────────── Cash Check Payp…" at bounding box center [329, 330] width 212 height 24
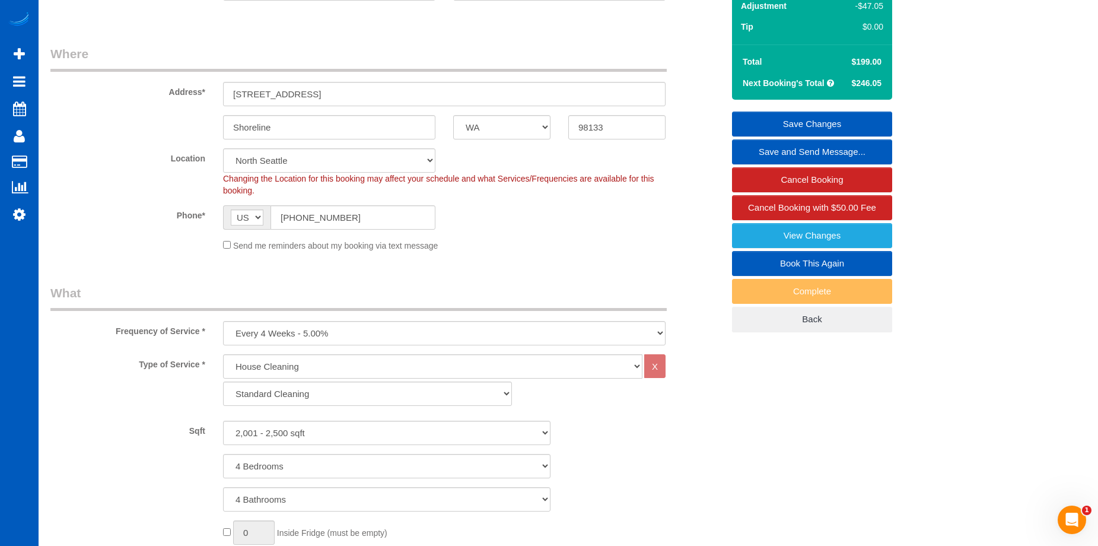
scroll to position [59, 0]
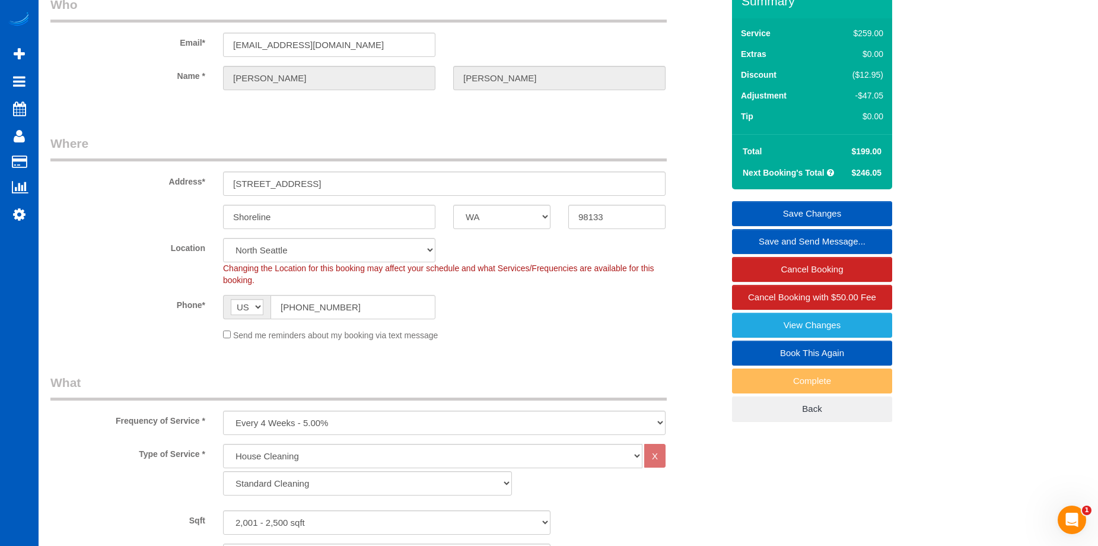
click at [775, 206] on link "Save Changes" at bounding box center [812, 213] width 160 height 25
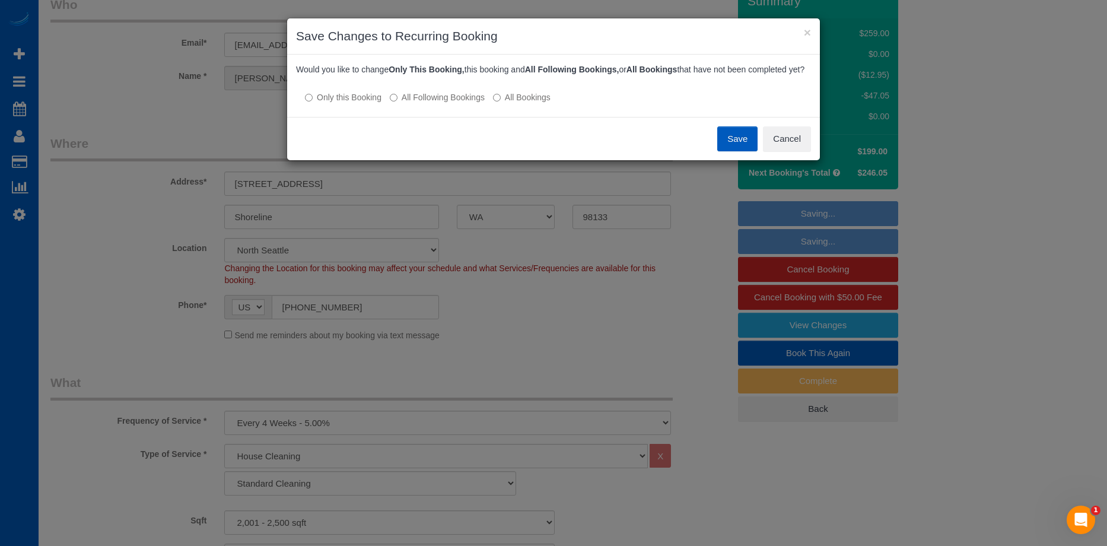
click at [725, 149] on button "Save" at bounding box center [737, 138] width 40 height 25
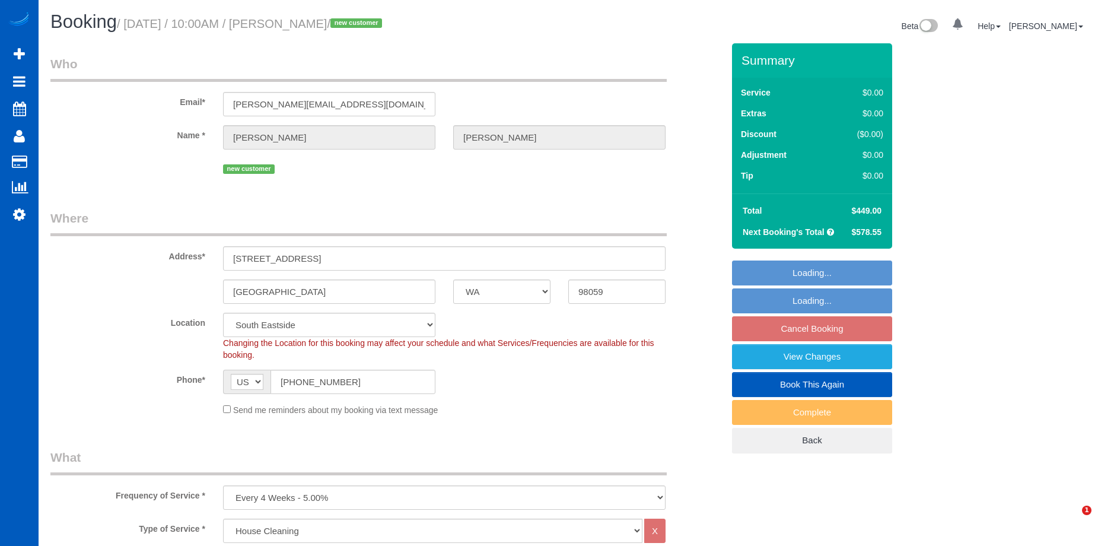
select select "WA"
select select "199"
select select "5501"
select select "5"
select select "7"
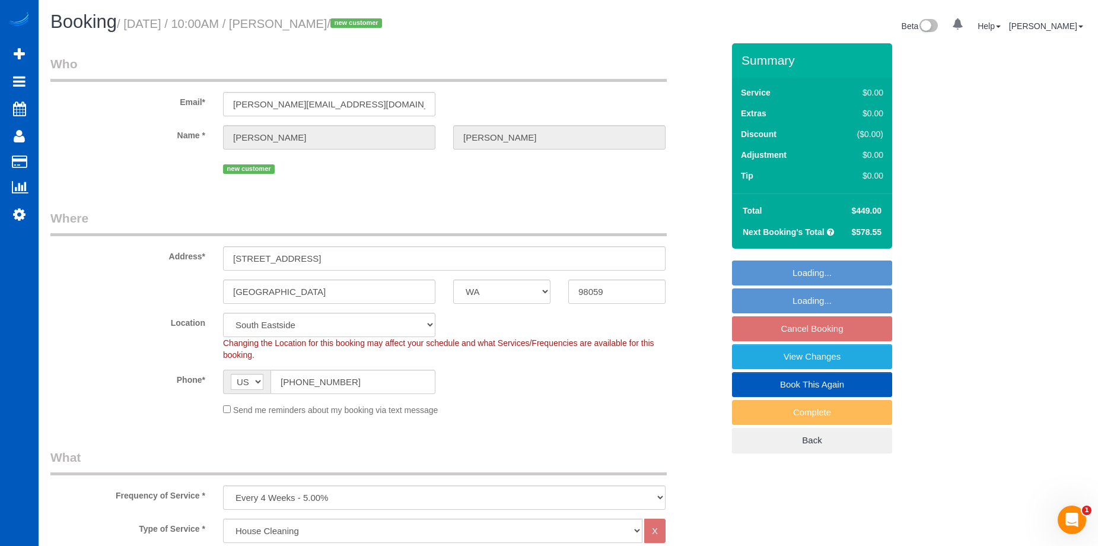
select select "object:957"
select select "5501"
select select "5"
select select "7"
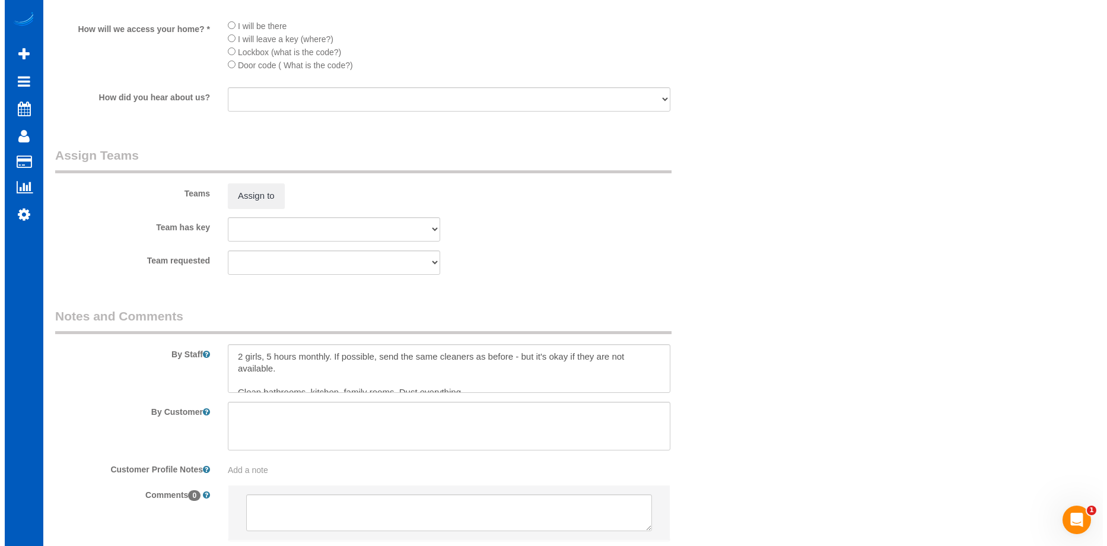
scroll to position [1542, 0]
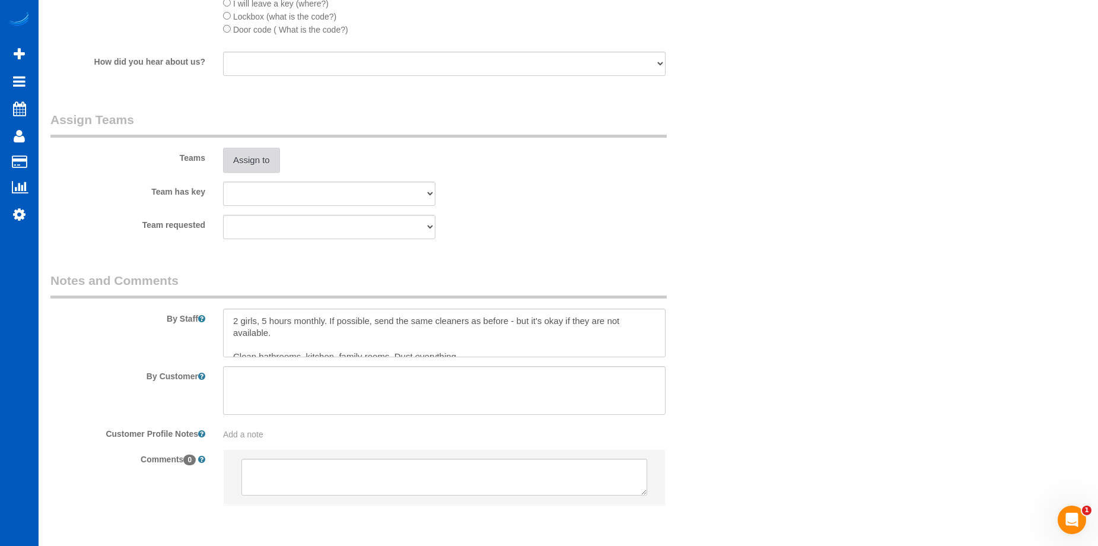
click at [274, 157] on button "Assign to" at bounding box center [251, 160] width 57 height 25
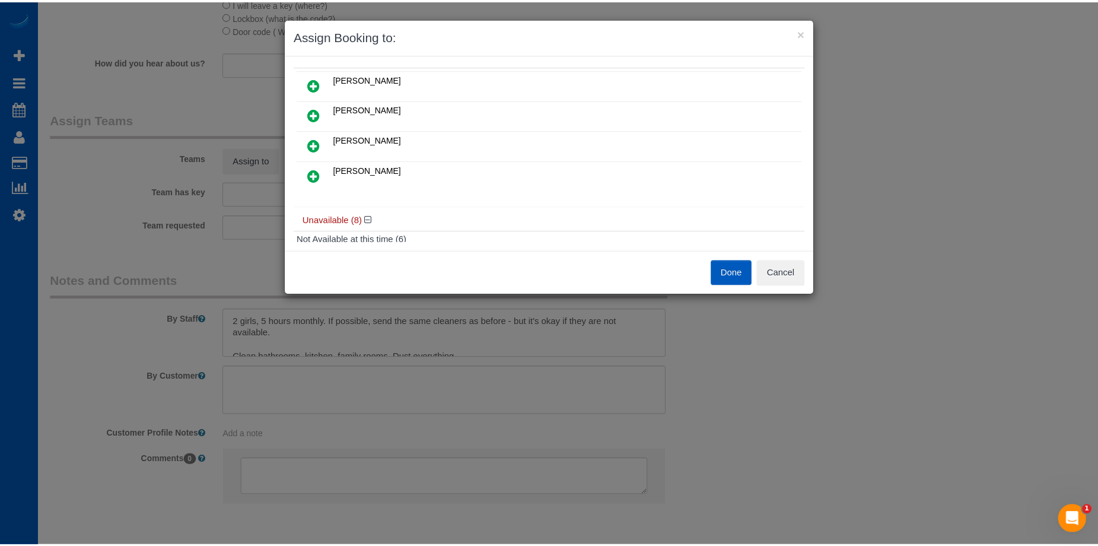
scroll to position [0, 0]
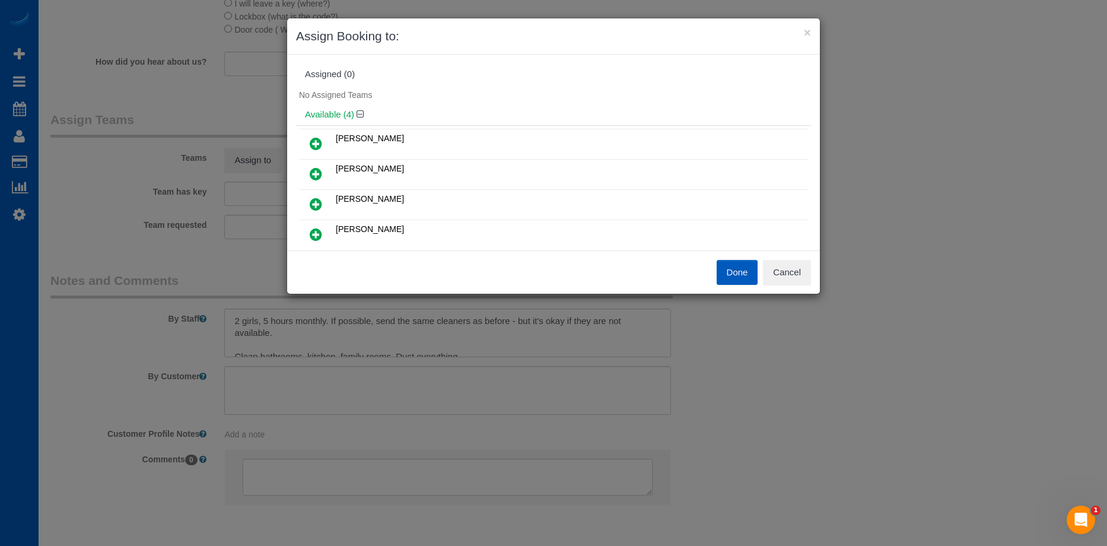
click at [312, 173] on icon at bounding box center [316, 174] width 12 height 14
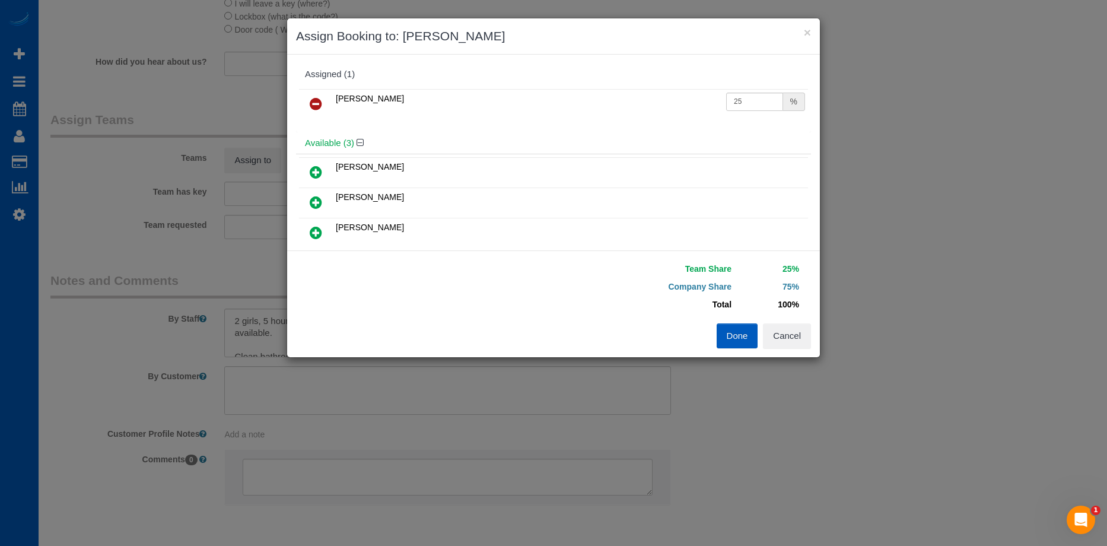
click at [317, 170] on icon at bounding box center [316, 172] width 12 height 14
click at [733, 330] on button "Done" at bounding box center [738, 335] width 42 height 25
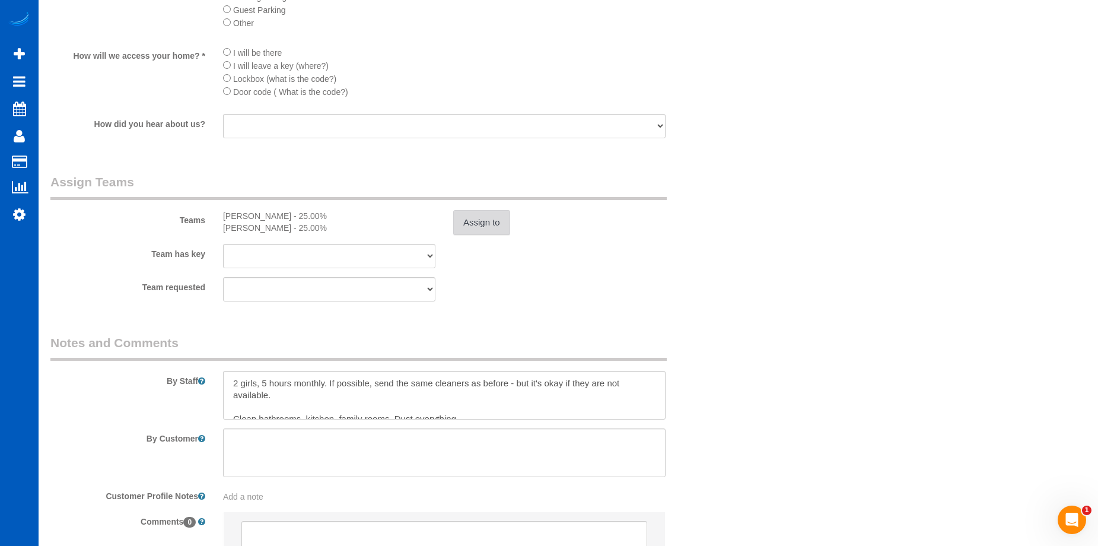
scroll to position [1483, 0]
click at [481, 222] on button "Assign to" at bounding box center [481, 219] width 57 height 25
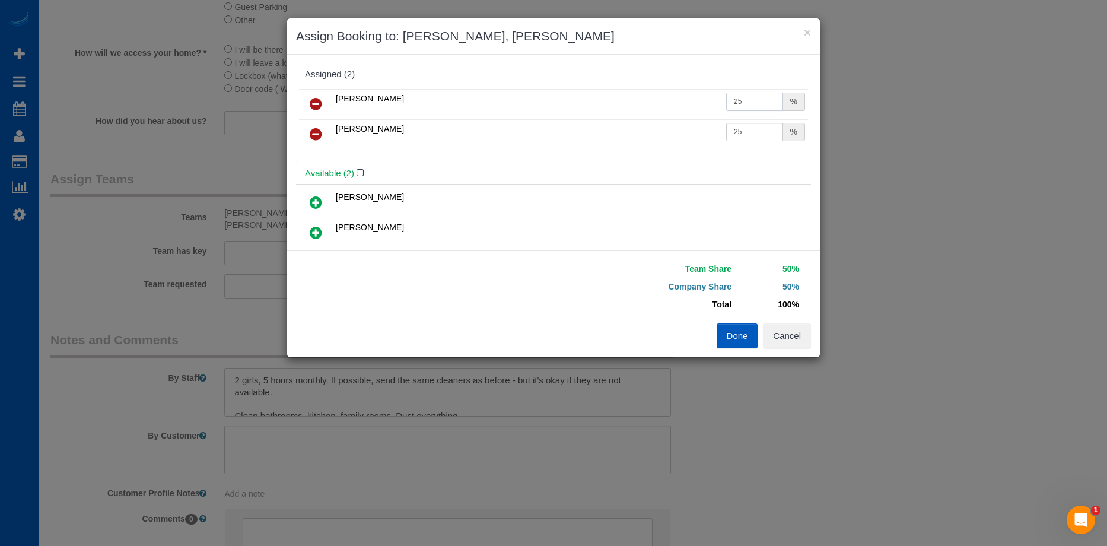
click at [744, 105] on input "25" at bounding box center [754, 102] width 57 height 18
drag, startPoint x: 717, startPoint y: 94, endPoint x: 676, endPoint y: 95, distance: 40.9
click at [676, 95] on tr "Alina Kruchok 25 %" at bounding box center [553, 104] width 509 height 30
type input "30"
click at [756, 132] on input "25" at bounding box center [754, 132] width 57 height 18
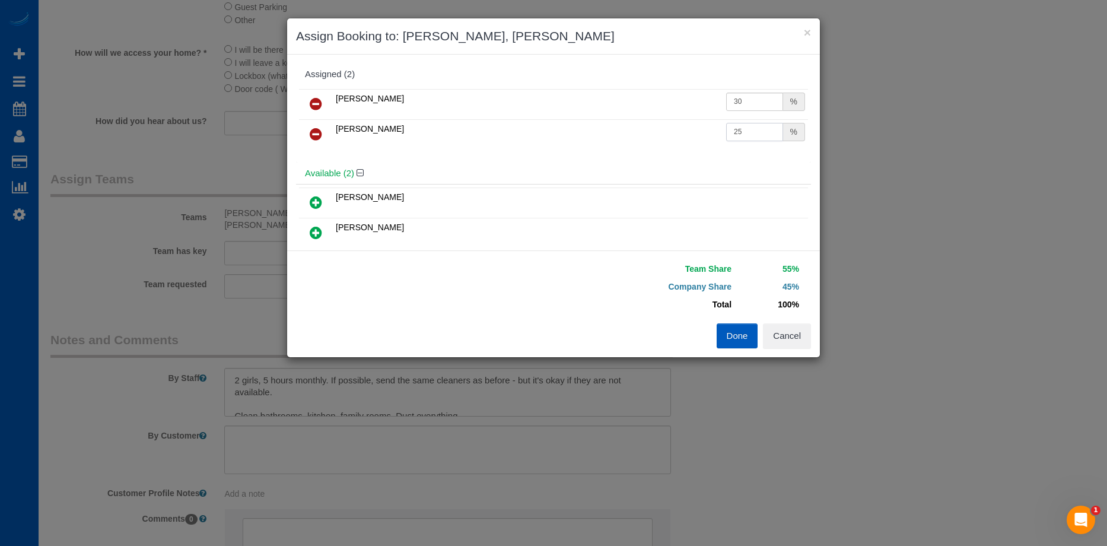
drag, startPoint x: 747, startPoint y: 132, endPoint x: 647, endPoint y: 123, distance: 100.7
click at [647, 123] on tr "Anzhela Trokhymiuk 25 %" at bounding box center [553, 134] width 509 height 30
type input "30"
click at [742, 327] on button "Done" at bounding box center [738, 335] width 42 height 25
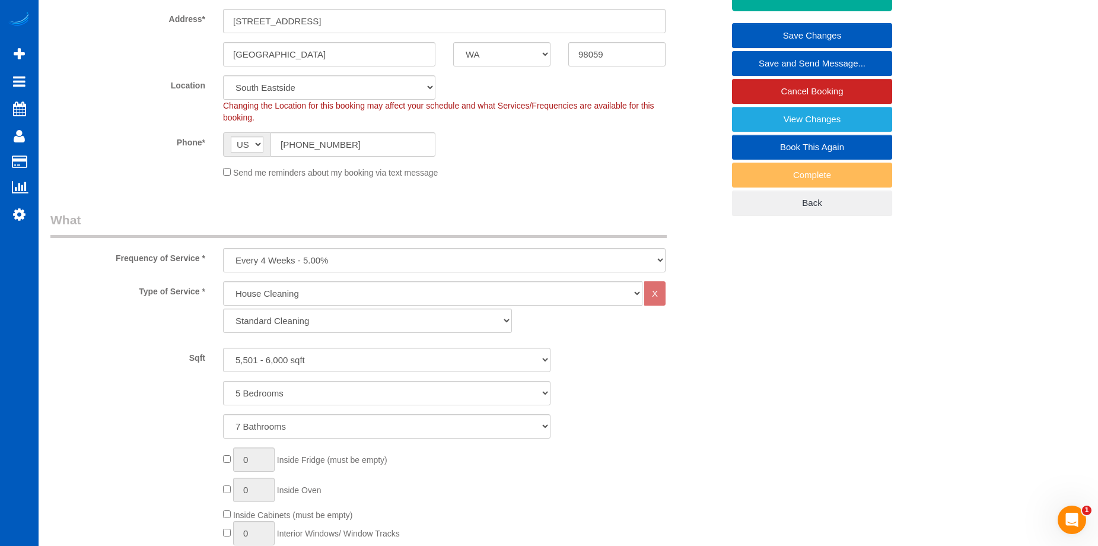
scroll to position [0, 0]
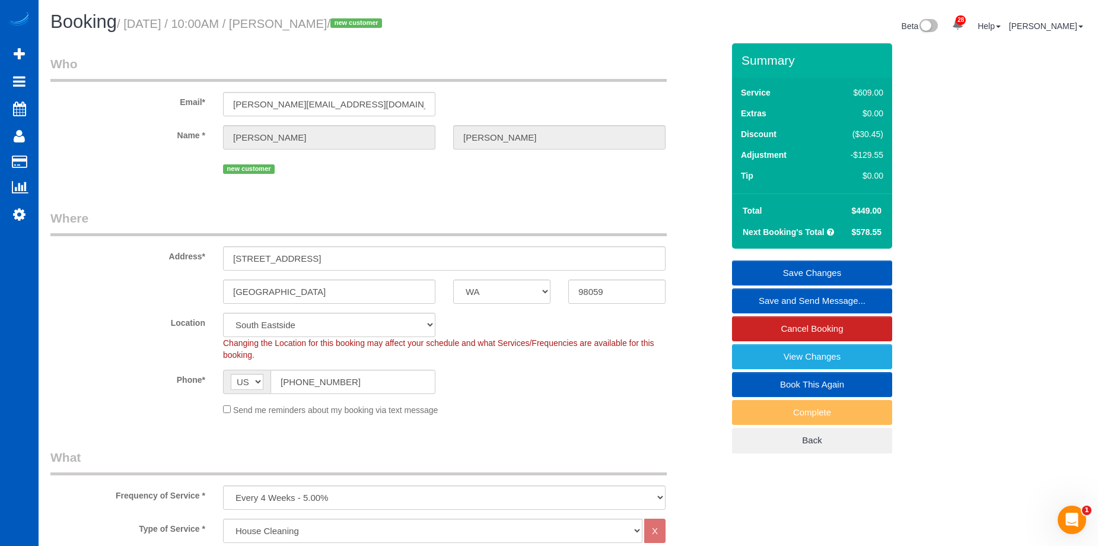
click at [772, 268] on link "Save Changes" at bounding box center [812, 272] width 160 height 25
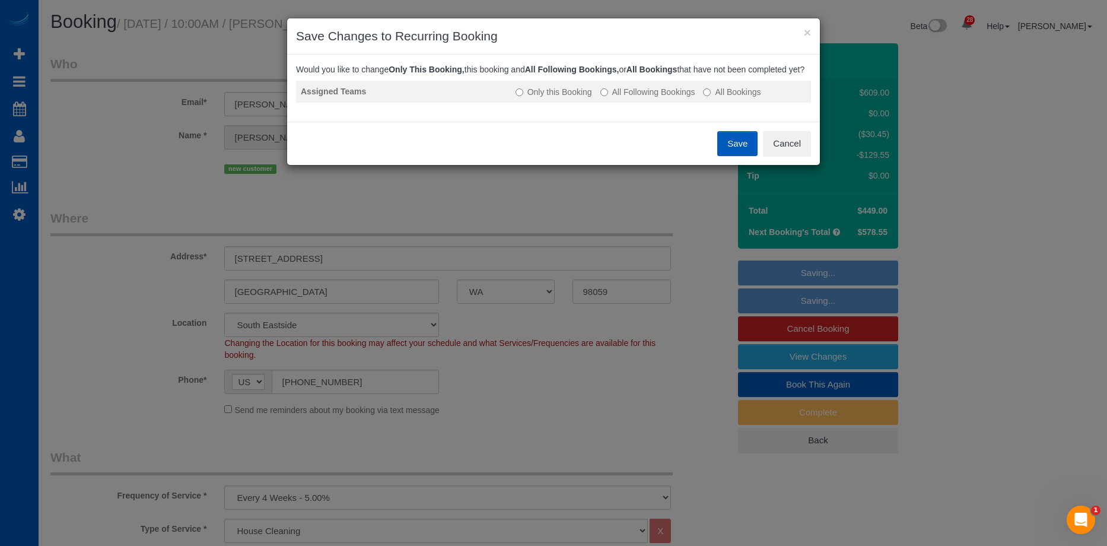
click at [648, 98] on label "All Following Bookings" at bounding box center [647, 92] width 95 height 12
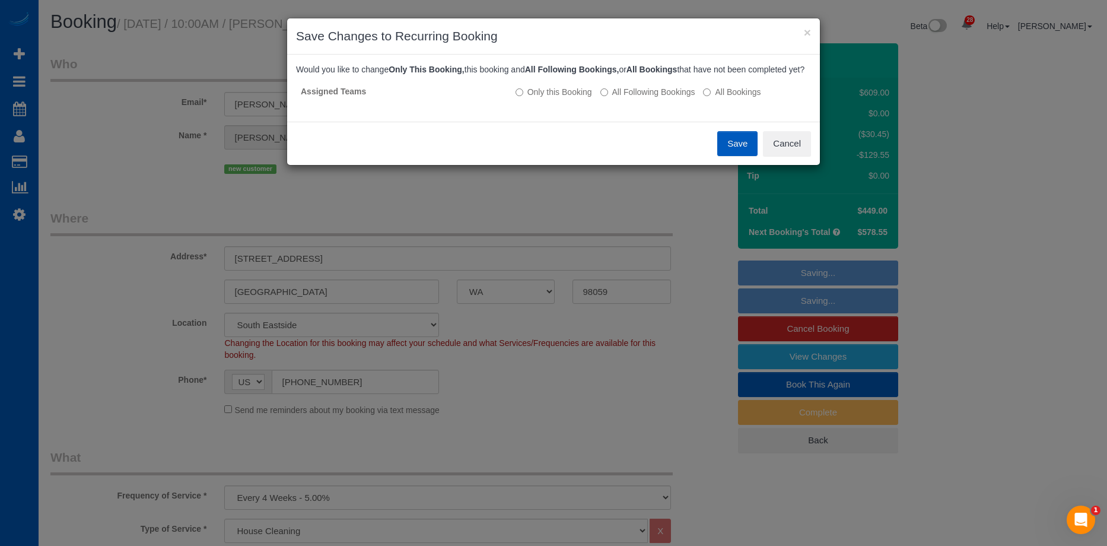
click at [727, 156] on button "Save" at bounding box center [737, 143] width 40 height 25
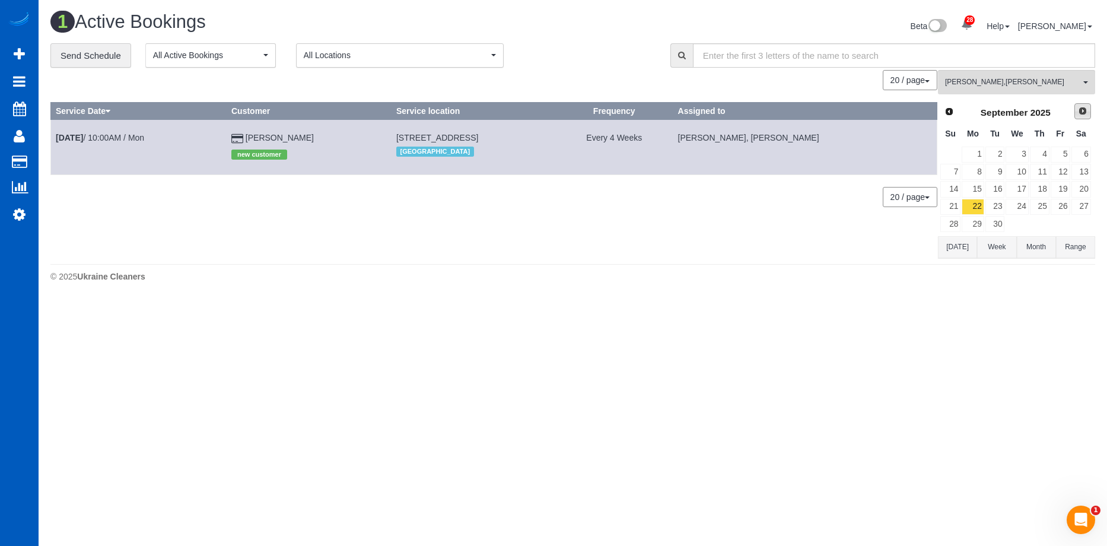
click at [1076, 112] on link "Next" at bounding box center [1082, 111] width 17 height 17
click at [976, 220] on link "27" at bounding box center [973, 224] width 22 height 16
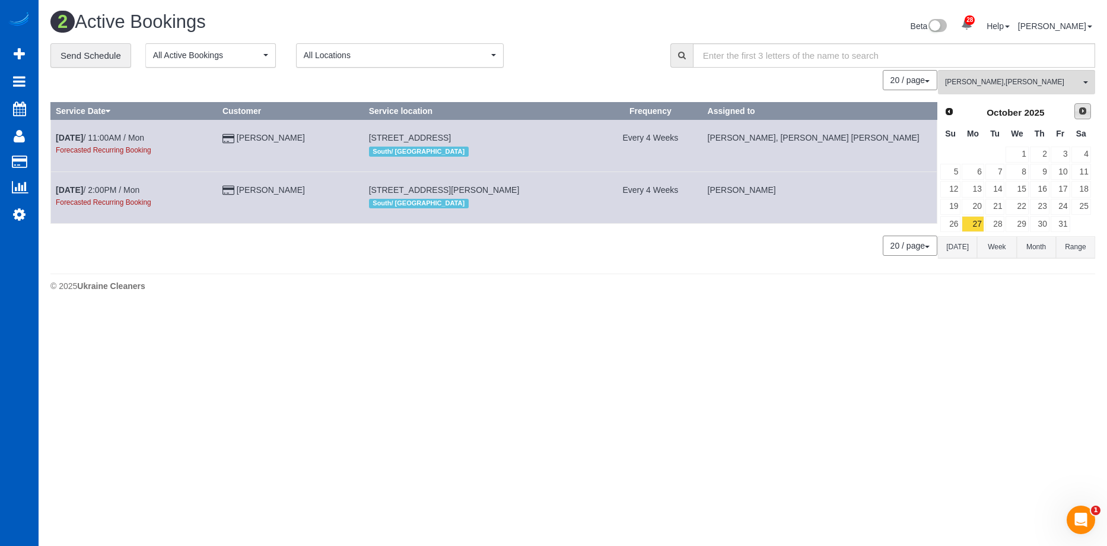
click at [1083, 108] on span "Next" at bounding box center [1082, 110] width 9 height 9
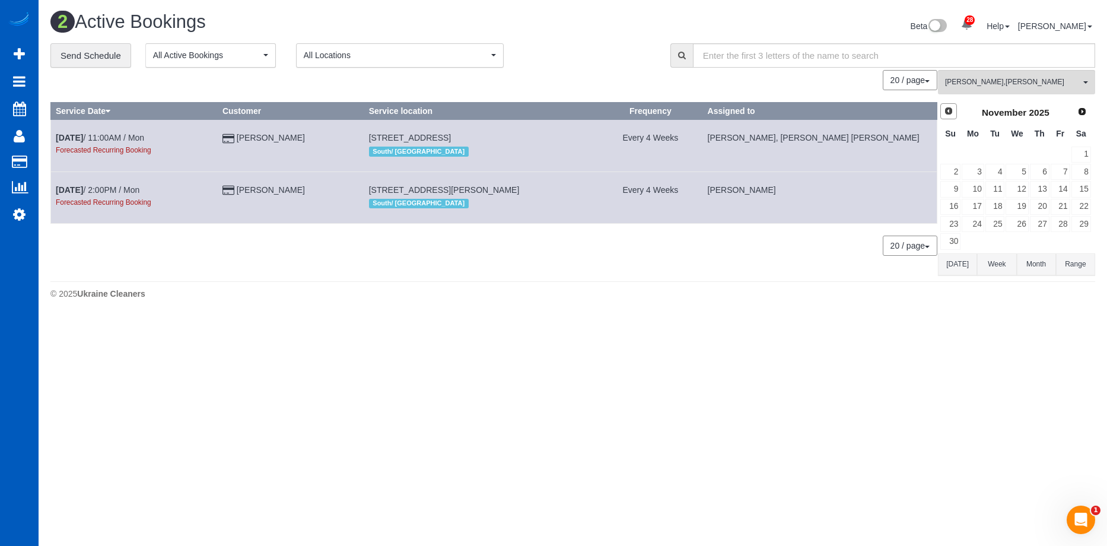
click at [949, 107] on span "Prev" at bounding box center [948, 110] width 9 height 9
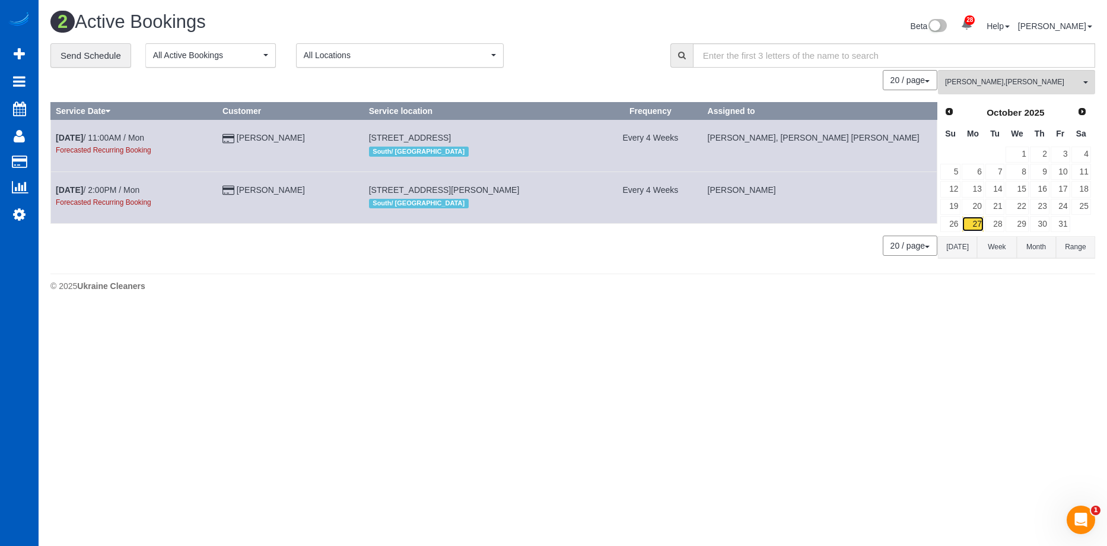
click at [975, 228] on link "27" at bounding box center [973, 224] width 22 height 16
click at [1007, 79] on span "Alina Kruchok , Anzhela Trokhymiuk" at bounding box center [1012, 82] width 135 height 10
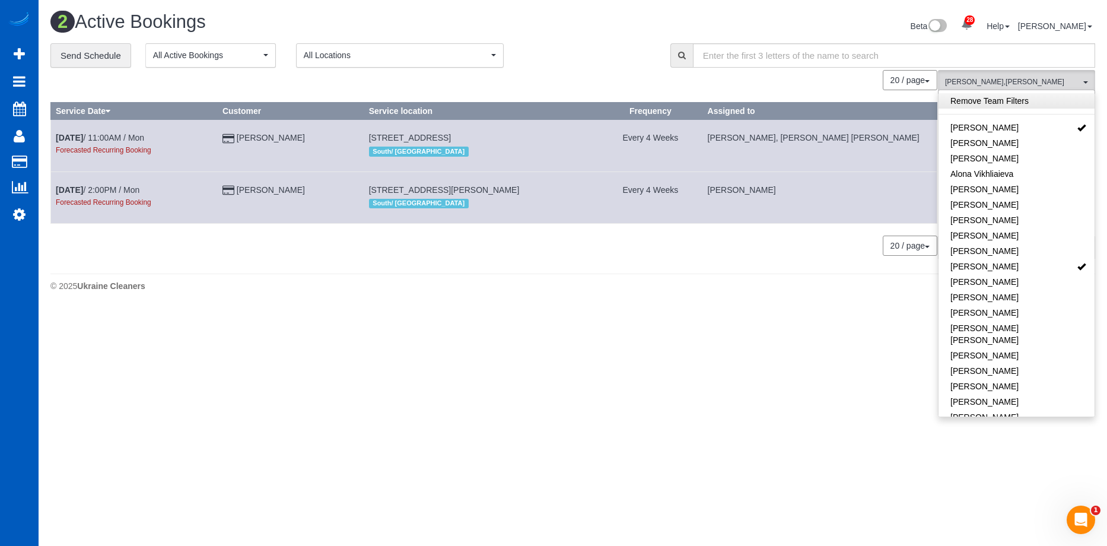
click at [1020, 108] on link "Remove Team Filters" at bounding box center [1016, 100] width 156 height 15
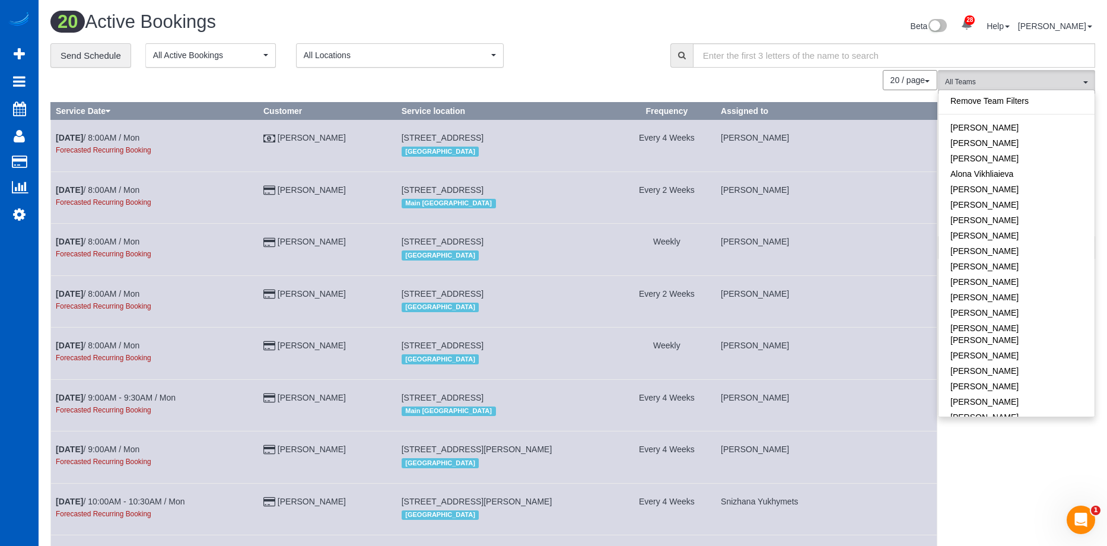
click at [574, 59] on div "**********" at bounding box center [351, 55] width 602 height 25
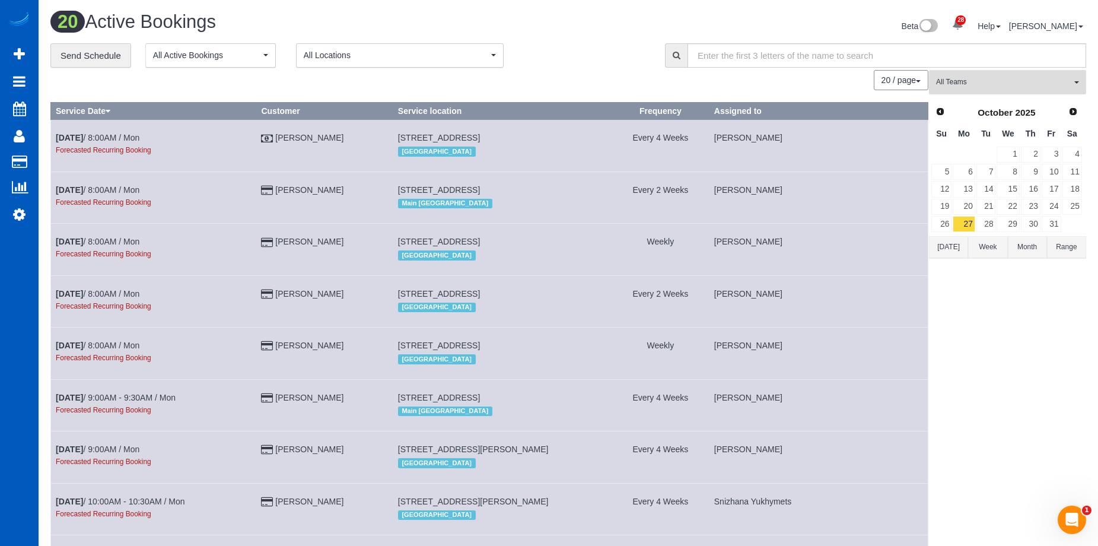
click at [1021, 82] on span "All Teams" at bounding box center [1003, 82] width 135 height 10
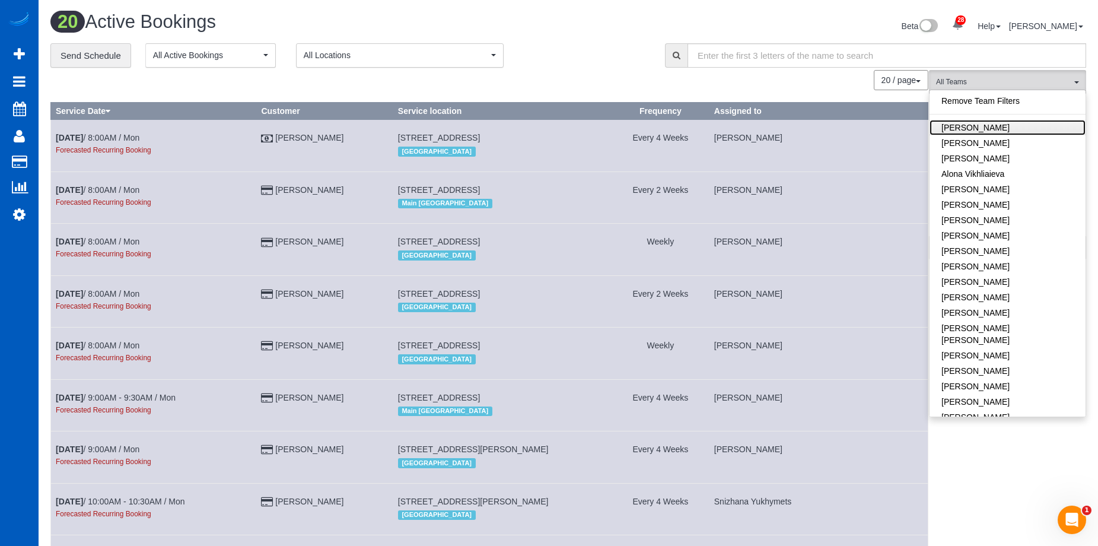
click at [1023, 128] on link "[PERSON_NAME]" at bounding box center [1008, 127] width 156 height 15
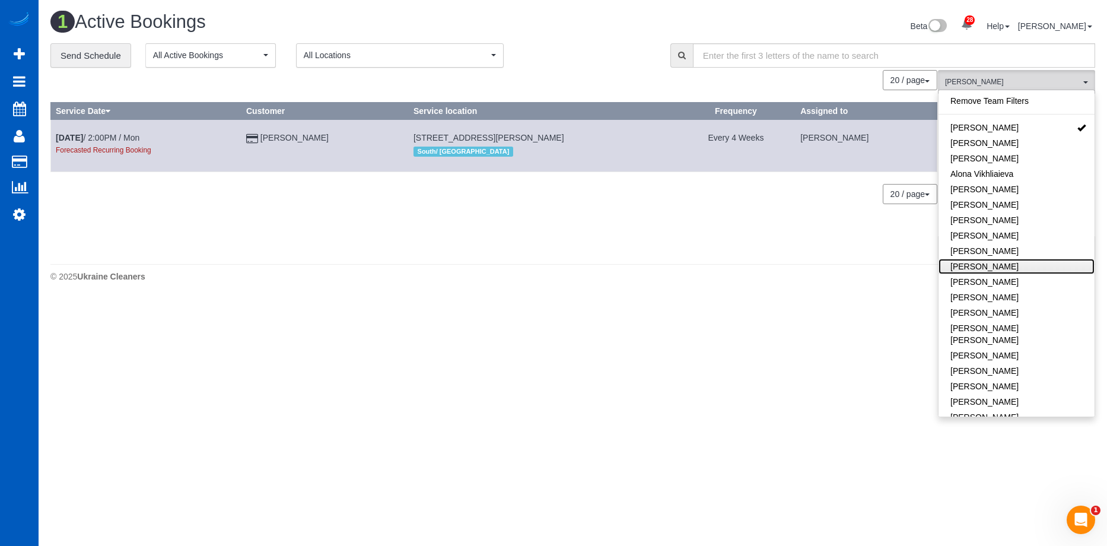
click at [1010, 262] on link "[PERSON_NAME]" at bounding box center [1016, 266] width 156 height 15
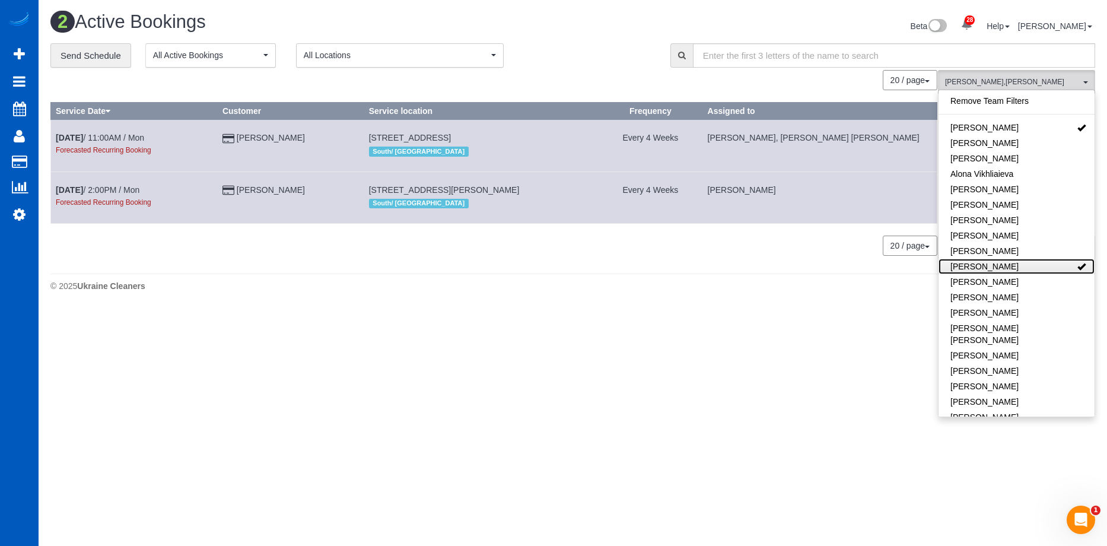
click at [1010, 262] on link "[PERSON_NAME]" at bounding box center [1016, 266] width 156 height 15
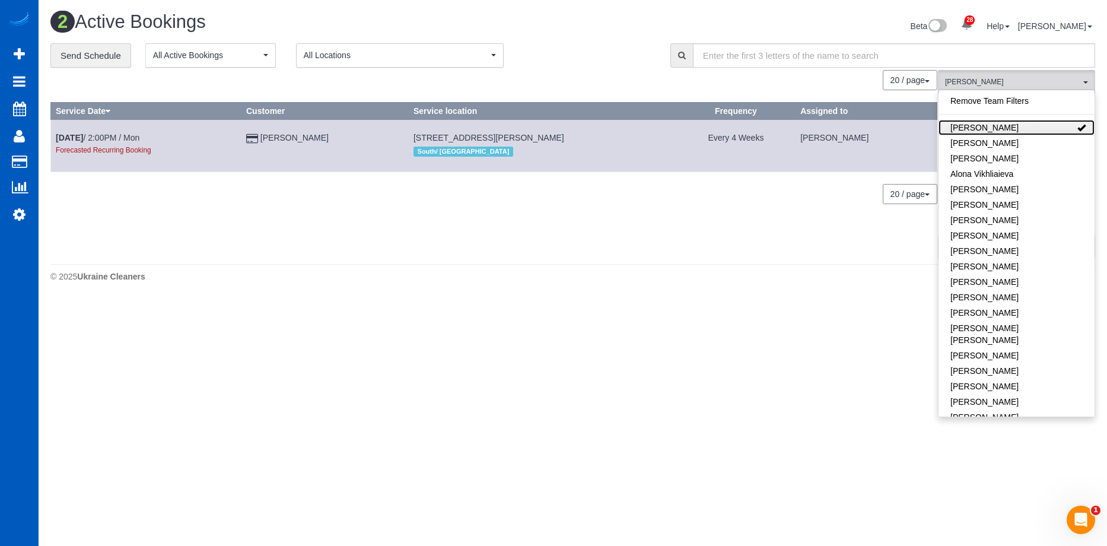
click at [1024, 132] on link "[PERSON_NAME]" at bounding box center [1016, 127] width 156 height 15
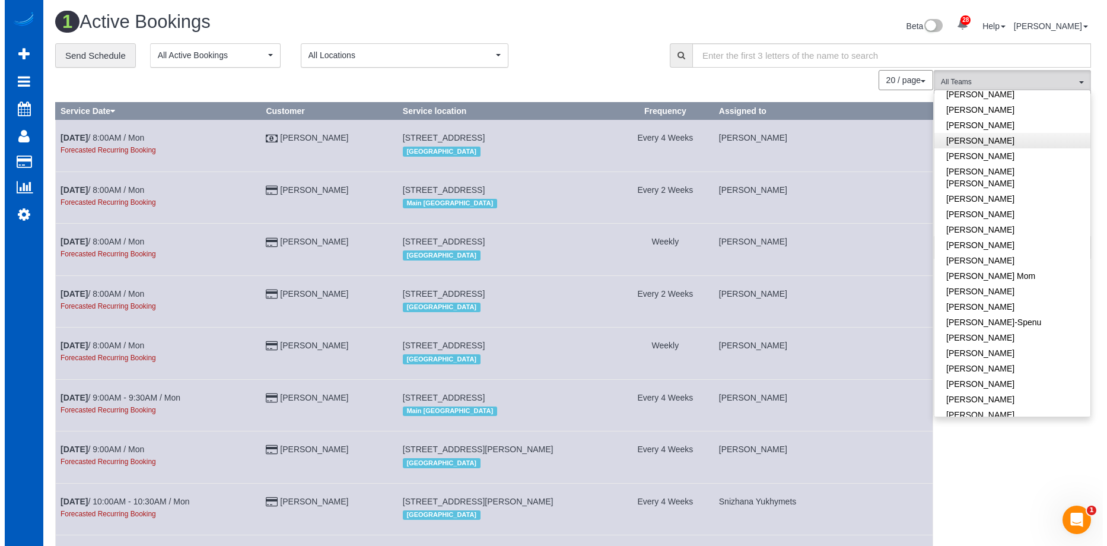
scroll to position [178, 0]
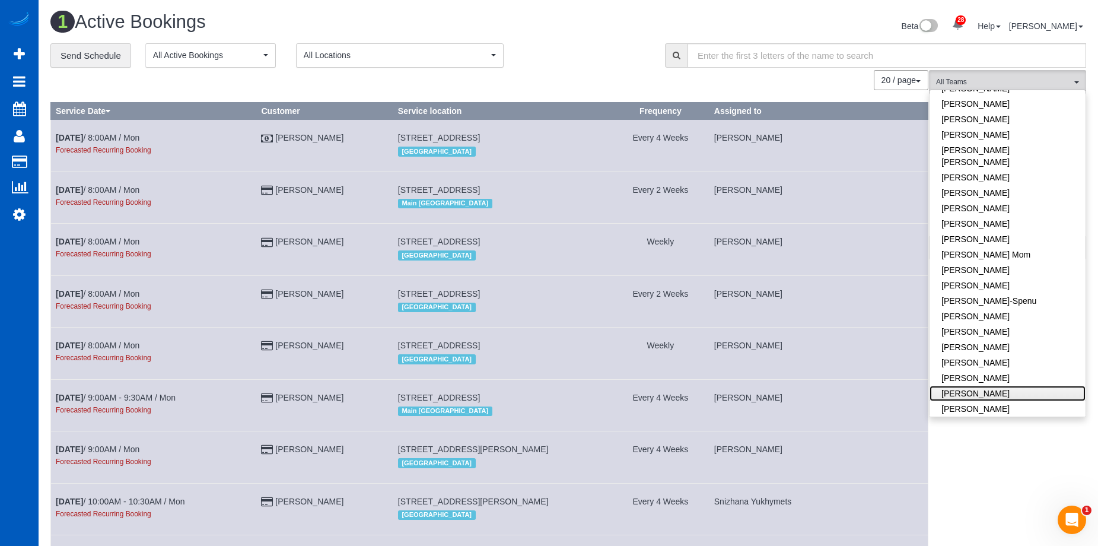
click at [1022, 386] on link "Kateryna Polishchuk" at bounding box center [1008, 393] width 156 height 15
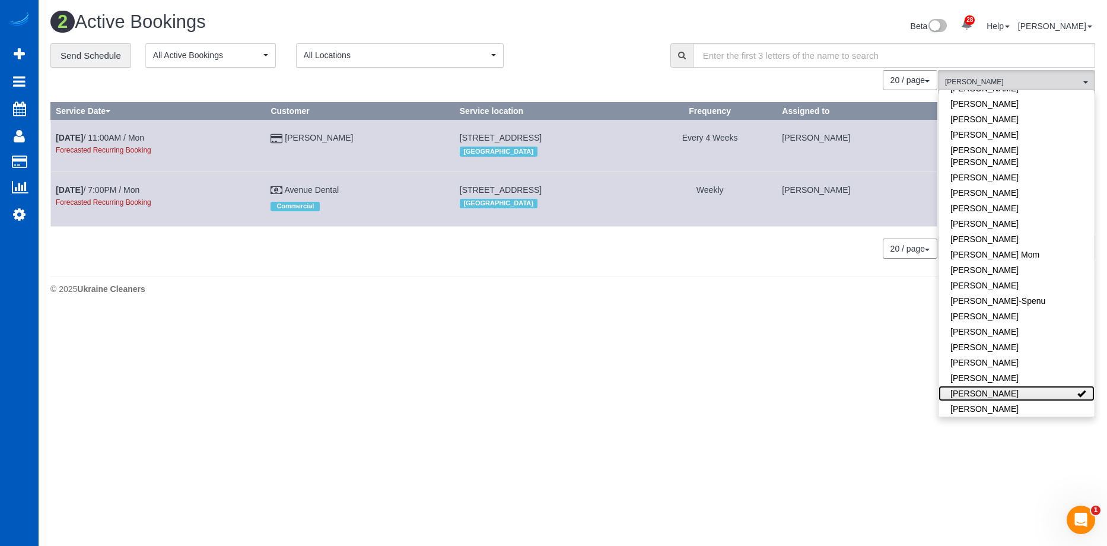
click at [1018, 386] on link "Kateryna Polishchuk" at bounding box center [1016, 393] width 156 height 15
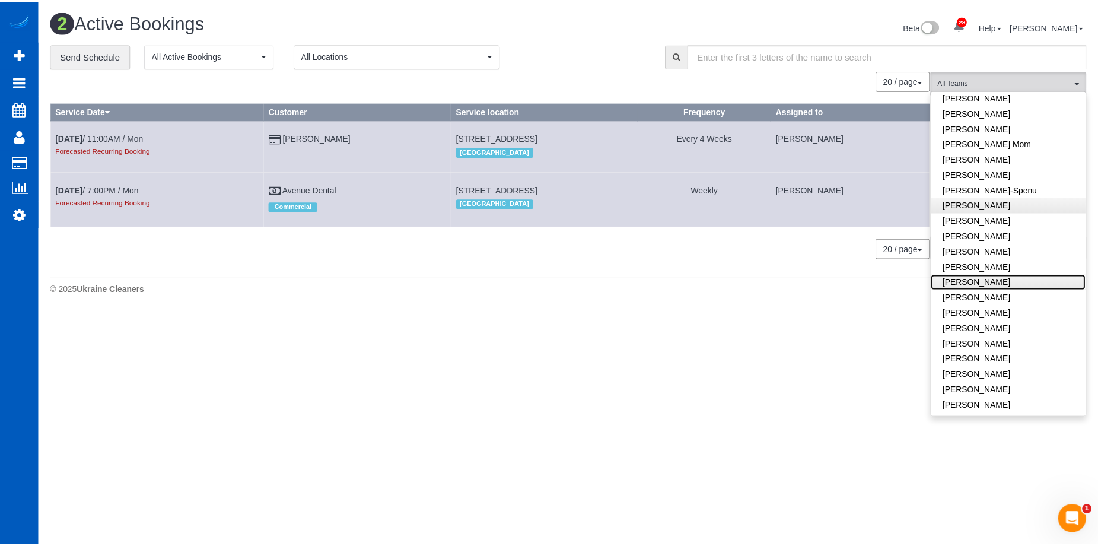
scroll to position [297, 0]
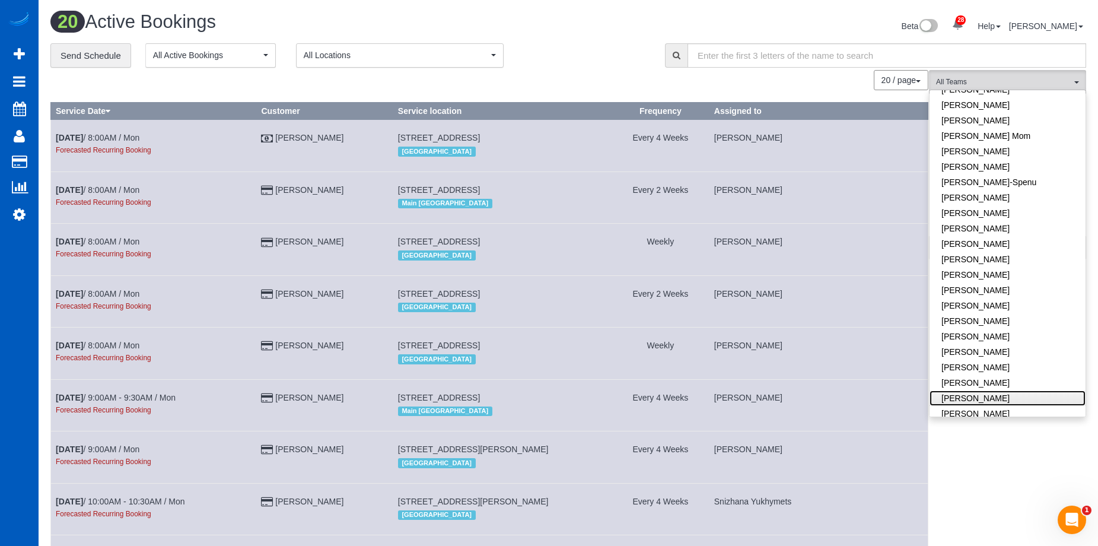
click at [1025, 390] on link "[PERSON_NAME]" at bounding box center [1008, 397] width 156 height 15
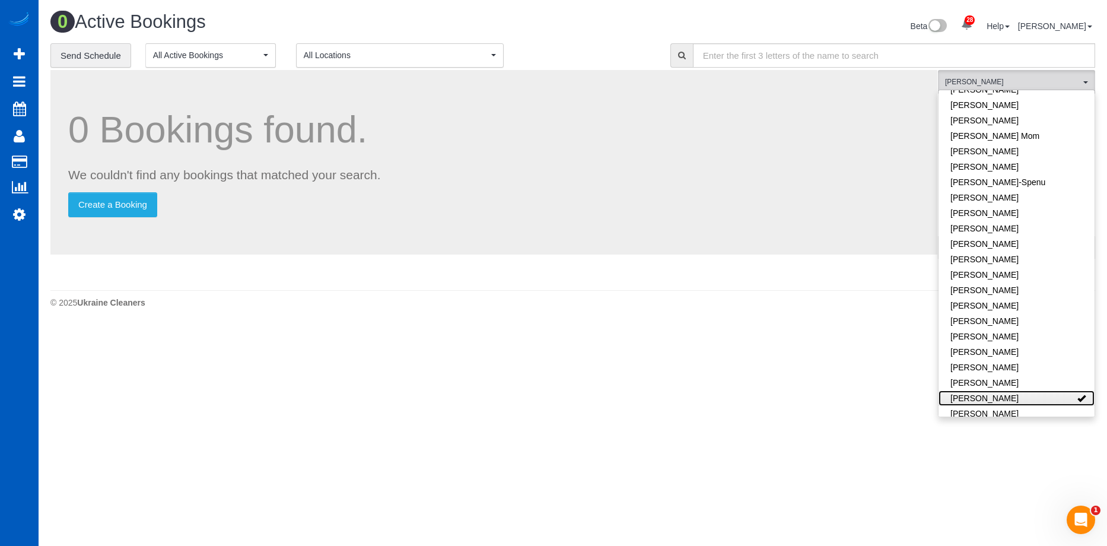
click at [1010, 390] on link "[PERSON_NAME]" at bounding box center [1016, 397] width 156 height 15
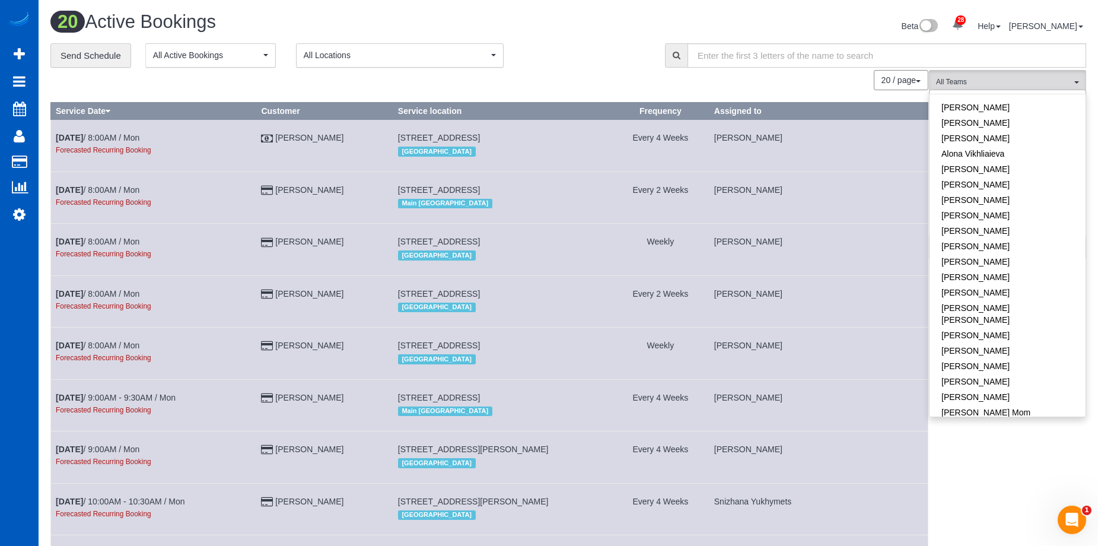
scroll to position [0, 0]
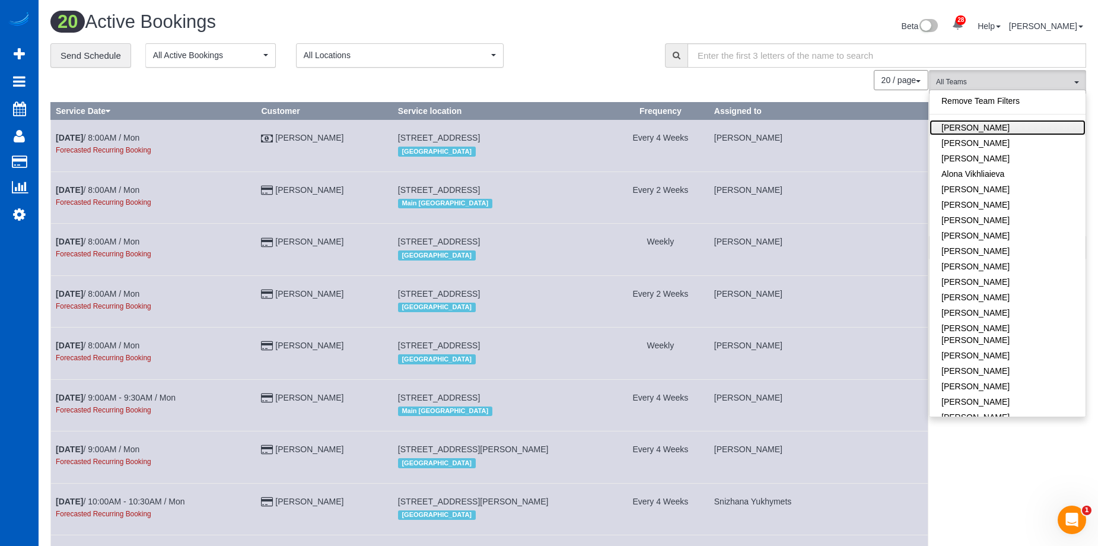
click at [1038, 129] on link "[PERSON_NAME]" at bounding box center [1008, 127] width 156 height 15
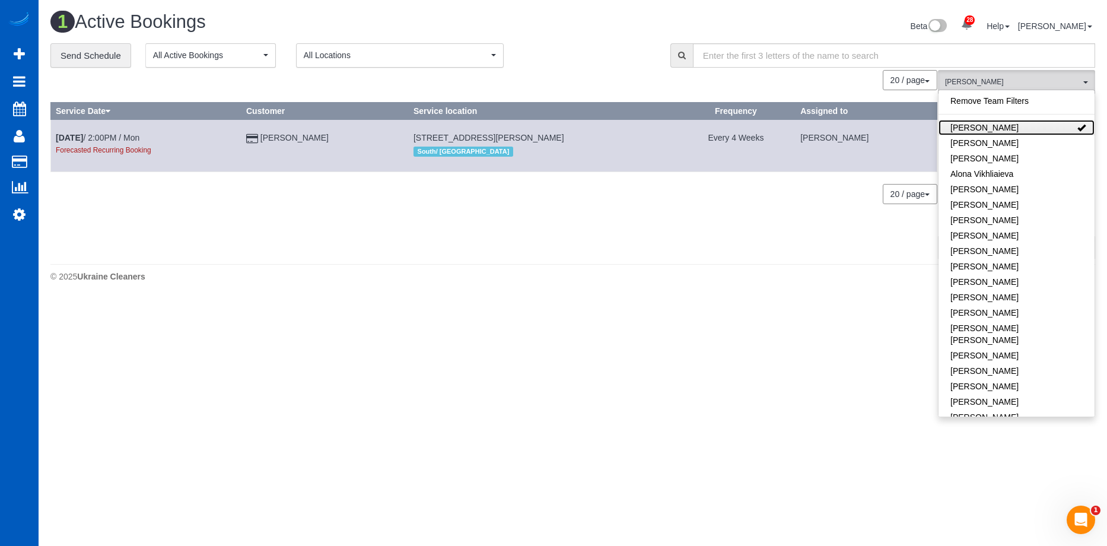
click at [1038, 129] on link "Alina Kruchok" at bounding box center [1016, 127] width 156 height 15
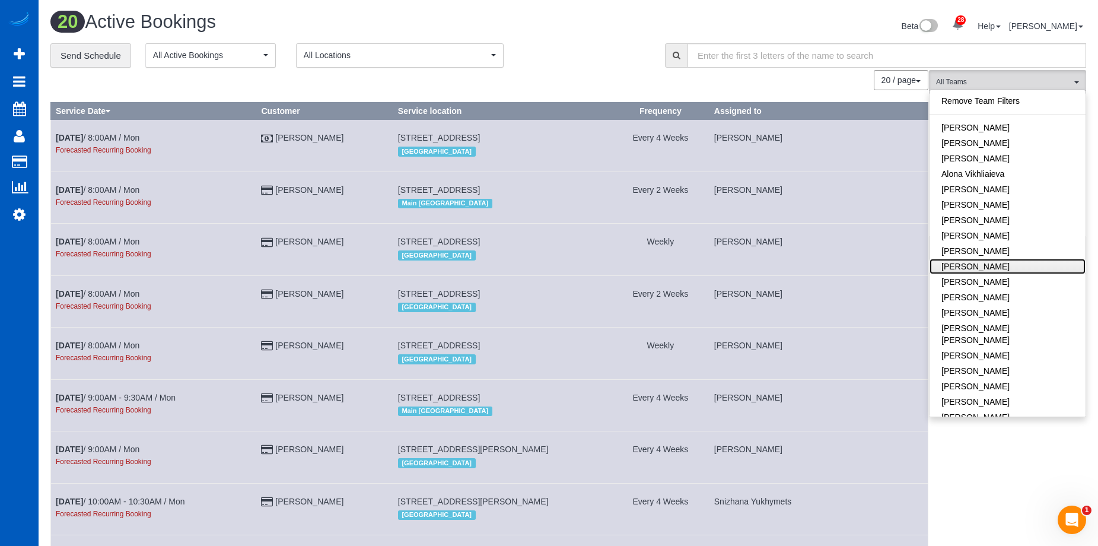
click at [1041, 262] on link "Anzhela Trokhymiuk" at bounding box center [1008, 266] width 156 height 15
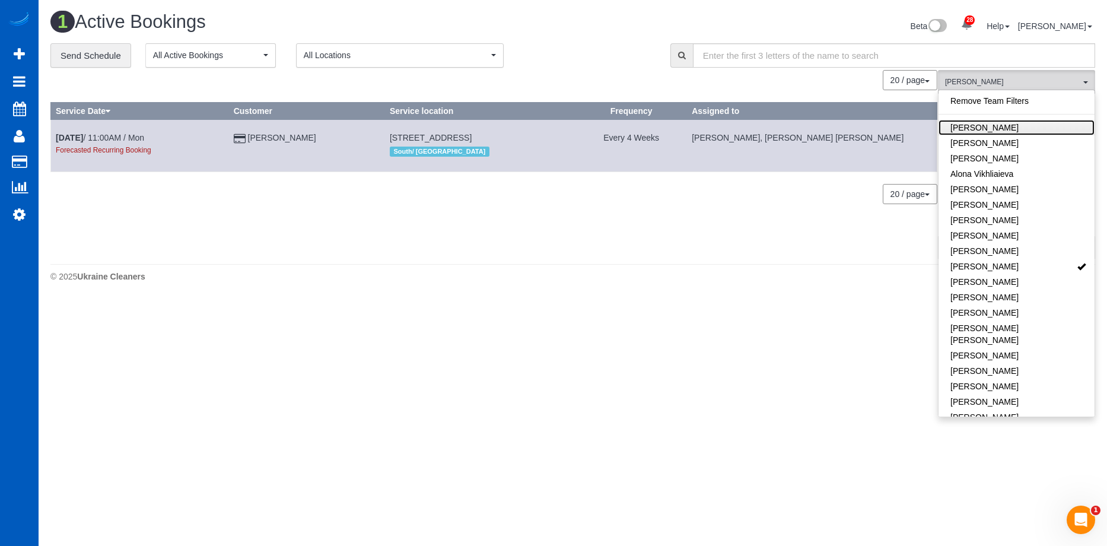
click at [984, 129] on link "Alina Kruchok" at bounding box center [1016, 127] width 156 height 15
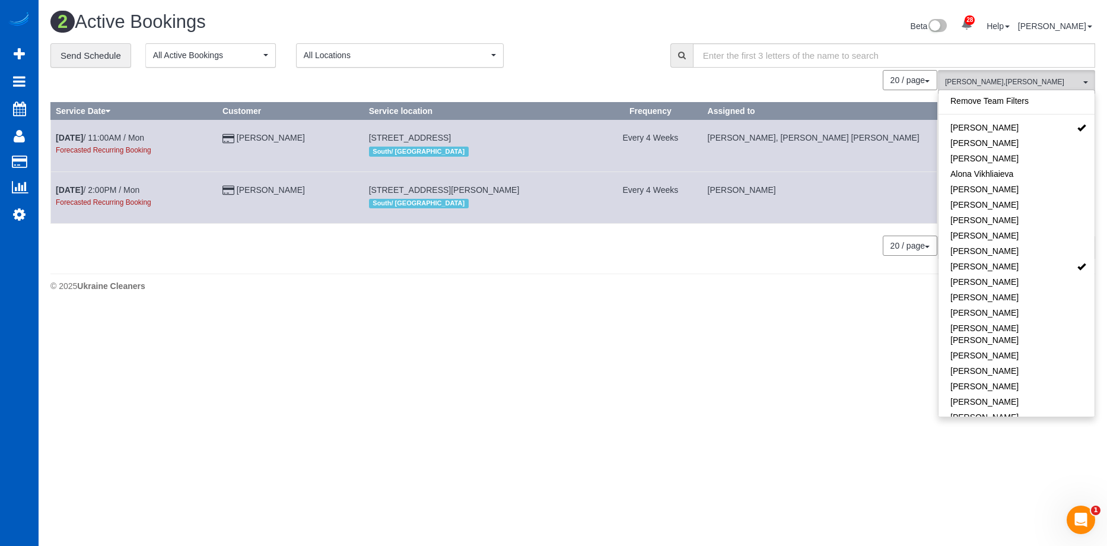
click at [799, 92] on div "0 Bookings found. We couldn't find any bookings that matched your search. Creat…" at bounding box center [493, 169] width 887 height 198
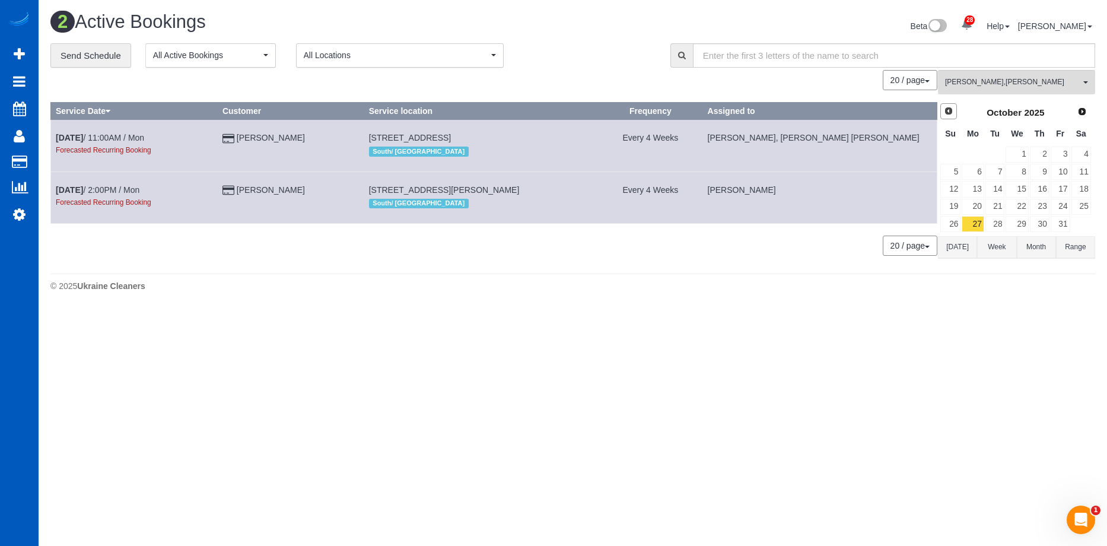
click at [952, 113] on span "Prev" at bounding box center [948, 110] width 9 height 9
click at [980, 211] on link "22" at bounding box center [973, 207] width 22 height 16
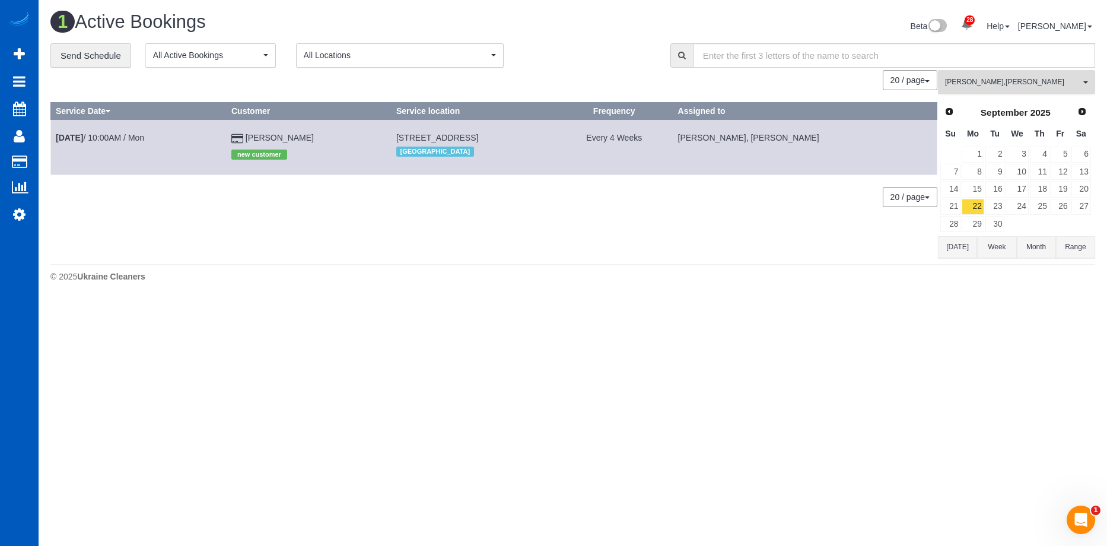
click at [1011, 83] on span "Alina Kruchok , Anzhela Trokhymiuk" at bounding box center [1012, 82] width 135 height 10
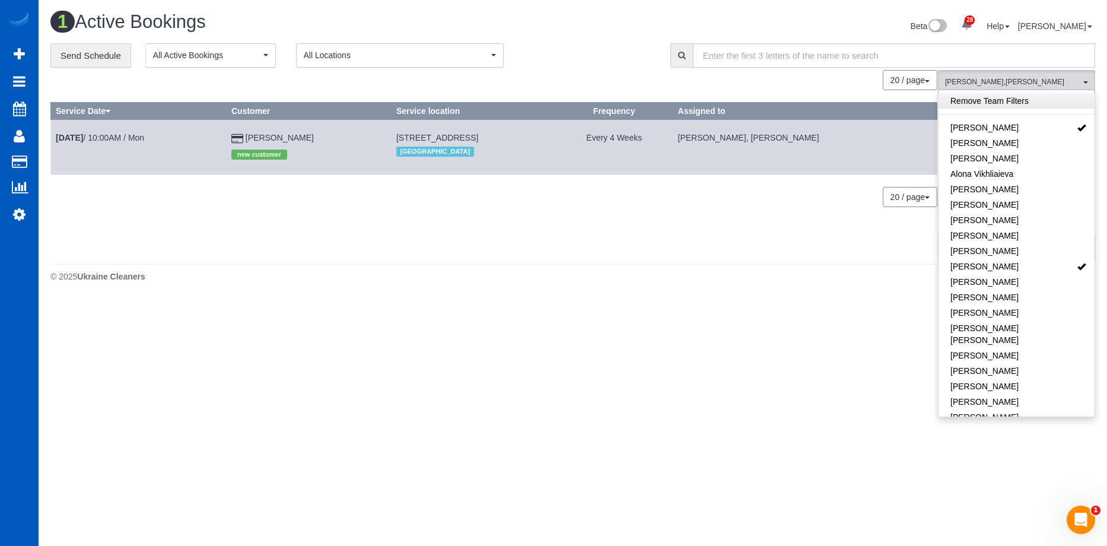
click at [1022, 103] on link "Remove Team Filters" at bounding box center [1016, 100] width 156 height 15
click at [593, 15] on div "Beta 28 Your Notifications You have 0 alerts × You have 3 to charge for 08/23/2…" at bounding box center [839, 27] width 532 height 31
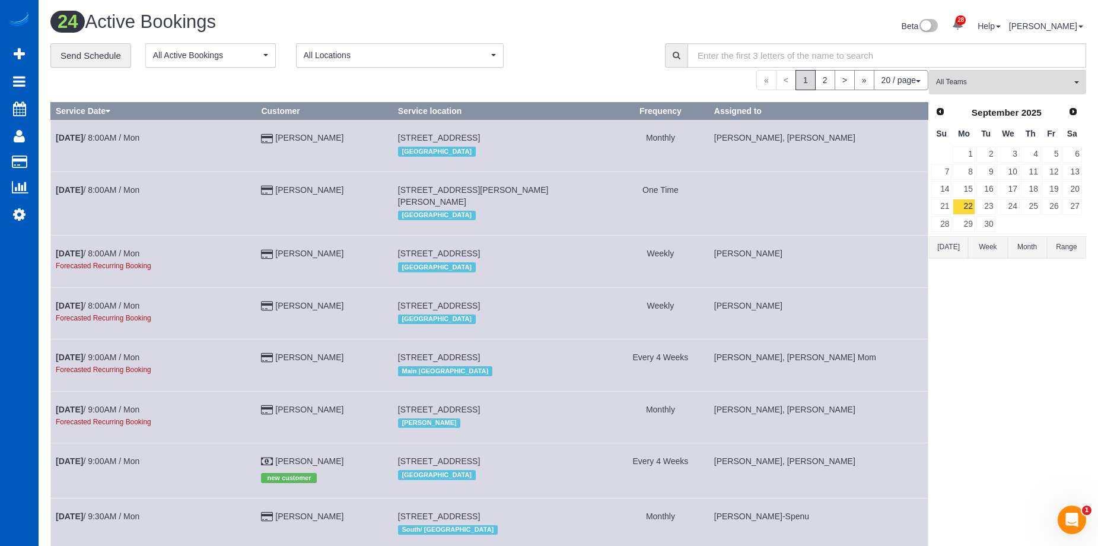
click at [953, 247] on button "Today" at bounding box center [948, 247] width 39 height 22
click at [625, 40] on div "Beta 28 Your Notifications You have 0 alerts × You have 3 to charge for 08/23/2…" at bounding box center [831, 27] width 527 height 31
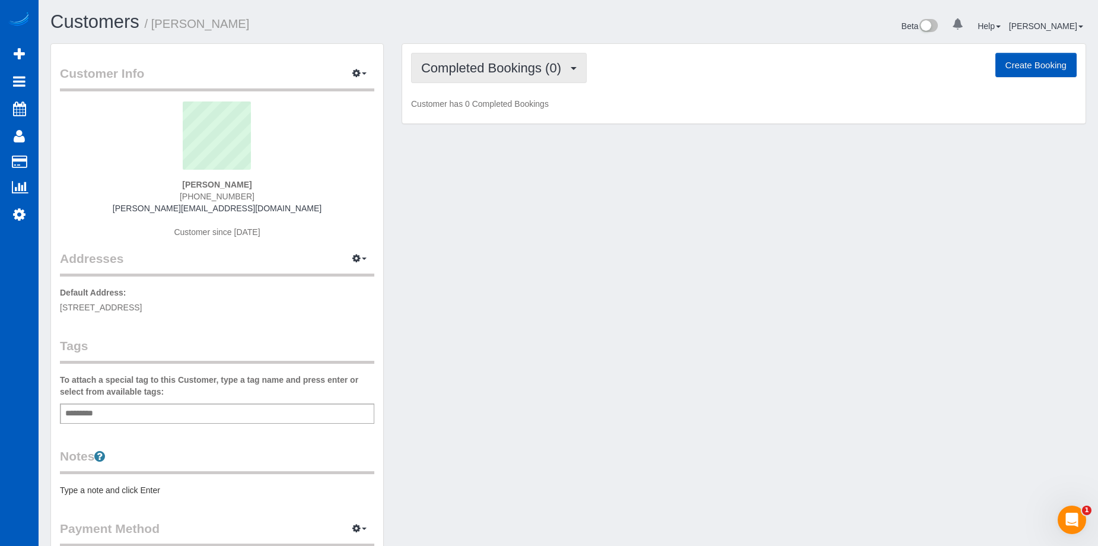
click at [556, 69] on span "Completed Bookings (0)" at bounding box center [494, 68] width 146 height 15
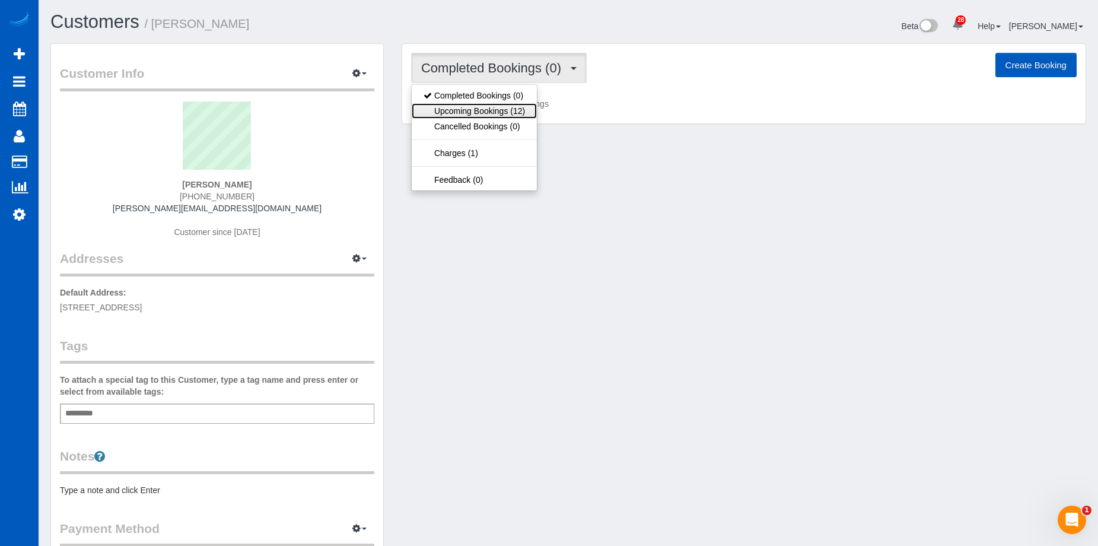
click at [517, 113] on link "Upcoming Bookings (12)" at bounding box center [474, 110] width 125 height 15
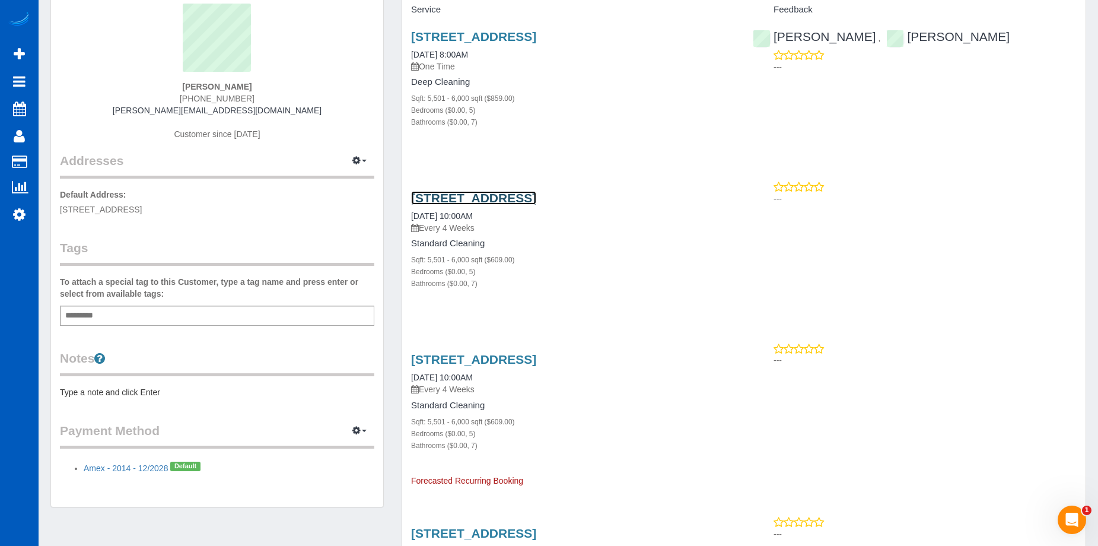
scroll to position [119, 0]
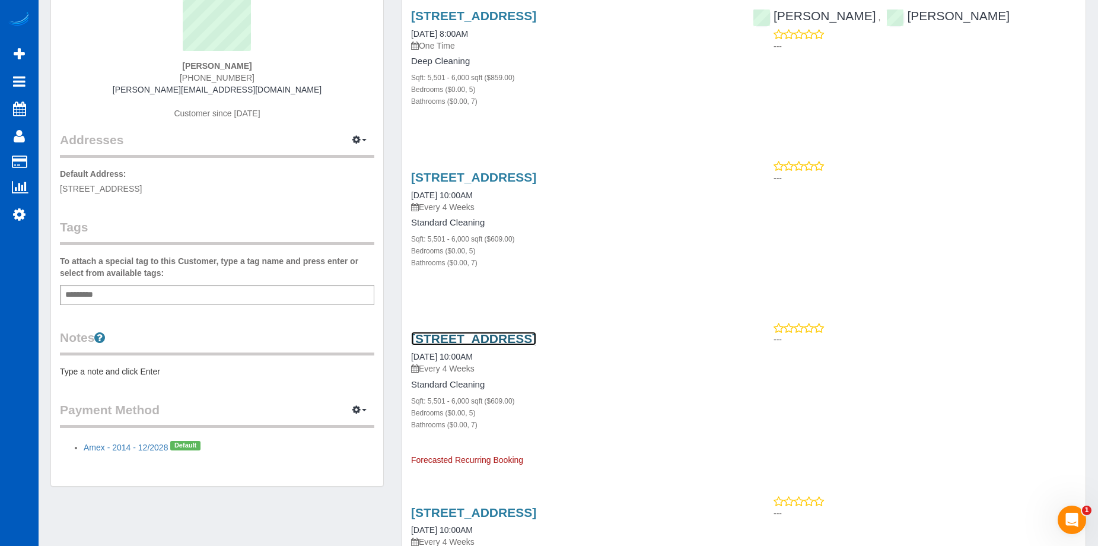
click at [536, 336] on link "[STREET_ADDRESS]" at bounding box center [473, 339] width 125 height 14
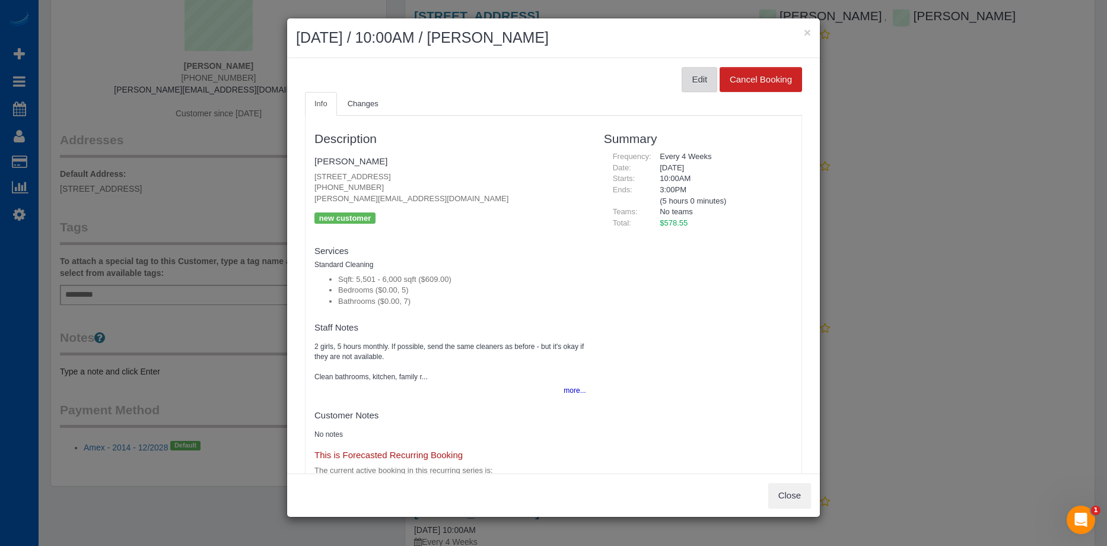
click at [684, 74] on button "Edit" at bounding box center [700, 79] width 36 height 25
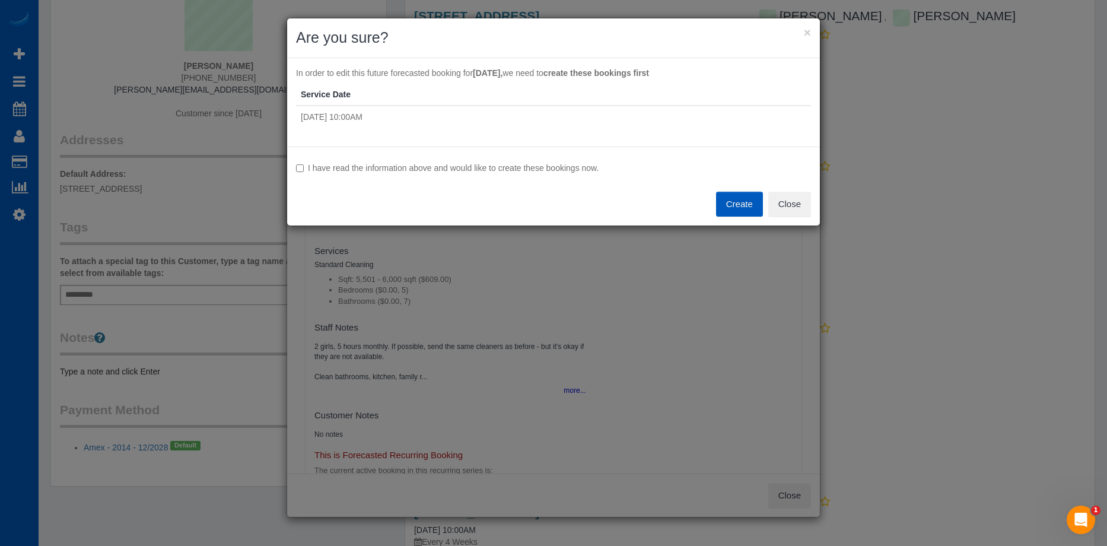
click at [310, 166] on label "I have read the information above and would like to create these bookings now." at bounding box center [553, 168] width 515 height 12
click at [728, 198] on button "Create" at bounding box center [739, 204] width 47 height 25
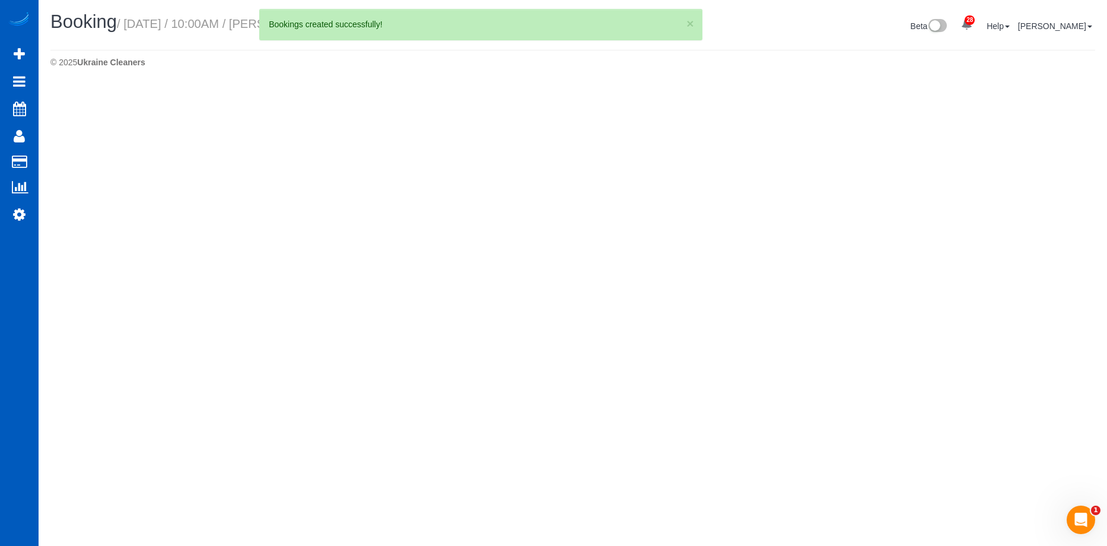
select select "WA"
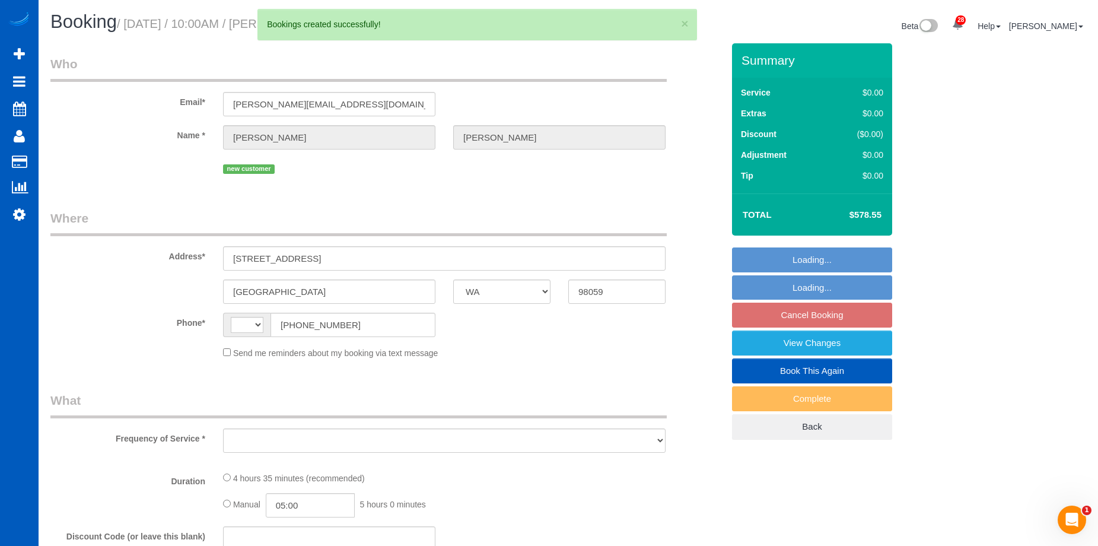
select select "string:[GEOGRAPHIC_DATA]"
select select "object:1465"
select select "string:fspay-2a6b199e-6f8a-43e7-a575-d90cc4b7d470"
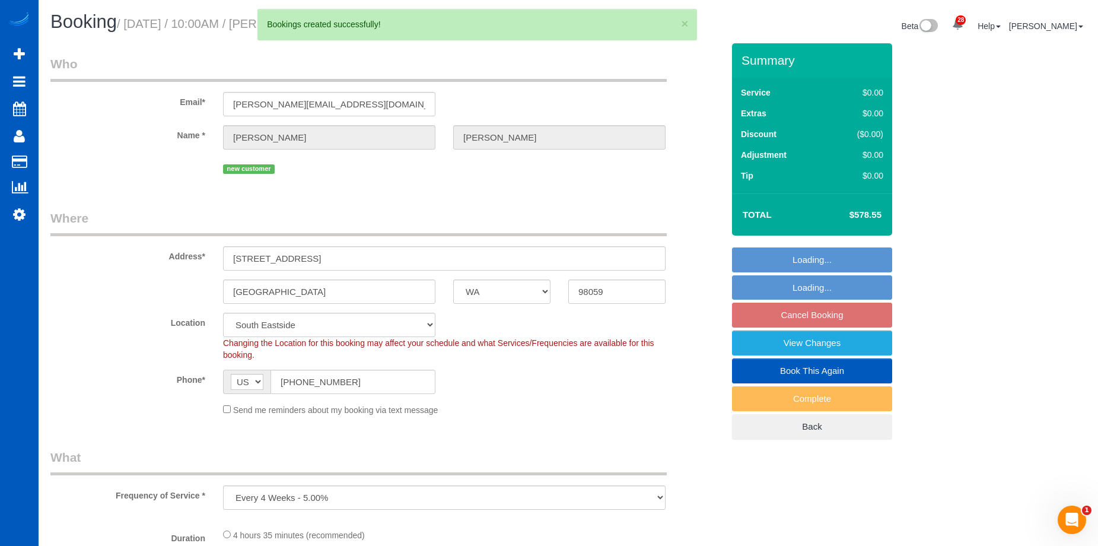
select select "object:1777"
select select "199"
select select "5501"
select select "5"
select select "7"
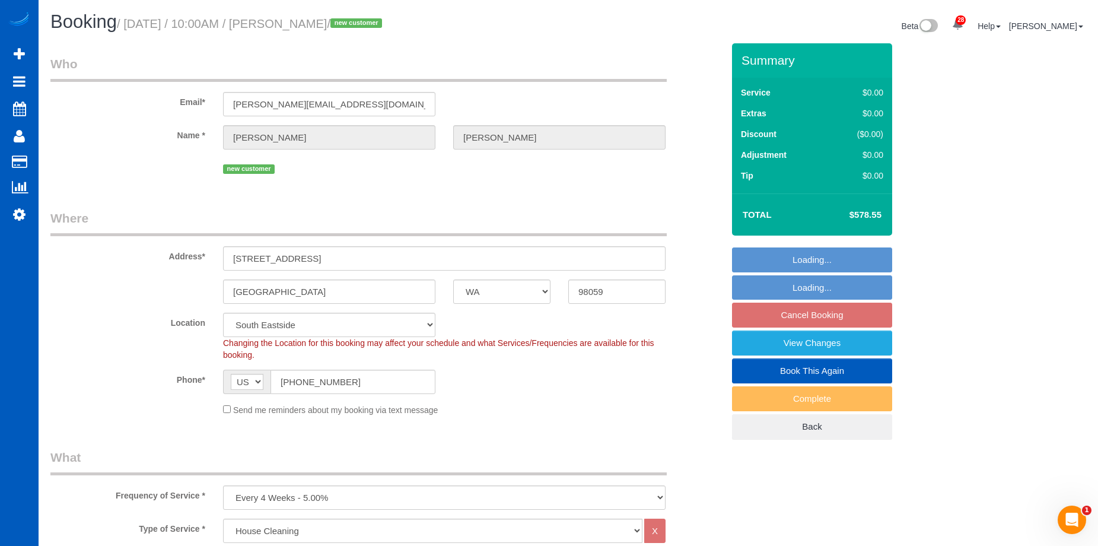
select select "5501"
select select "5"
select select "7"
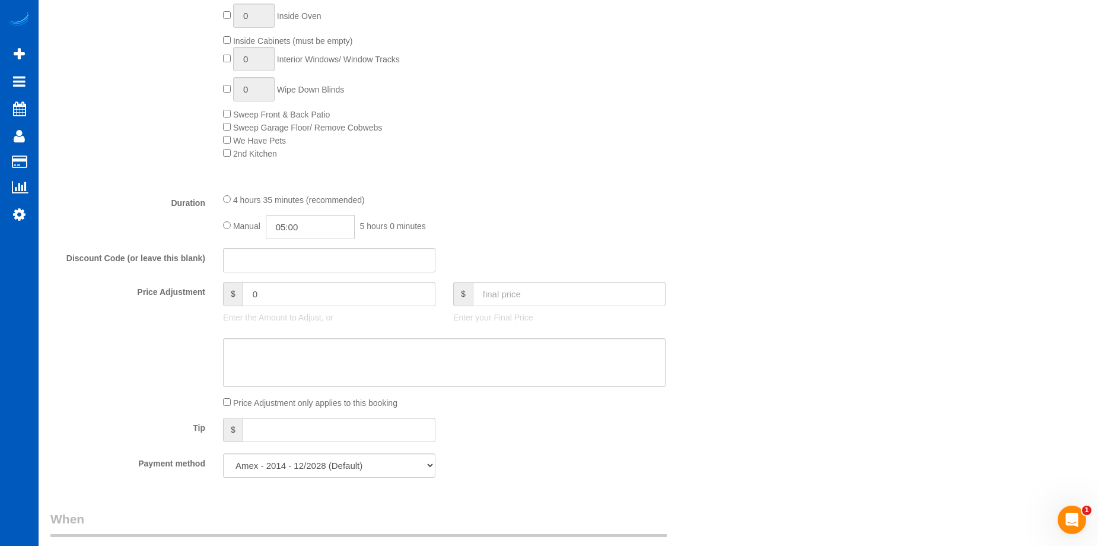
scroll to position [712, 0]
click at [508, 289] on input "text" at bounding box center [569, 293] width 193 height 24
type input "499"
click at [517, 361] on textarea at bounding box center [444, 362] width 443 height 49
type input "-79.55"
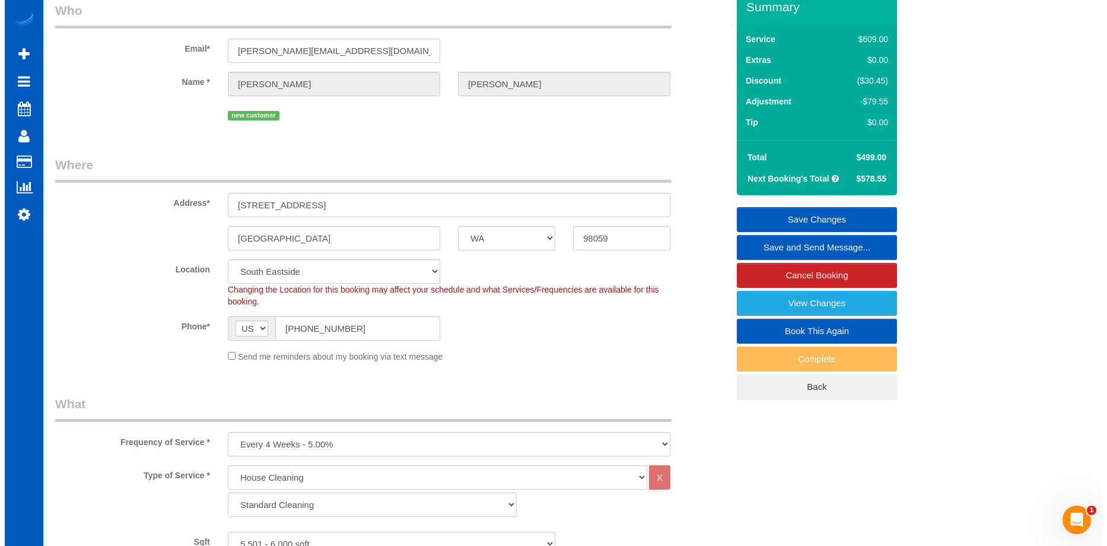
scroll to position [0, 0]
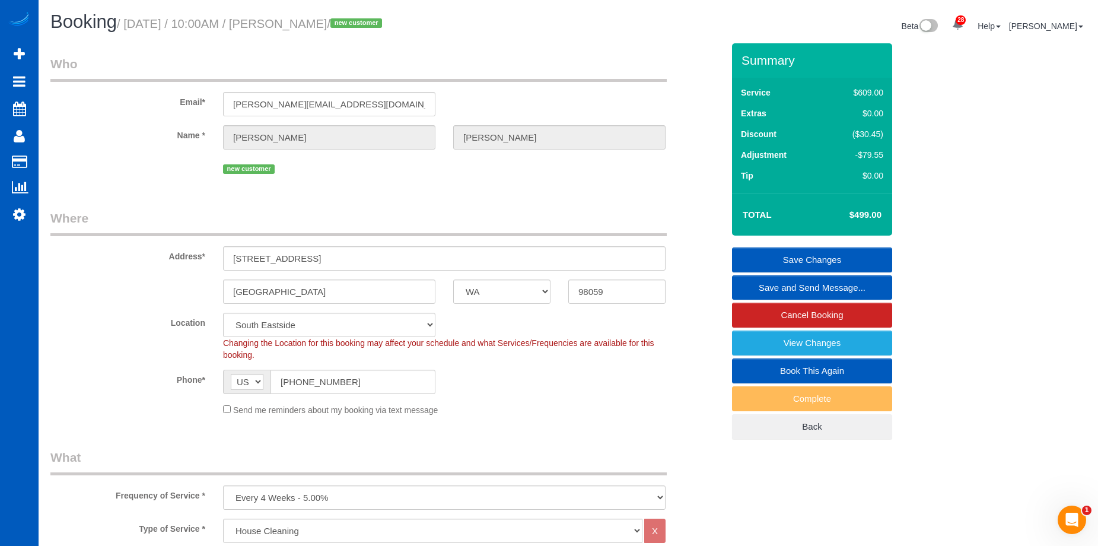
click at [768, 252] on link "Save Changes" at bounding box center [812, 259] width 160 height 25
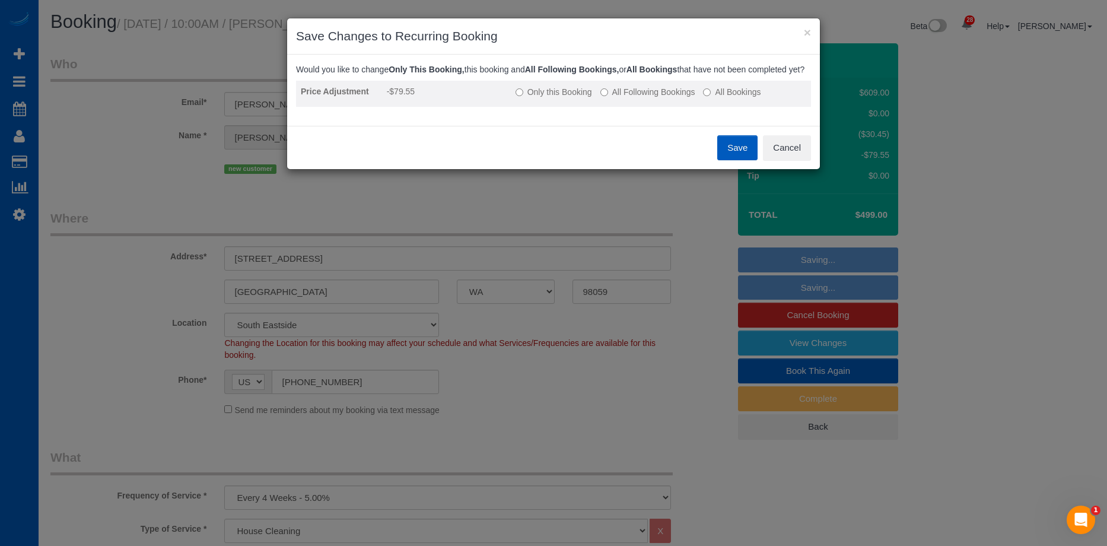
click at [617, 98] on label "All Following Bookings" at bounding box center [647, 92] width 95 height 12
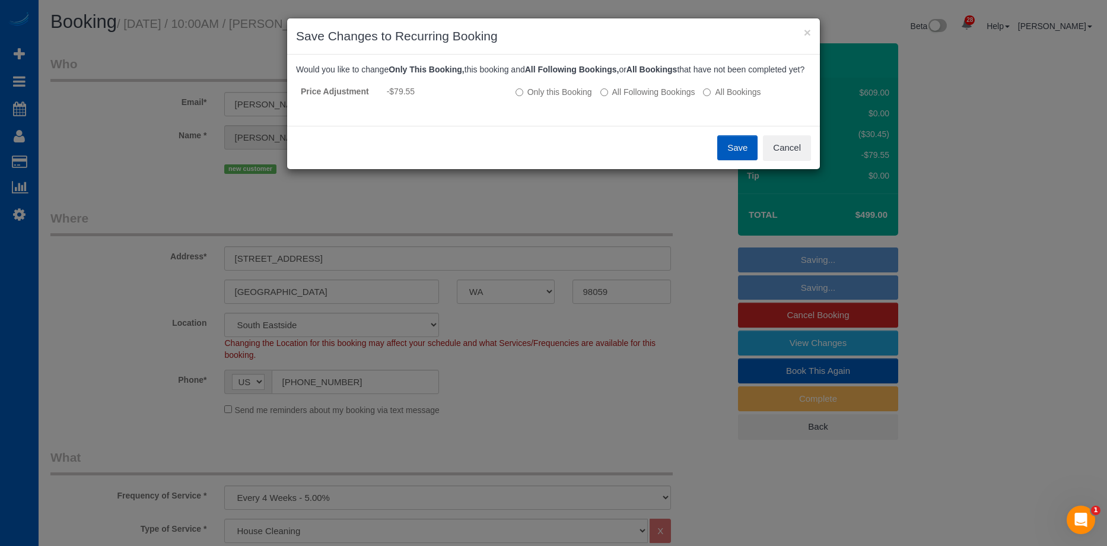
click at [740, 160] on button "Save" at bounding box center [737, 147] width 40 height 25
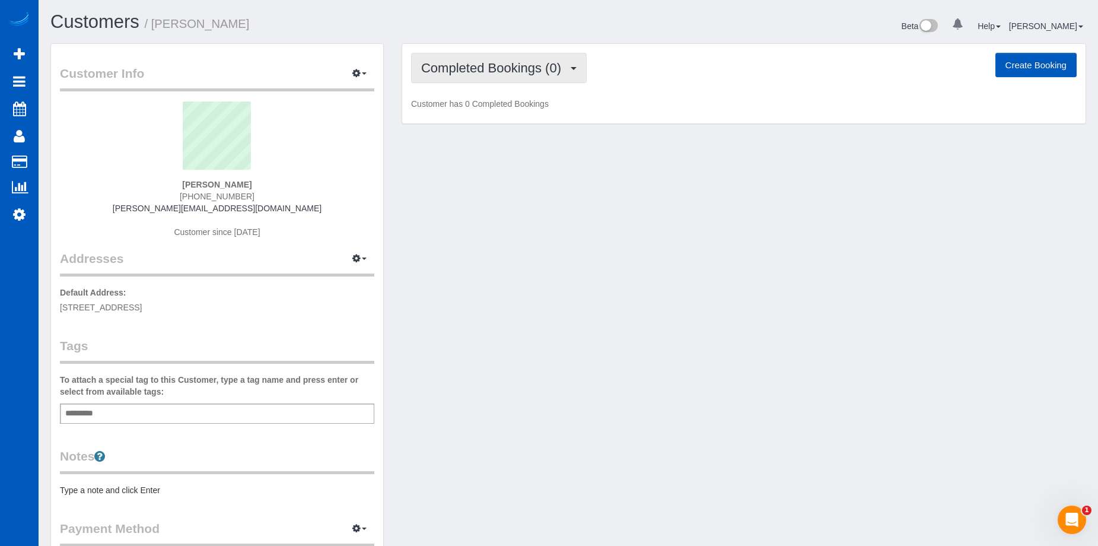
click at [500, 71] on span "Completed Bookings (0)" at bounding box center [494, 68] width 146 height 15
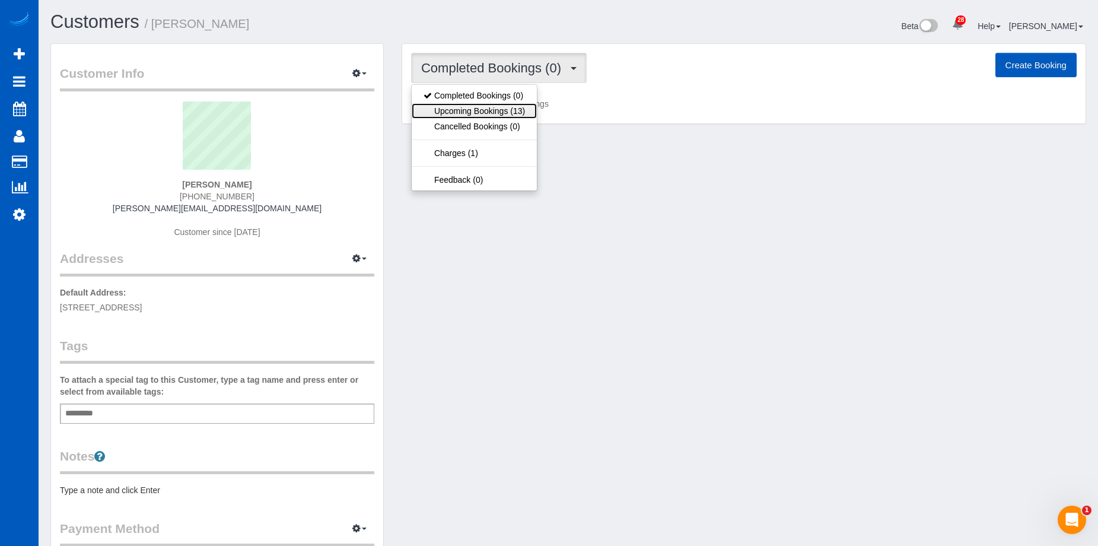
click at [510, 107] on link "Upcoming Bookings (13)" at bounding box center [474, 110] width 125 height 15
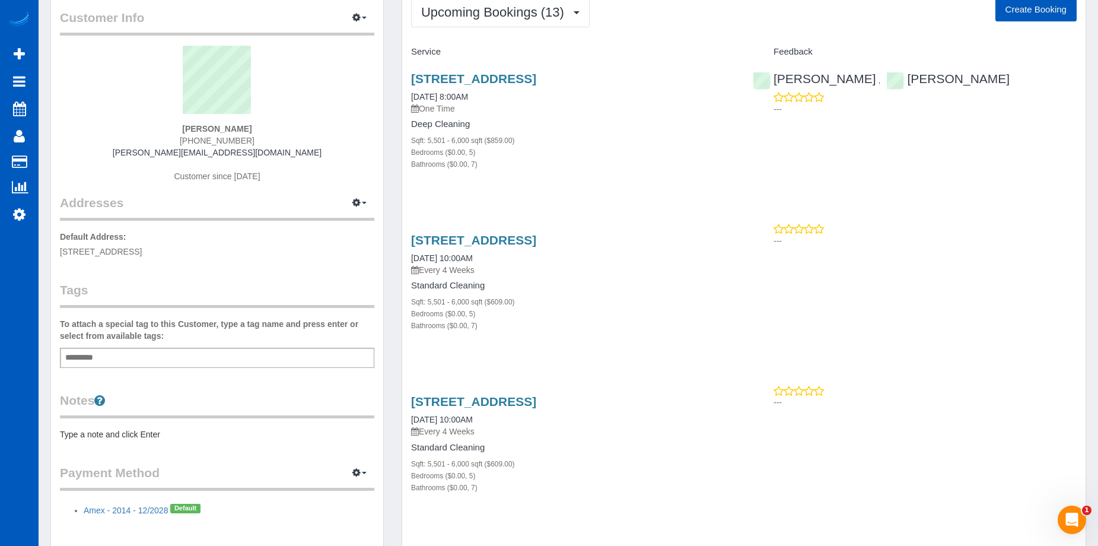
scroll to position [119, 0]
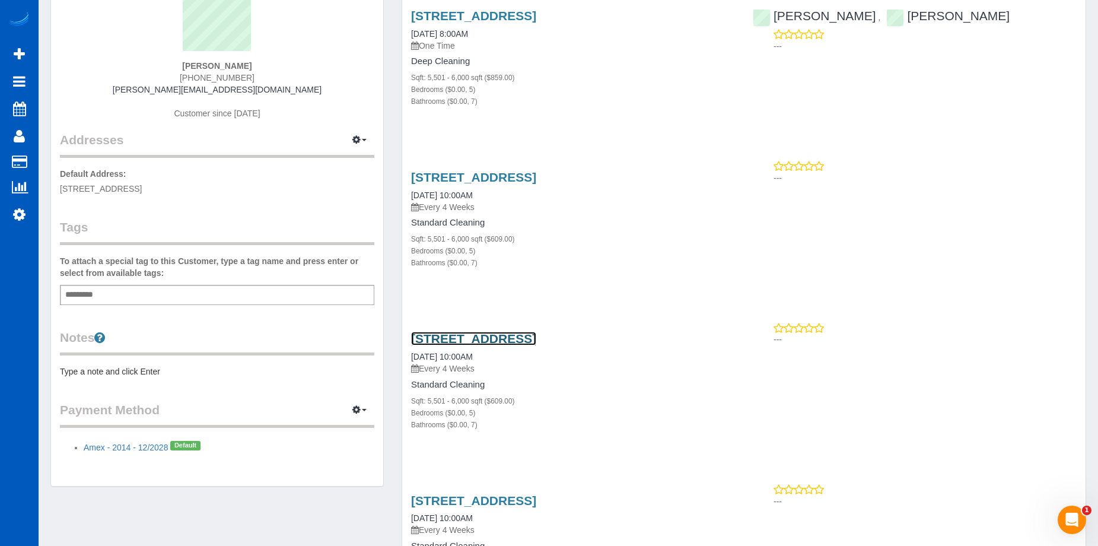
click at [530, 333] on link "[STREET_ADDRESS]" at bounding box center [473, 339] width 125 height 14
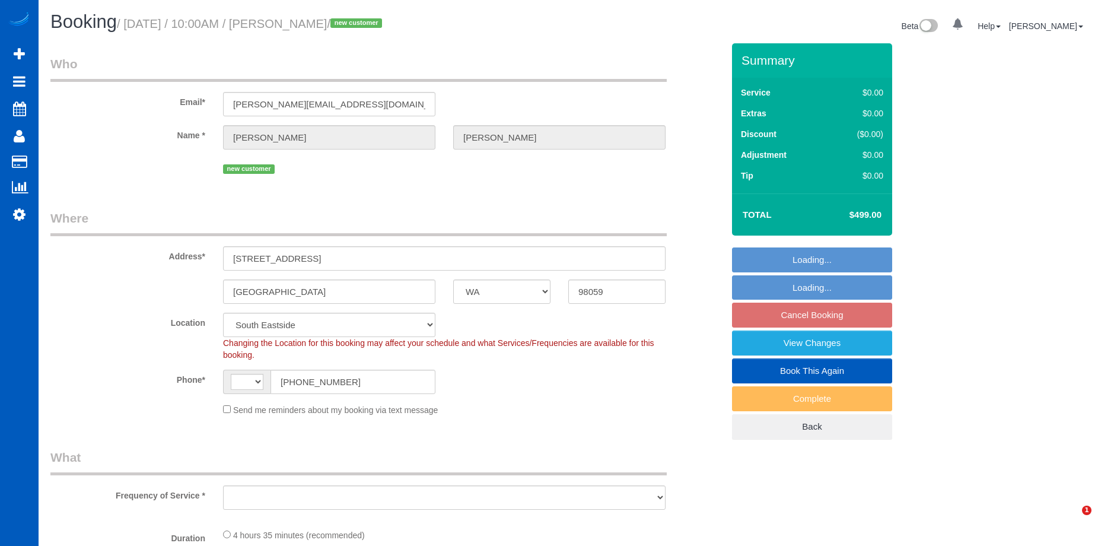
select select "WA"
select select "string:[GEOGRAPHIC_DATA]"
select select "object:1136"
select select "199"
select select "5501"
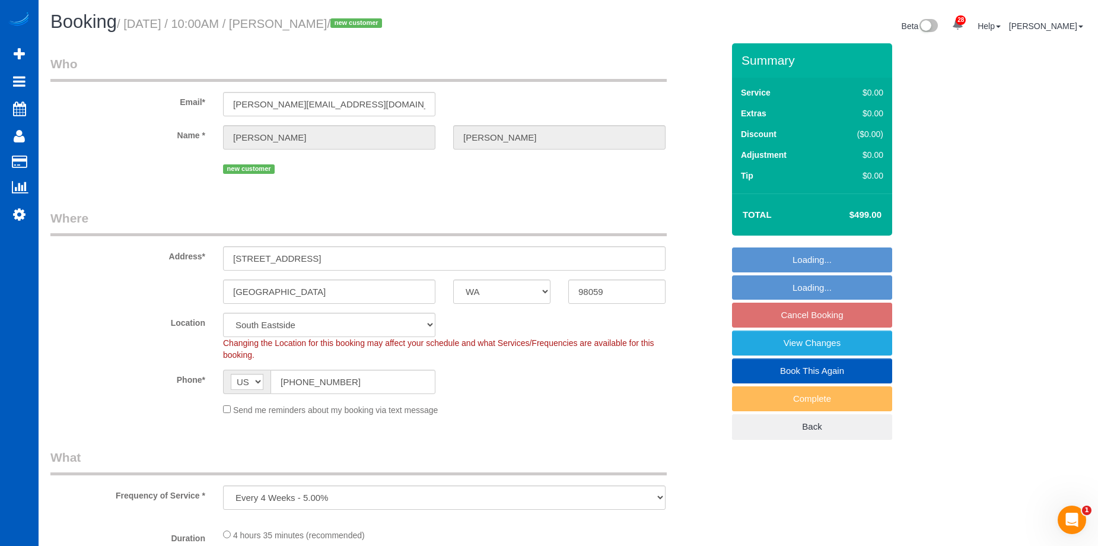
select select "5"
select select "7"
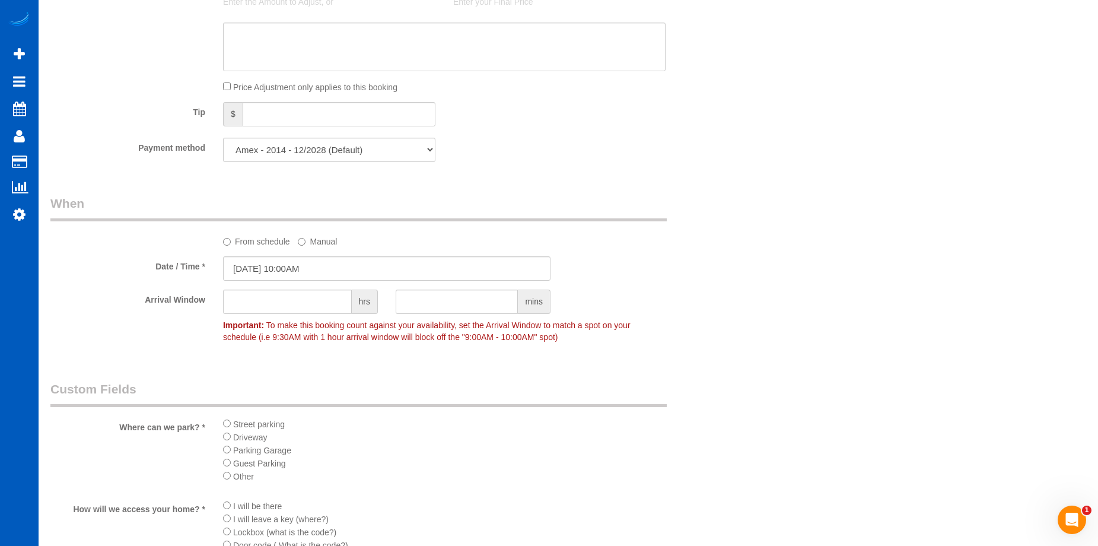
scroll to position [1186, 0]
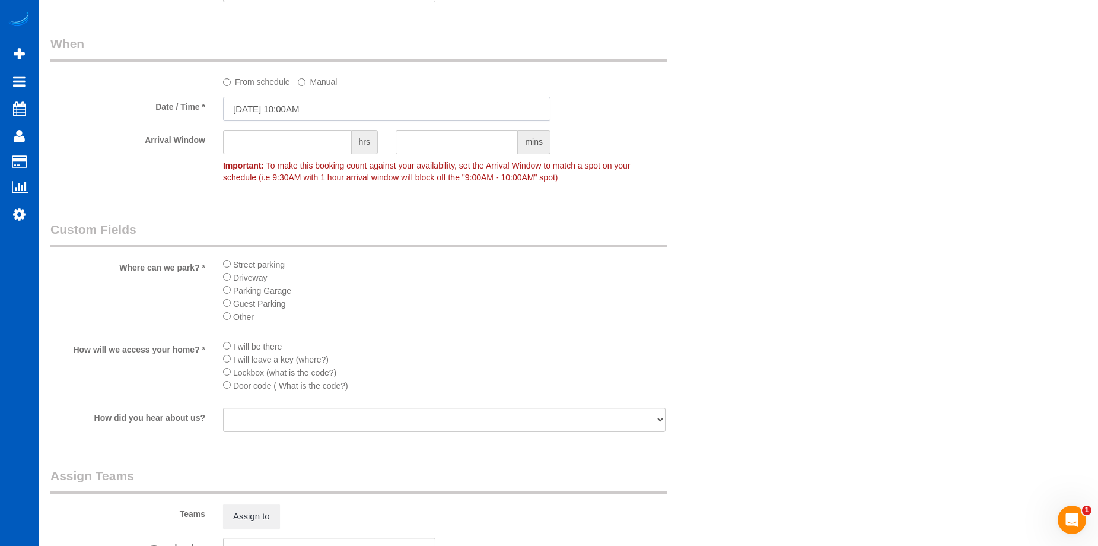
click at [419, 108] on input "[DATE] 10:00AM" at bounding box center [386, 109] width 327 height 24
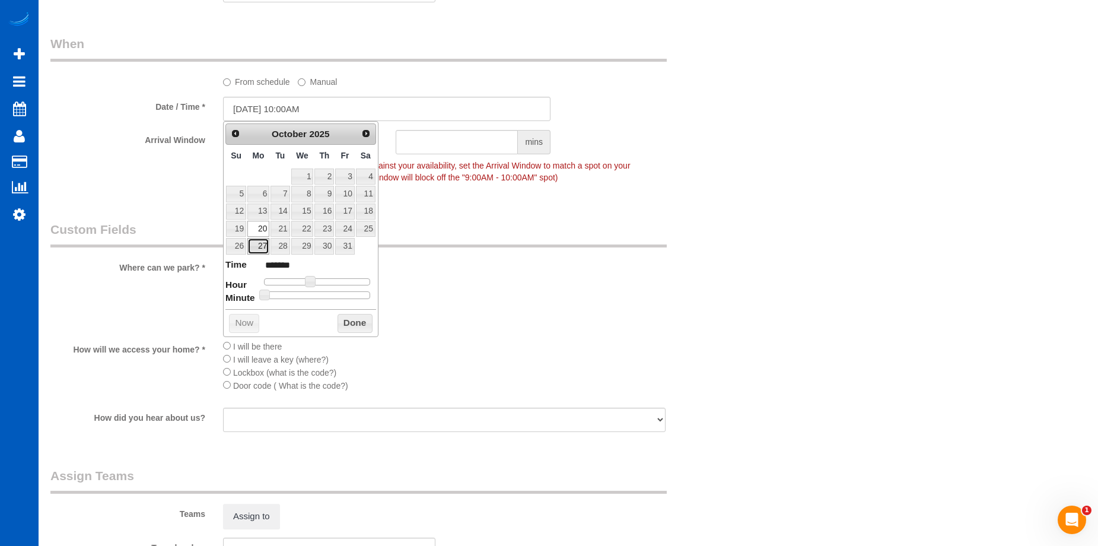
click at [263, 244] on link "27" at bounding box center [258, 246] width 22 height 16
type input "10/27/2025 10:00AM"
click at [356, 320] on button "Done" at bounding box center [355, 323] width 35 height 19
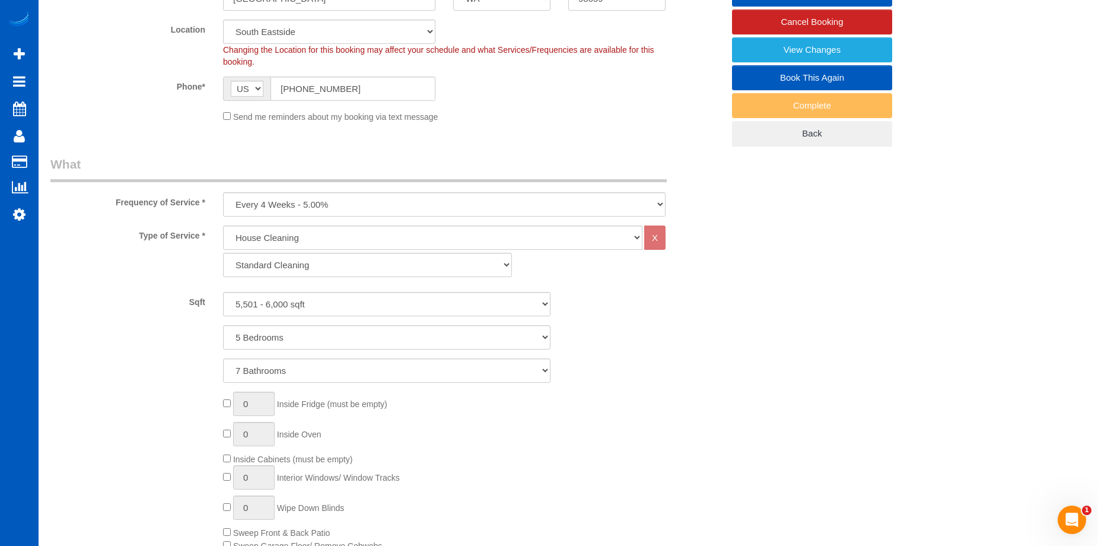
scroll to position [178, 0]
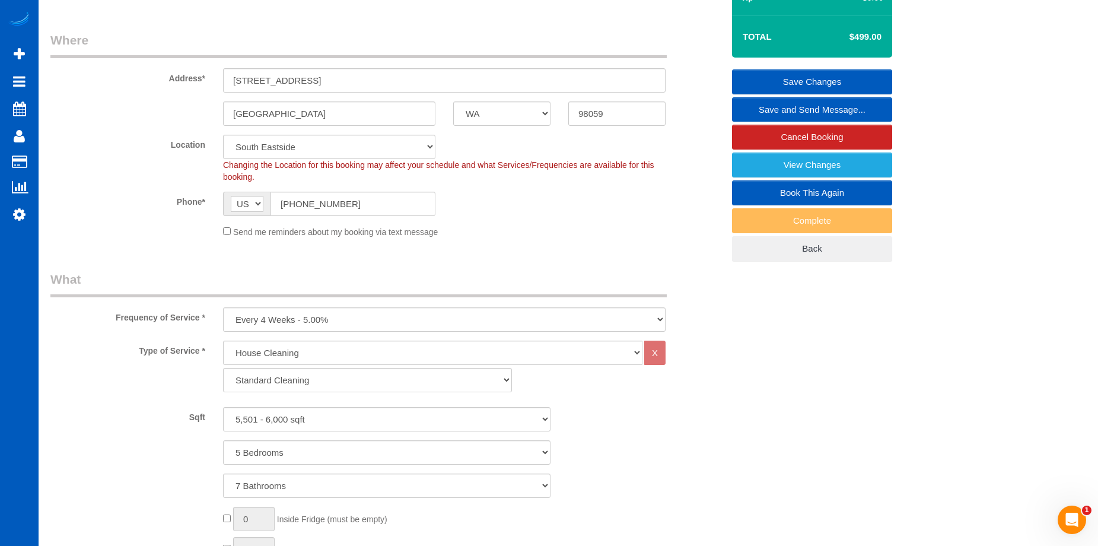
click at [782, 74] on link "Save Changes" at bounding box center [812, 81] width 160 height 25
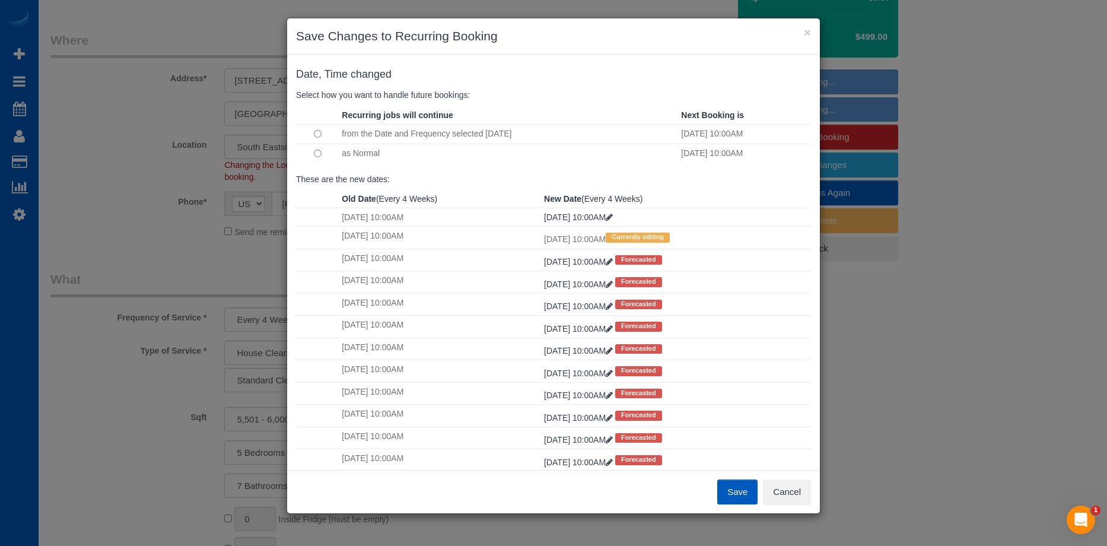
click at [318, 138] on td at bounding box center [317, 134] width 43 height 20
click at [743, 486] on button "Save" at bounding box center [737, 491] width 40 height 25
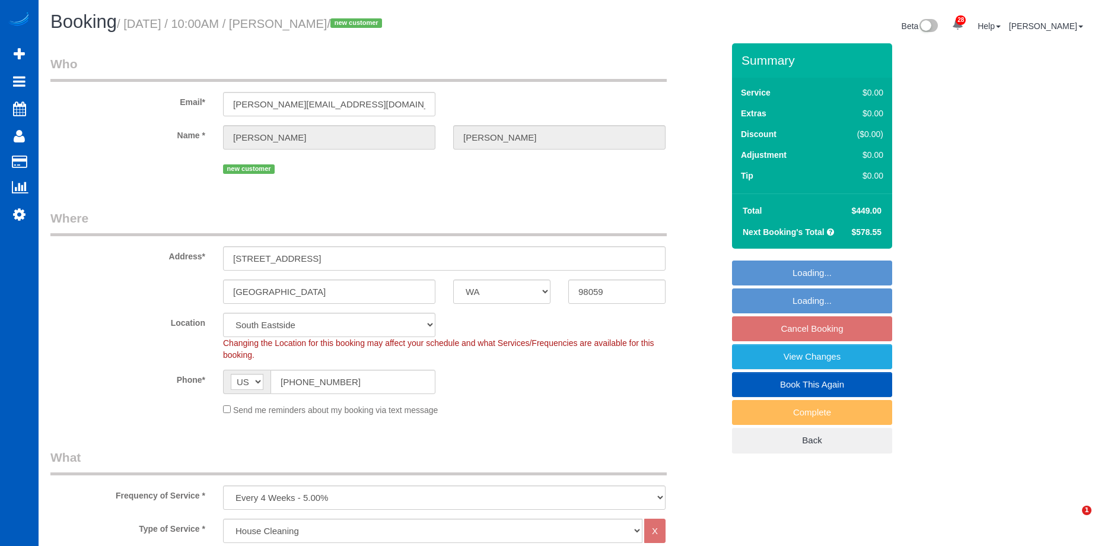
select select "WA"
select select "199"
select select "5501"
select select "5"
select select "7"
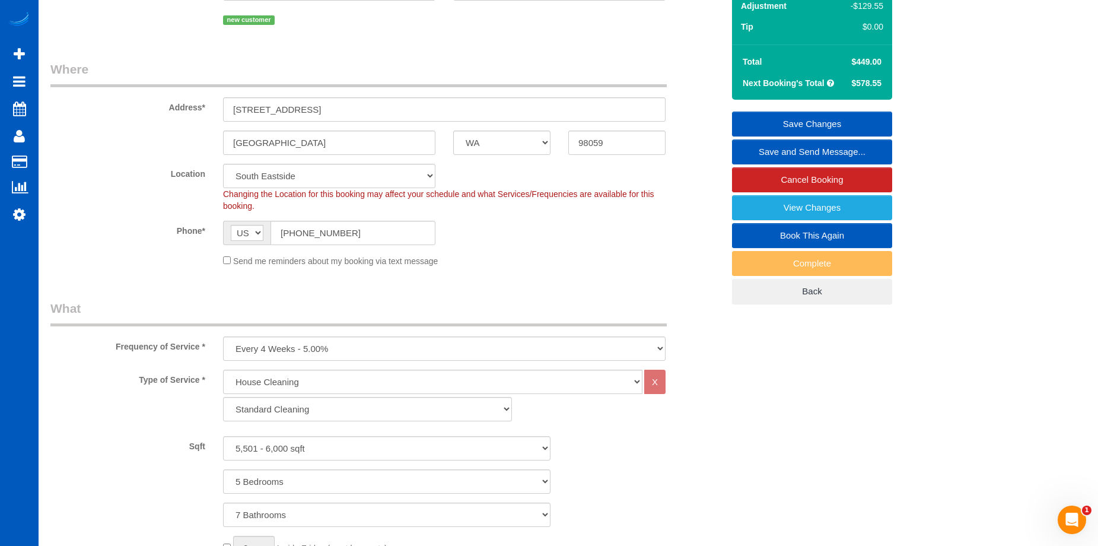
scroll to position [59, 0]
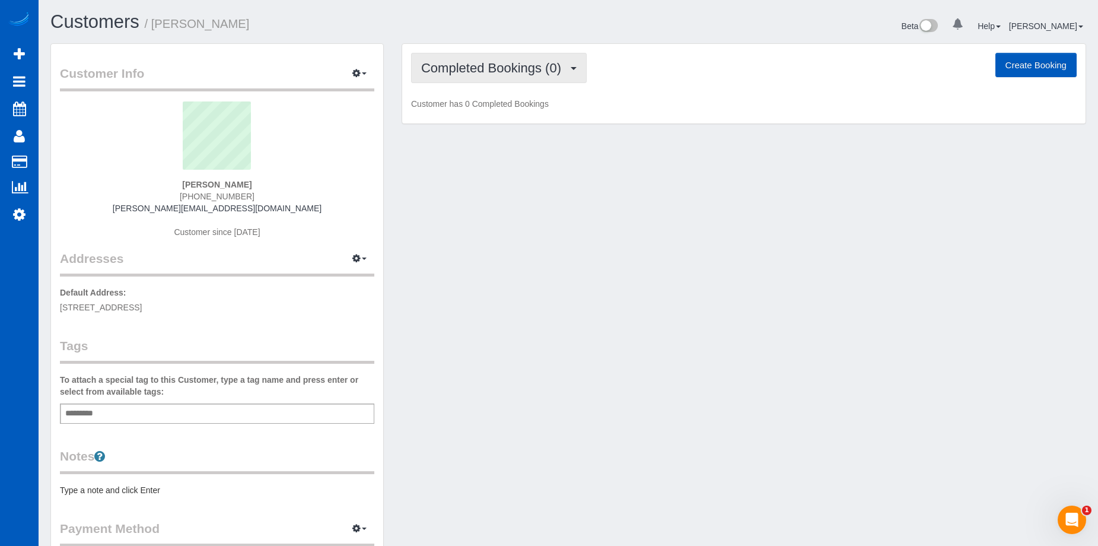
click at [526, 68] on span "Completed Bookings (0)" at bounding box center [494, 68] width 146 height 15
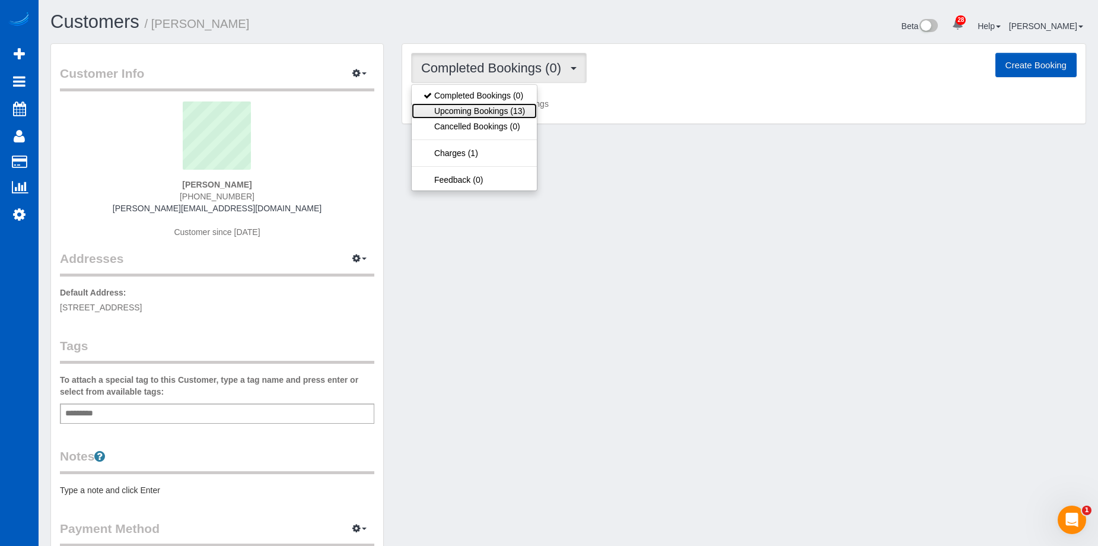
click at [511, 107] on link "Upcoming Bookings (13)" at bounding box center [474, 110] width 125 height 15
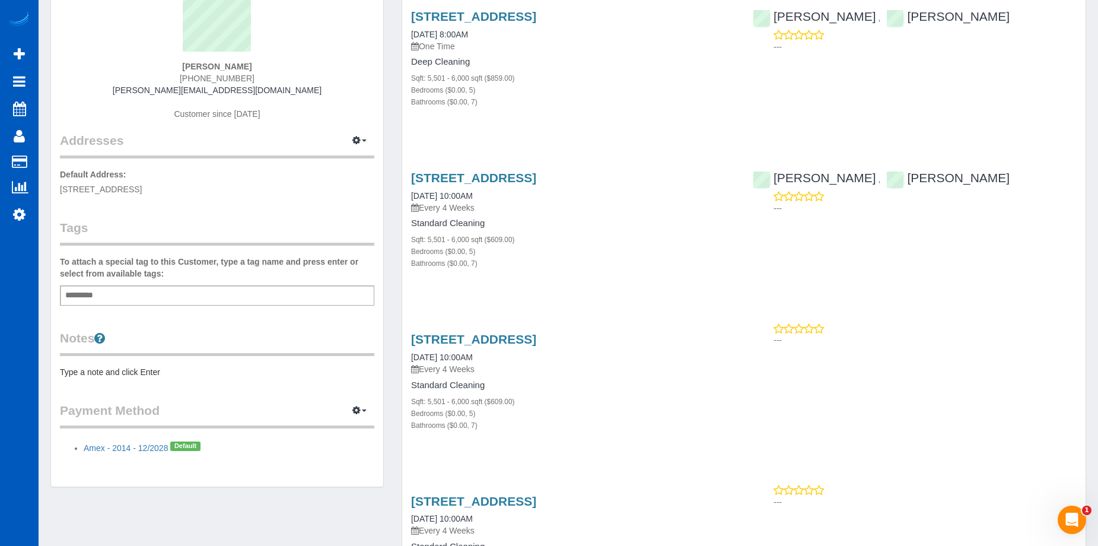
scroll to position [119, 0]
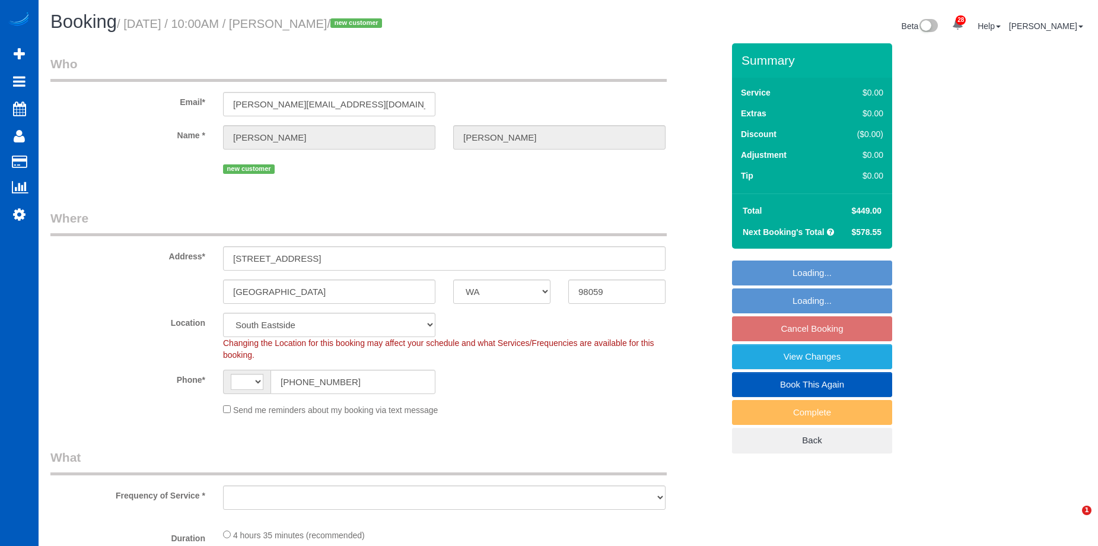
select select "WA"
select select "199"
select select "5501"
select select "5"
select select "7"
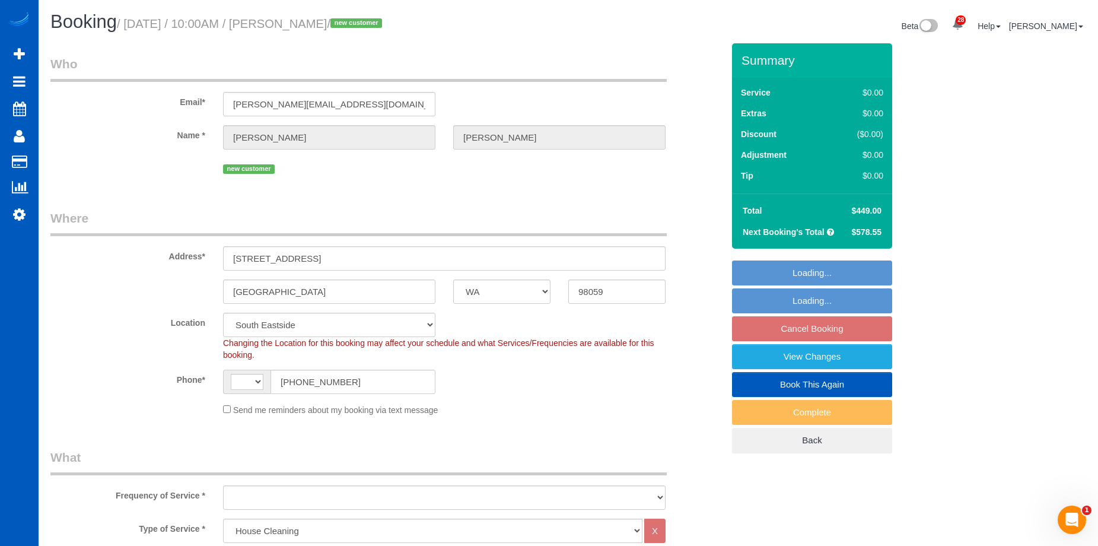
select select "string:[GEOGRAPHIC_DATA]"
select select "object:1068"
select select "5501"
select select "5"
select select "7"
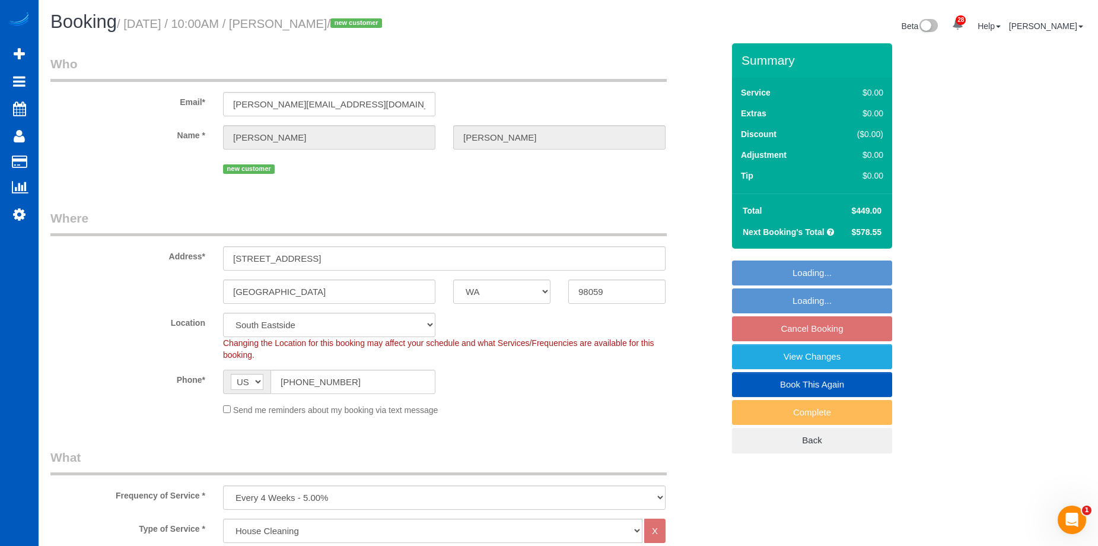
select select "object:1236"
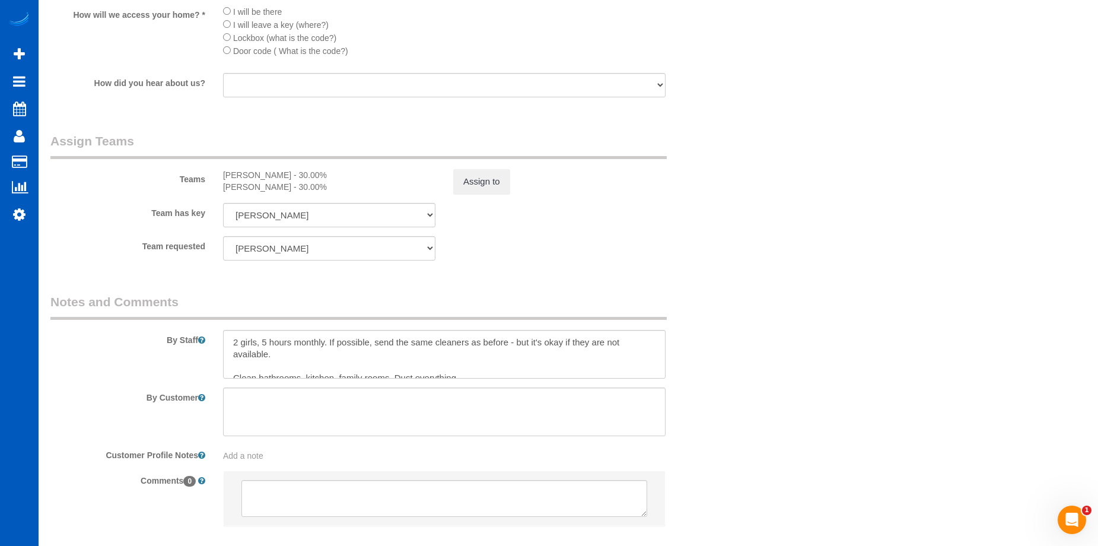
scroll to position [1542, 0]
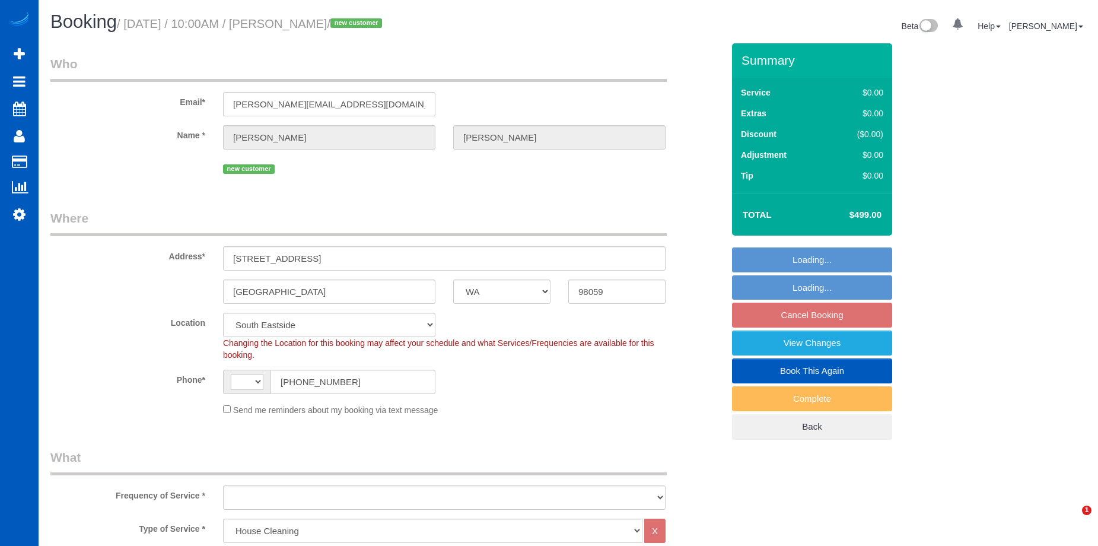
select select "WA"
select select "199"
select select "5501"
select select "5"
select select "7"
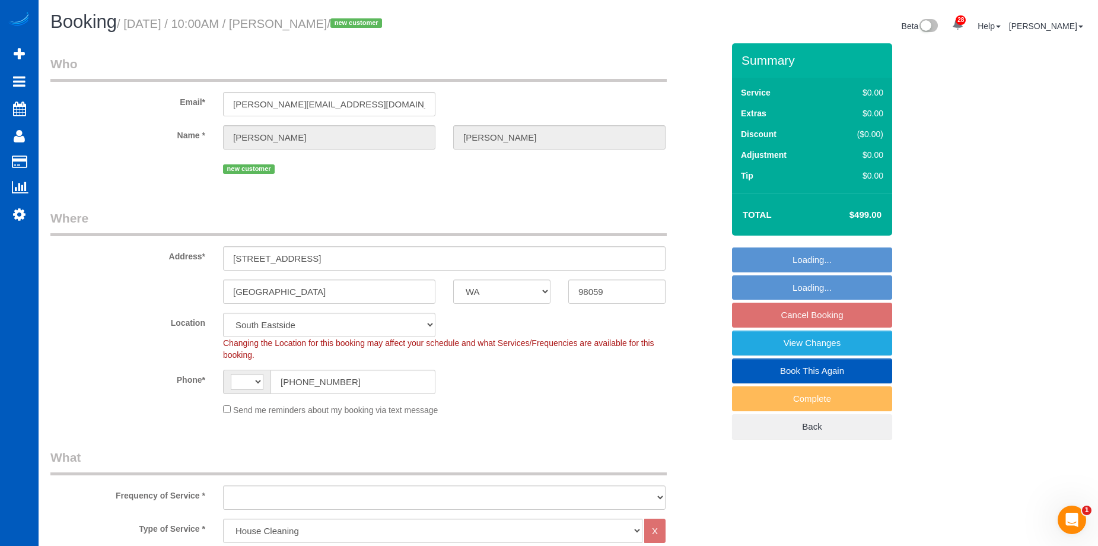
select select "5501"
select select "5"
select select "7"
select select "string:[GEOGRAPHIC_DATA]"
select select "object:1220"
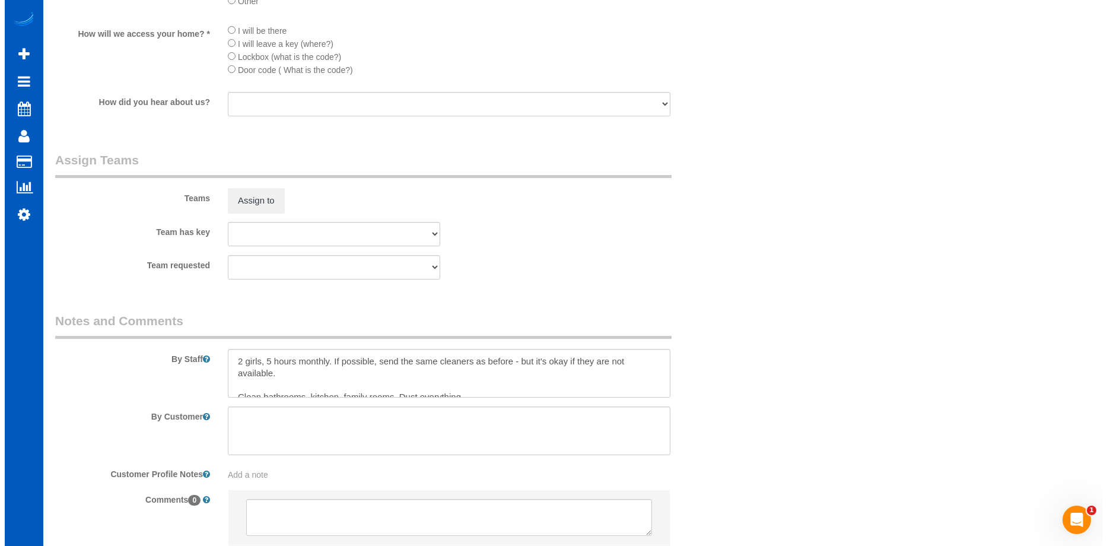
scroll to position [1587, 0]
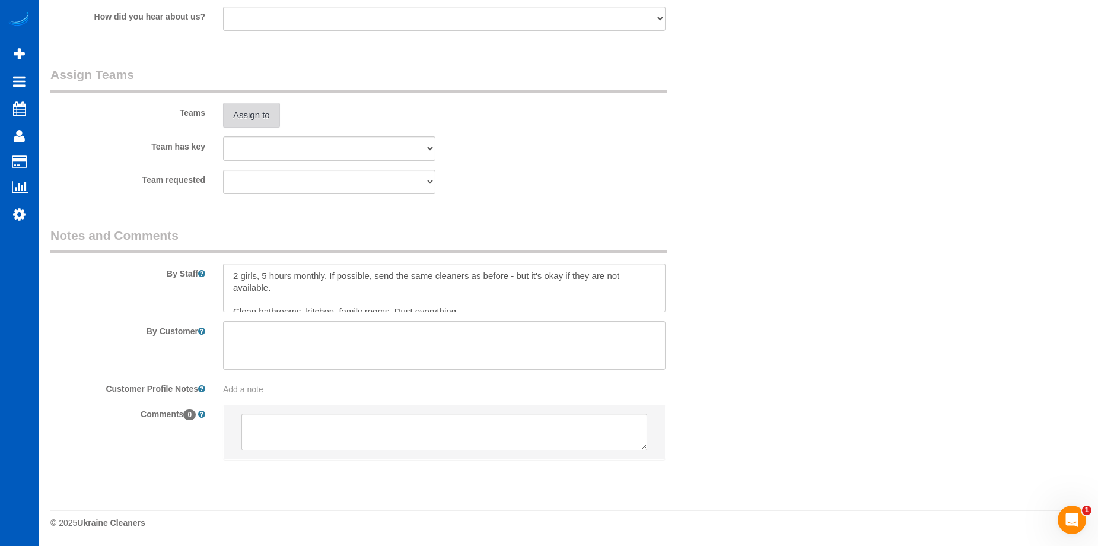
click at [268, 122] on button "Assign to" at bounding box center [251, 115] width 57 height 25
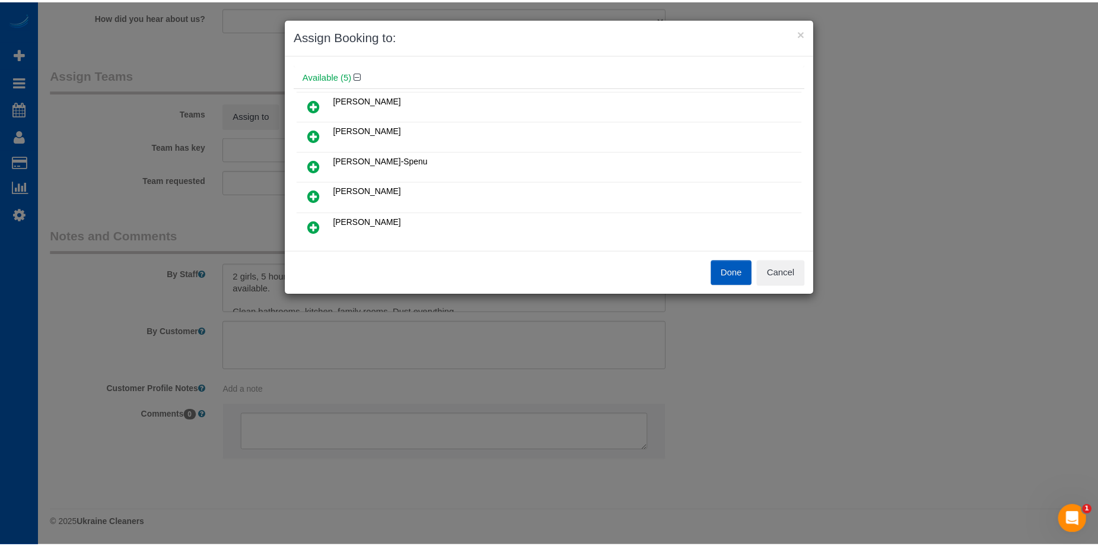
scroll to position [59, 0]
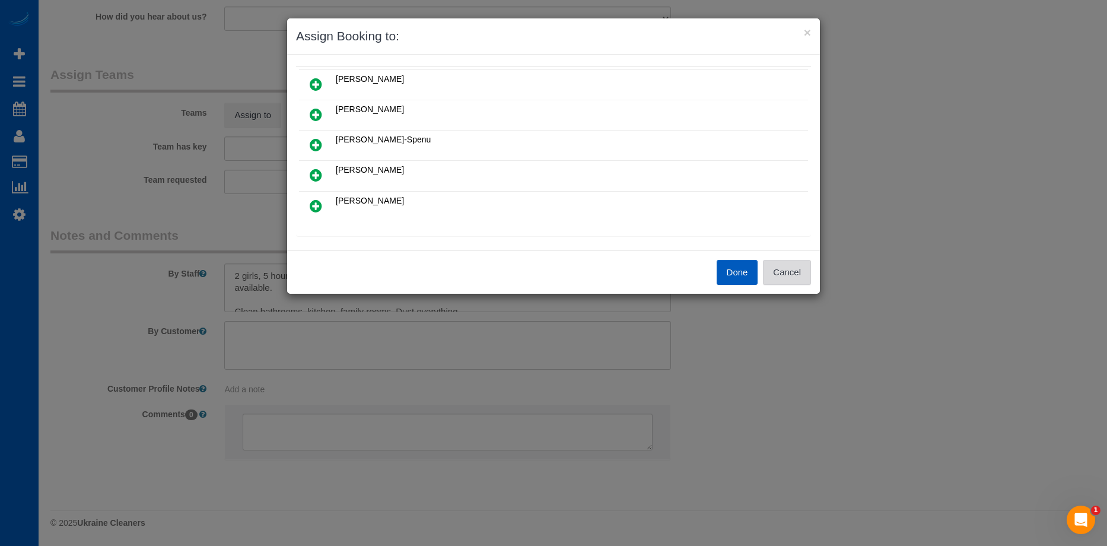
click at [801, 274] on button "Cancel" at bounding box center [787, 272] width 48 height 25
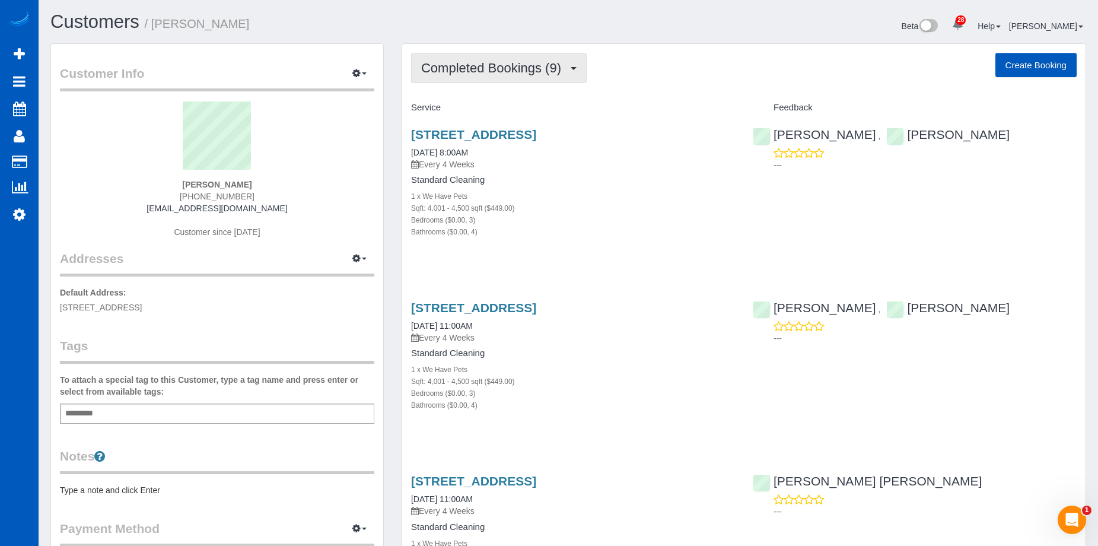
click at [559, 69] on span "Completed Bookings (9)" at bounding box center [494, 68] width 146 height 15
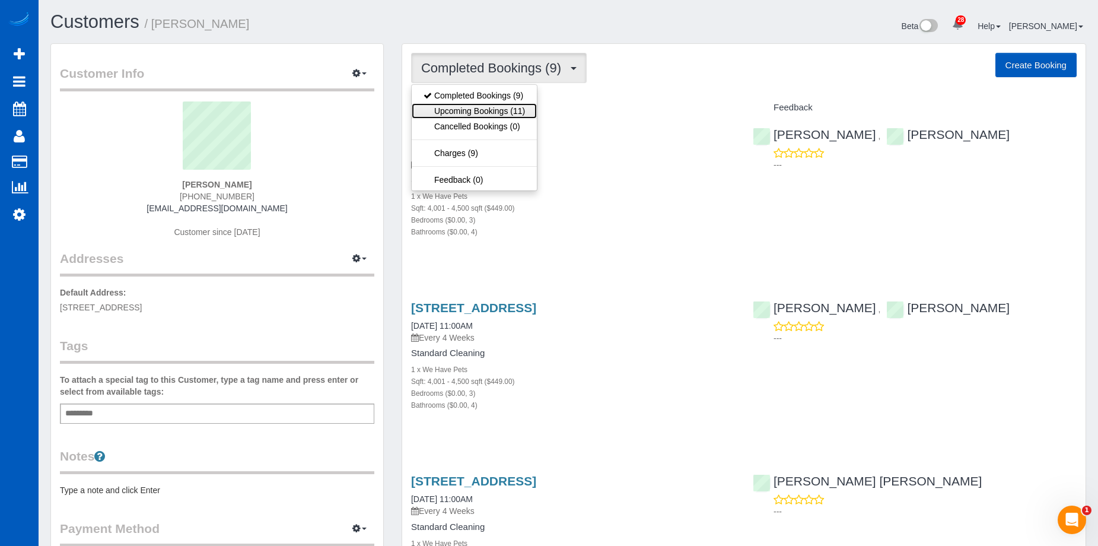
click at [512, 113] on link "Upcoming Bookings (11)" at bounding box center [474, 110] width 125 height 15
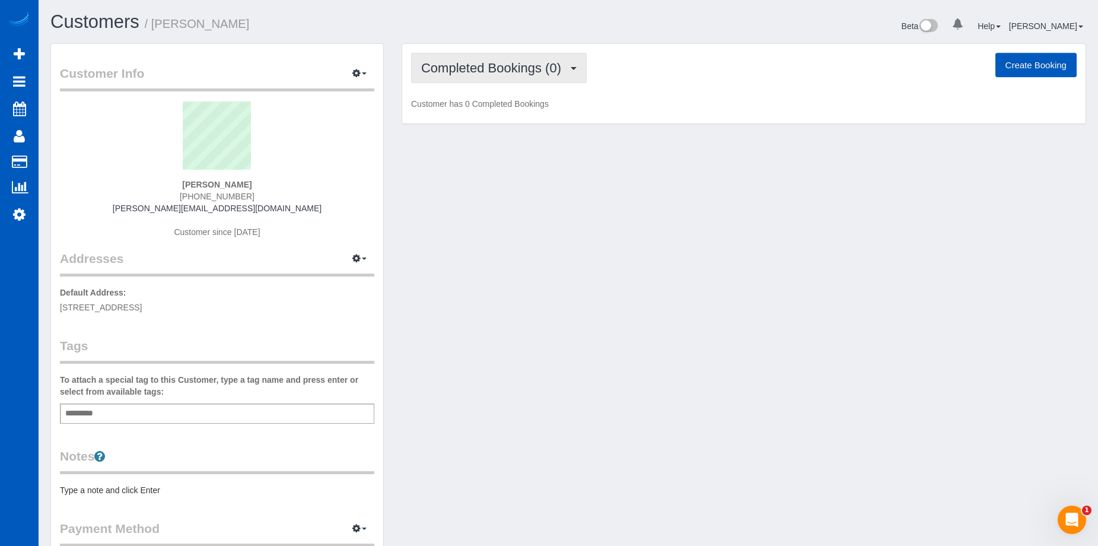
click at [546, 64] on span "Completed Bookings (0)" at bounding box center [494, 68] width 146 height 15
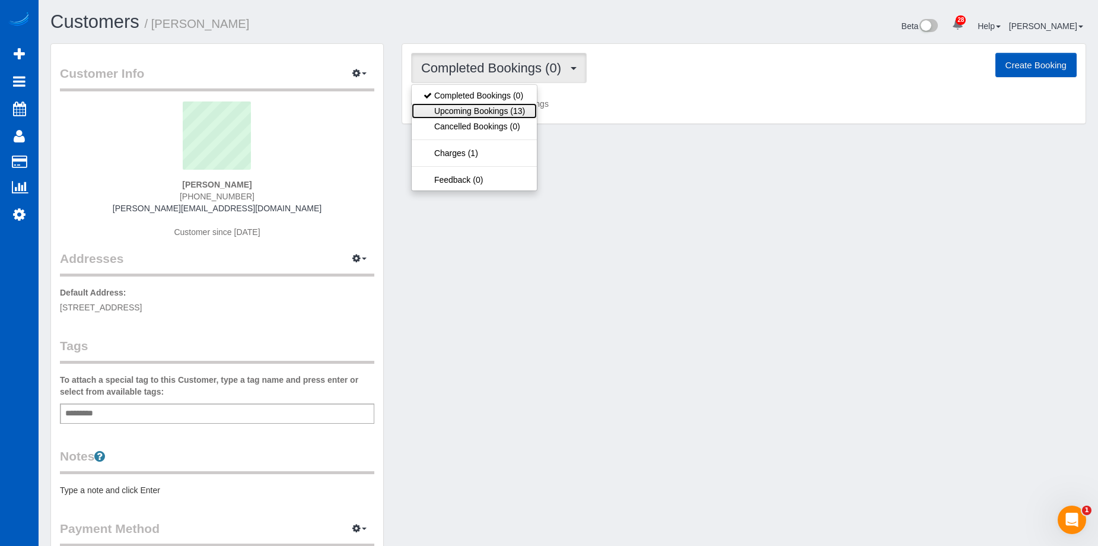
click at [513, 107] on link "Upcoming Bookings (13)" at bounding box center [474, 110] width 125 height 15
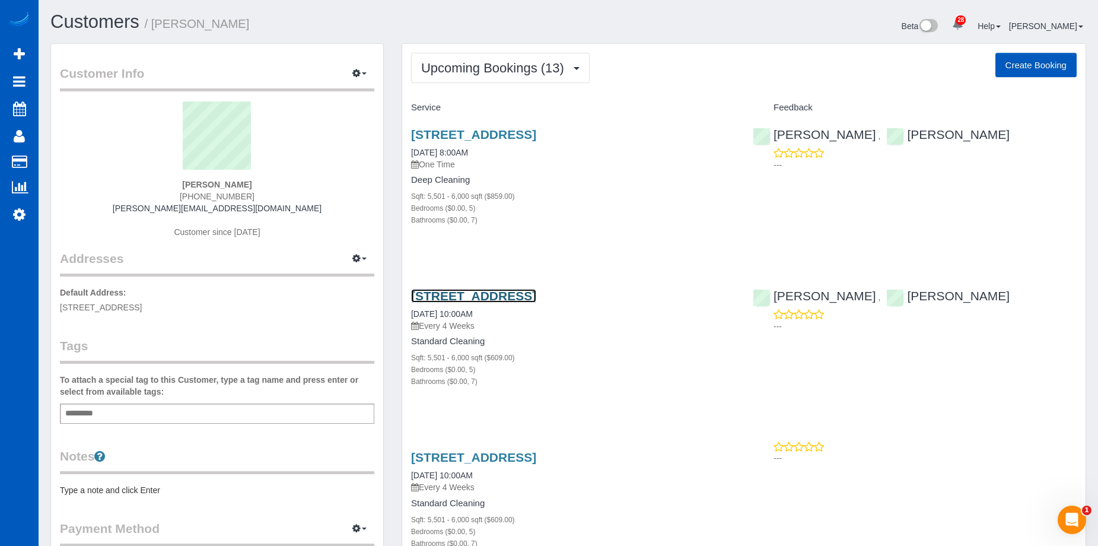
click at [536, 292] on link "15005 Se 80th St, Newcastle, WA 98059" at bounding box center [473, 296] width 125 height 14
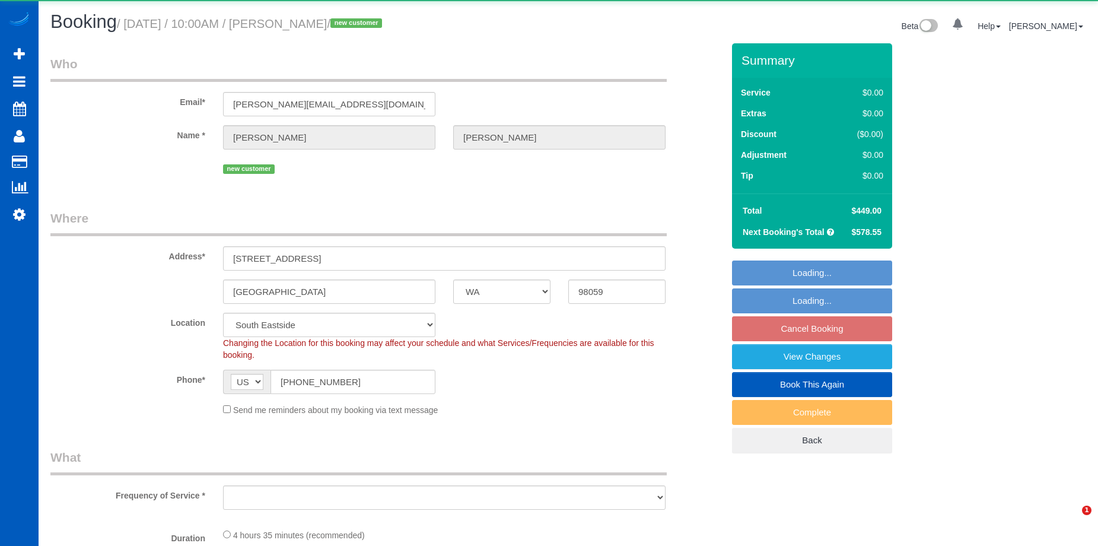
select select "WA"
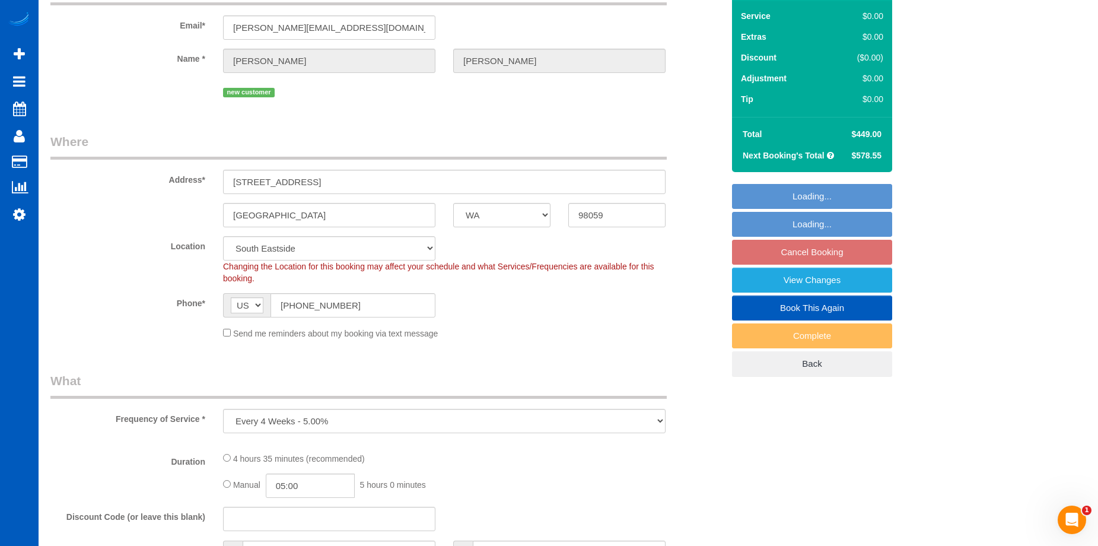
select select "object:1152"
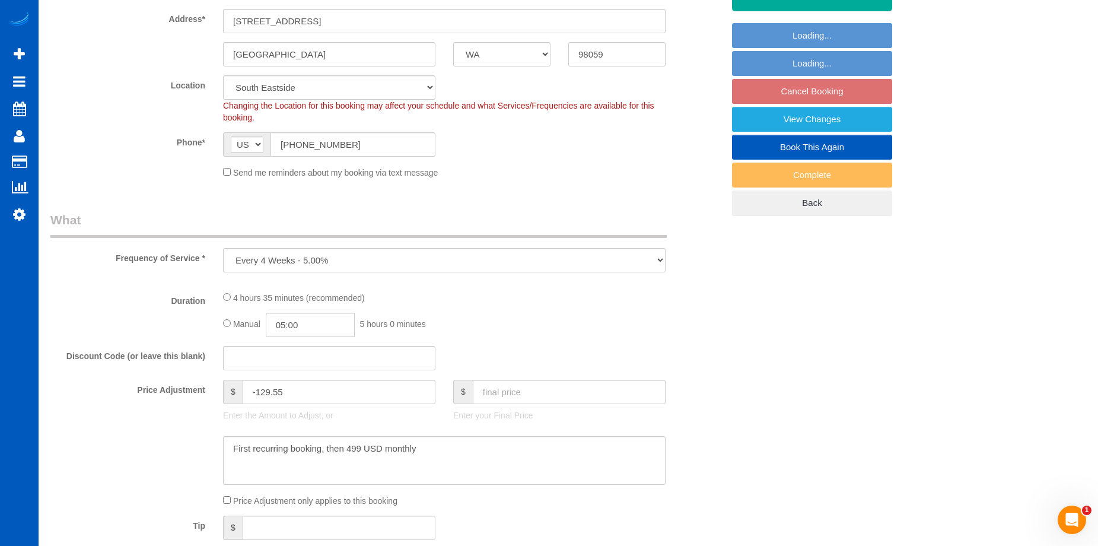
select select "199"
select select "5501"
select select "5"
select select "7"
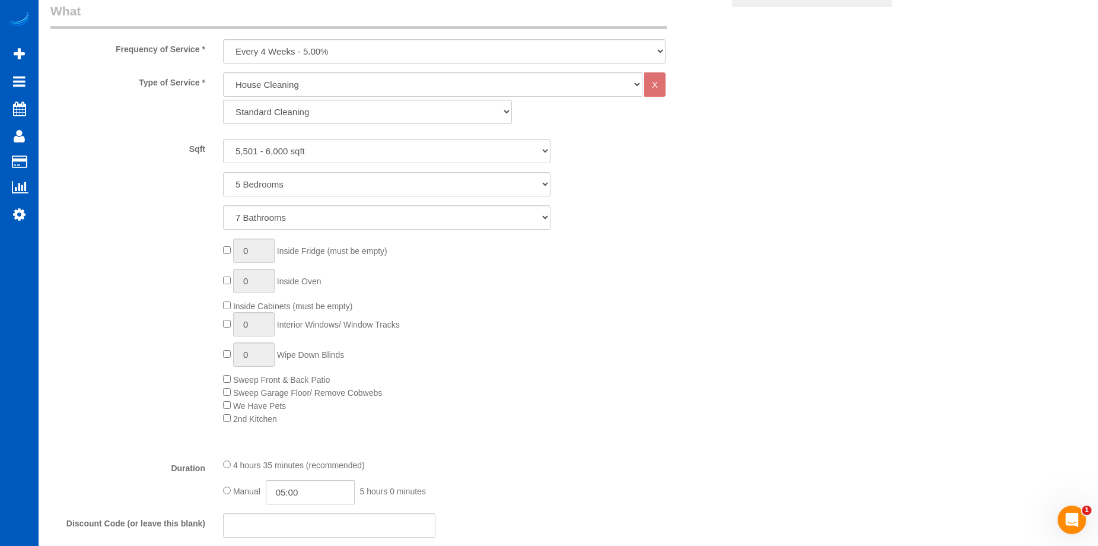
select select "5501"
select select "5"
select select "7"
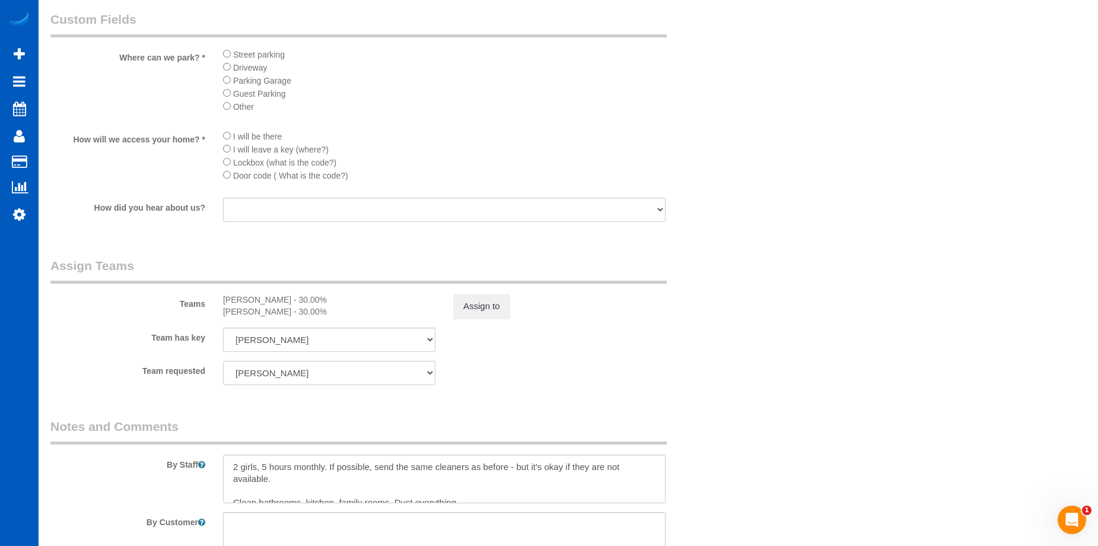
scroll to position [1424, 0]
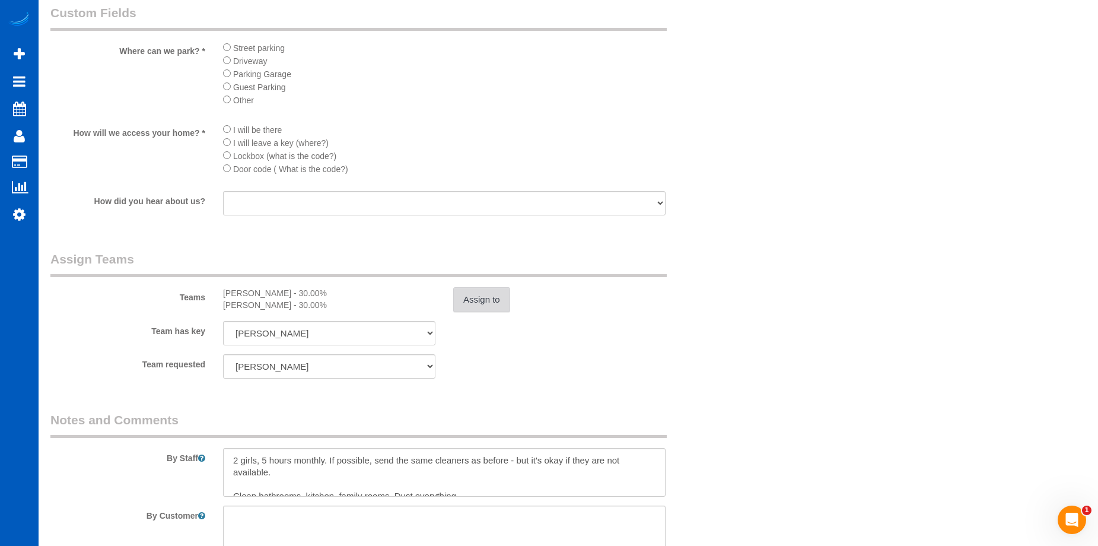
click at [486, 300] on button "Assign to" at bounding box center [481, 299] width 57 height 25
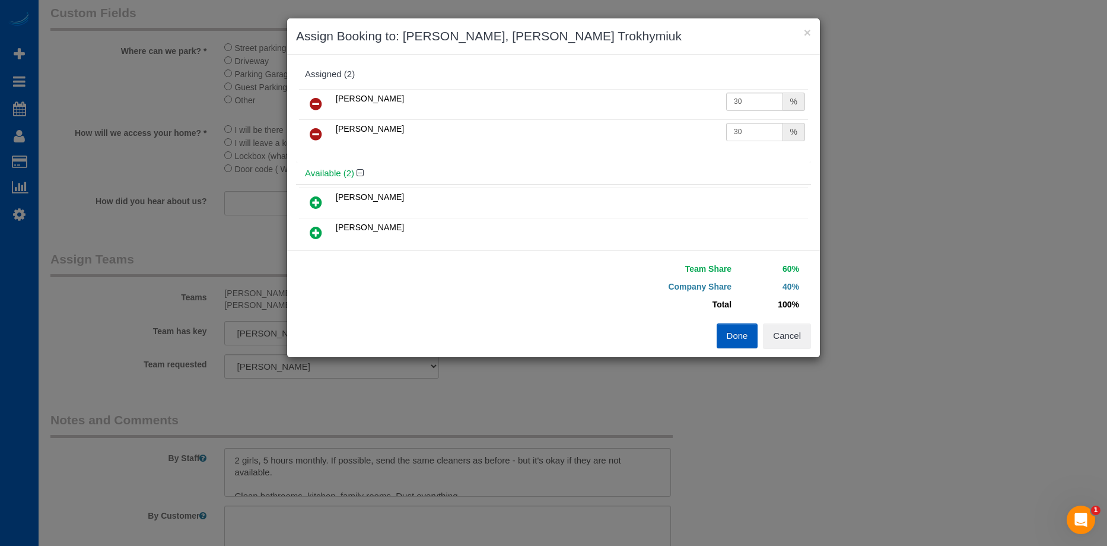
click at [313, 97] on icon at bounding box center [316, 104] width 12 height 14
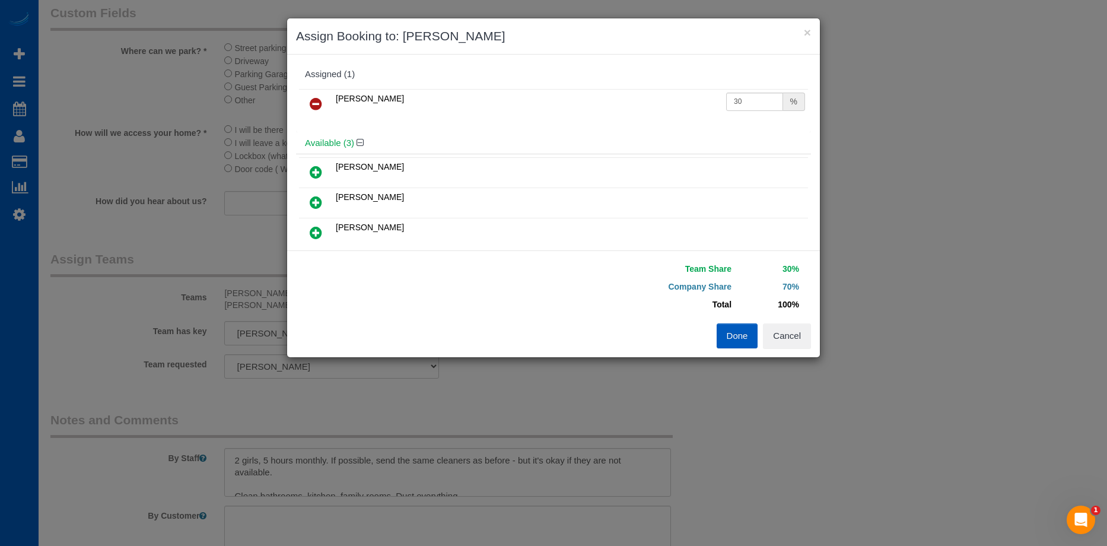
click at [316, 104] on icon at bounding box center [316, 104] width 12 height 14
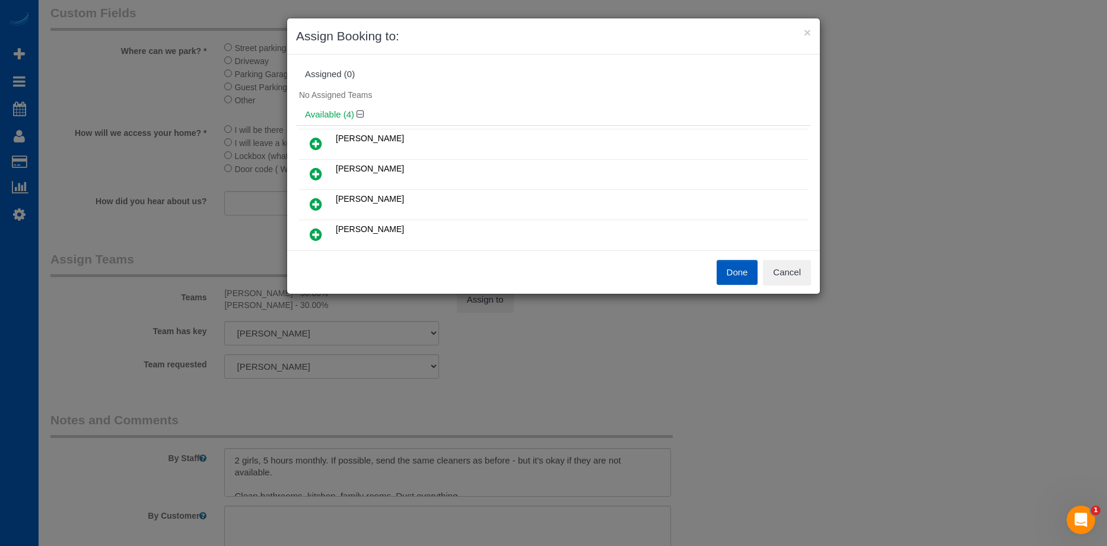
click at [733, 278] on button "Done" at bounding box center [738, 272] width 42 height 25
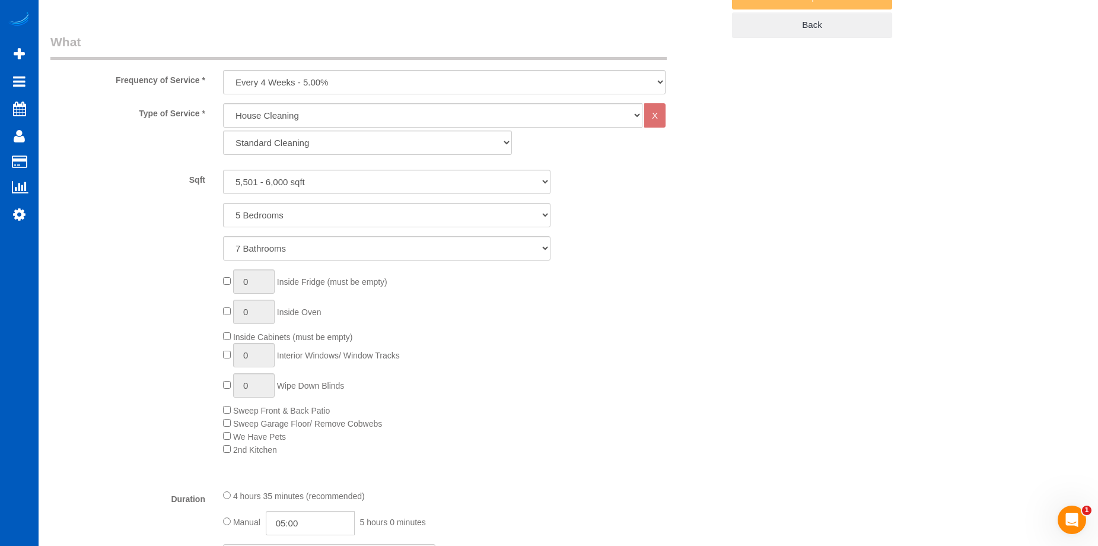
scroll to position [178, 0]
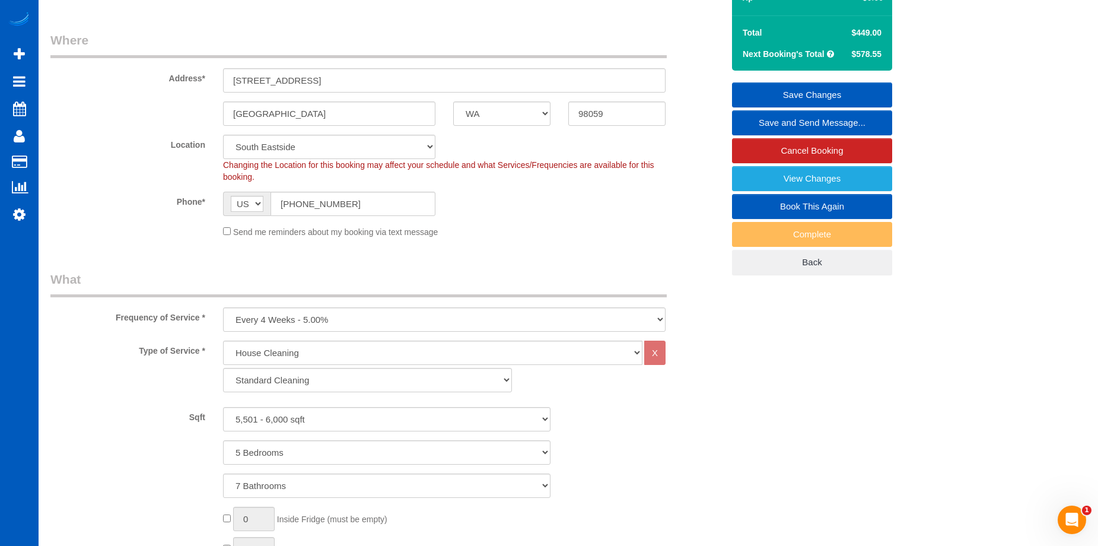
click at [774, 85] on link "Save Changes" at bounding box center [812, 94] width 160 height 25
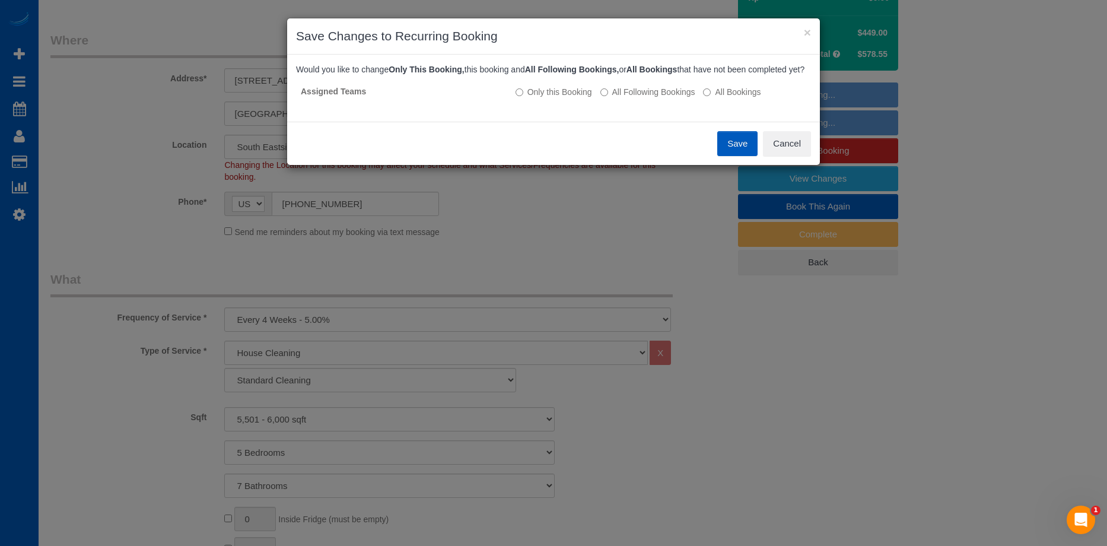
click at [740, 151] on button "Save" at bounding box center [737, 143] width 40 height 25
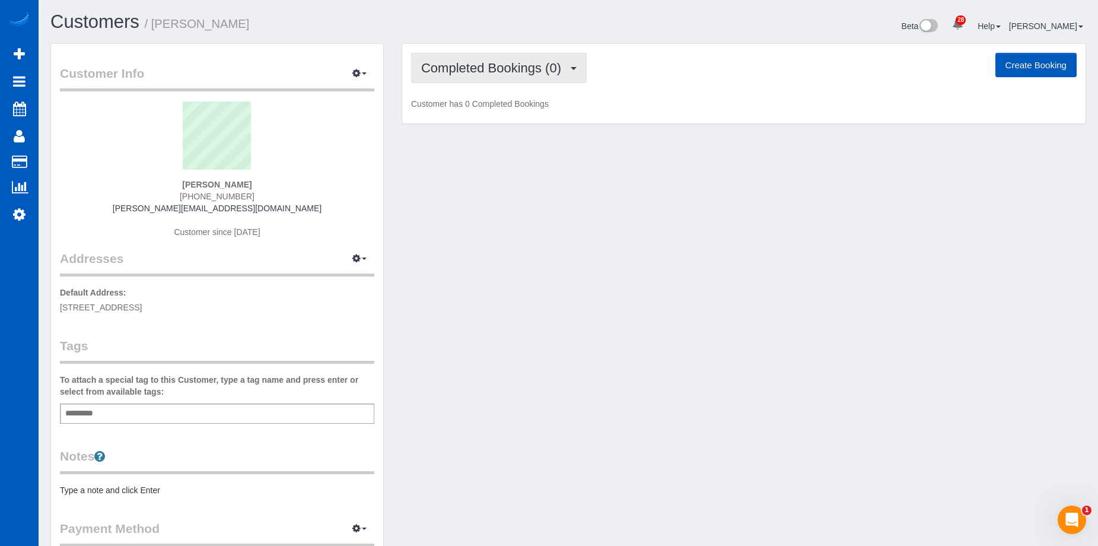
click at [435, 63] on span "Completed Bookings (0)" at bounding box center [494, 68] width 146 height 15
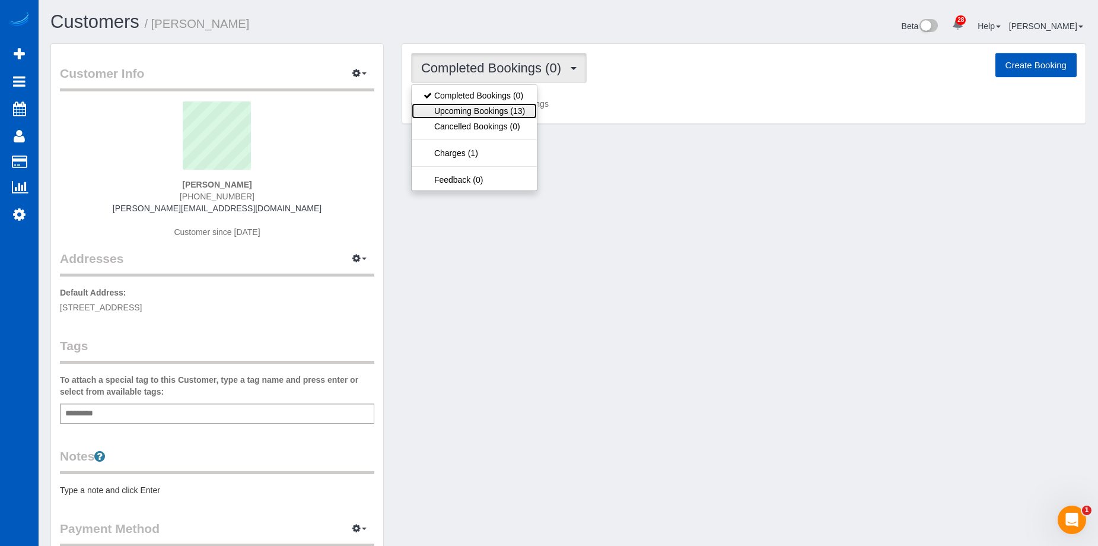
click at [471, 112] on link "Upcoming Bookings (13)" at bounding box center [474, 110] width 125 height 15
